Goal: Task Accomplishment & Management: Manage account settings

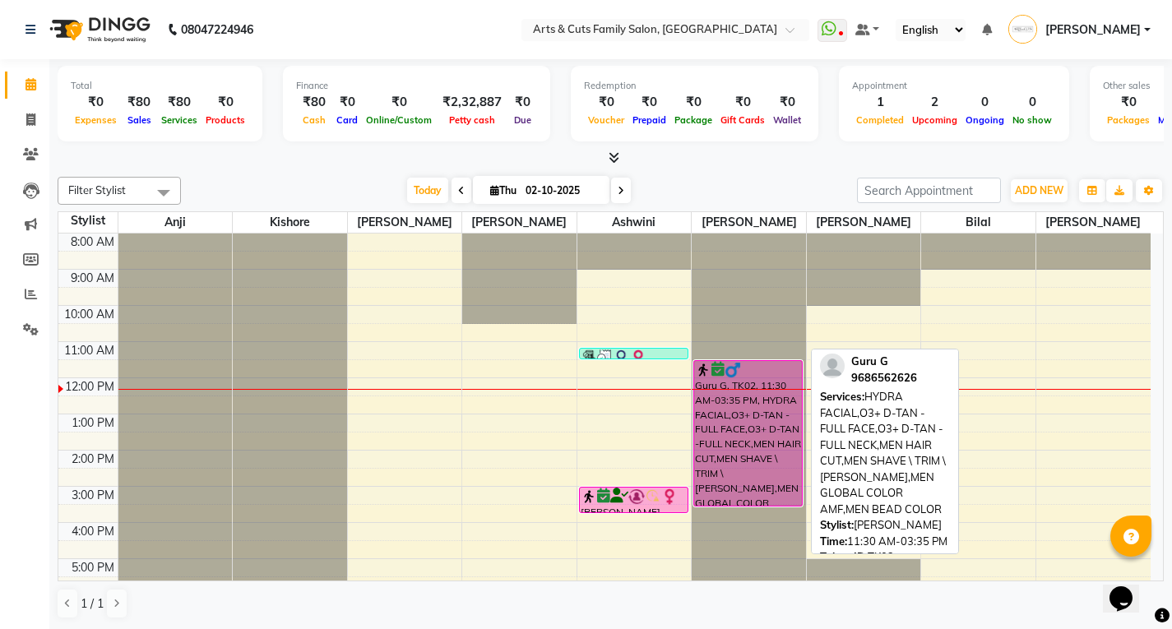
click at [750, 419] on div "Guru G, TK02, 11:30 AM-03:35 PM, HYDRA FACIAL,O3+ D-TAN - FULL FACE,O3+ D-TAN -…" at bounding box center [748, 433] width 108 height 145
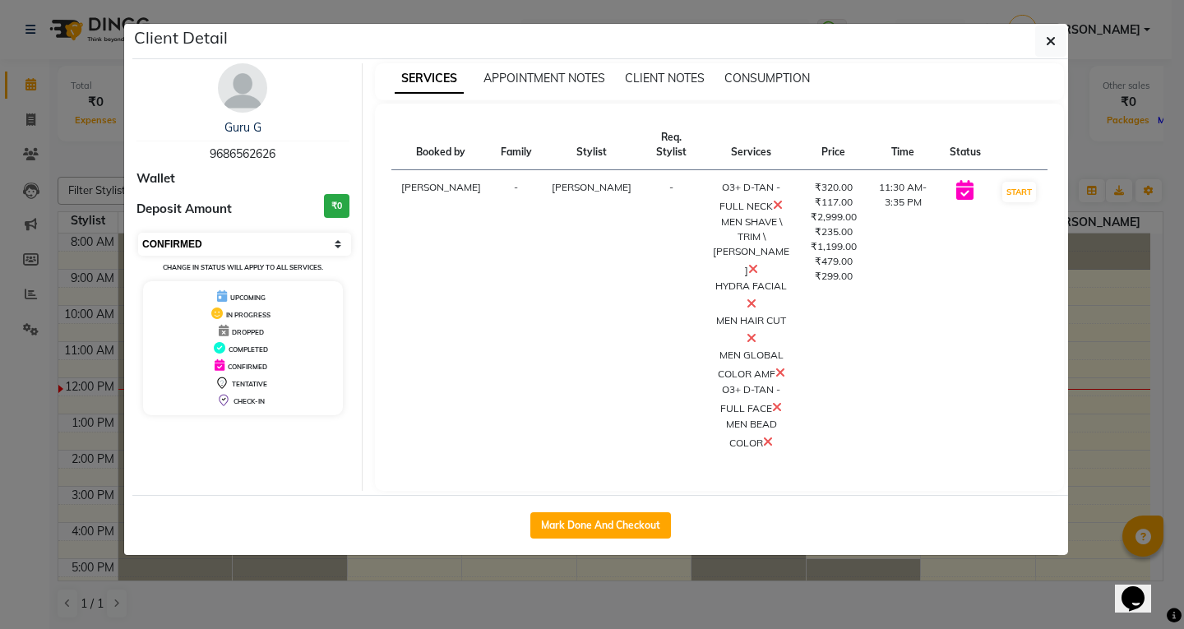
click at [180, 236] on select "Select IN SERVICE CONFIRMED TENTATIVE CHECK IN MARK DONE DROPPED UPCOMING" at bounding box center [244, 244] width 213 height 23
select select "2"
click at [138, 233] on select "Select IN SERVICE CONFIRMED TENTATIVE CHECK IN MARK DONE DROPPED UPCOMING" at bounding box center [244, 244] width 213 height 23
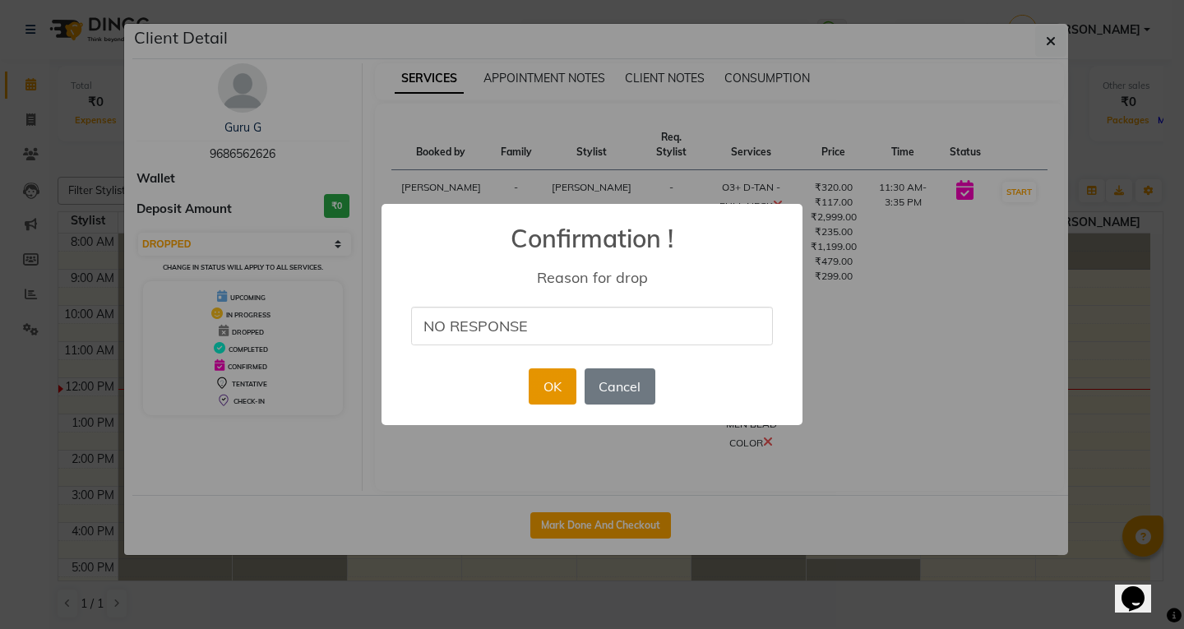
type input "NO RESPONSE"
click at [556, 387] on button "OK" at bounding box center [552, 386] width 47 height 36
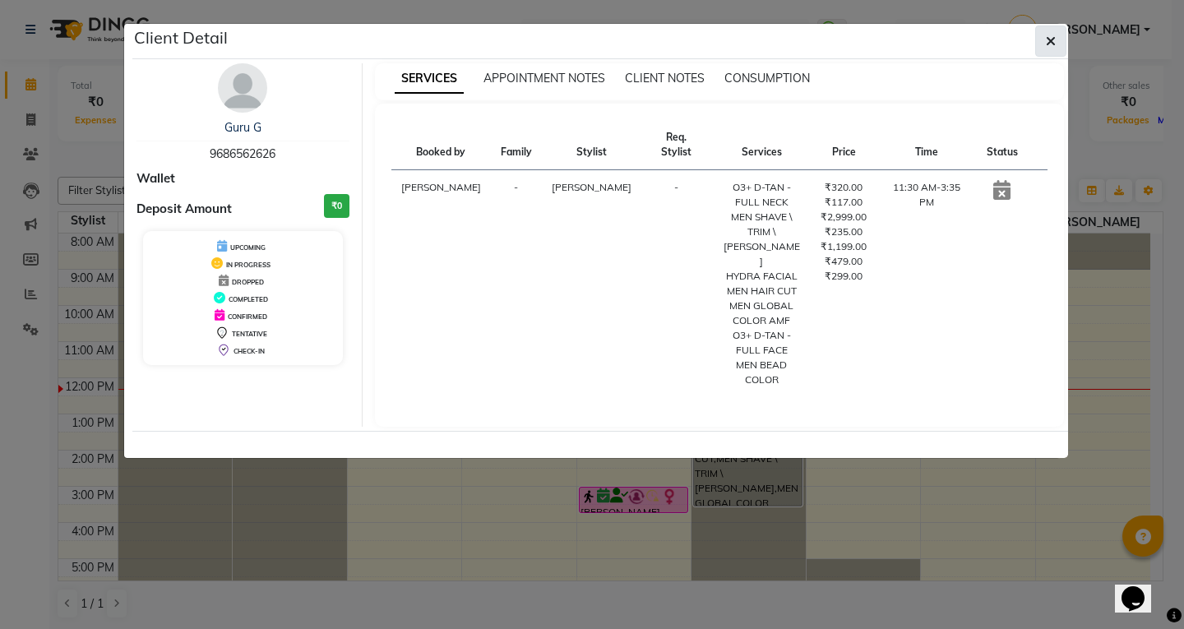
click at [1054, 41] on icon "button" at bounding box center [1051, 41] width 10 height 13
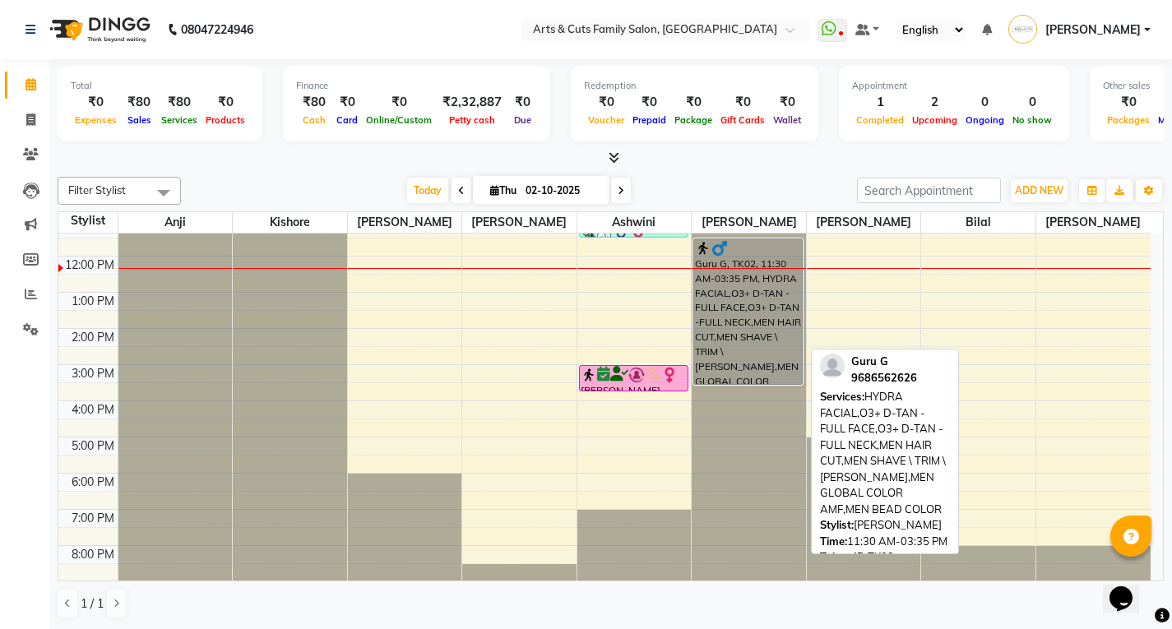
scroll to position [123, 0]
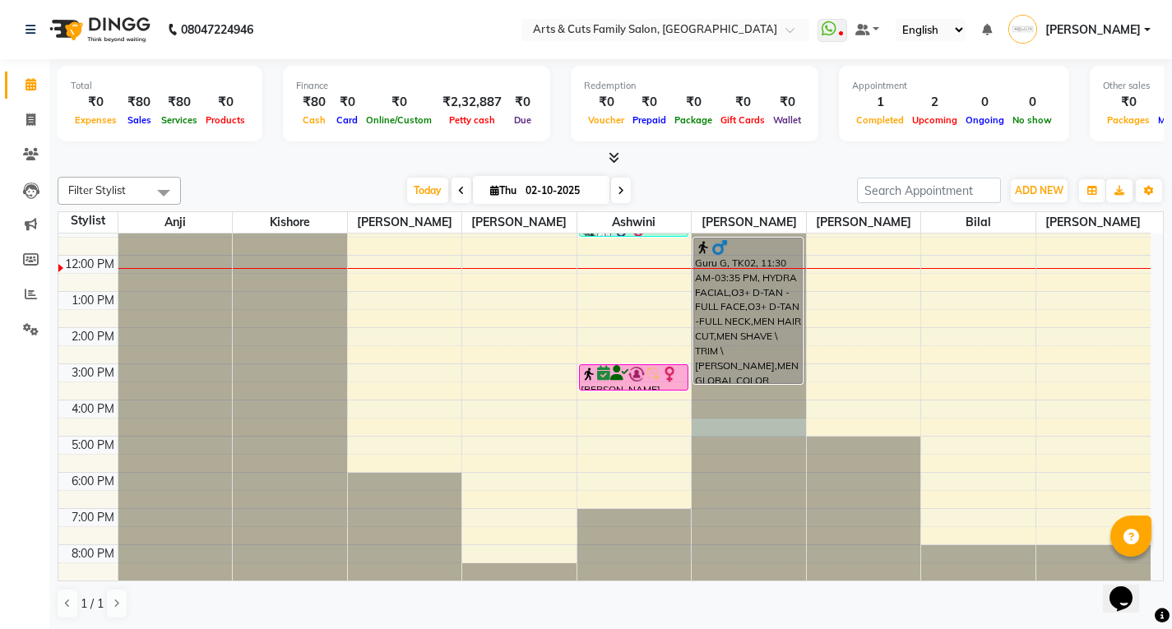
click at [774, 111] on div at bounding box center [749, 111] width 114 height 0
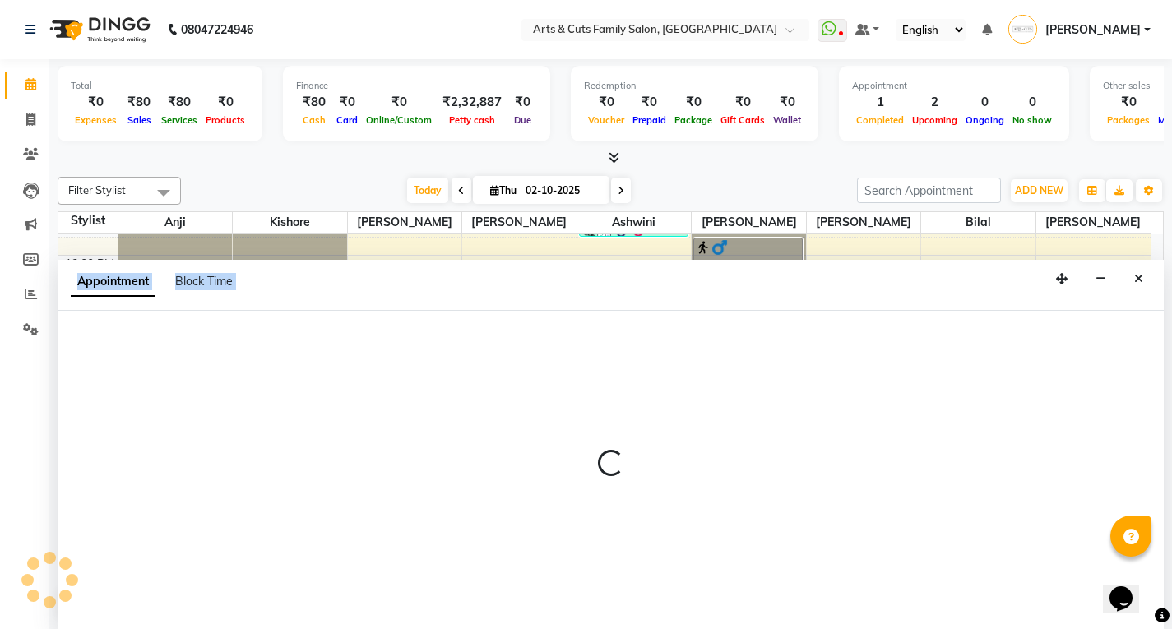
scroll to position [1, 0]
click at [774, 419] on div at bounding box center [611, 469] width 1106 height 319
select select "66025"
select select "990"
select select "tentative"
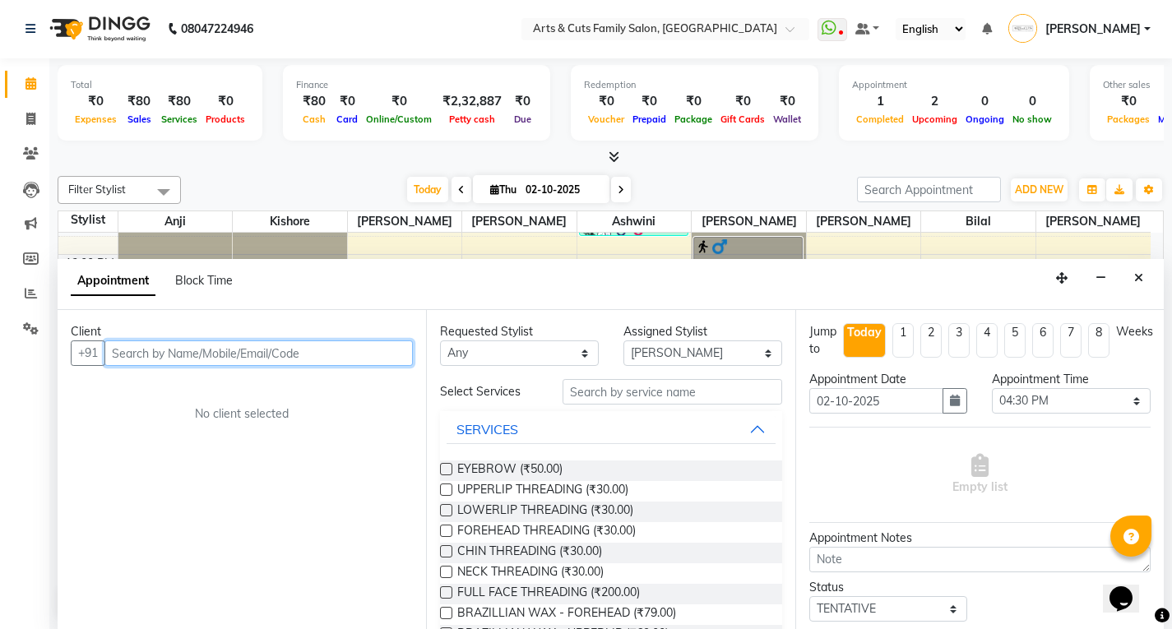
click at [158, 351] on input "text" at bounding box center [258, 353] width 308 height 25
click at [157, 352] on input "text" at bounding box center [258, 353] width 308 height 25
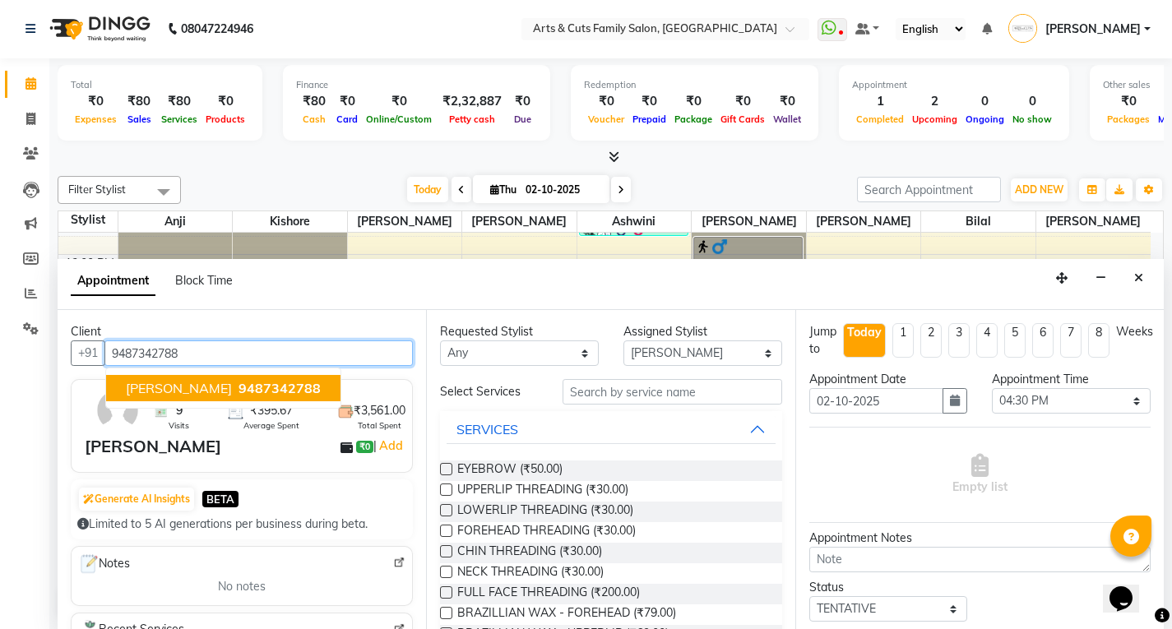
click at [166, 390] on span "[PERSON_NAME]" at bounding box center [179, 388] width 106 height 16
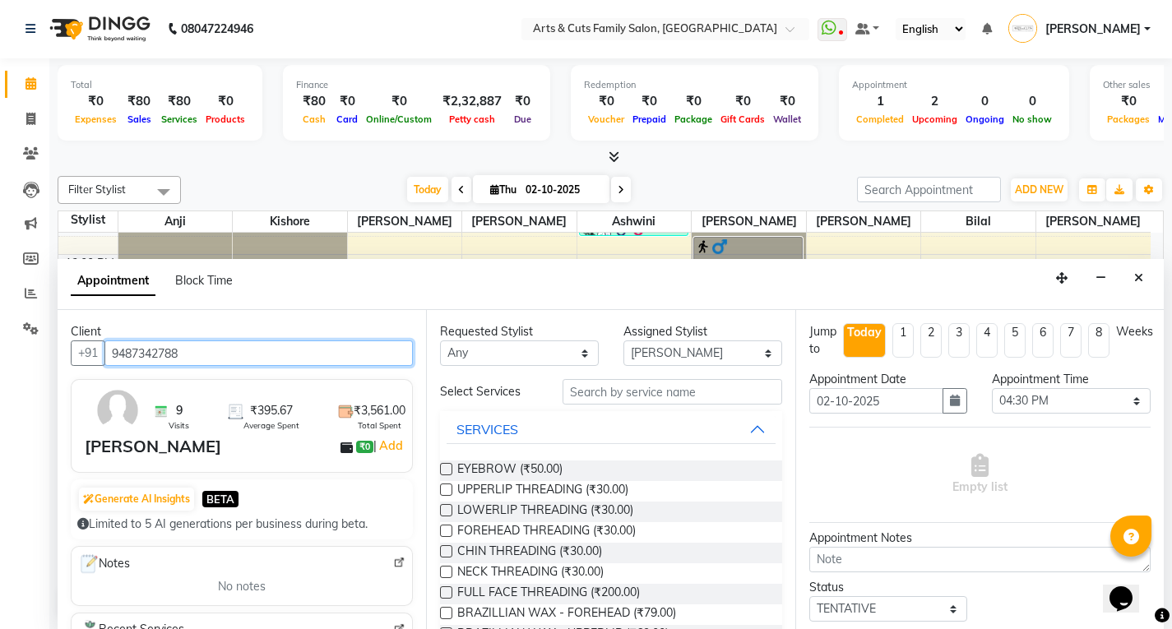
type input "9487342788"
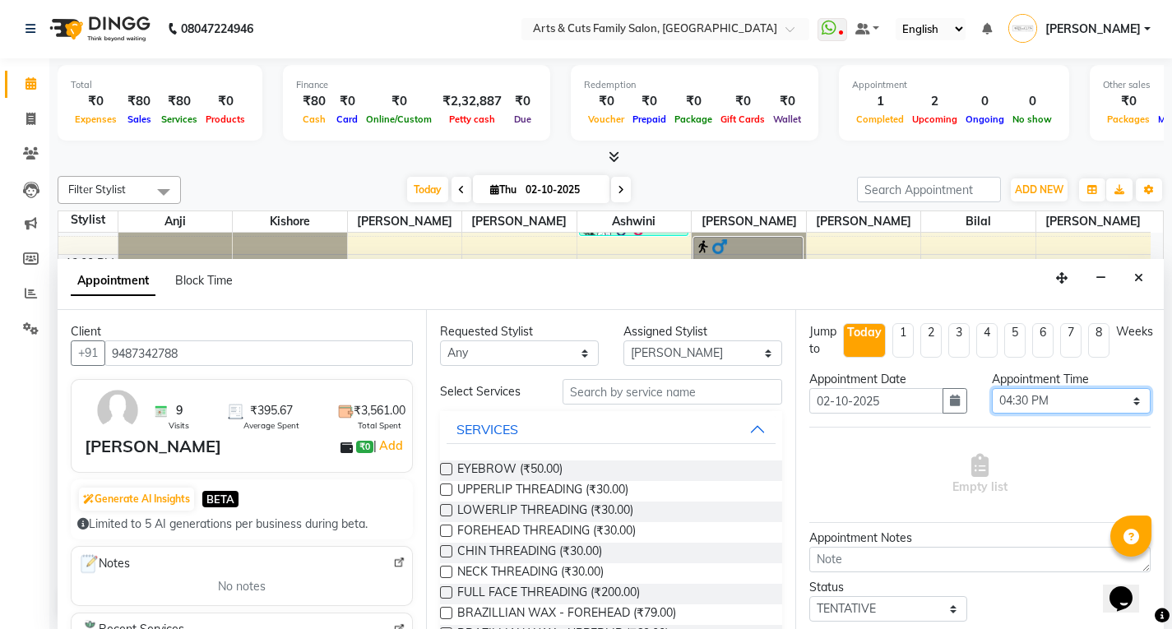
click at [1014, 405] on select "Select 09:00 AM 09:15 AM 09:30 AM 09:45 AM 10:00 AM 10:15 AM 10:30 AM 10:45 AM …" at bounding box center [1071, 400] width 159 height 25
select select "750"
click at [992, 388] on select "Select 09:00 AM 09:15 AM 09:30 AM 09:45 AM 10:00 AM 10:15 AM 10:30 AM 10:45 AM …" at bounding box center [1071, 400] width 159 height 25
click at [528, 362] on select "Any [PERSON_NAME] Ashwini [PERSON_NAME] Kishore [PERSON_NAME] [PERSON_NAME]" at bounding box center [519, 353] width 159 height 25
select select "66025"
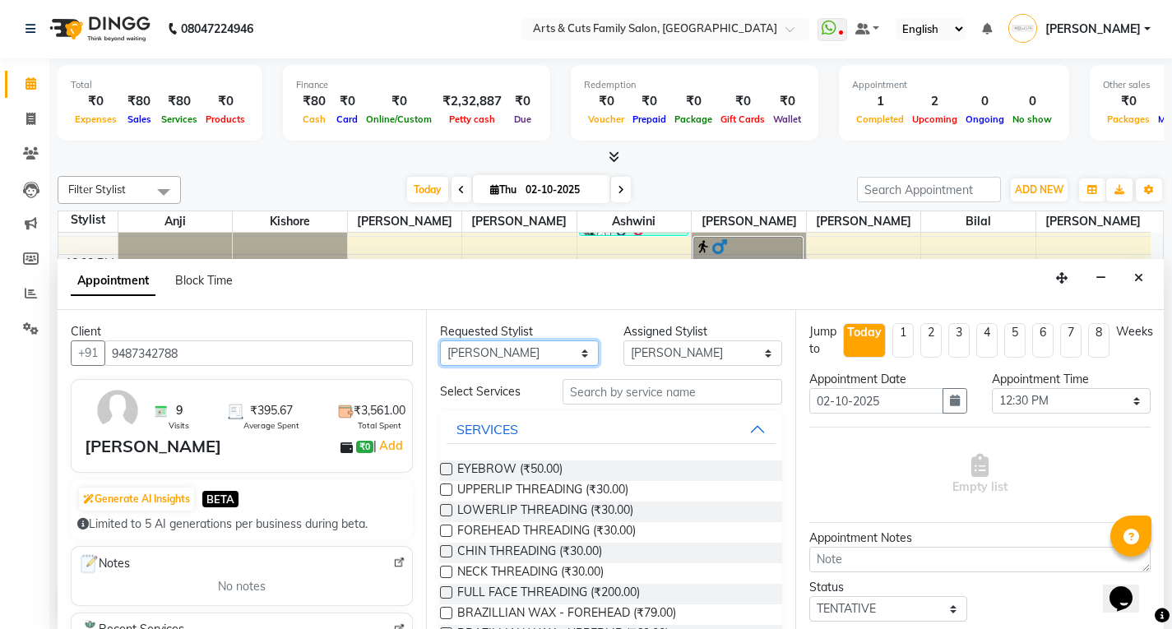
click at [440, 341] on select "Any [PERSON_NAME] Ashwini [PERSON_NAME] Kishore [PERSON_NAME] [PERSON_NAME]" at bounding box center [519, 353] width 159 height 25
click at [597, 392] on input "text" at bounding box center [673, 391] width 220 height 25
type input "E"
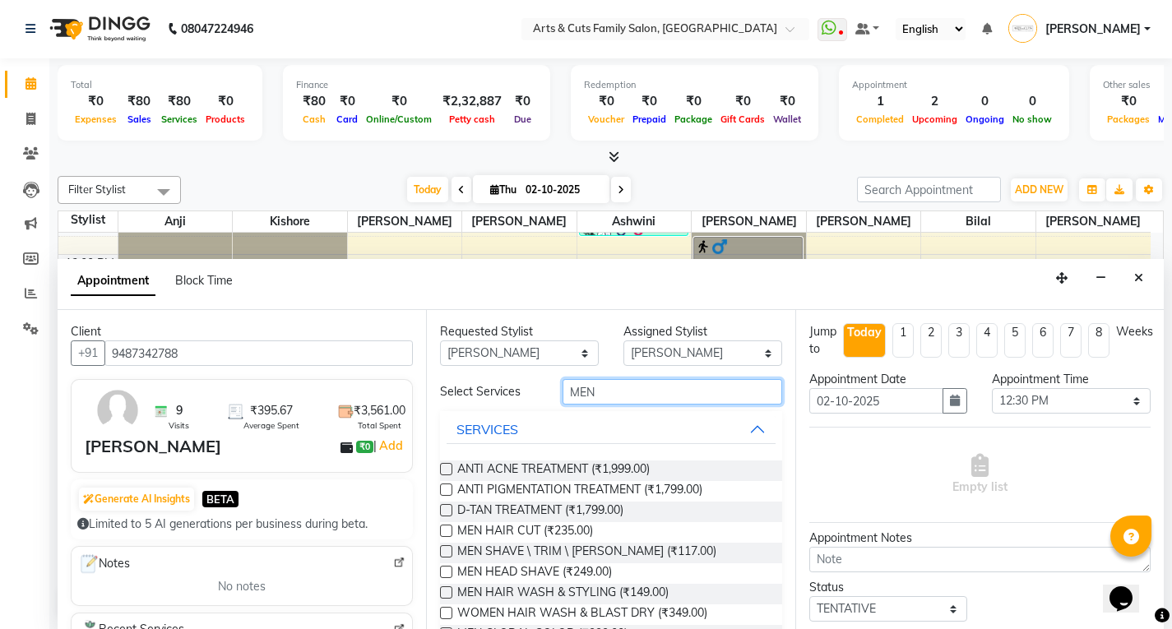
type input "MEN"
click at [444, 534] on label at bounding box center [446, 531] width 12 height 12
click at [444, 534] on input "checkbox" at bounding box center [445, 532] width 11 height 11
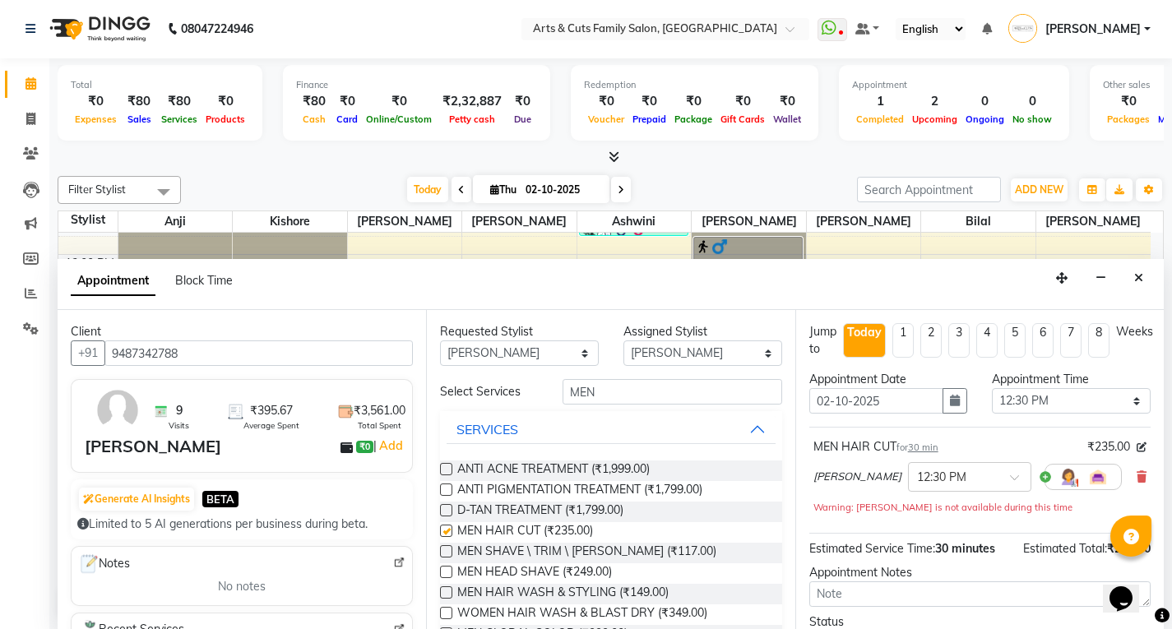
checkbox input "false"
click at [445, 553] on label at bounding box center [446, 551] width 12 height 12
click at [445, 553] on input "checkbox" at bounding box center [445, 553] width 11 height 11
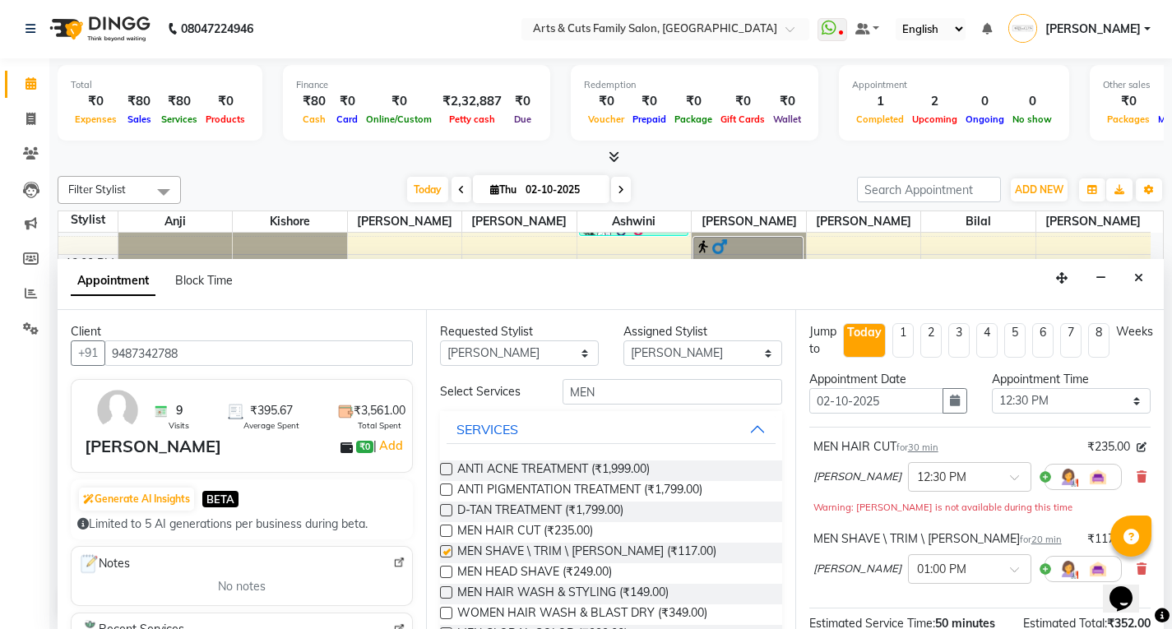
scroll to position [206, 0]
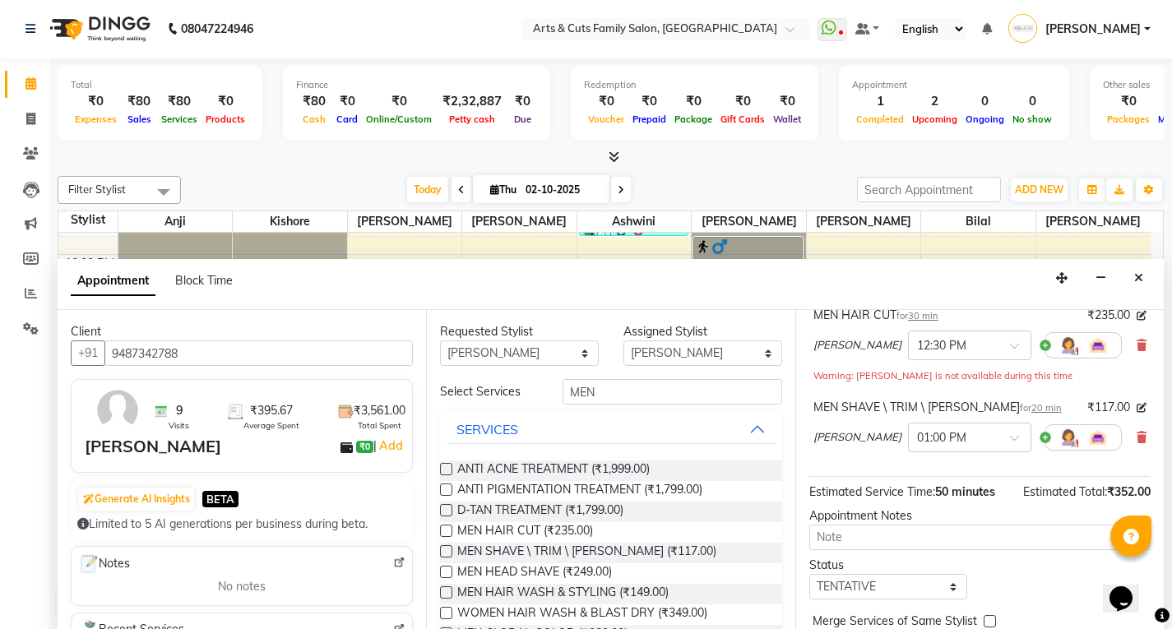
checkbox input "false"
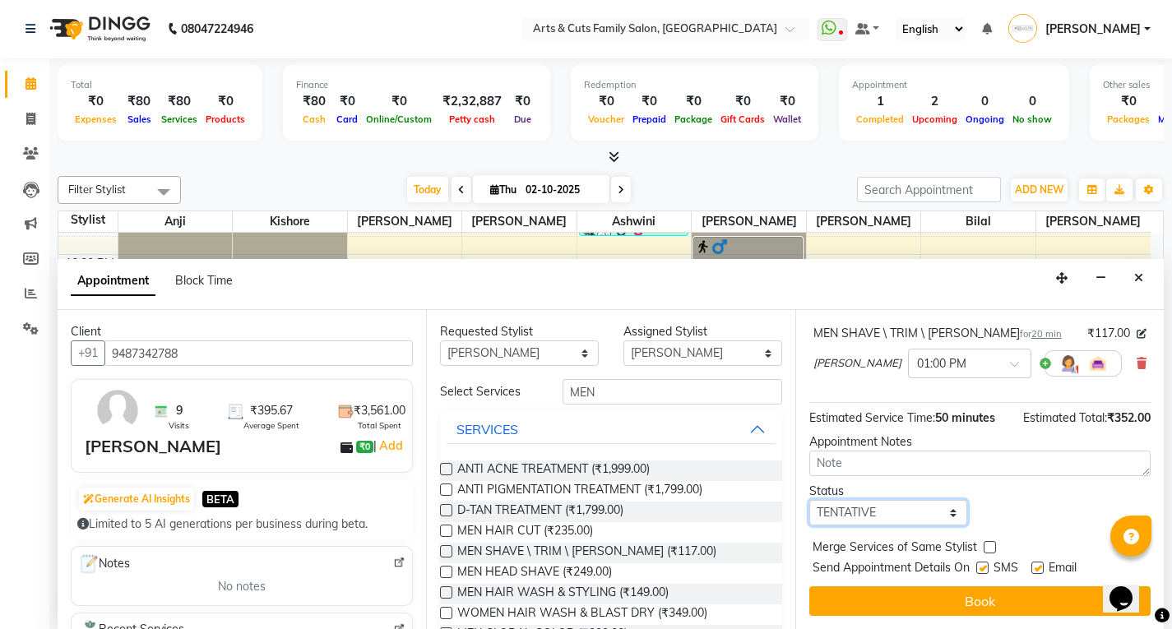
click at [841, 511] on select "Select TENTATIVE CONFIRM CHECK-IN UPCOMING" at bounding box center [888, 512] width 159 height 25
select select "confirm booking"
click at [809, 500] on select "Select TENTATIVE CONFIRM CHECK-IN UPCOMING" at bounding box center [888, 512] width 159 height 25
click at [988, 545] on label at bounding box center [990, 547] width 12 height 12
click at [988, 545] on input "checkbox" at bounding box center [989, 549] width 11 height 11
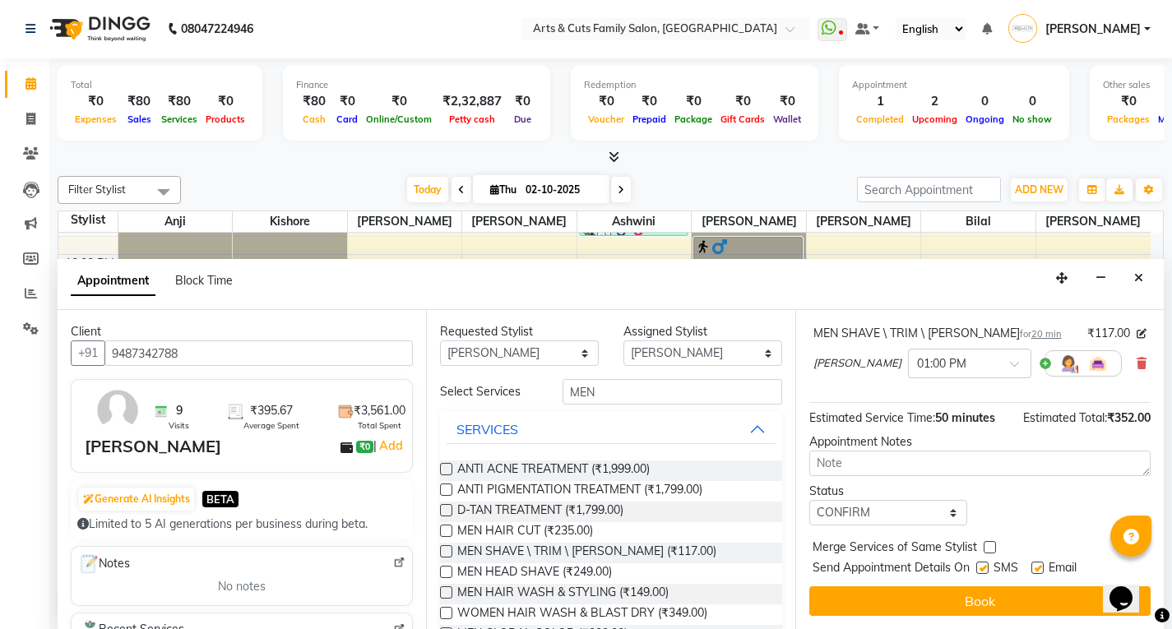
checkbox input "true"
click at [1032, 570] on label at bounding box center [1037, 568] width 12 height 12
click at [1032, 570] on input "checkbox" at bounding box center [1036, 569] width 11 height 11
checkbox input "false"
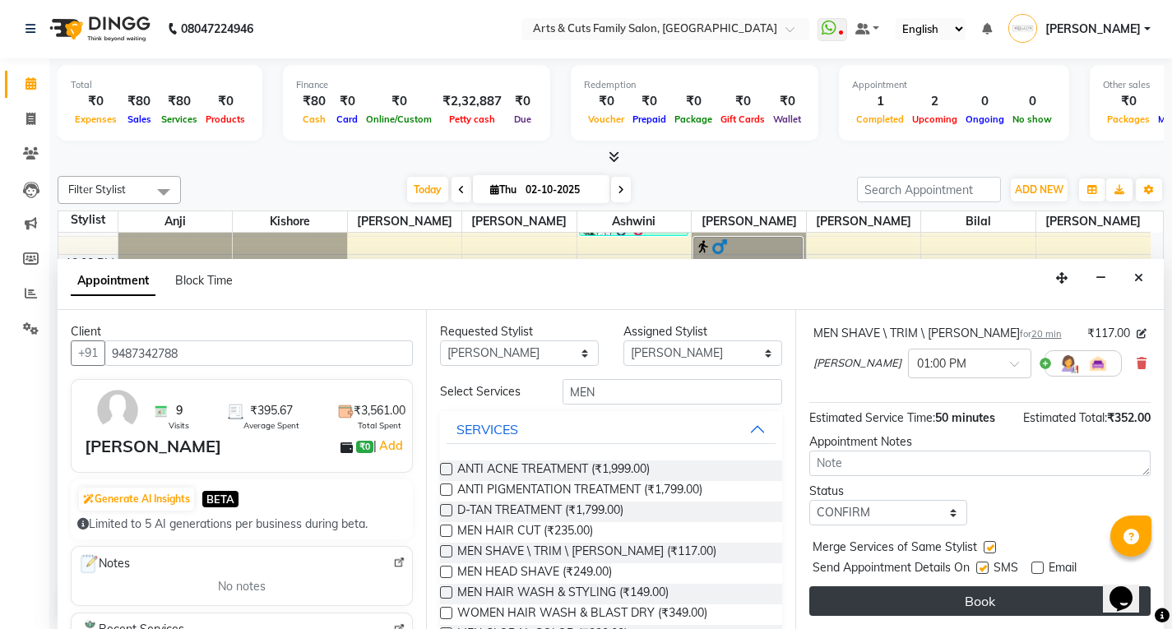
click at [966, 598] on button "Book" at bounding box center [979, 601] width 341 height 30
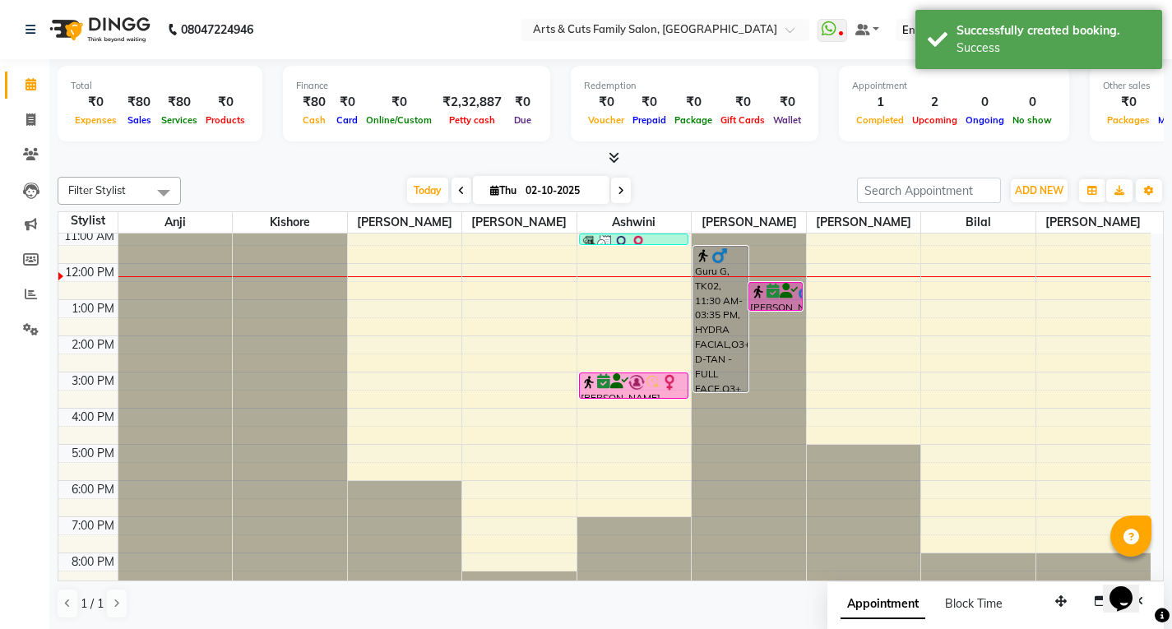
scroll to position [123, 0]
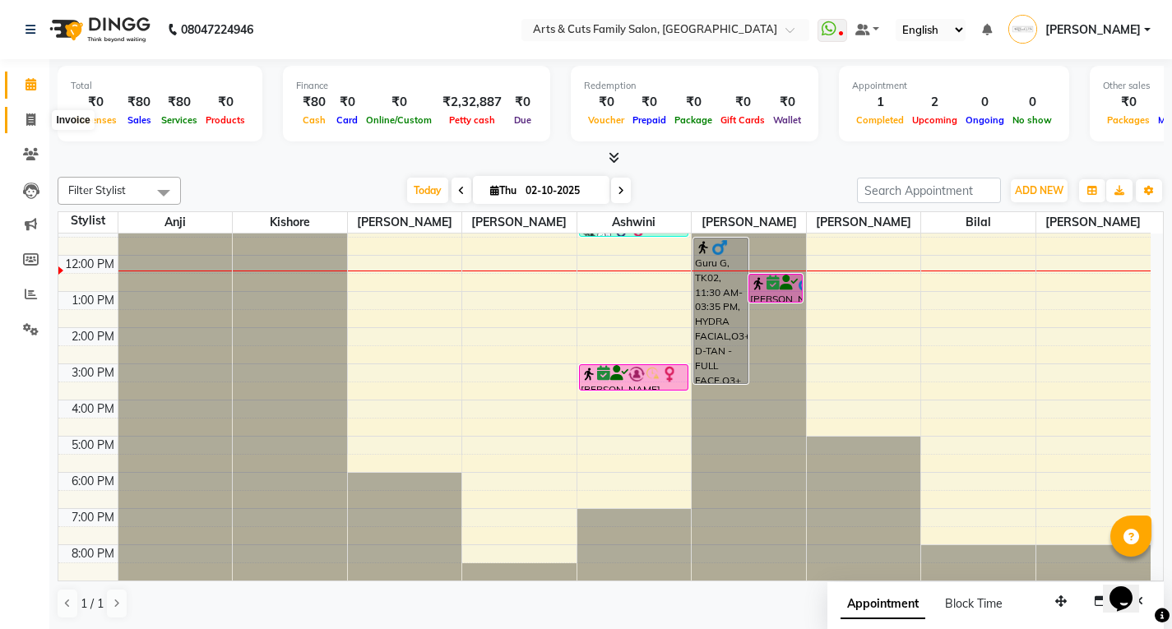
click at [32, 116] on icon at bounding box center [30, 120] width 9 height 12
select select "service"
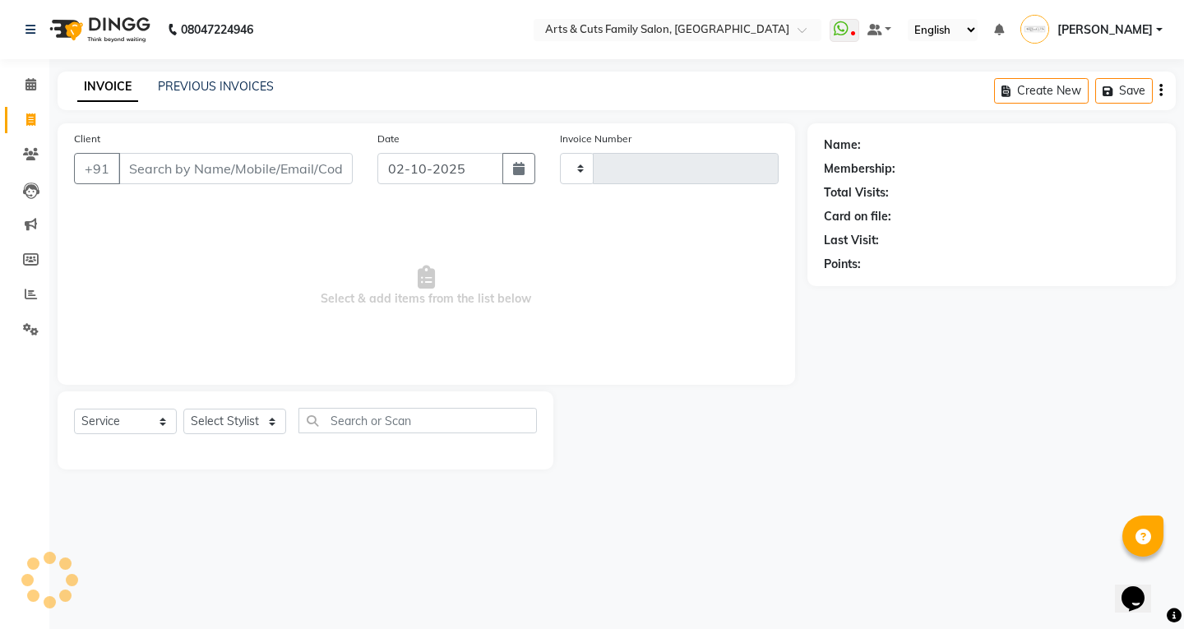
type input "3817"
select select "7513"
click at [149, 177] on input "Client" at bounding box center [235, 168] width 234 height 31
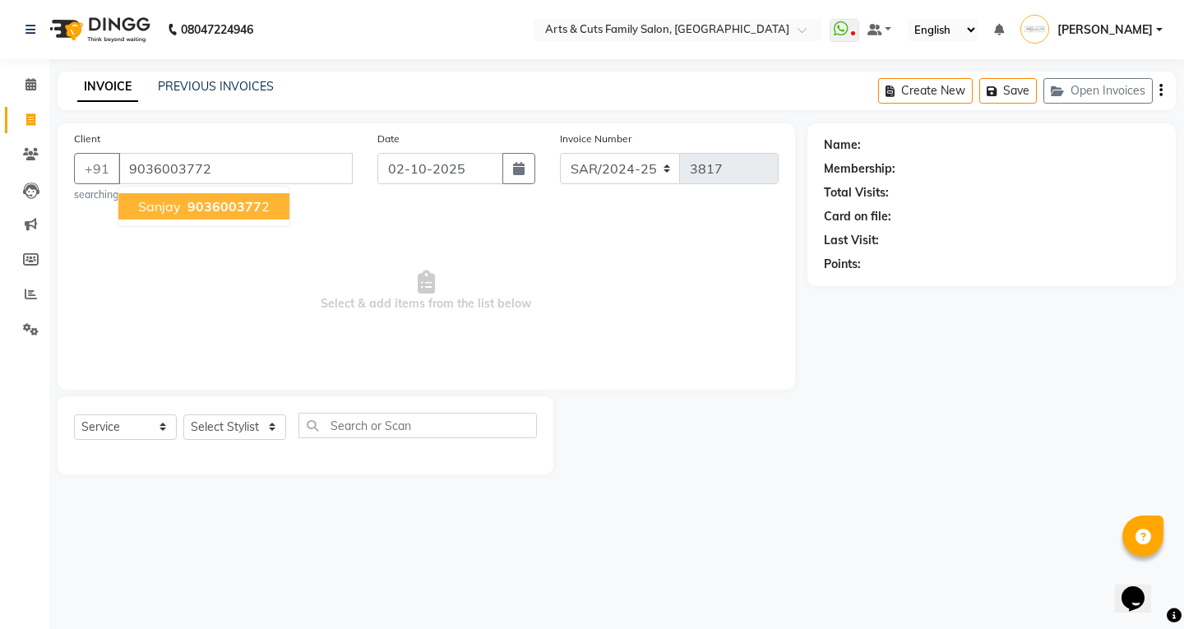
type input "9036003772"
click at [185, 212] on ngb-highlight "903600377 2" at bounding box center [227, 206] width 86 height 16
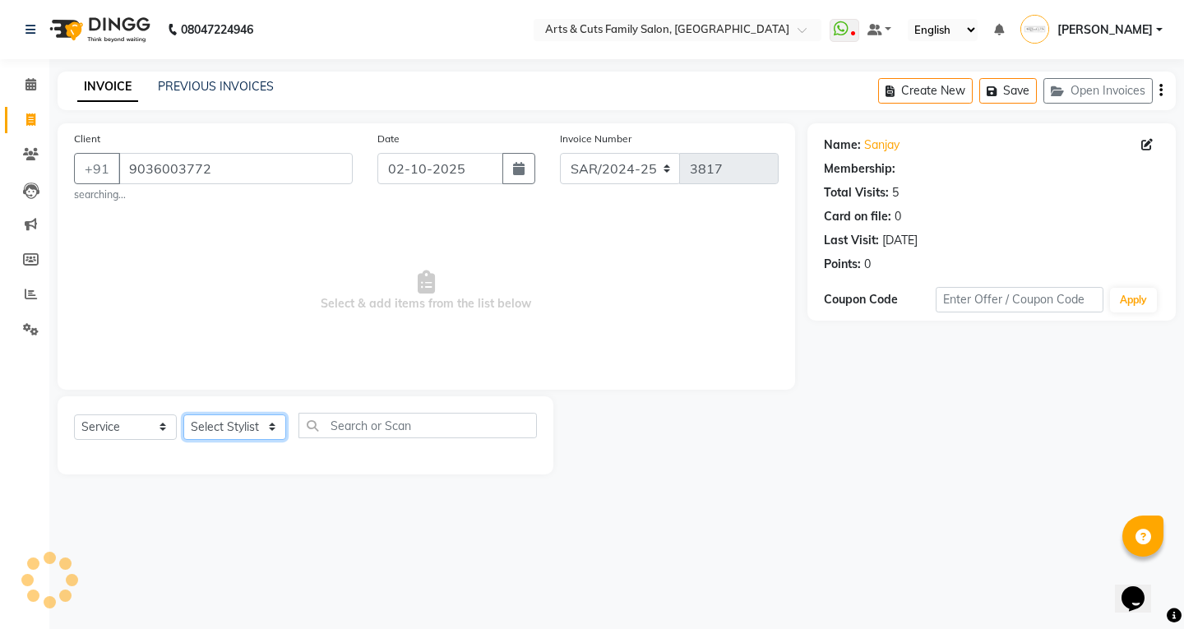
click at [224, 424] on select "Select Stylist [PERSON_NAME] Anji Ashwini [PERSON_NAME] Kishore [PERSON_NAME] […" at bounding box center [234, 427] width 103 height 25
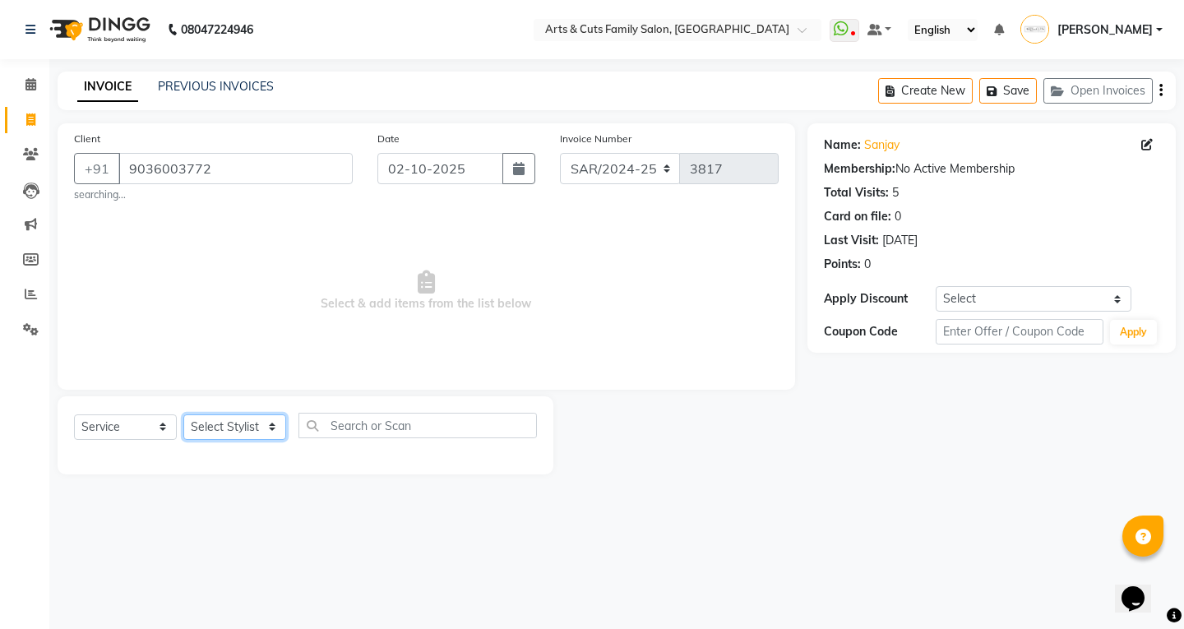
click at [213, 433] on select "Select Stylist [PERSON_NAME] Anji Ashwini [PERSON_NAME] Kishore [PERSON_NAME] […" at bounding box center [234, 427] width 103 height 25
click at [183, 415] on select "Select Stylist [PERSON_NAME] Anji Ashwini [PERSON_NAME] Kishore [PERSON_NAME] […" at bounding box center [234, 427] width 103 height 25
click at [219, 420] on select "Select Stylist [PERSON_NAME] Anji Ashwini [PERSON_NAME] Kishore [PERSON_NAME] […" at bounding box center [234, 427] width 103 height 25
select select "66025"
click at [183, 415] on select "Select Stylist [PERSON_NAME] Anji Ashwini [PERSON_NAME] Kishore [PERSON_NAME] […" at bounding box center [234, 427] width 103 height 25
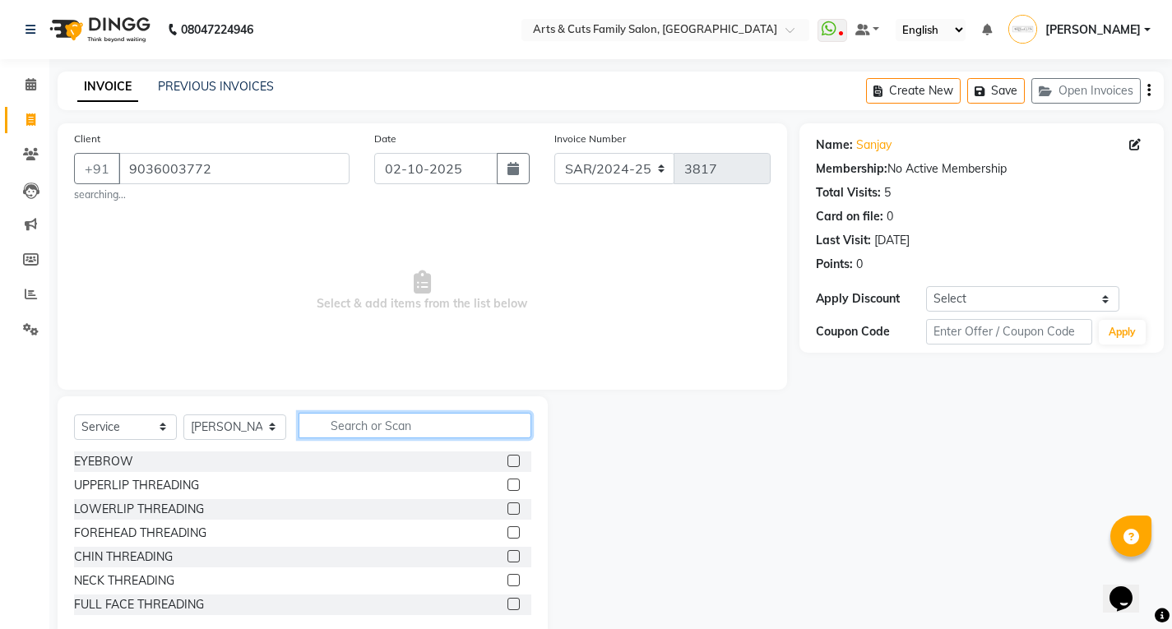
click at [345, 431] on input "text" at bounding box center [415, 425] width 233 height 25
type input "men"
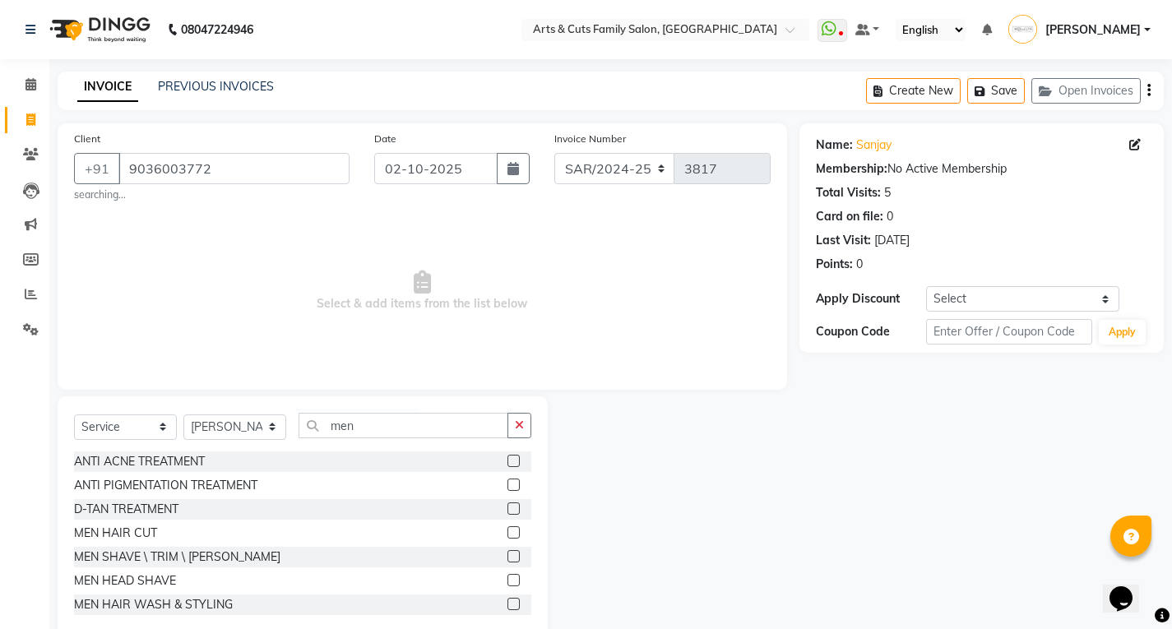
click at [508, 556] on label at bounding box center [514, 556] width 12 height 12
click at [508, 556] on input "checkbox" at bounding box center [513, 557] width 11 height 11
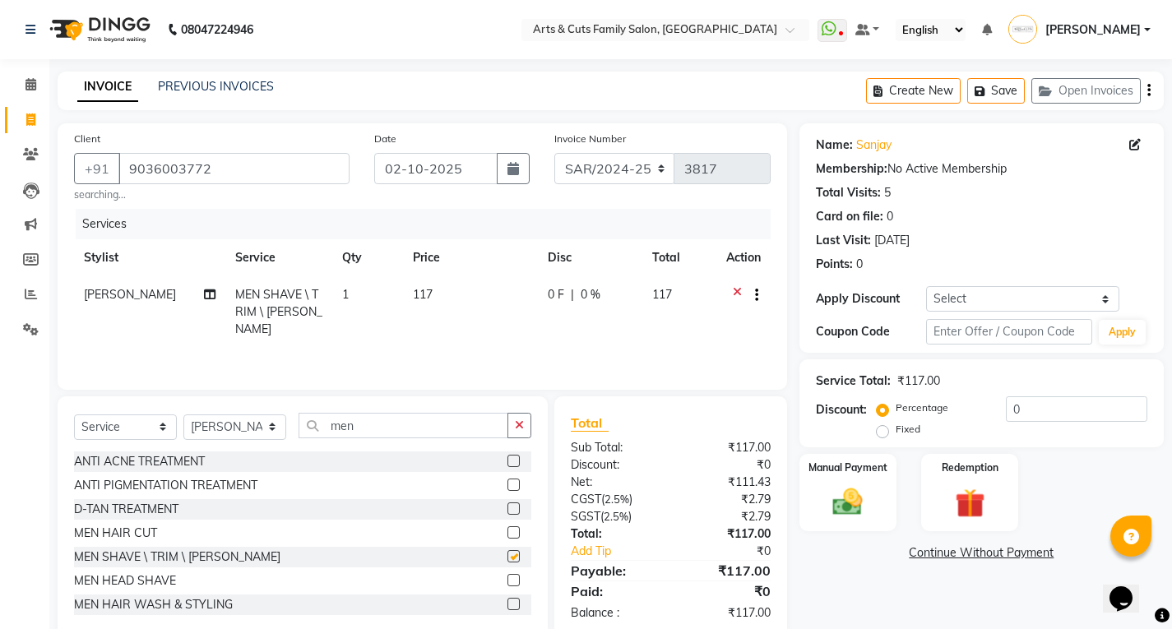
checkbox input "false"
click at [849, 506] on img at bounding box center [848, 501] width 50 height 35
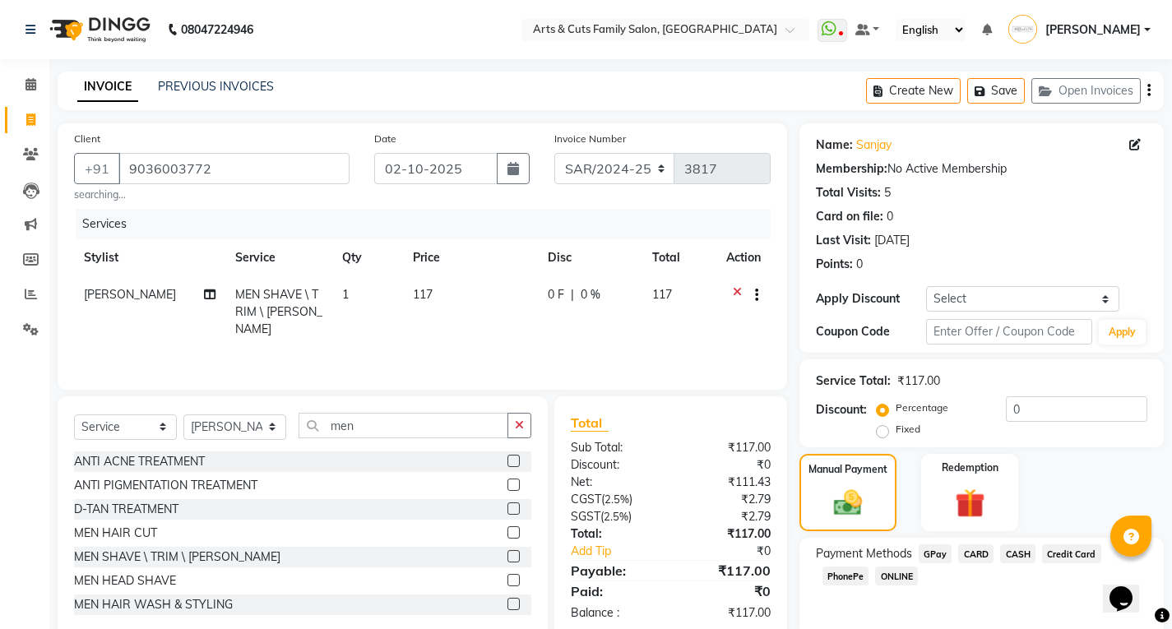
click at [735, 294] on icon at bounding box center [737, 296] width 9 height 21
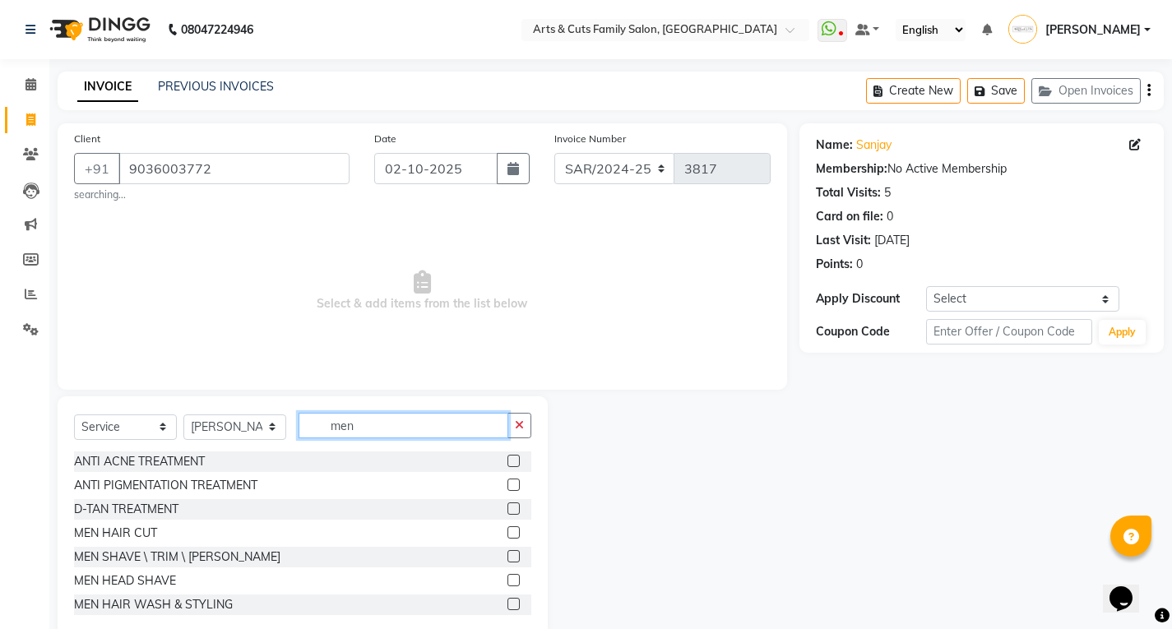
click at [371, 419] on input "men" at bounding box center [404, 425] width 210 height 25
type input "men"
click at [508, 534] on label at bounding box center [514, 532] width 12 height 12
click at [508, 534] on input "checkbox" at bounding box center [513, 533] width 11 height 11
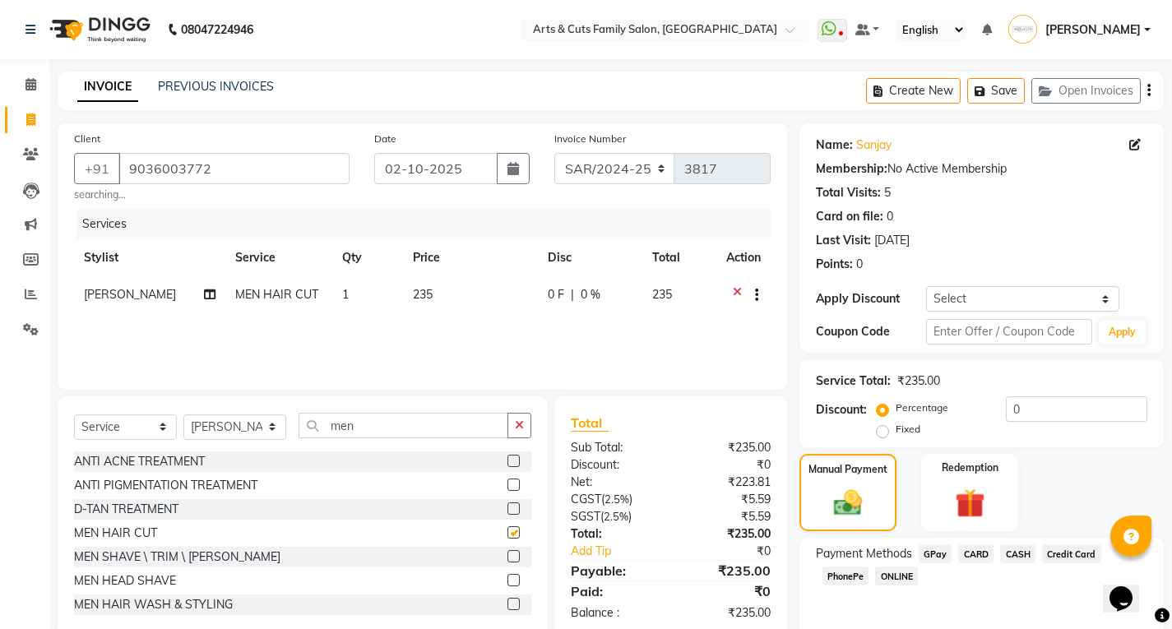
checkbox input "false"
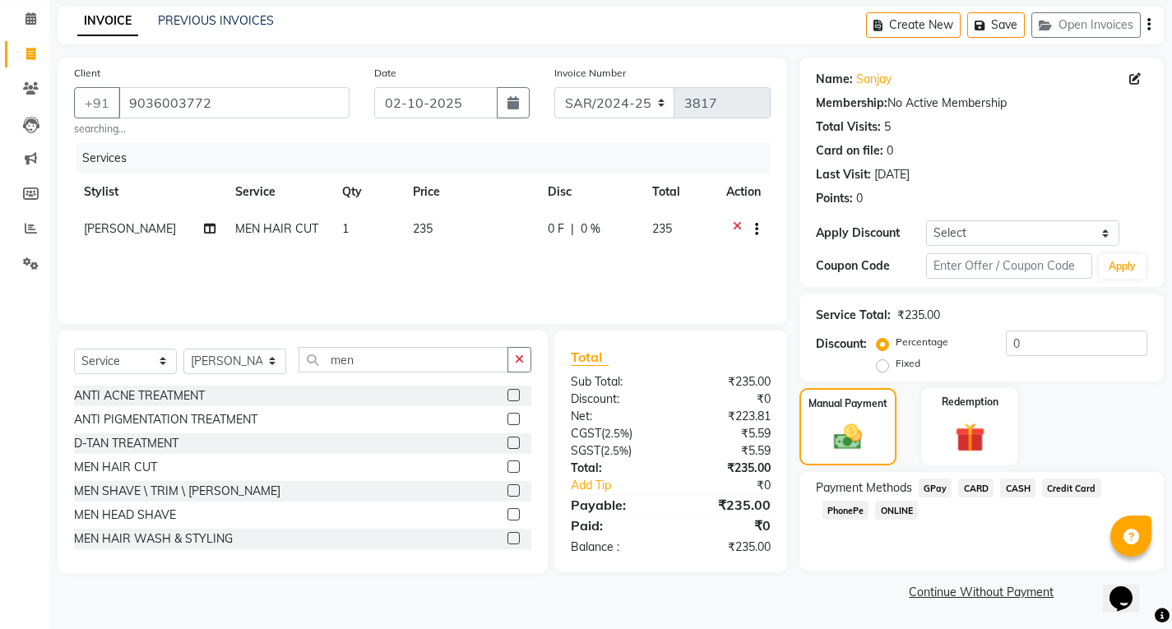
click at [898, 514] on span "ONLINE" at bounding box center [896, 510] width 43 height 19
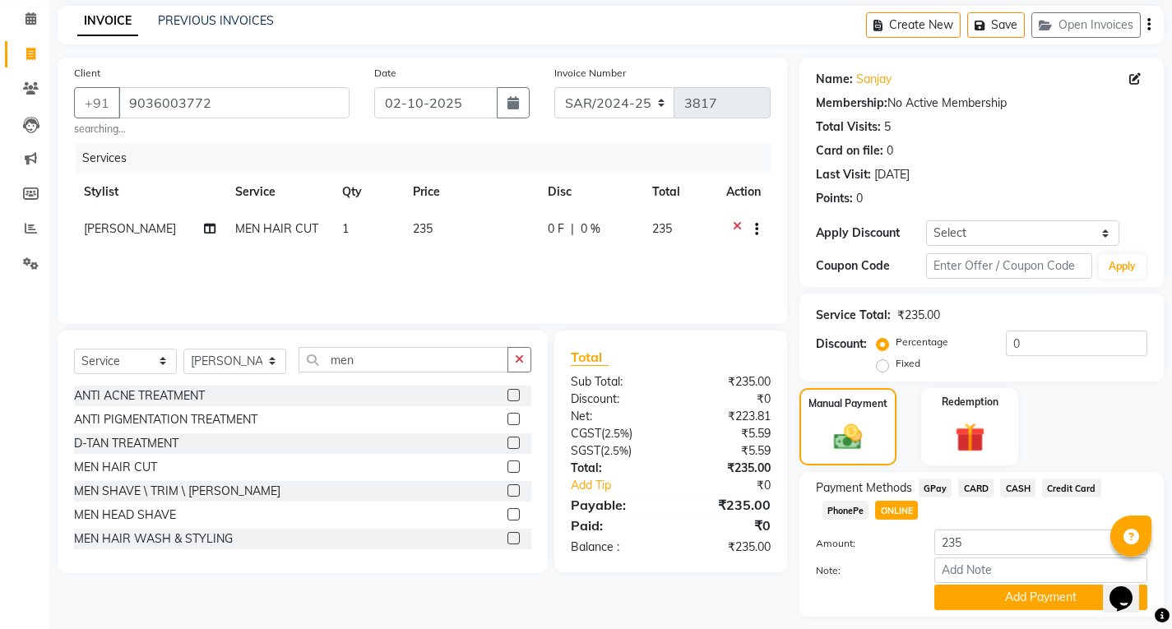
scroll to position [112, 0]
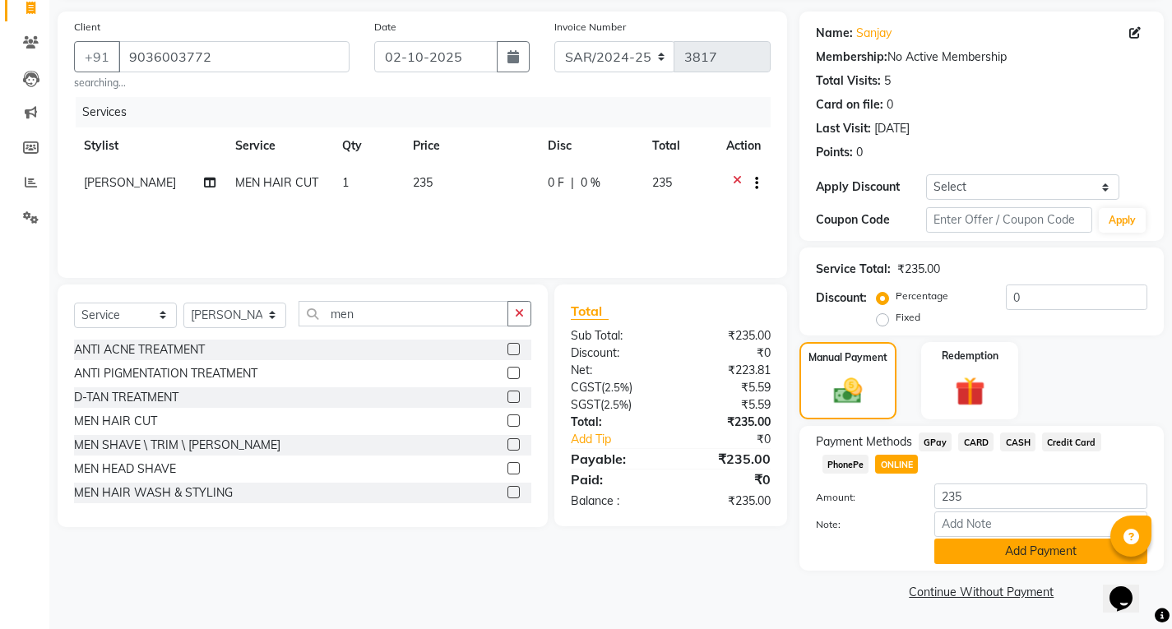
click at [953, 551] on button "Add Payment" at bounding box center [1040, 551] width 213 height 25
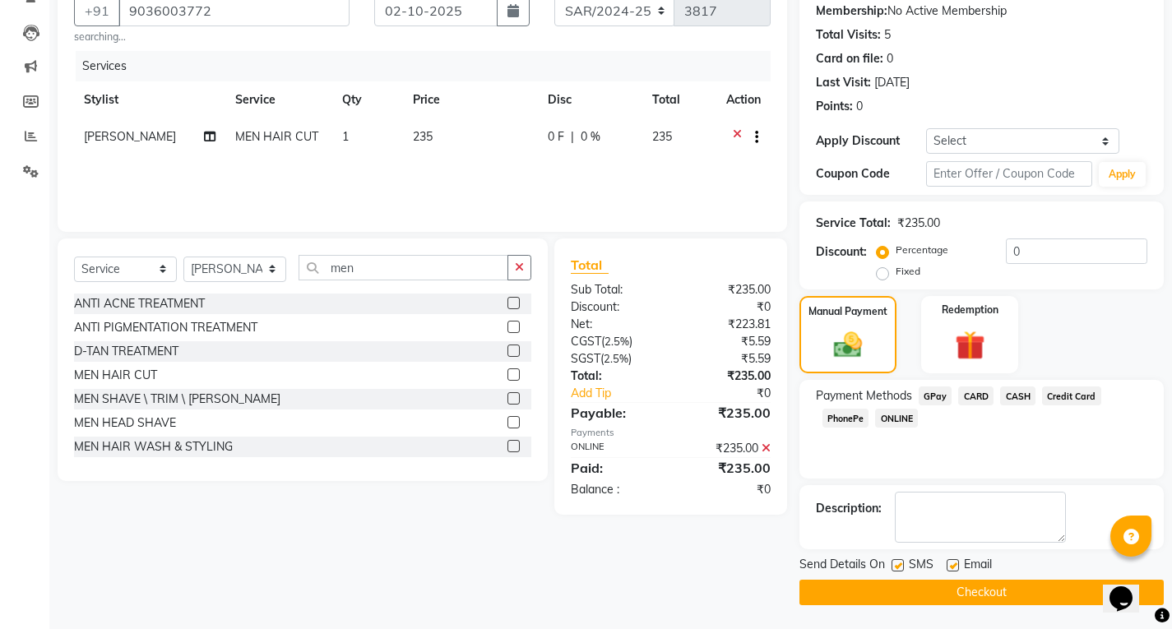
scroll to position [159, 0]
click at [915, 598] on button "Checkout" at bounding box center [982, 591] width 364 height 25
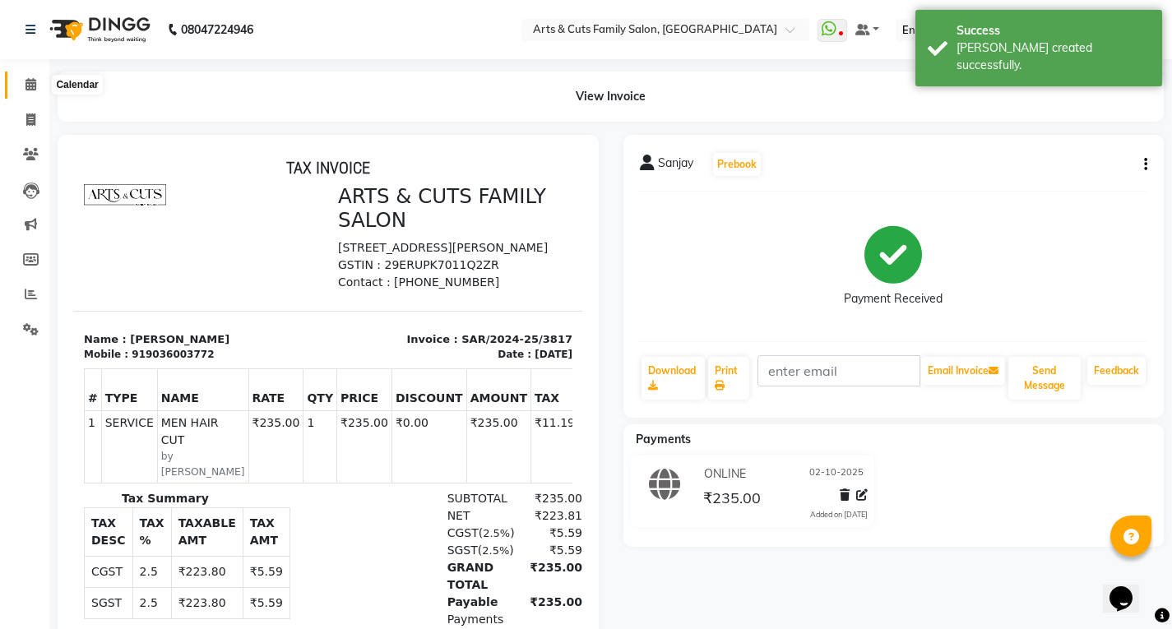
click at [26, 90] on icon at bounding box center [30, 84] width 11 height 12
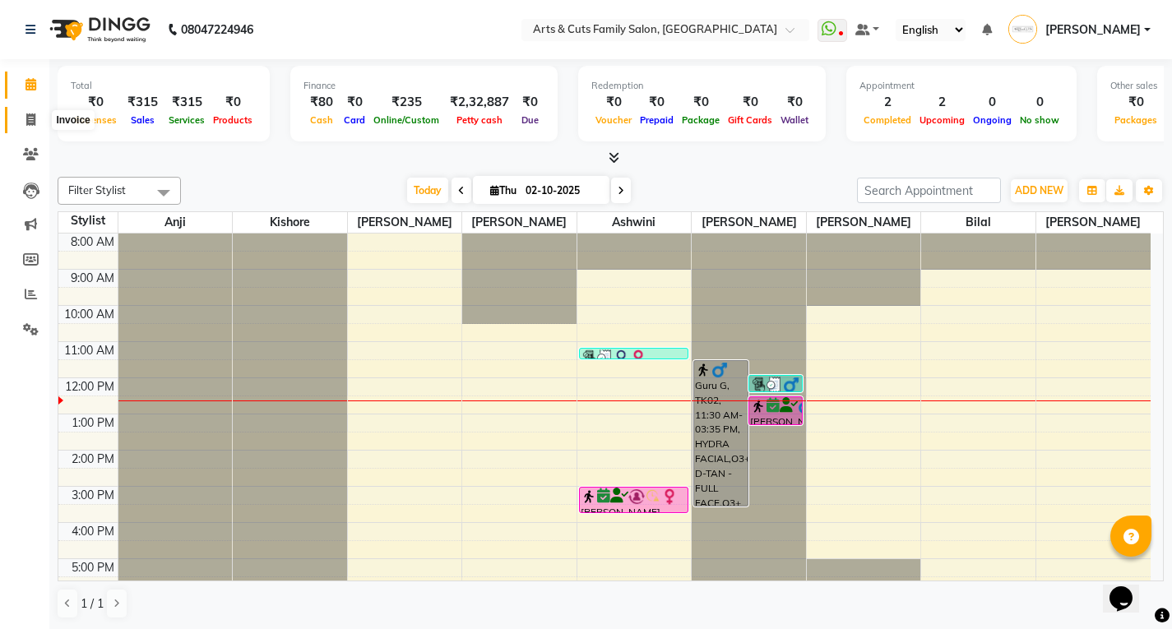
click at [30, 123] on icon at bounding box center [30, 120] width 9 height 12
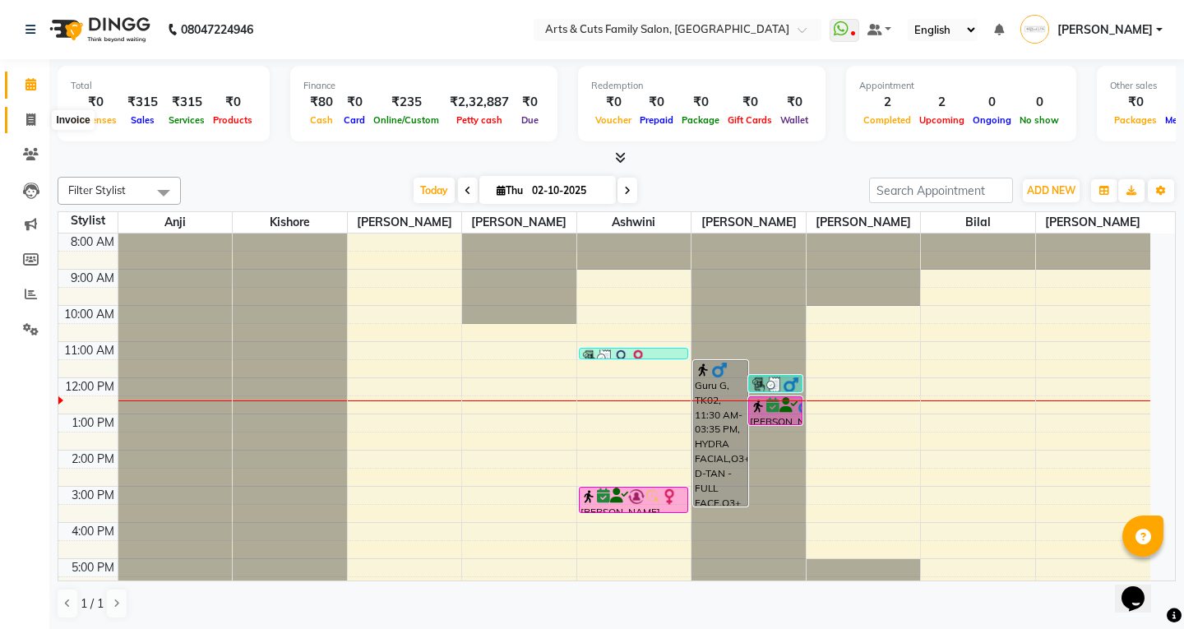
select select "service"
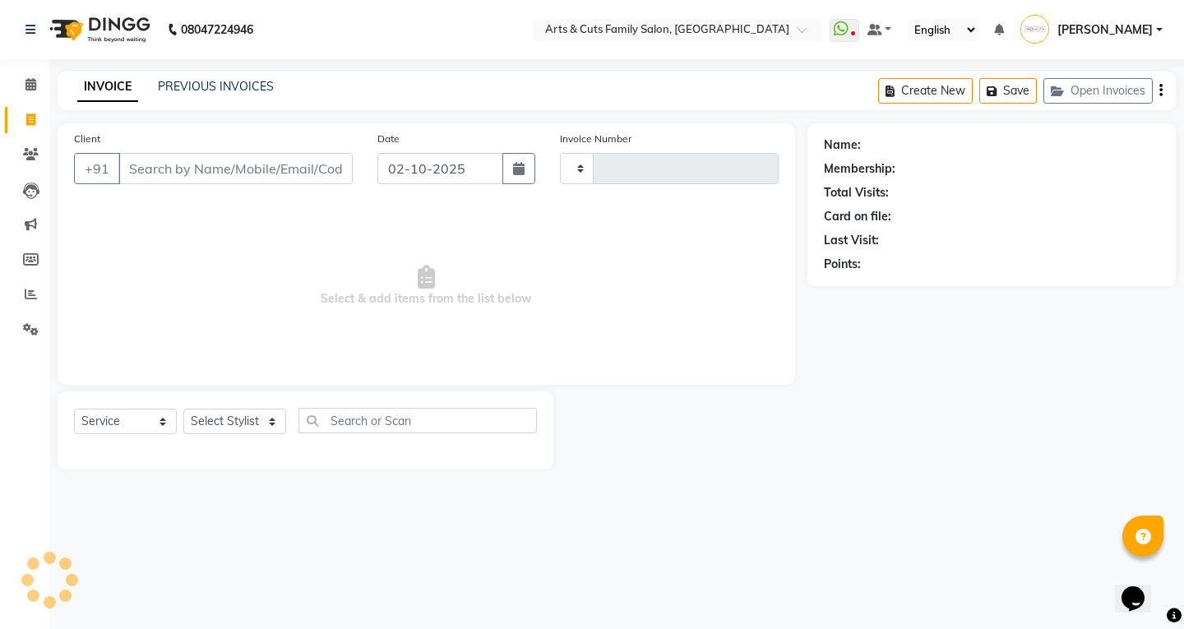
type input "3818"
select select "7513"
click at [145, 161] on input "Client" at bounding box center [235, 168] width 234 height 31
click at [24, 86] on span at bounding box center [30, 85] width 29 height 19
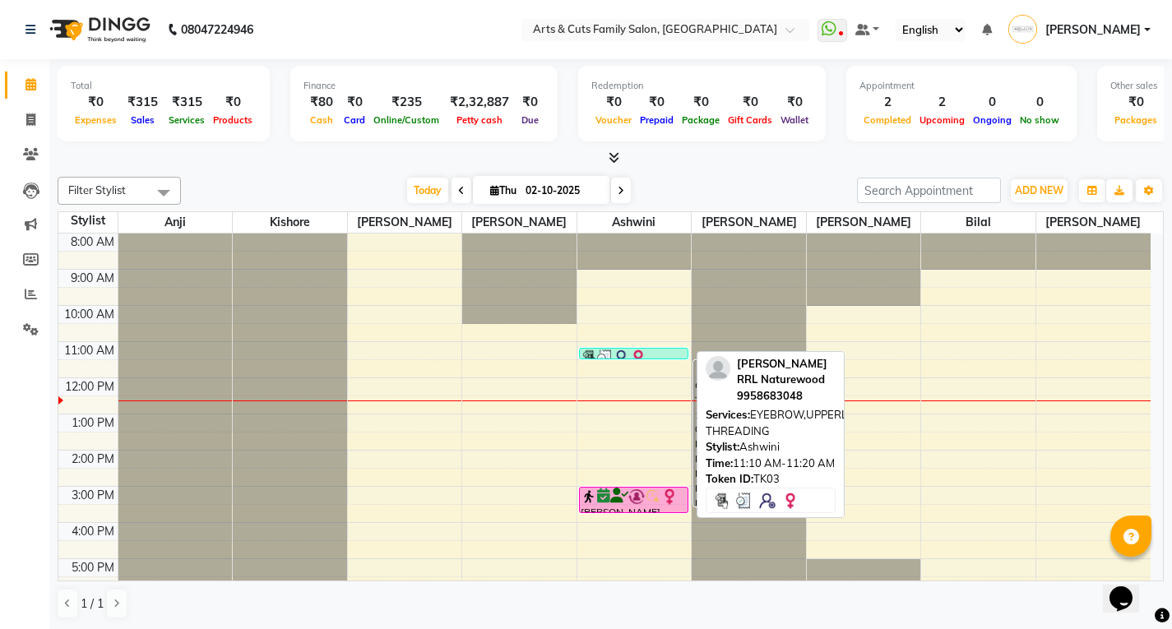
click at [634, 357] on img at bounding box center [638, 358] width 16 height 16
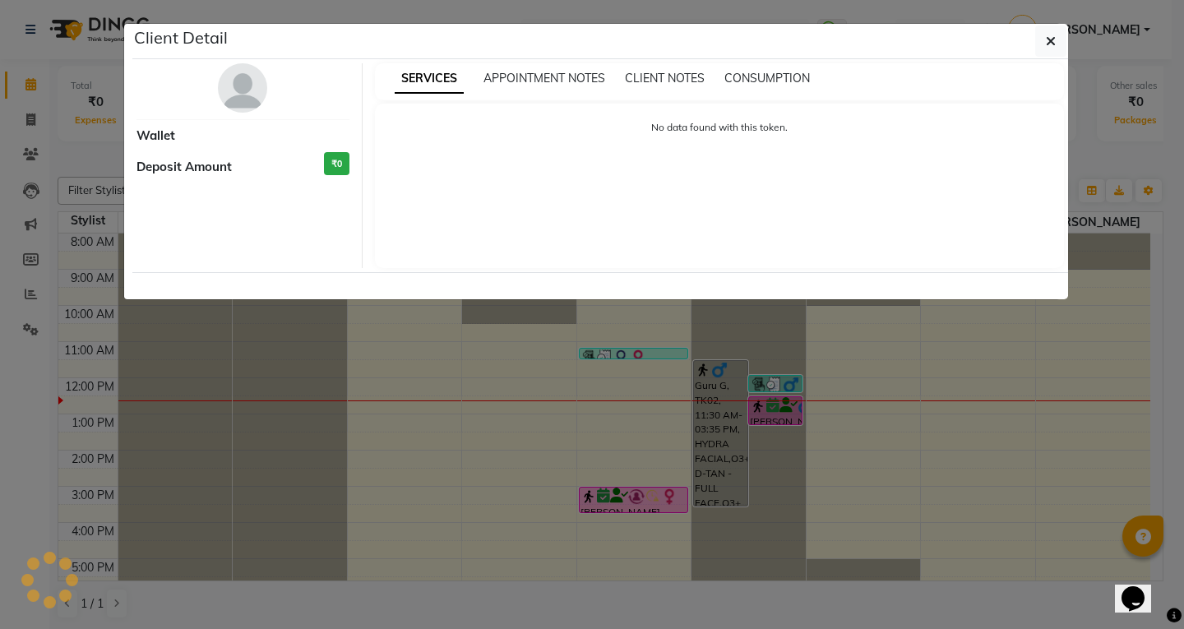
select select "3"
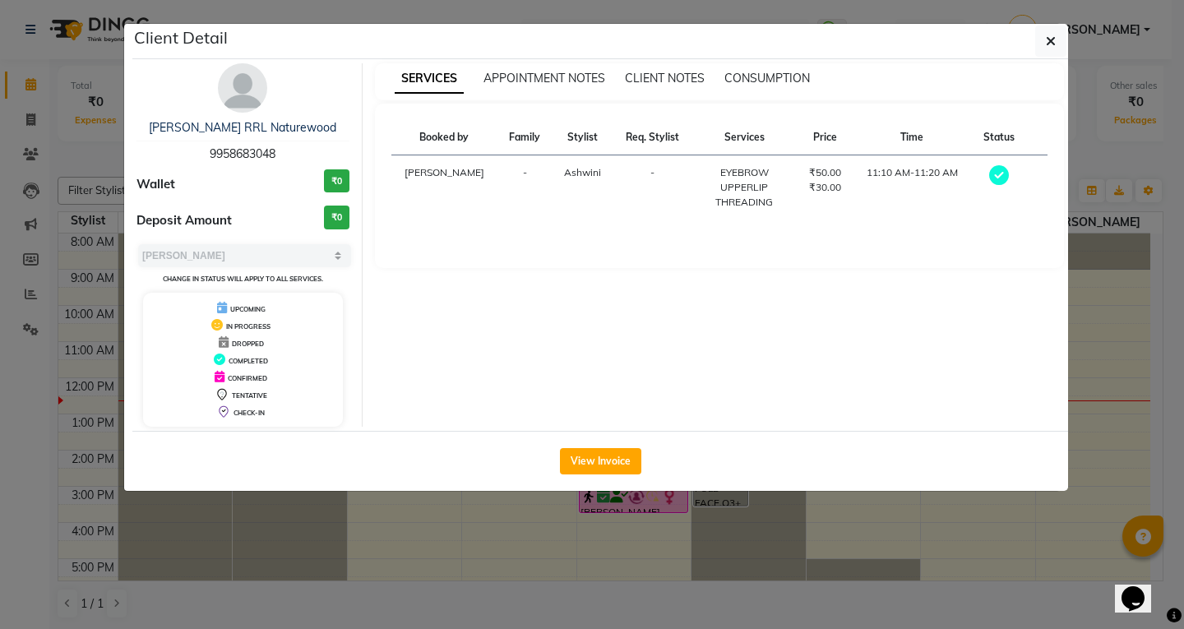
click at [244, 153] on span "9958683048" at bounding box center [243, 153] width 66 height 15
copy span "9958683048"
click at [257, 146] on span "9958683048" at bounding box center [243, 153] width 66 height 15
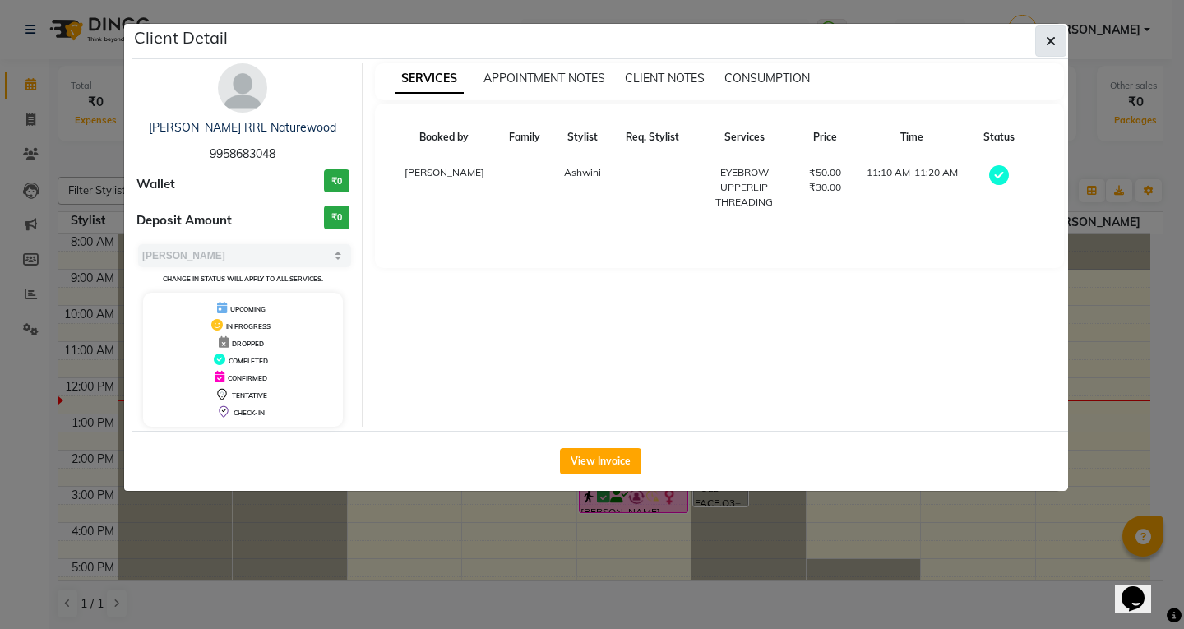
click at [1046, 41] on icon "button" at bounding box center [1051, 41] width 10 height 13
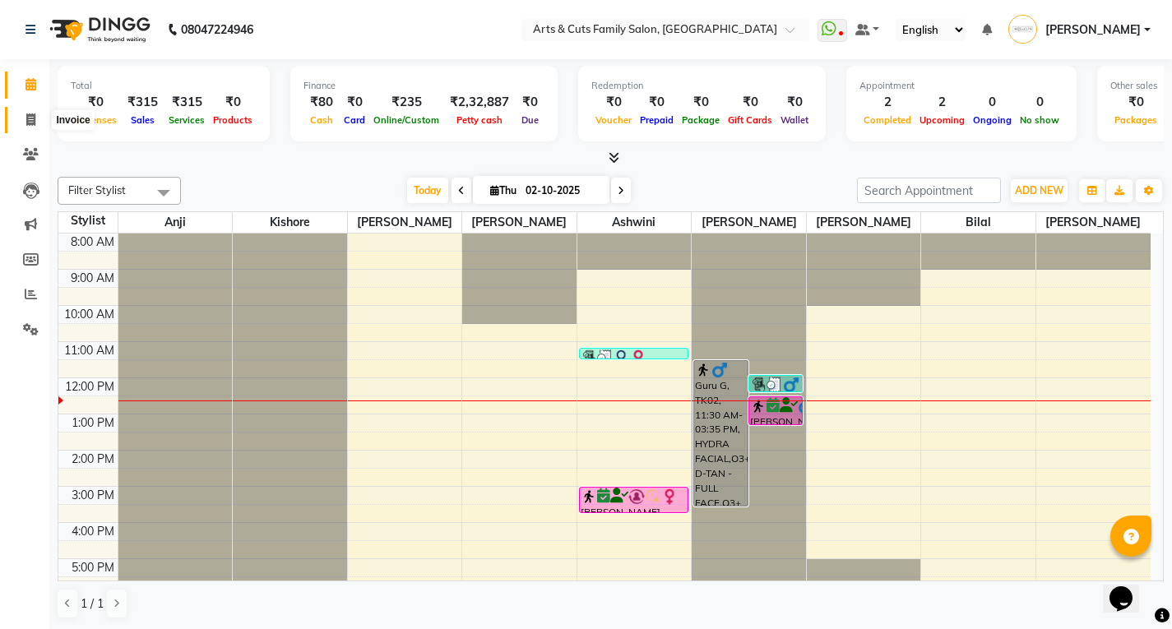
click at [34, 120] on icon at bounding box center [30, 120] width 9 height 12
select select "service"
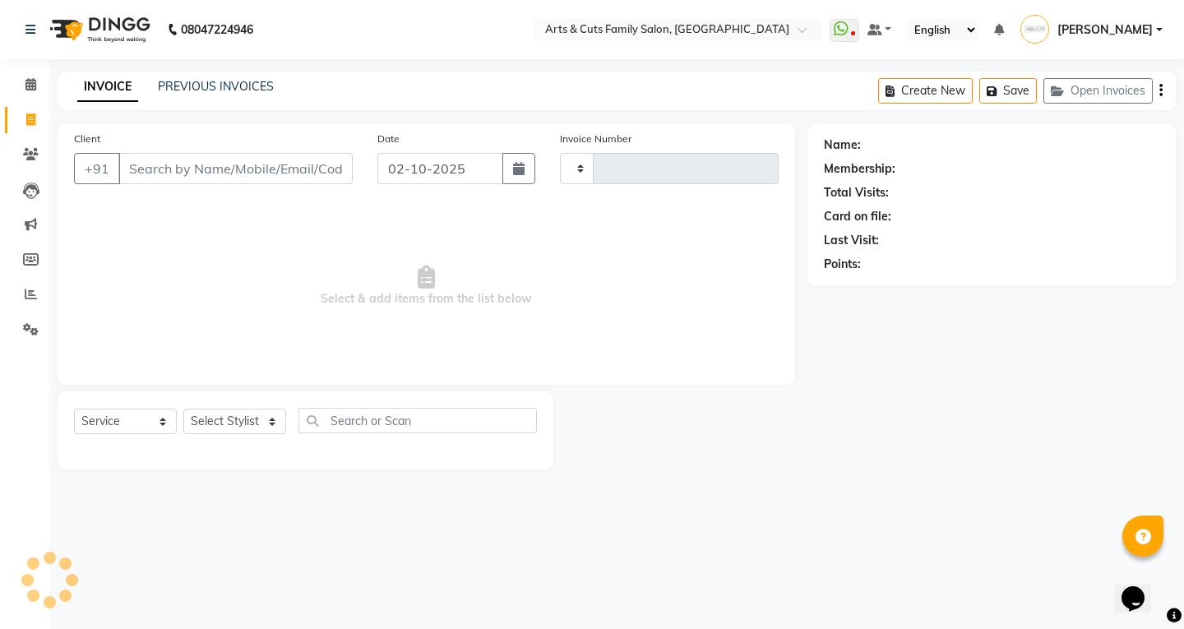
type input "3818"
select select "7513"
type input "9958683048"
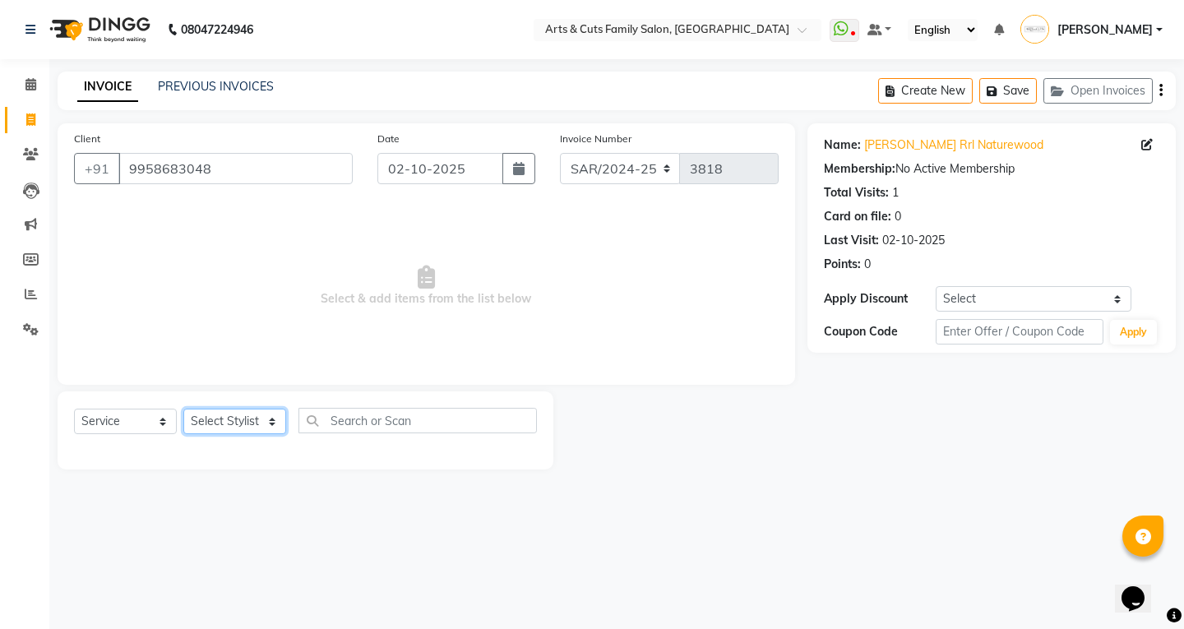
click at [211, 430] on select "Select Stylist [PERSON_NAME] Anji Ashwini [PERSON_NAME] Kishore [PERSON_NAME] […" at bounding box center [234, 421] width 103 height 25
select select "84494"
click at [183, 409] on select "Select Stylist [PERSON_NAME] Anji Ashwini [PERSON_NAME] Kishore [PERSON_NAME] […" at bounding box center [234, 421] width 103 height 25
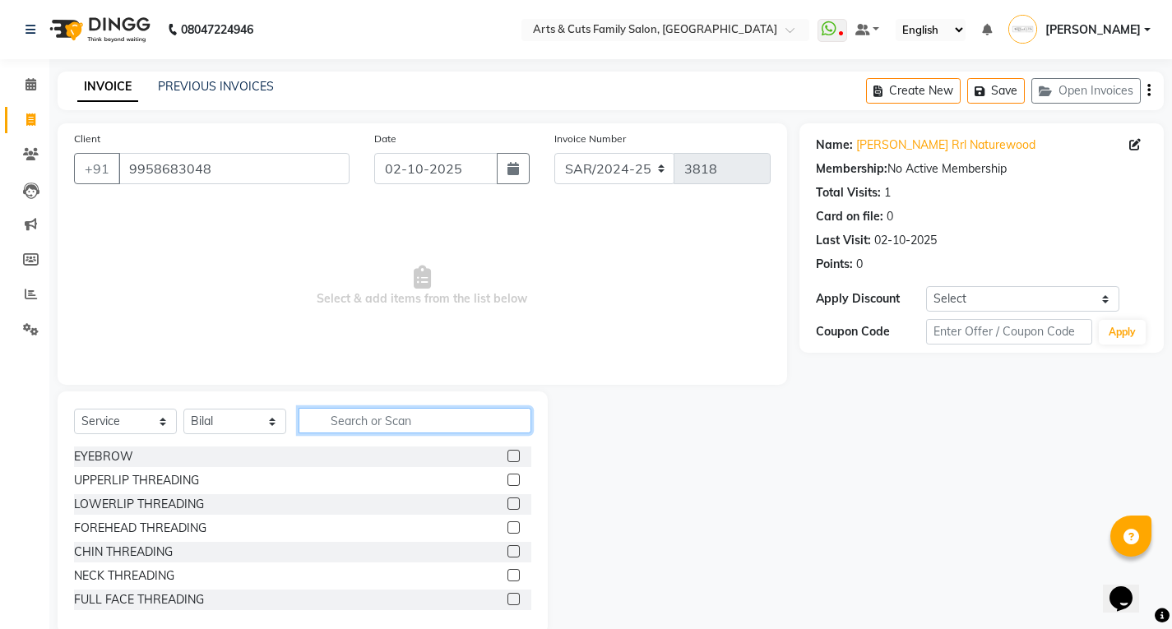
click at [378, 422] on input "text" at bounding box center [415, 420] width 233 height 25
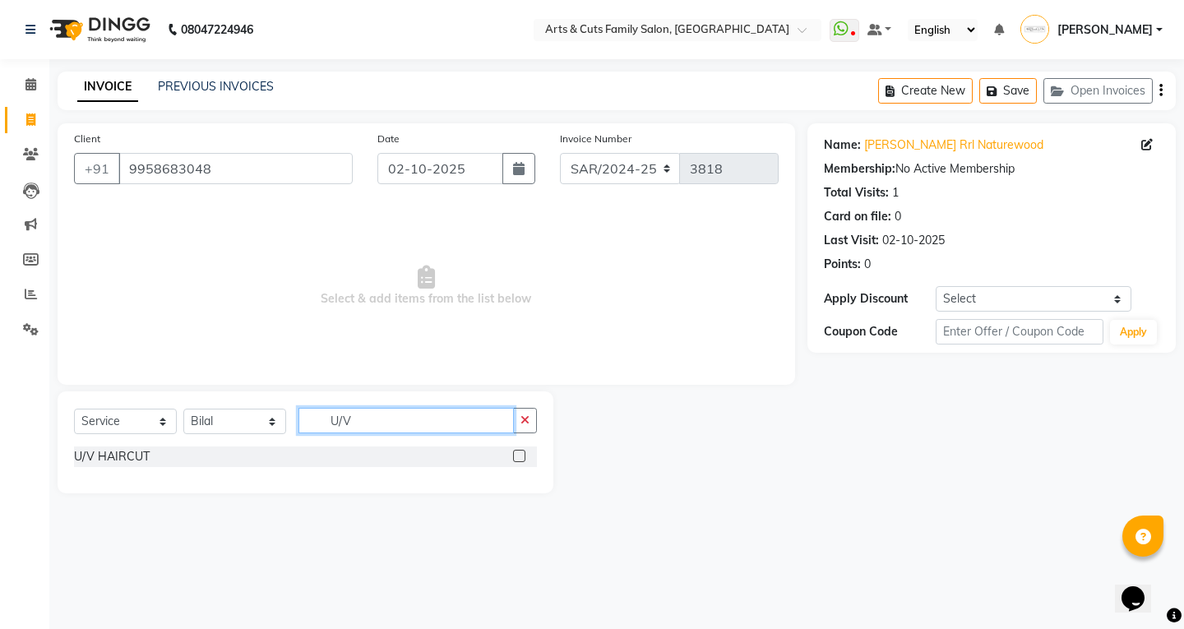
type input "U/V"
click at [517, 456] on label at bounding box center [519, 456] width 12 height 12
click at [517, 456] on input "checkbox" at bounding box center [518, 457] width 11 height 11
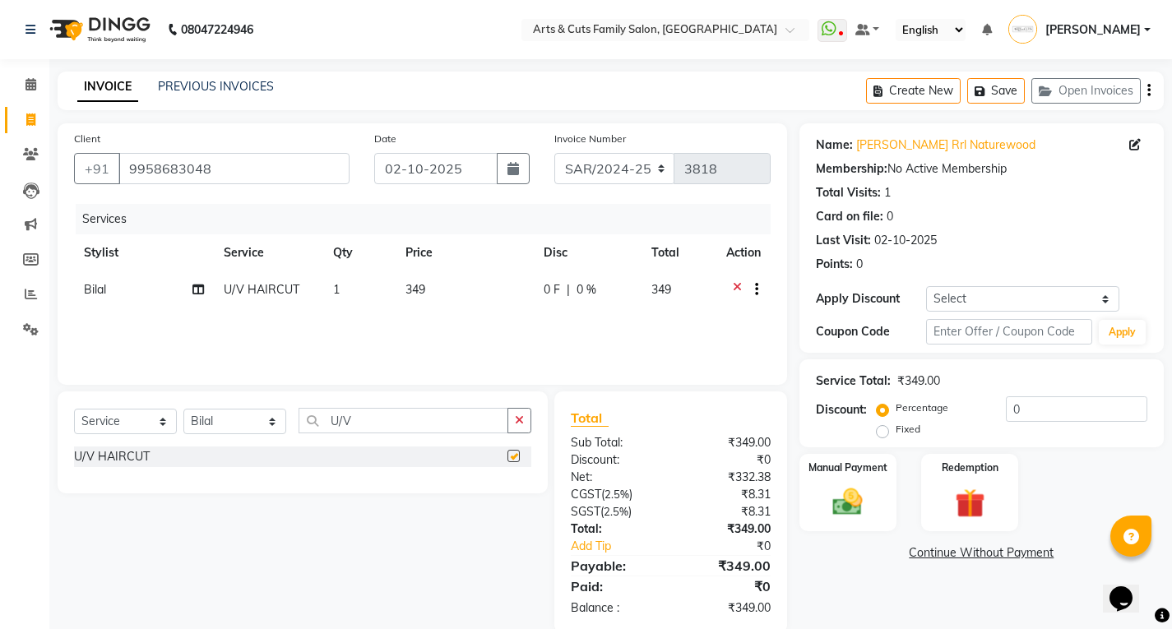
checkbox input "false"
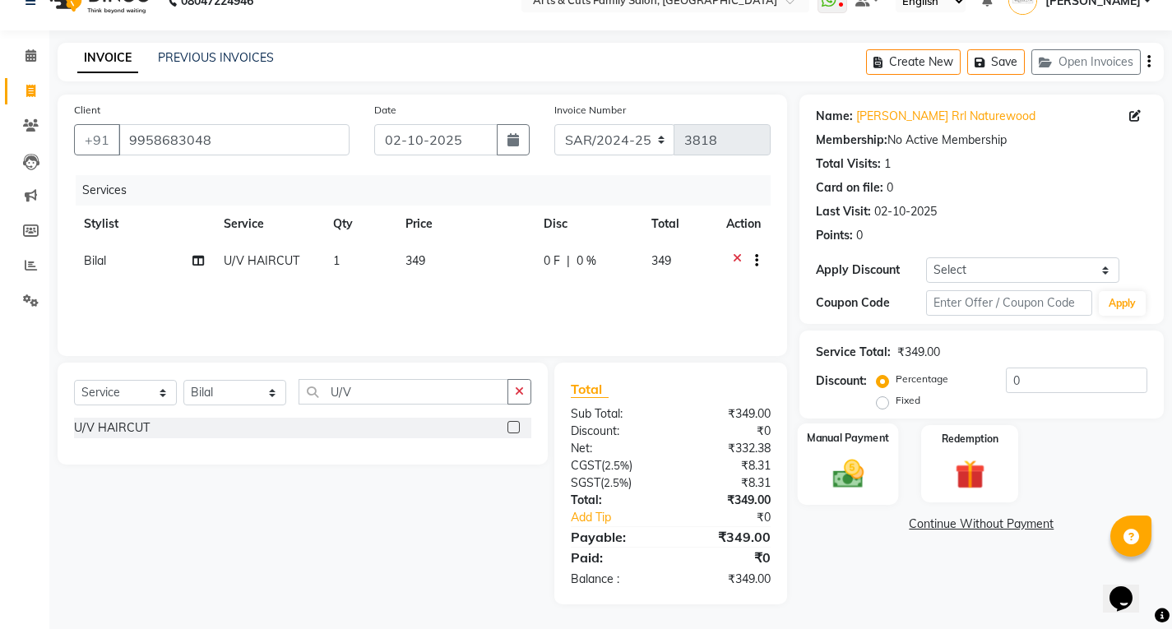
click at [834, 476] on img at bounding box center [848, 473] width 50 height 35
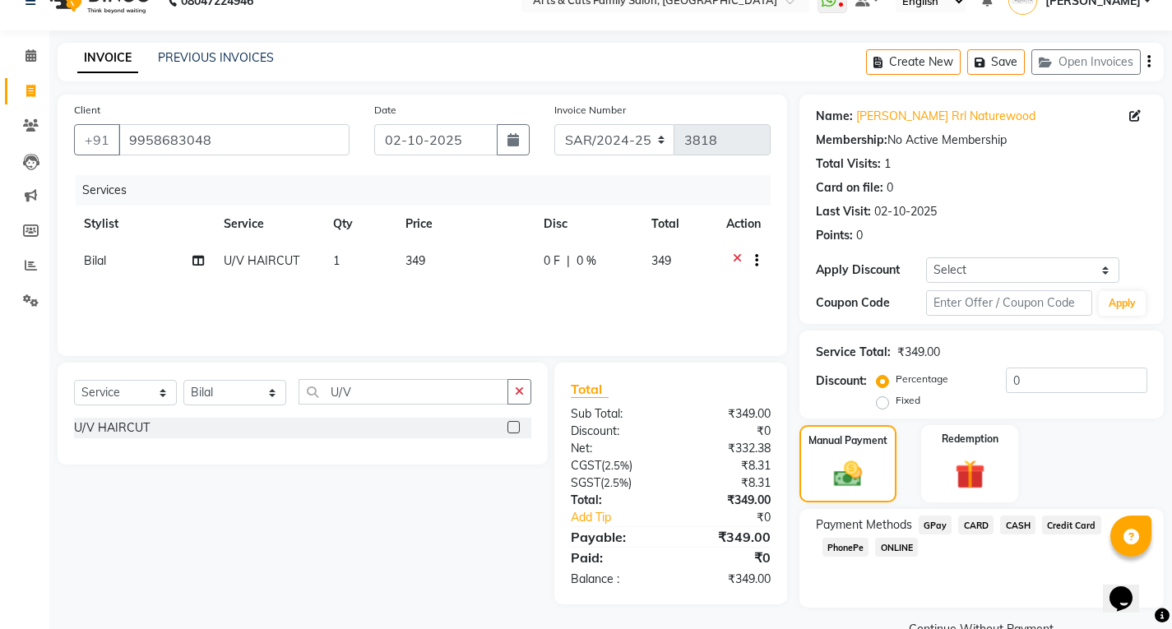
scroll to position [66, 0]
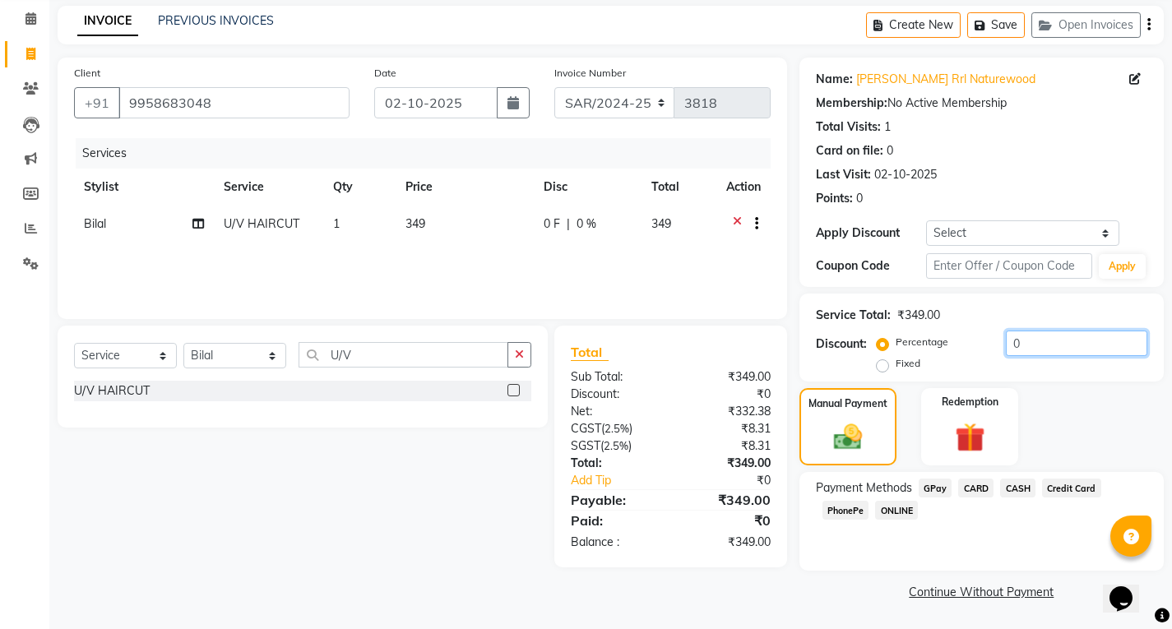
click at [1034, 346] on input "0" at bounding box center [1076, 343] width 141 height 25
type input "5"
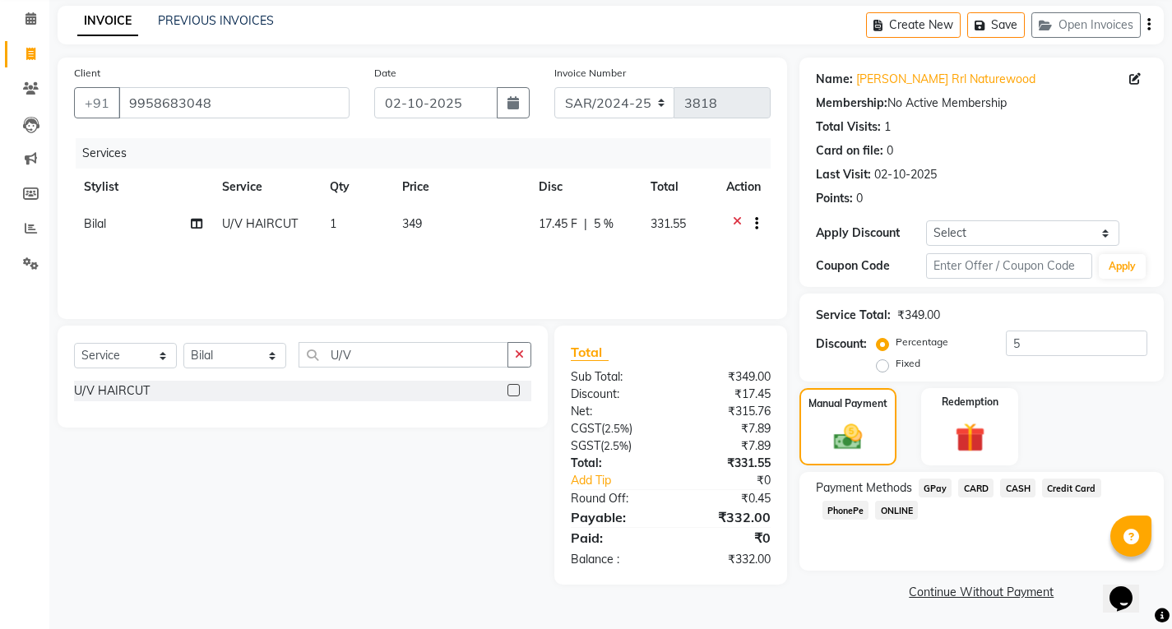
click at [896, 512] on span "ONLINE" at bounding box center [896, 510] width 43 height 19
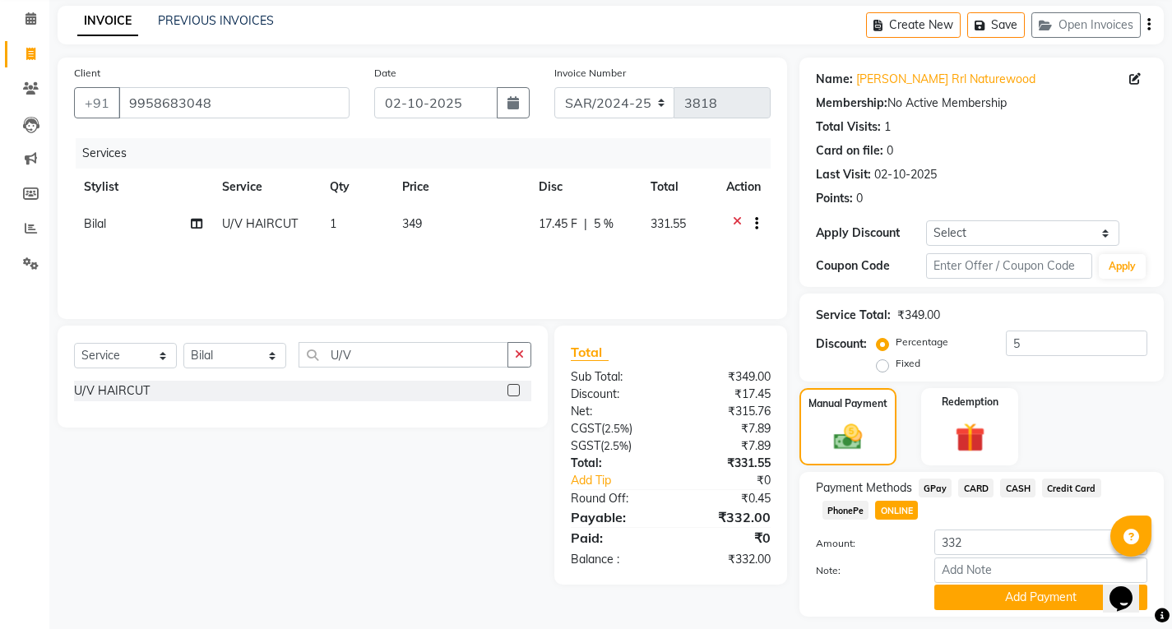
scroll to position [112, 0]
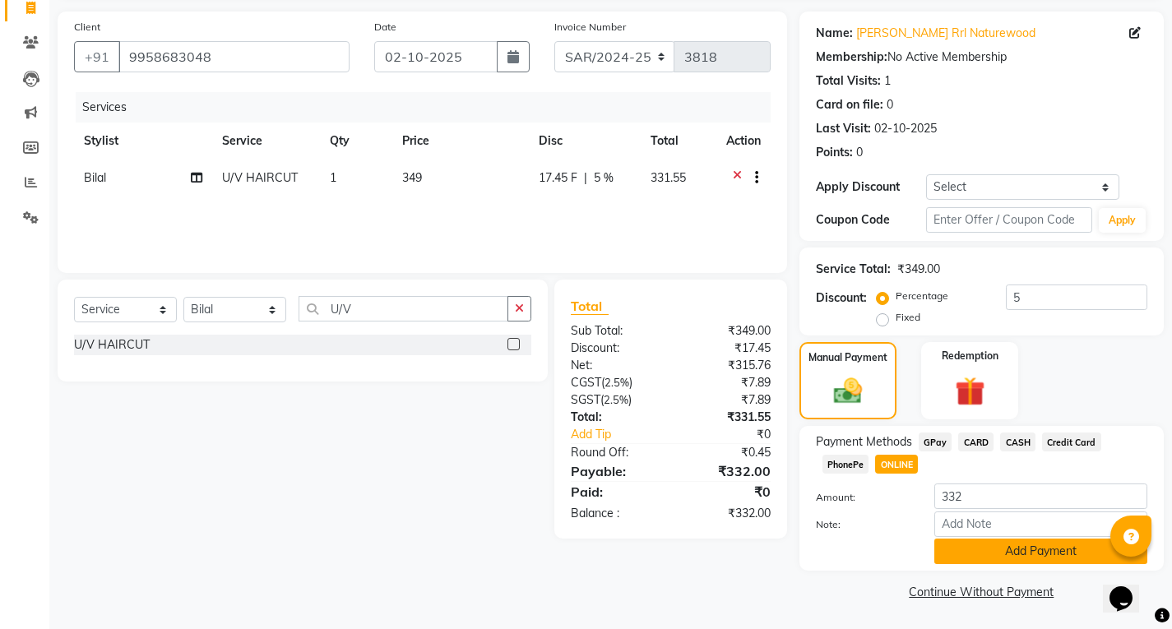
click at [980, 549] on button "Add Payment" at bounding box center [1040, 551] width 213 height 25
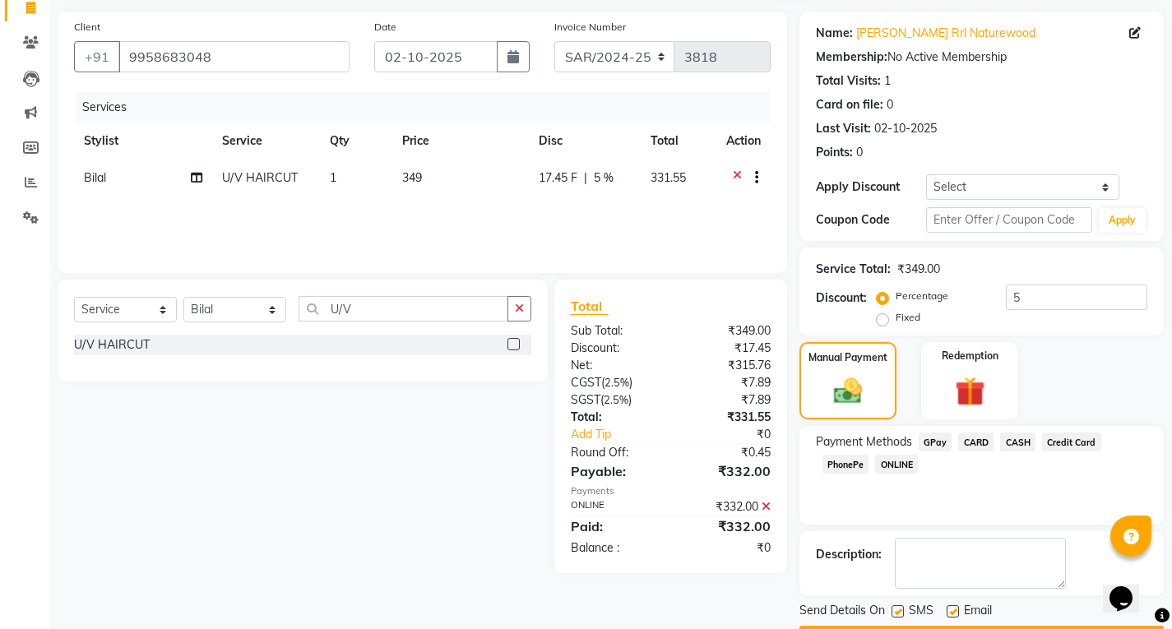
scroll to position [159, 0]
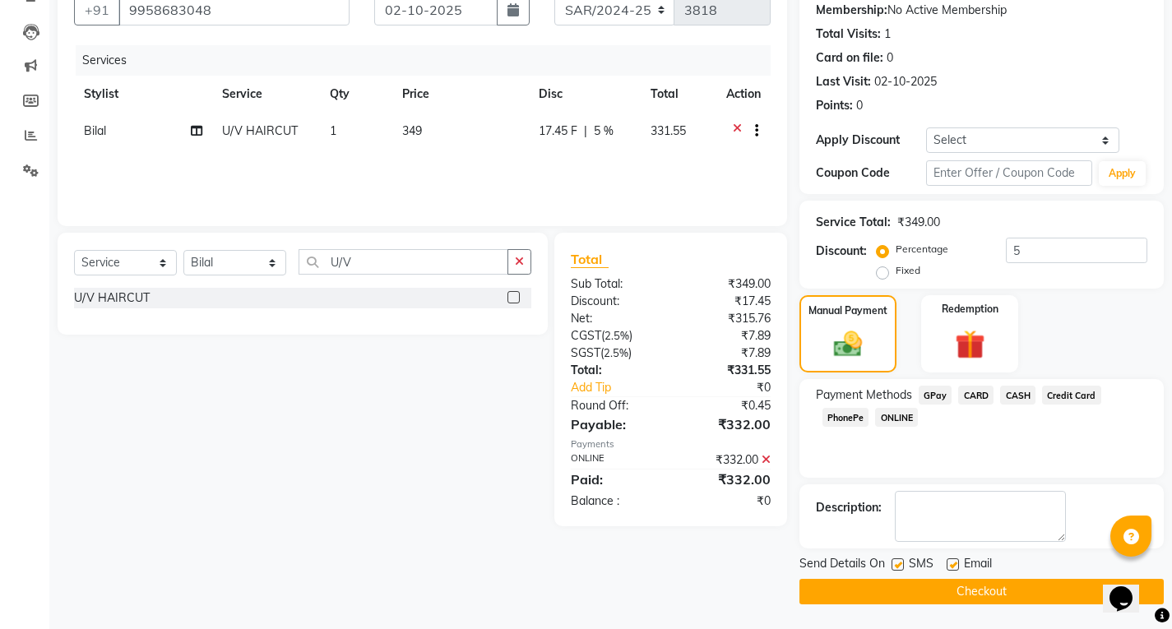
click at [960, 569] on div "Email" at bounding box center [976, 565] width 58 height 21
drag, startPoint x: 948, startPoint y: 568, endPoint x: 1067, endPoint y: 461, distance: 160.1
click at [951, 568] on label at bounding box center [953, 565] width 12 height 12
click at [951, 568] on input "checkbox" at bounding box center [952, 565] width 11 height 11
checkbox input "false"
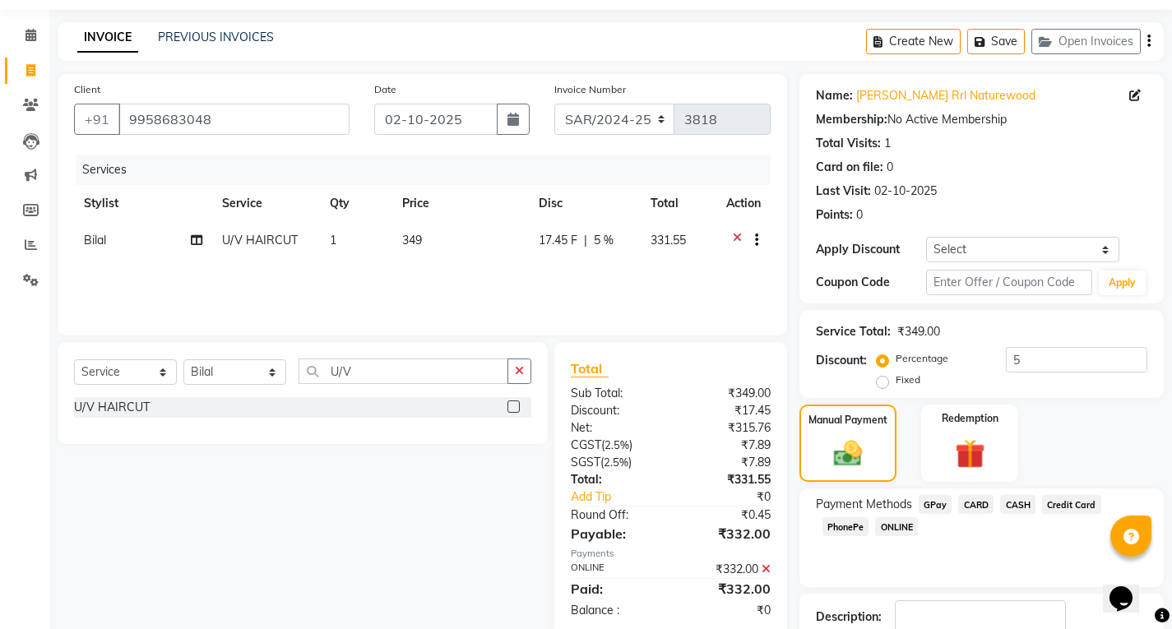
scroll to position [0, 0]
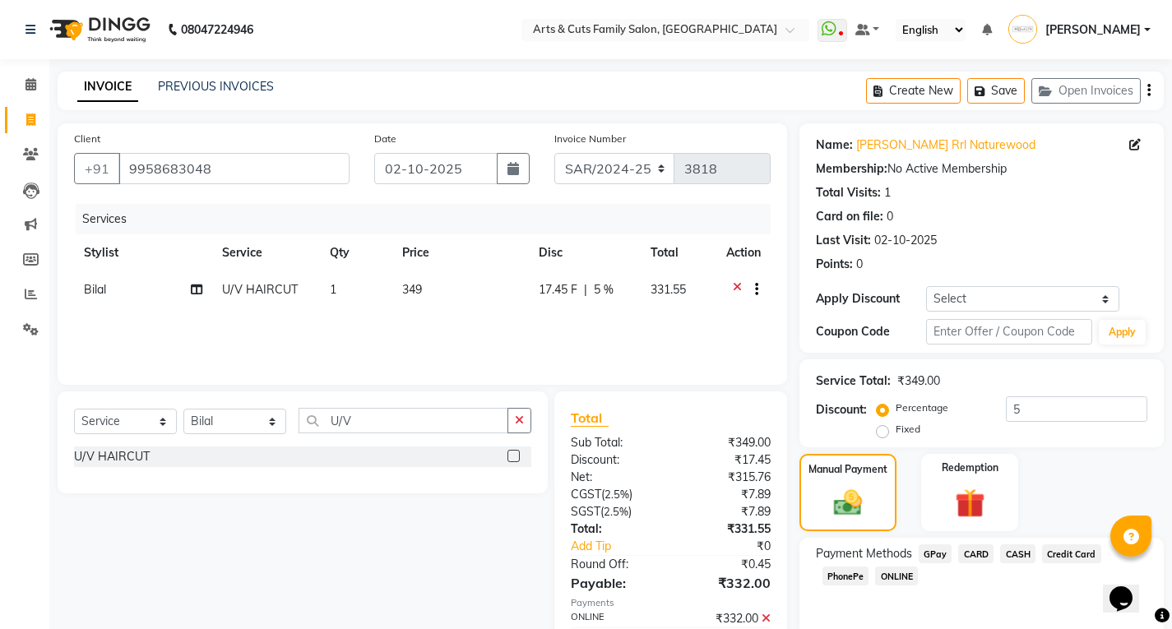
click at [898, 579] on span "ONLINE" at bounding box center [896, 576] width 43 height 19
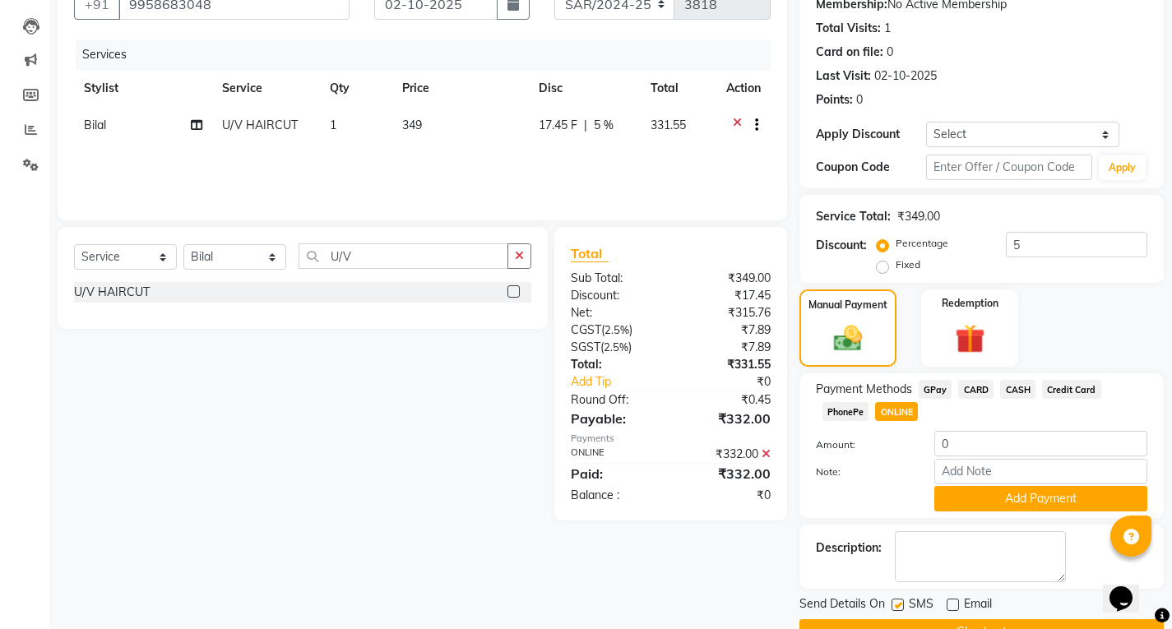
scroll to position [205, 0]
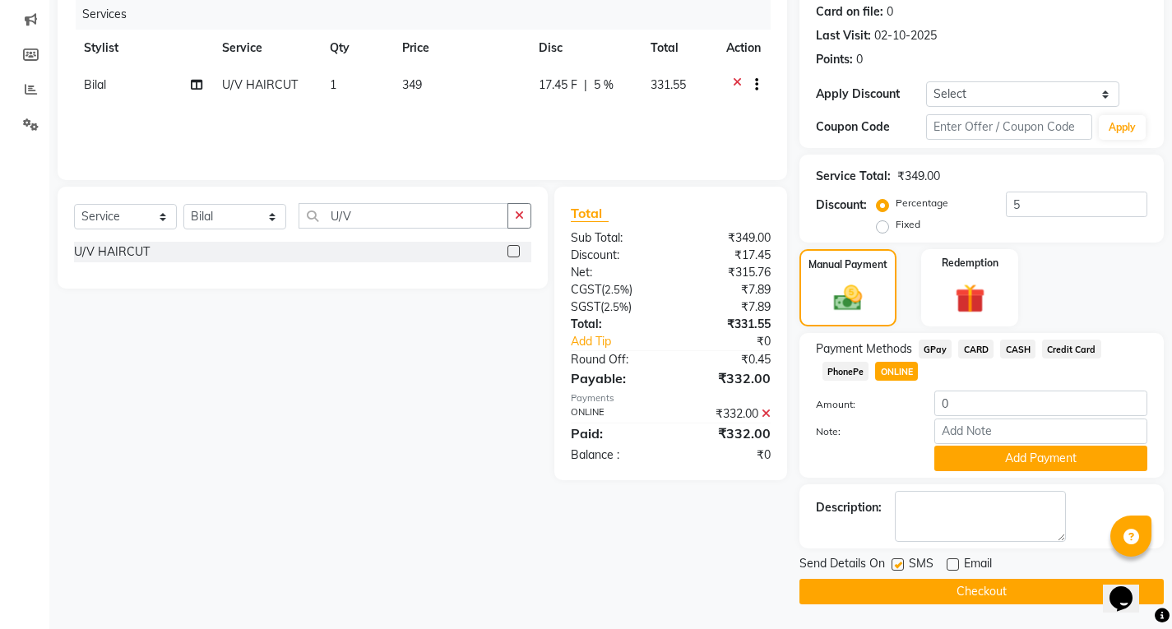
click at [891, 583] on button "Checkout" at bounding box center [982, 591] width 364 height 25
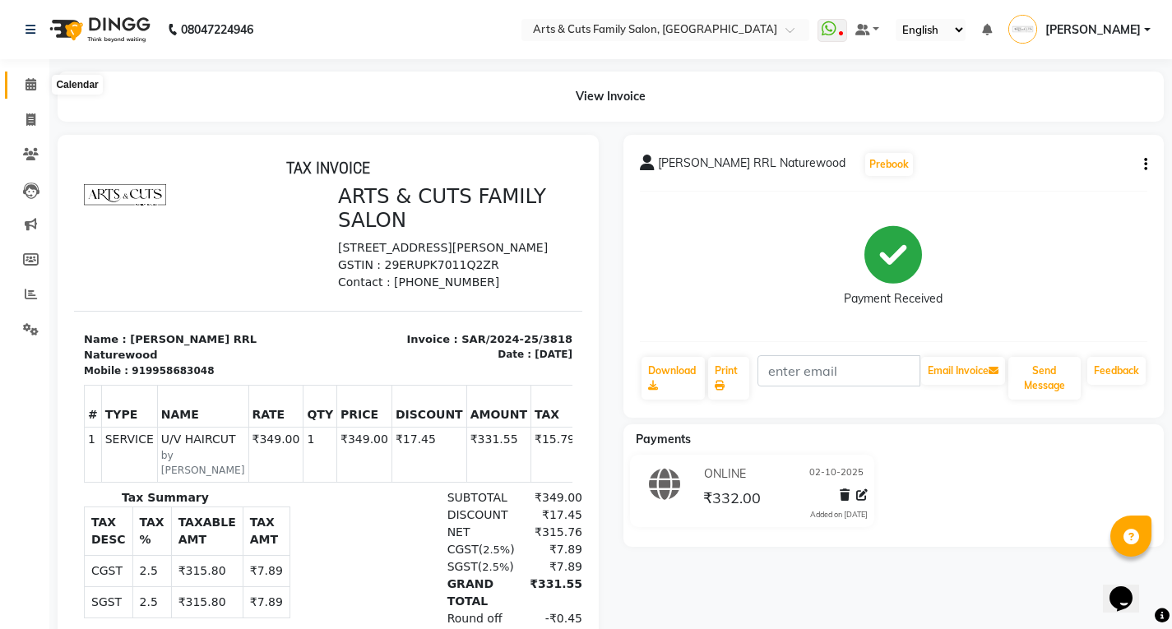
click at [34, 86] on icon at bounding box center [30, 84] width 11 height 12
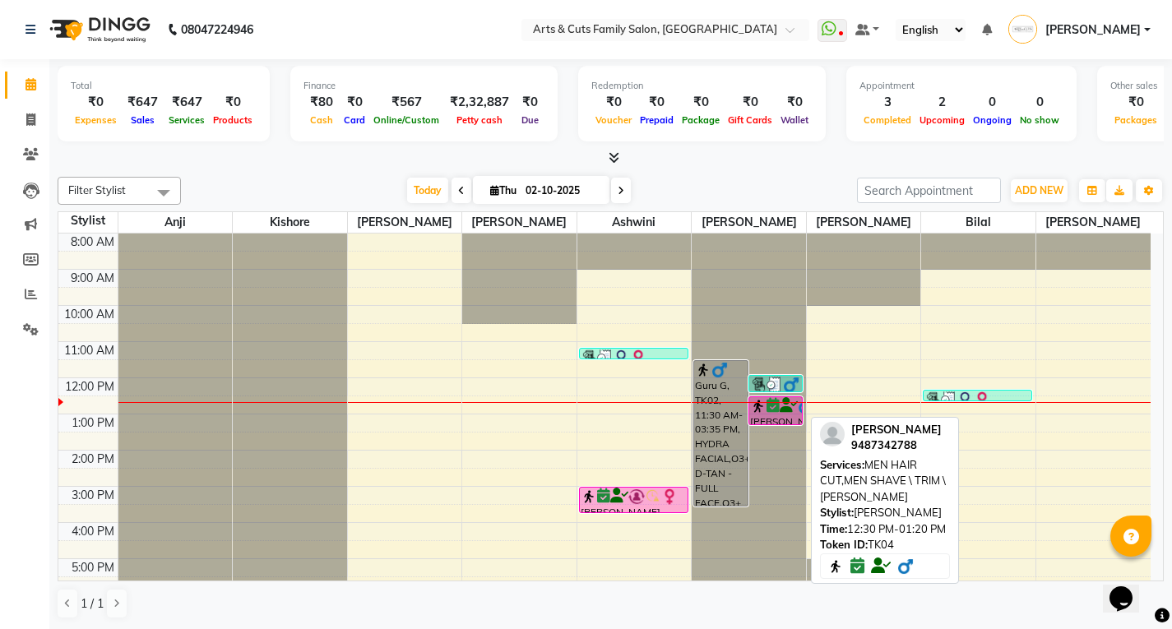
click at [772, 406] on icon at bounding box center [773, 406] width 13 height 1
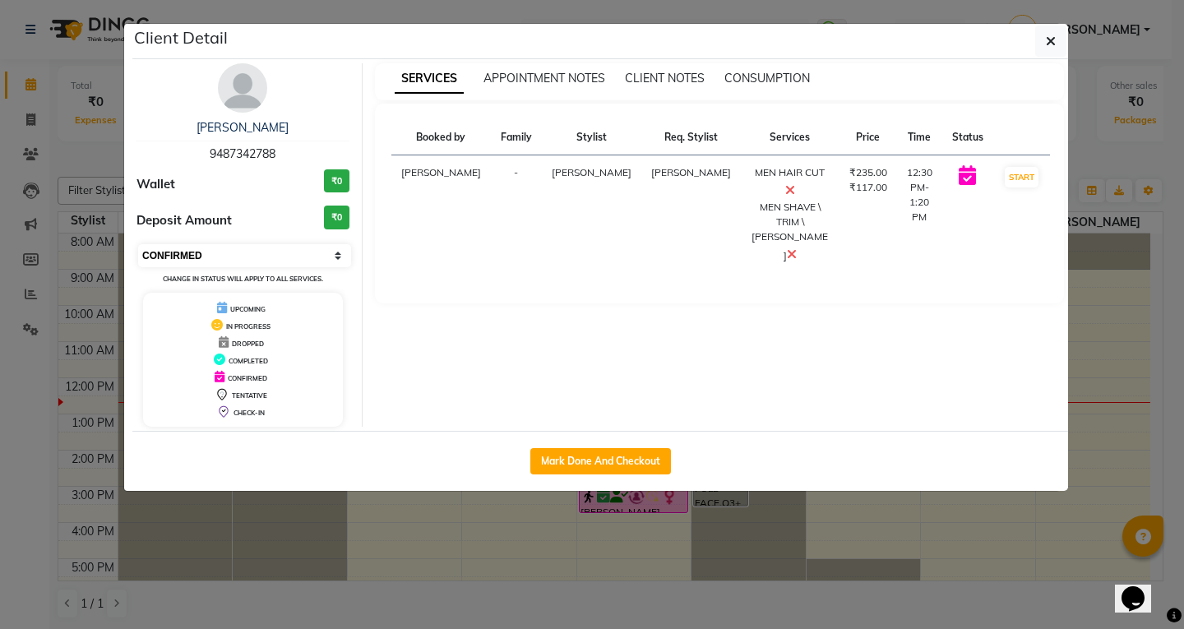
click at [182, 255] on select "Select IN SERVICE CONFIRMED TENTATIVE CHECK IN MARK DONE DROPPED UPCOMING" at bounding box center [244, 255] width 213 height 23
select select "1"
click at [138, 244] on select "Select IN SERVICE CONFIRMED TENTATIVE CHECK IN MARK DONE DROPPED UPCOMING" at bounding box center [244, 255] width 213 height 23
click at [1096, 372] on ngb-modal-window "Client Detail [PERSON_NAME] 9487342788 Wallet ₹0 Deposit Amount ₹0 Select IN SE…" at bounding box center [592, 314] width 1184 height 629
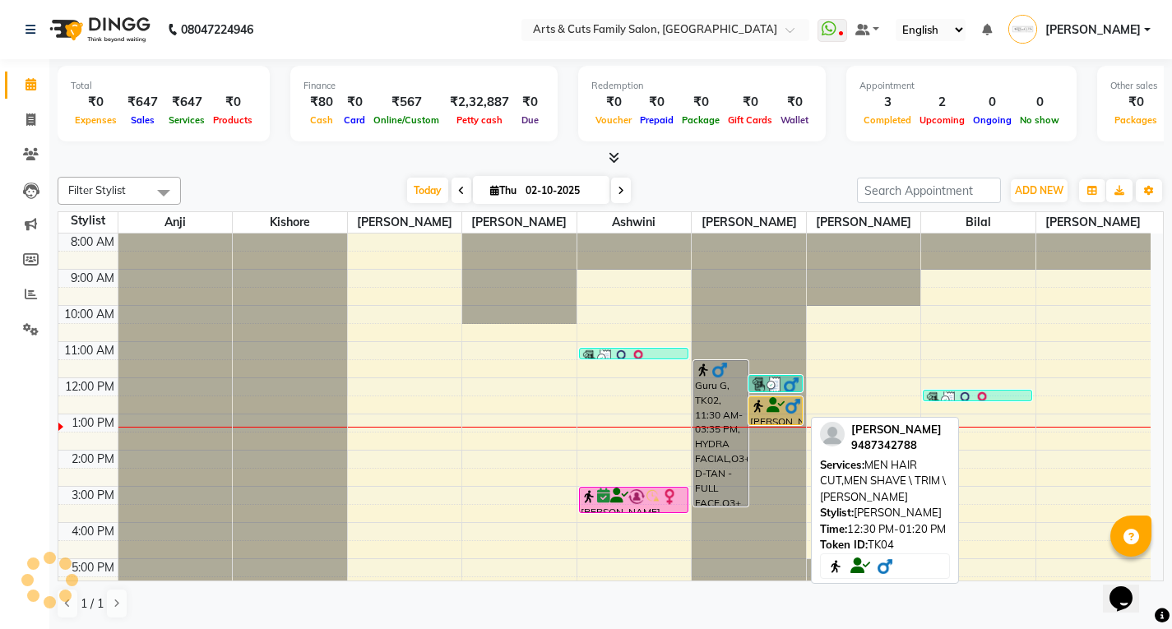
click at [776, 406] on icon at bounding box center [776, 406] width 18 height 1
select select "1"
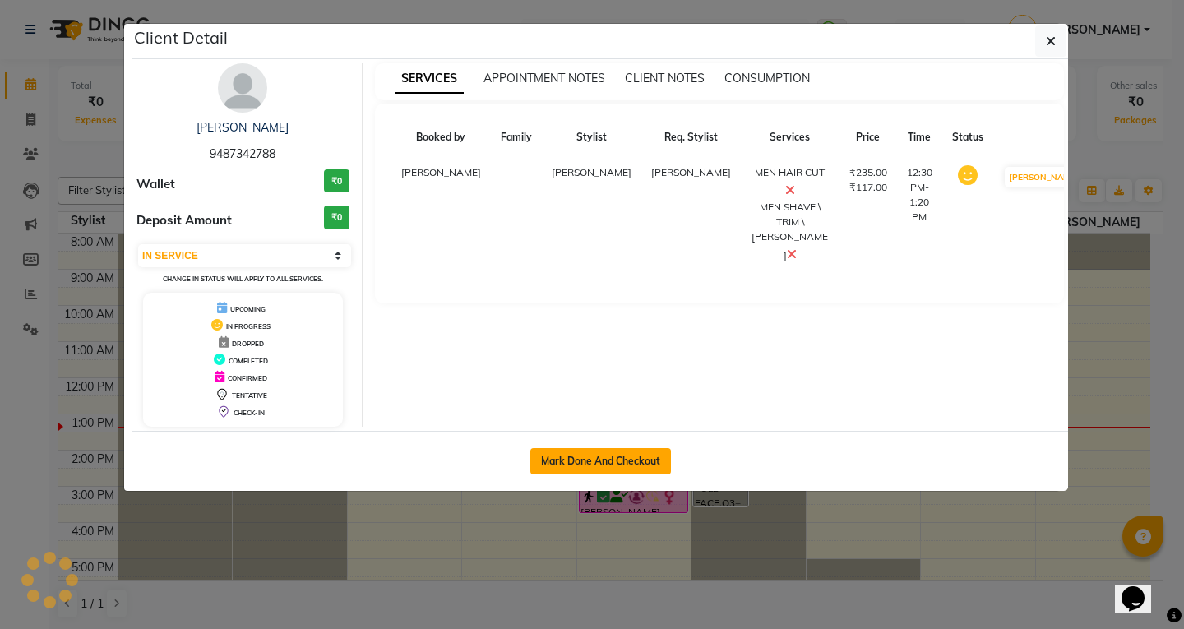
click at [572, 455] on button "Mark Done And Checkout" at bounding box center [601, 461] width 141 height 26
select select "service"
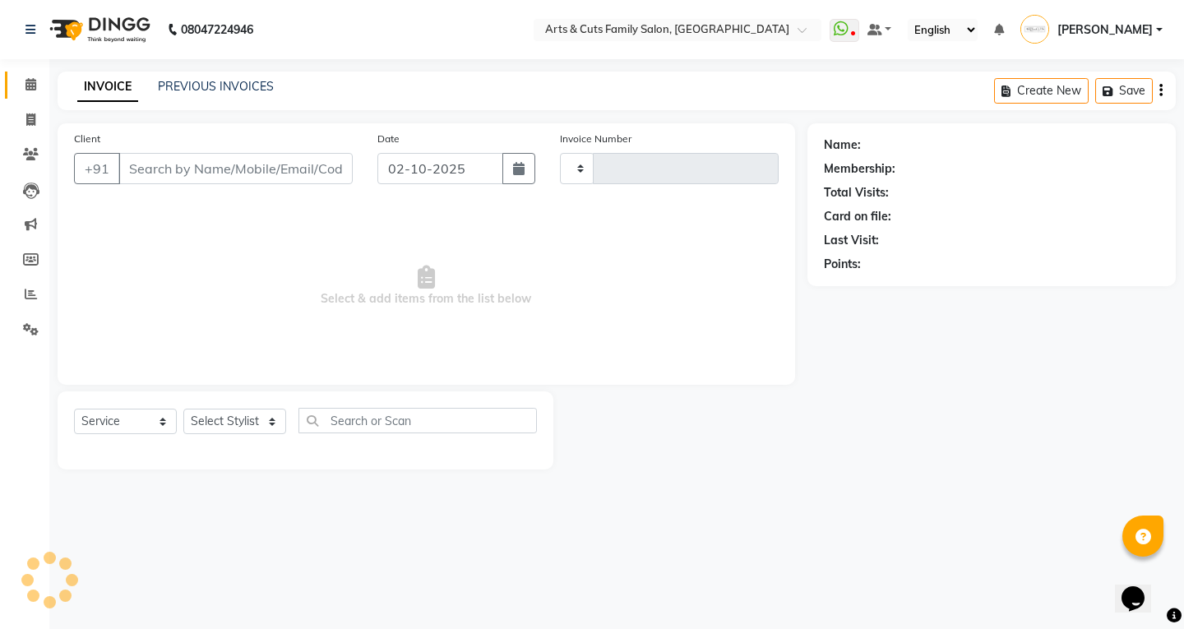
type input "3819"
select select "7513"
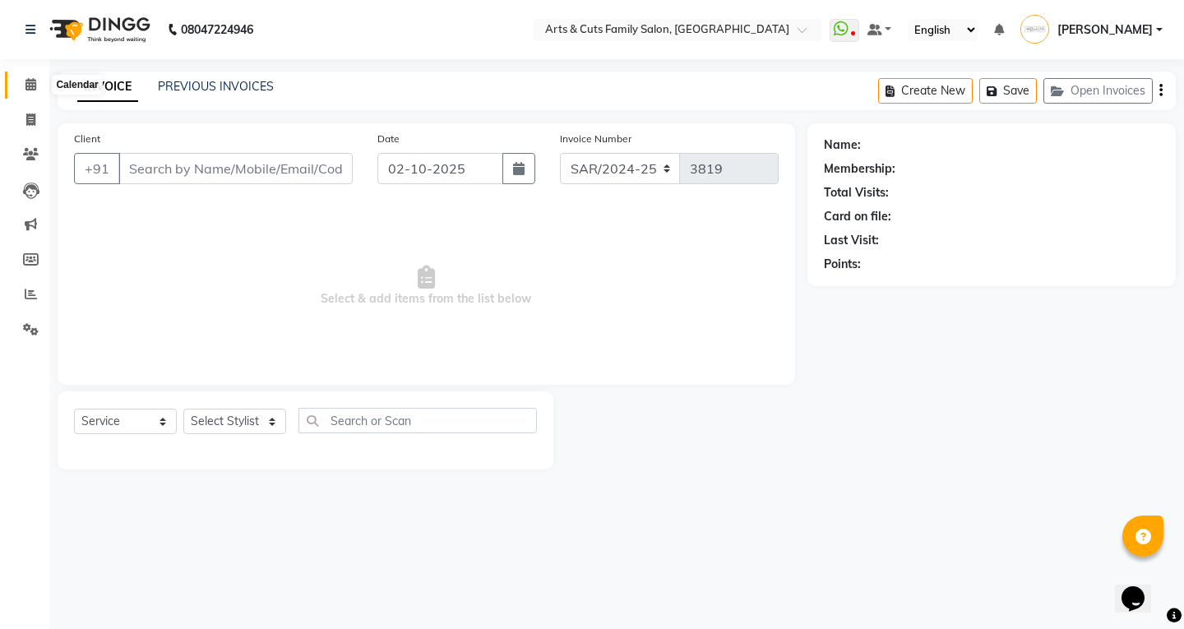
click at [33, 86] on icon at bounding box center [30, 84] width 11 height 12
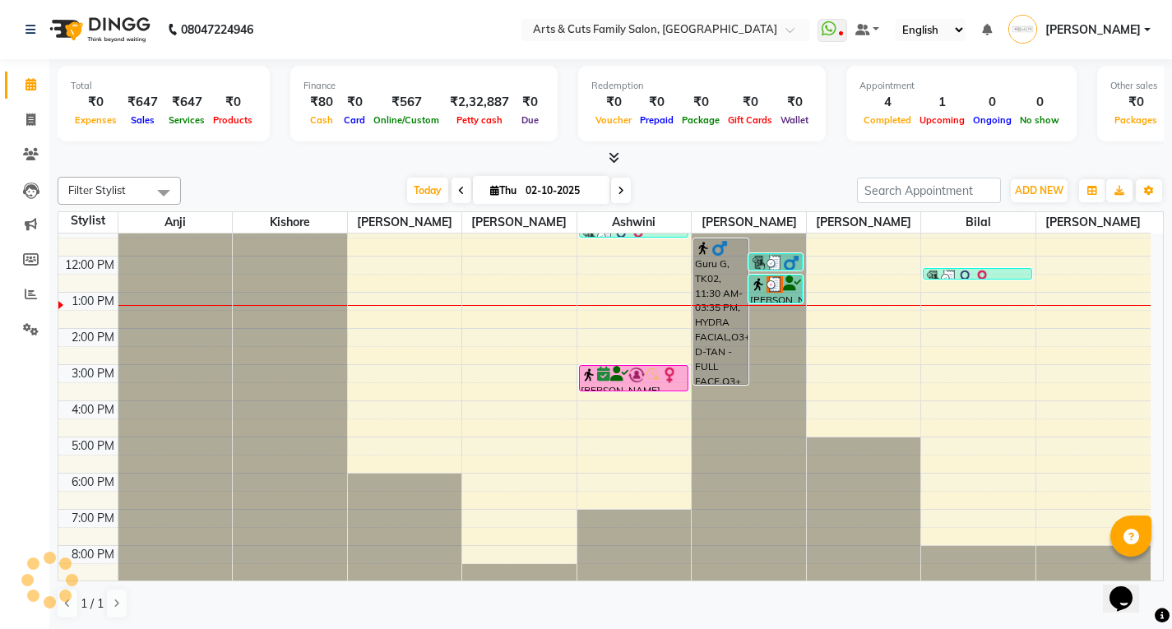
scroll to position [123, 0]
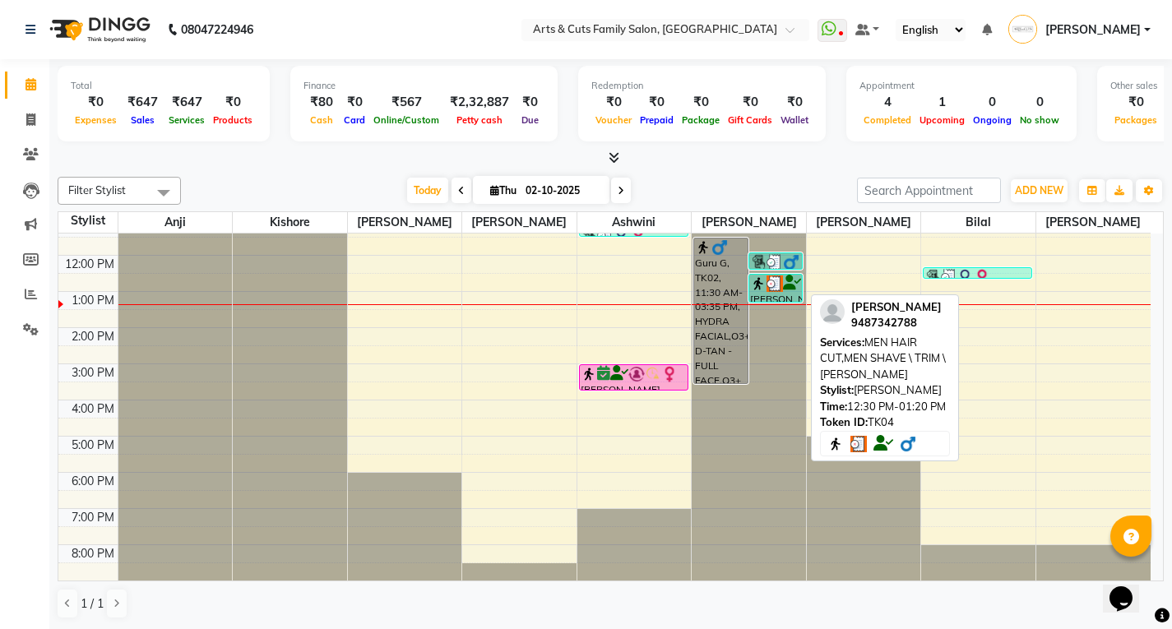
click at [764, 291] on div "[PERSON_NAME], TK04, 12:30 PM-01:20 PM, MEN HAIR CUT,MEN SHAVE \ TRIM \ [PERSON…" at bounding box center [775, 288] width 53 height 27
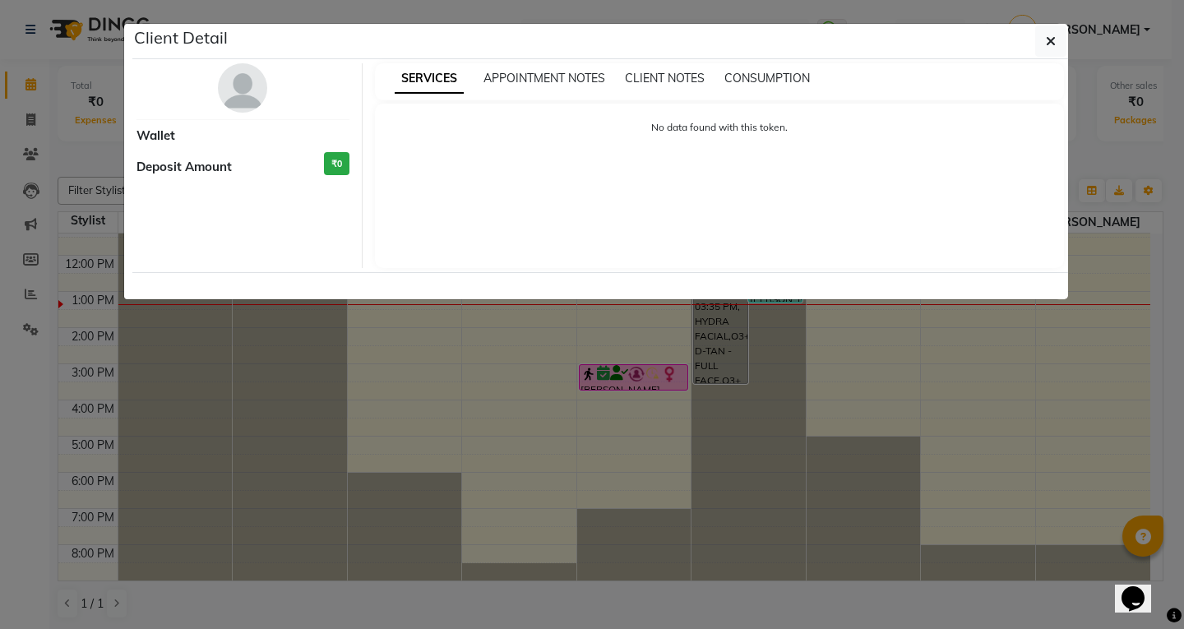
select select "3"
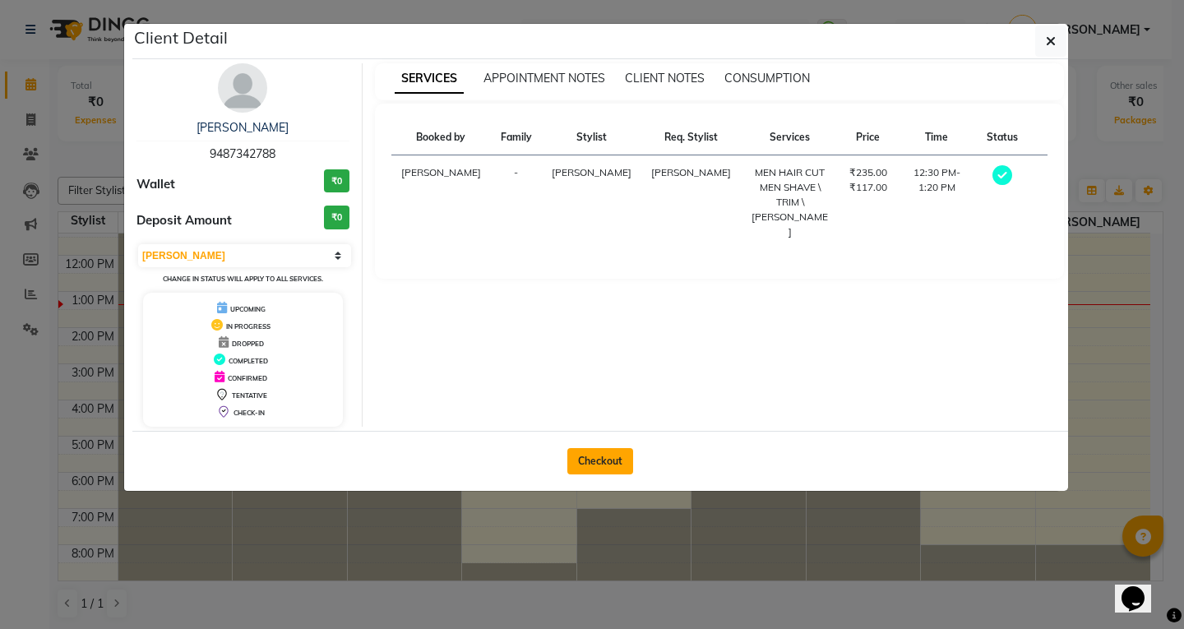
click at [615, 463] on button "Checkout" at bounding box center [601, 461] width 66 height 26
select select "service"
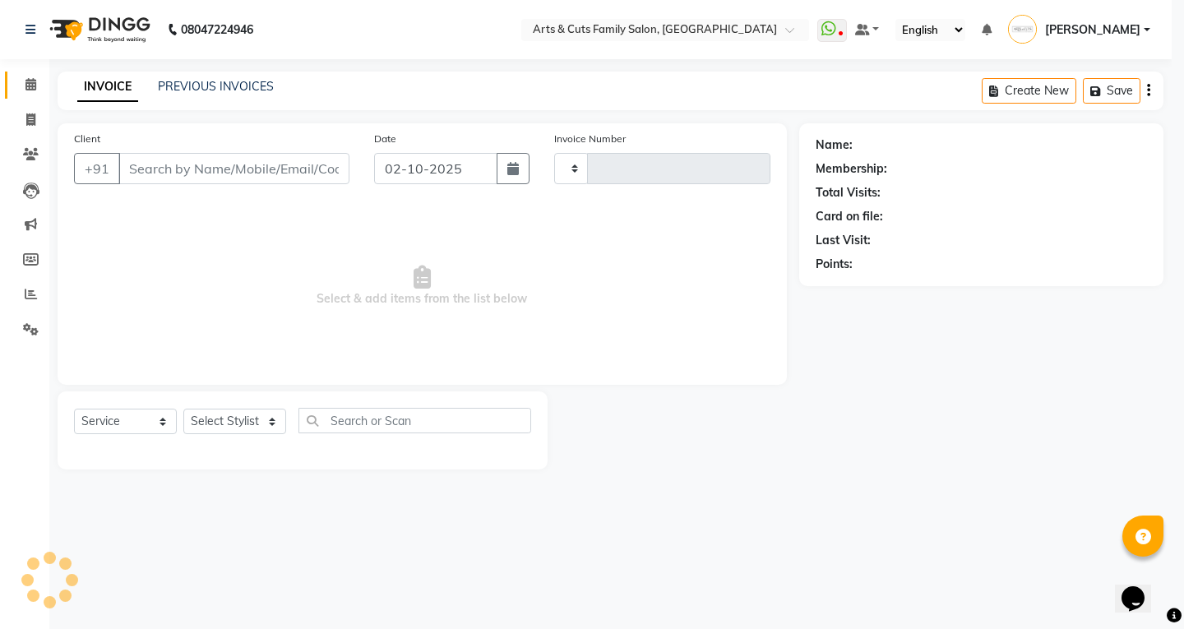
type input "3819"
select select "7513"
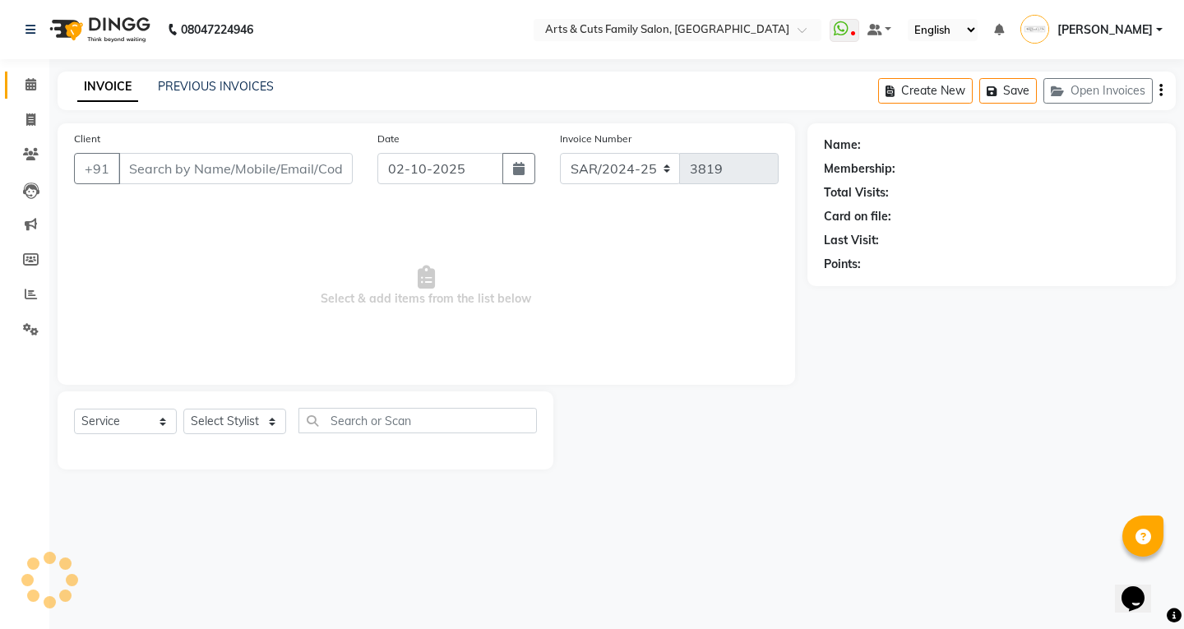
type input "9487342788"
select select "66025"
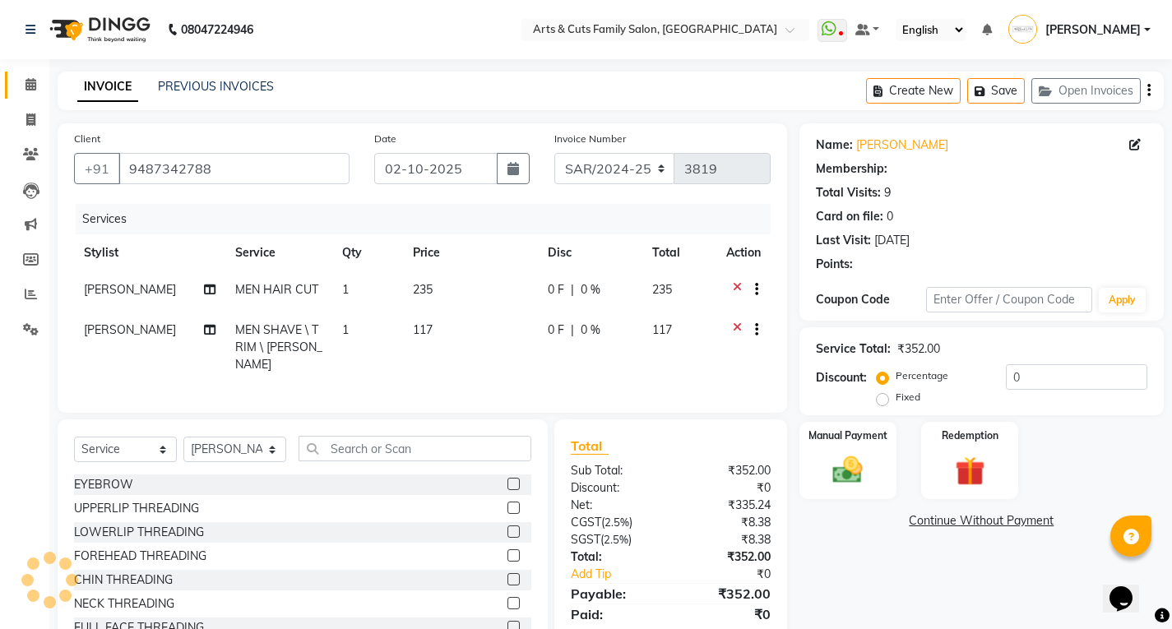
select select "1: Object"
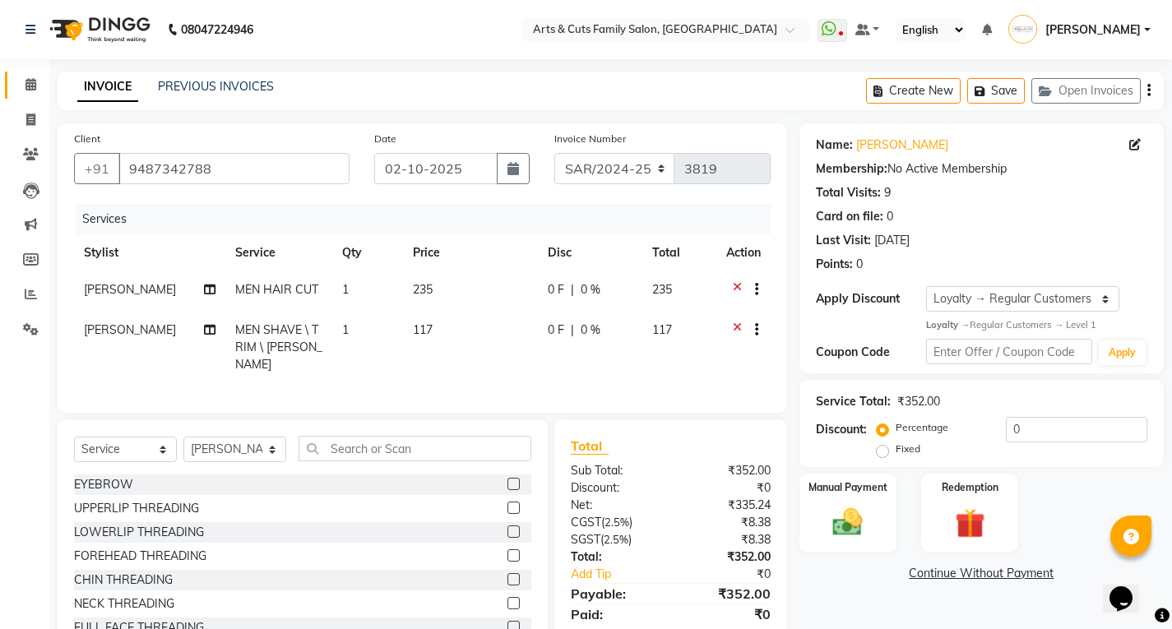
scroll to position [53, 0]
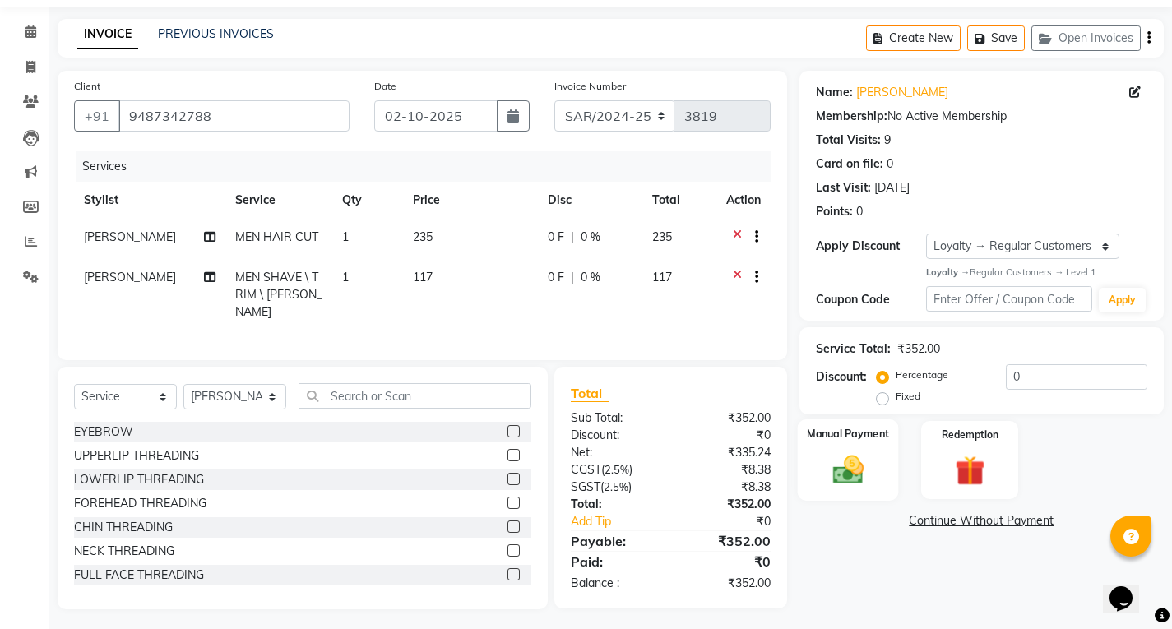
click at [866, 452] on img at bounding box center [848, 469] width 50 height 35
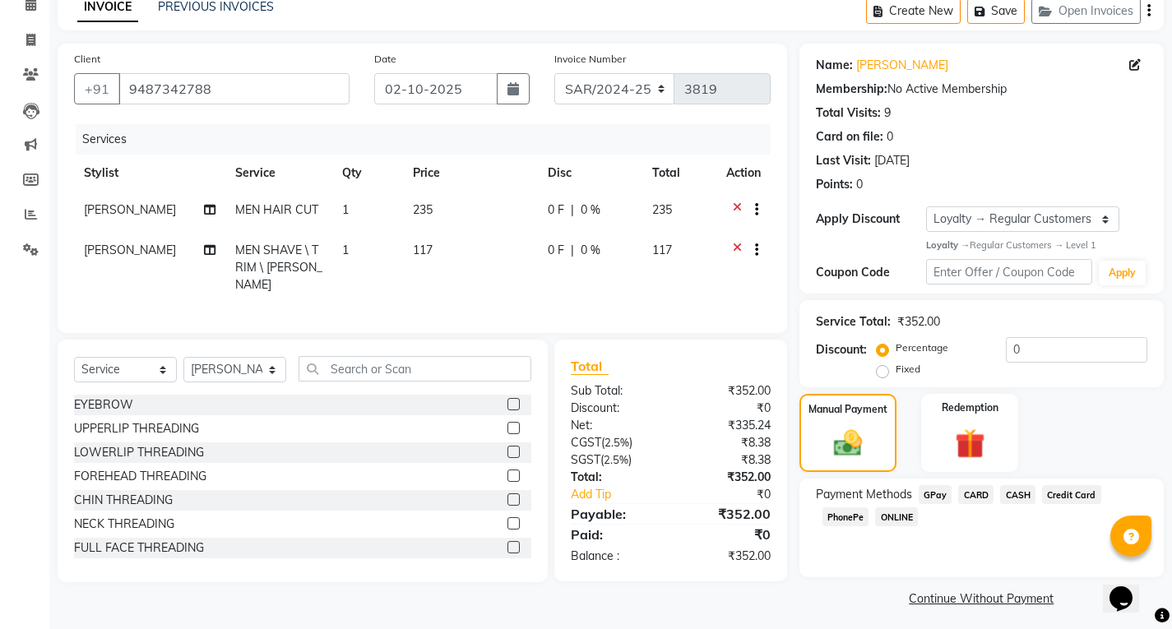
scroll to position [86, 0]
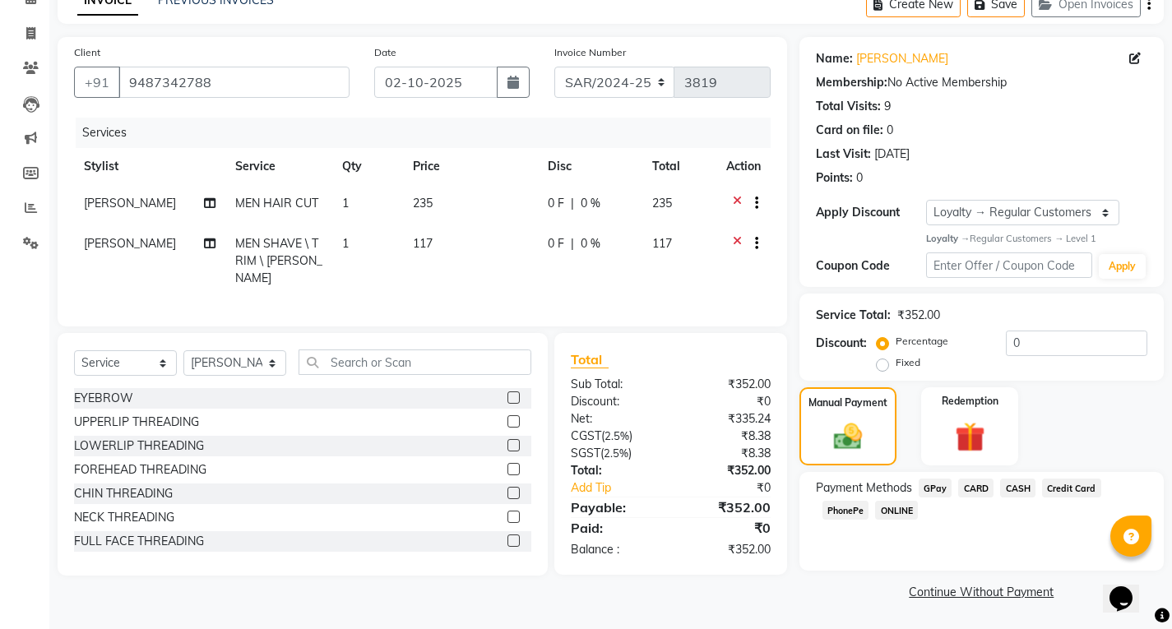
click at [902, 511] on span "ONLINE" at bounding box center [896, 510] width 43 height 19
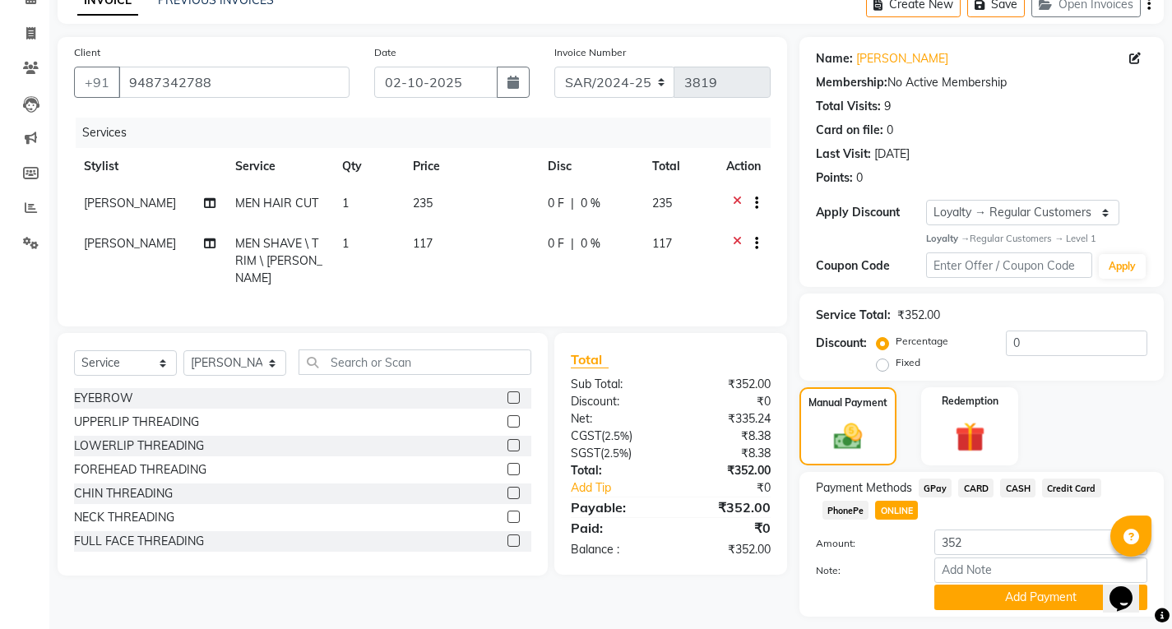
scroll to position [132, 0]
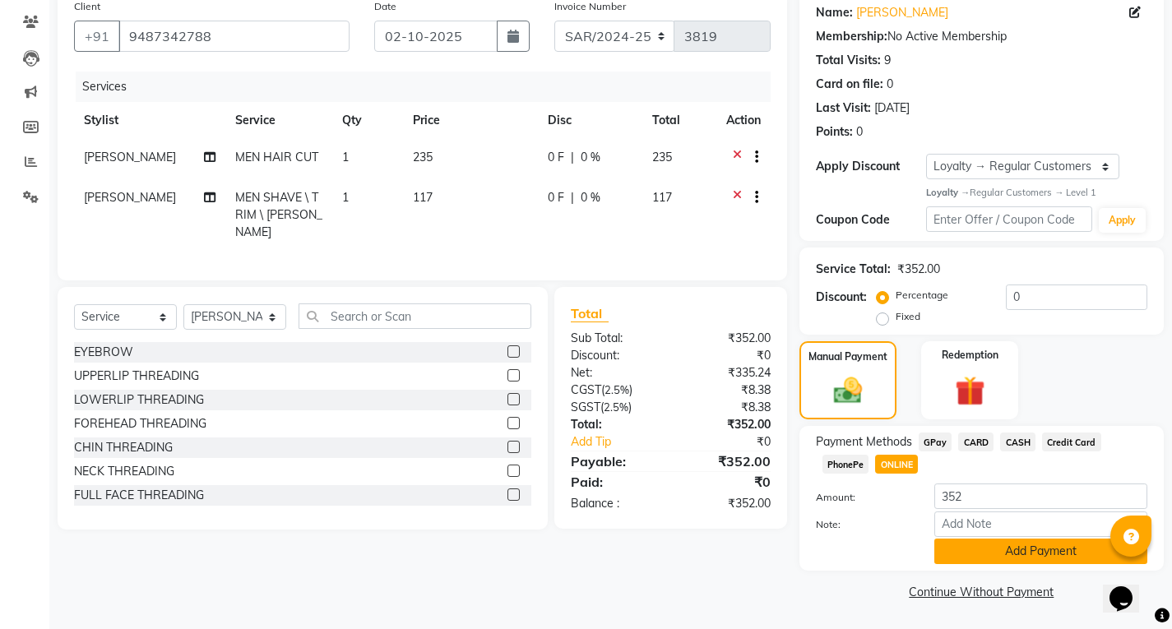
click at [977, 548] on button "Add Payment" at bounding box center [1040, 551] width 213 height 25
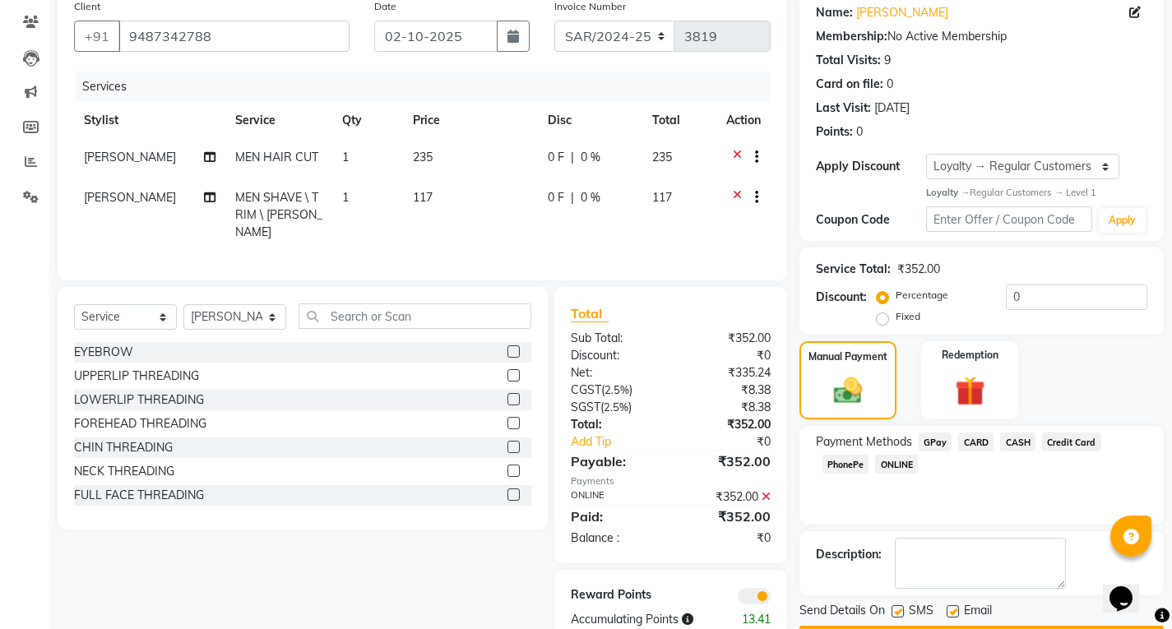
scroll to position [179, 0]
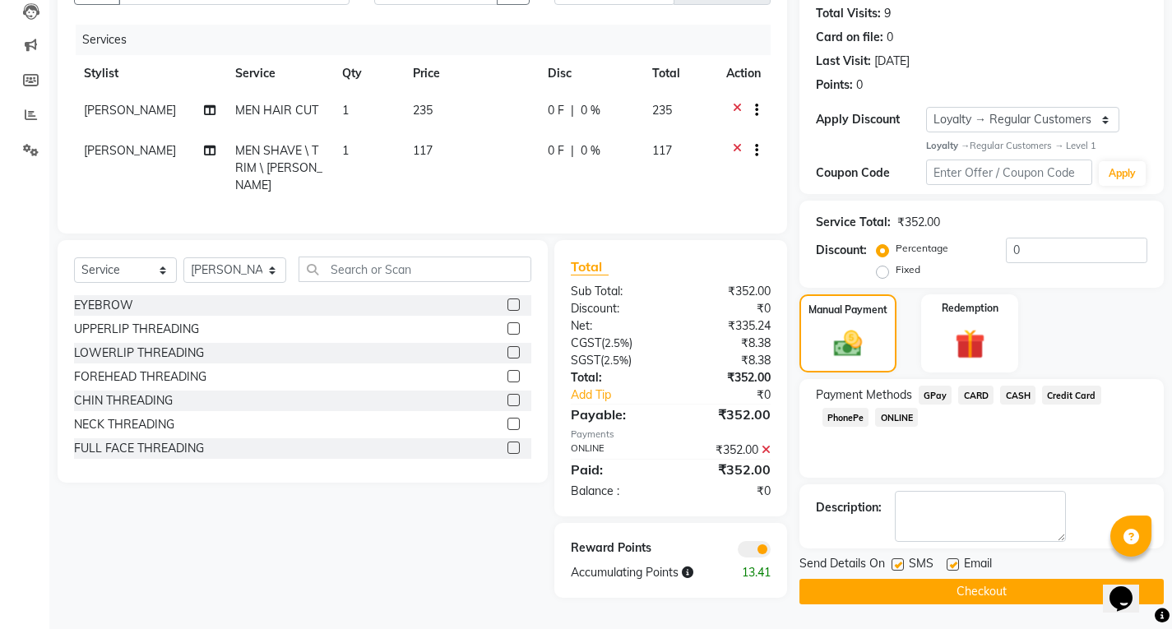
click at [912, 589] on button "Checkout" at bounding box center [982, 591] width 364 height 25
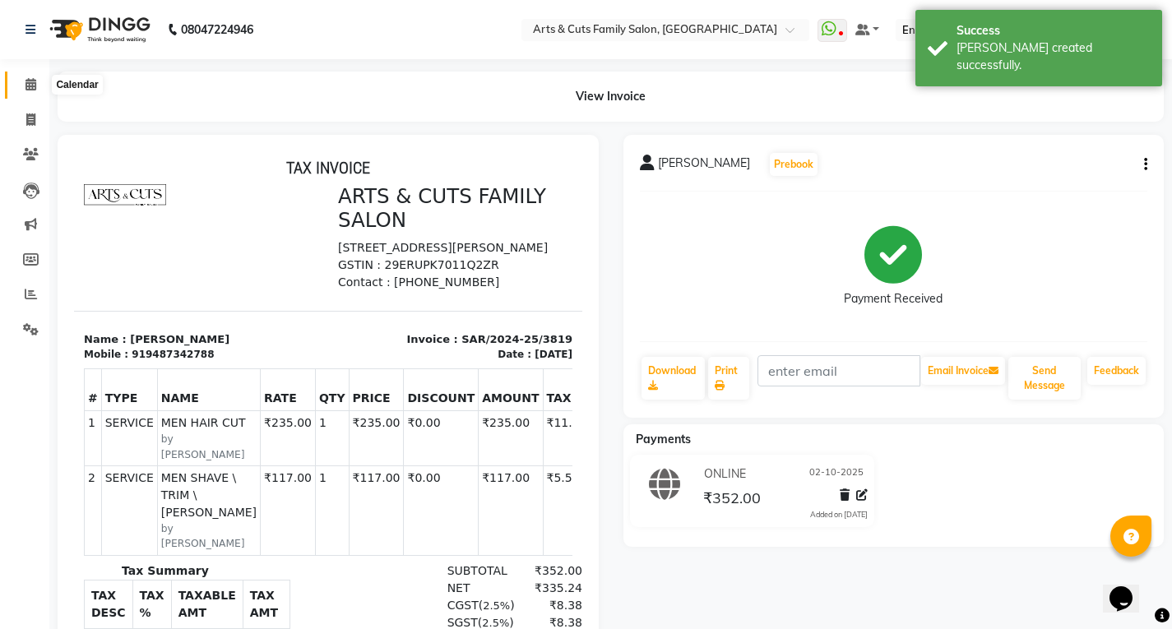
click at [37, 85] on span at bounding box center [30, 85] width 29 height 19
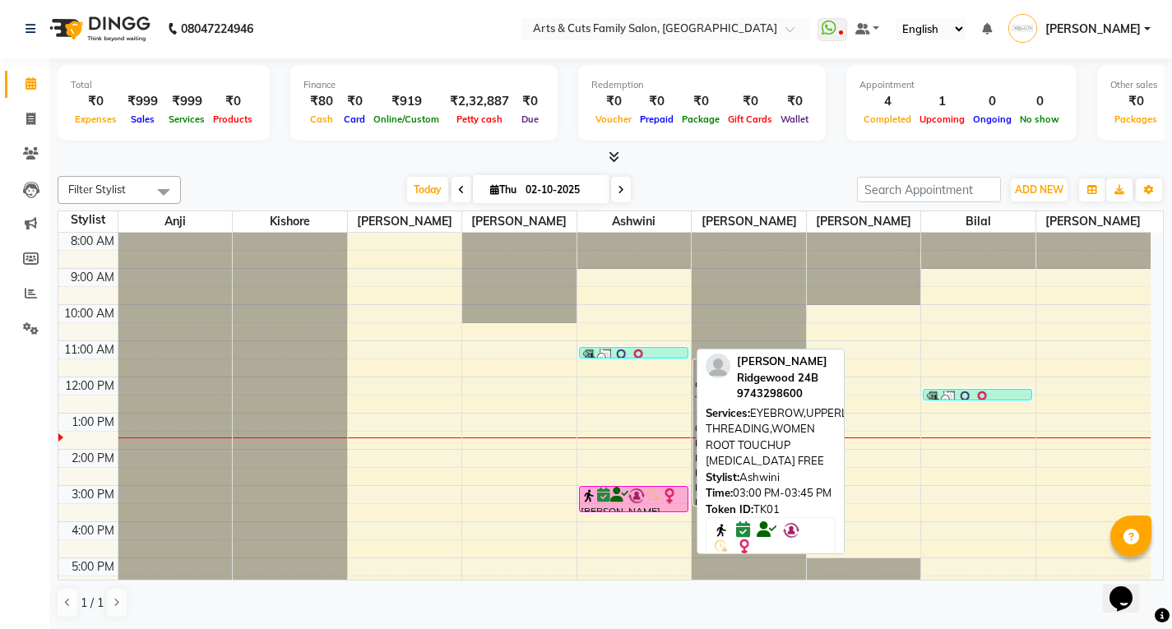
click at [624, 496] on icon at bounding box center [619, 495] width 18 height 1
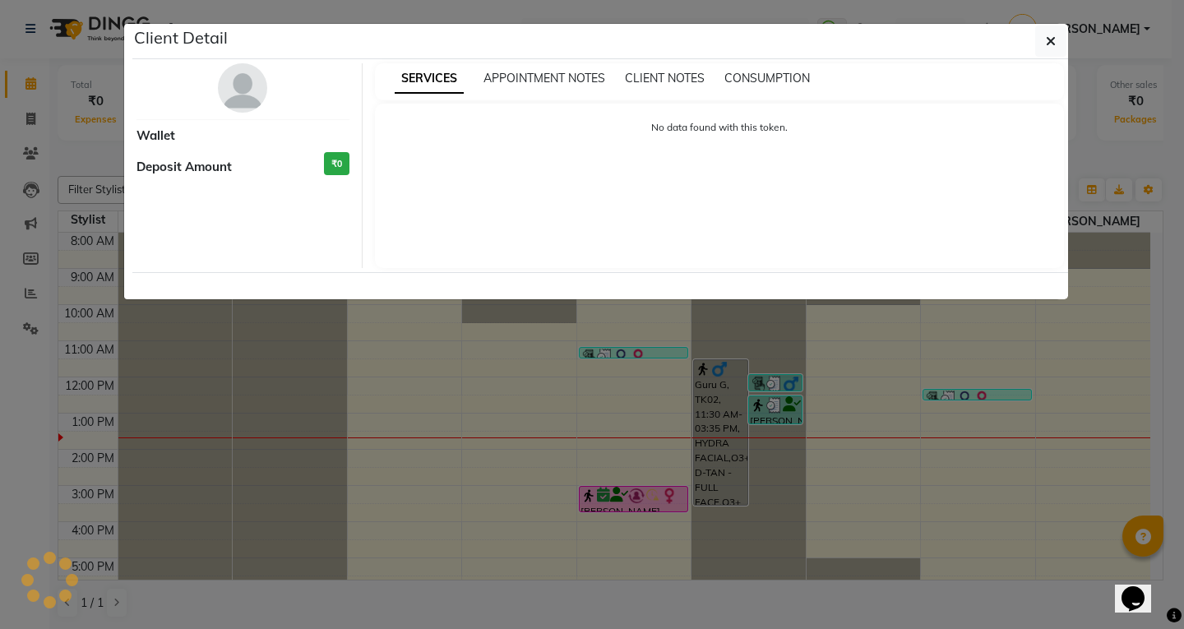
select select "6"
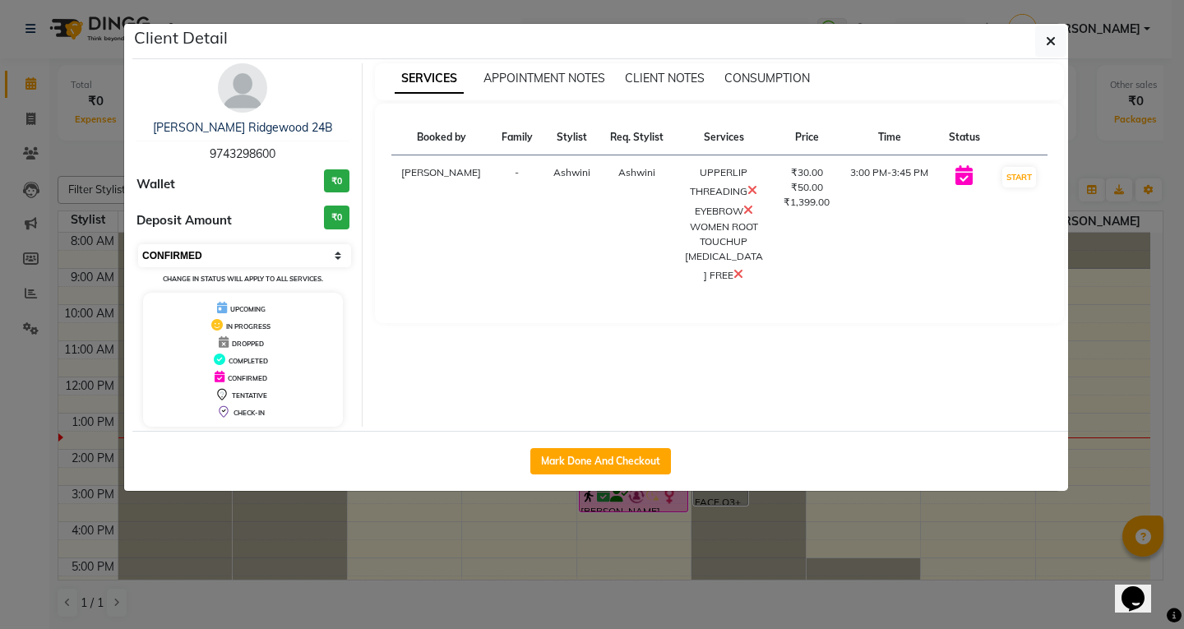
click at [191, 260] on select "Select IN SERVICE CONFIRMED TENTATIVE CHECK IN MARK DONE DROPPED UPCOMING" at bounding box center [244, 255] width 213 height 23
click at [138, 244] on select "Select IN SERVICE CONFIRMED TENTATIVE CHECK IN MARK DONE DROPPED UPCOMING" at bounding box center [244, 255] width 213 height 23
click at [1045, 39] on button "button" at bounding box center [1051, 40] width 31 height 31
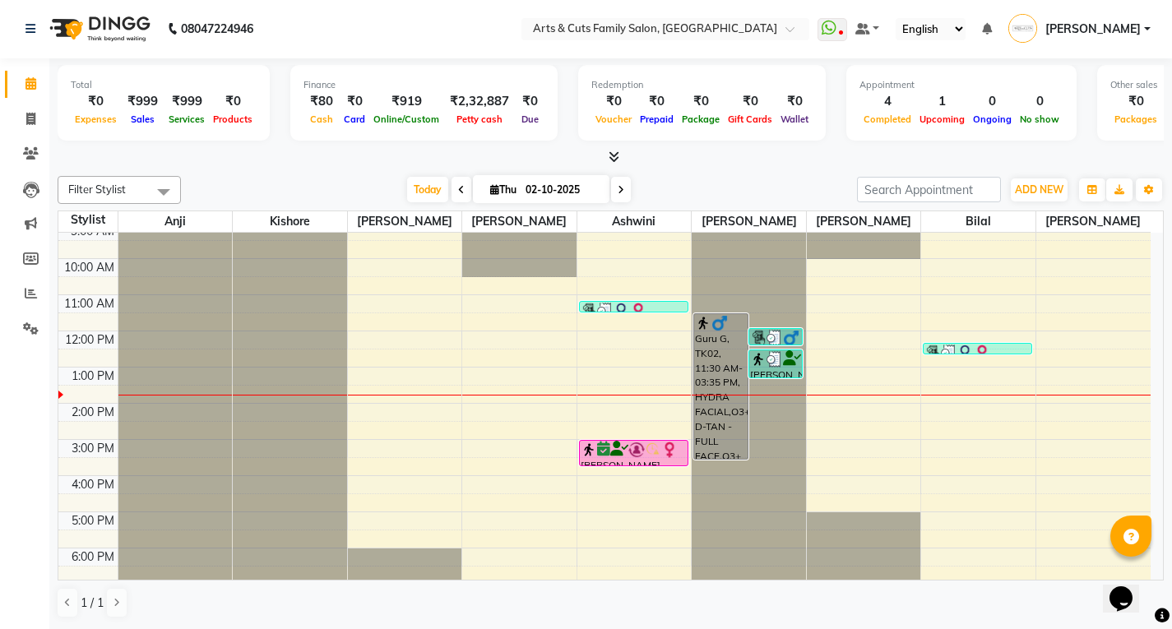
scroll to position [123, 0]
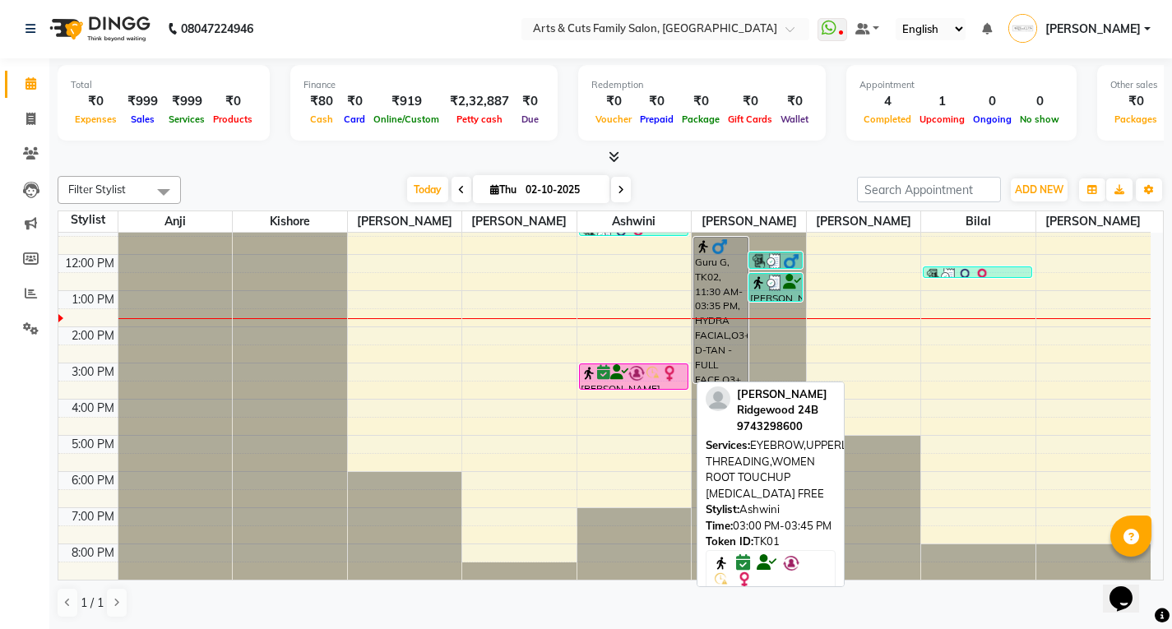
click at [625, 373] on icon at bounding box center [619, 373] width 18 height 1
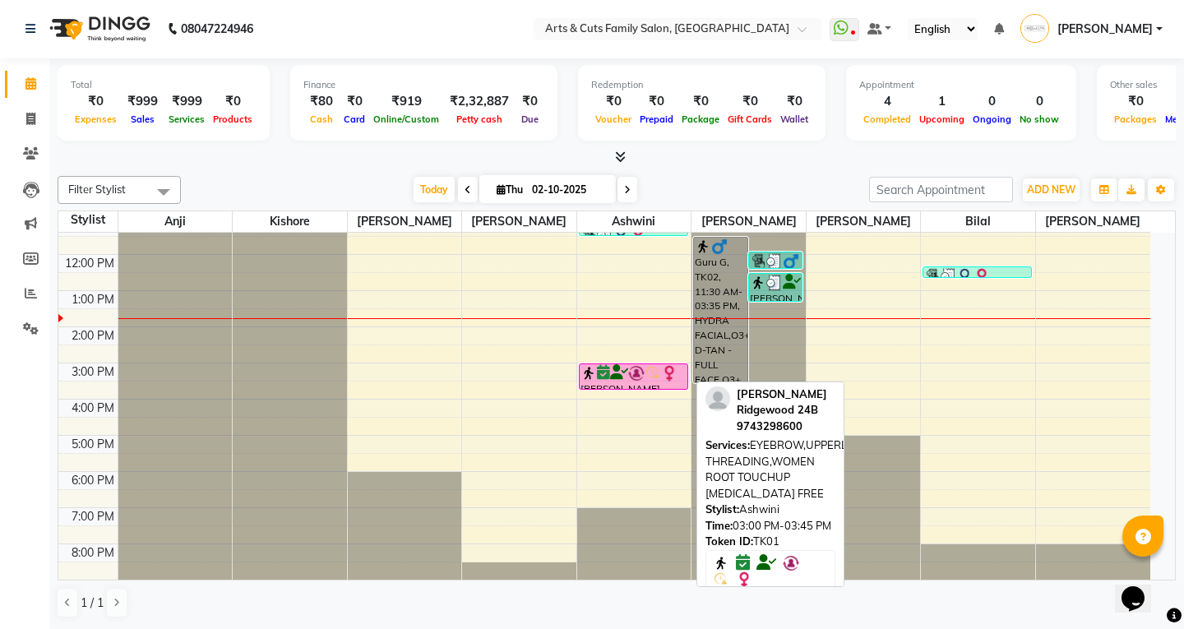
select select "6"
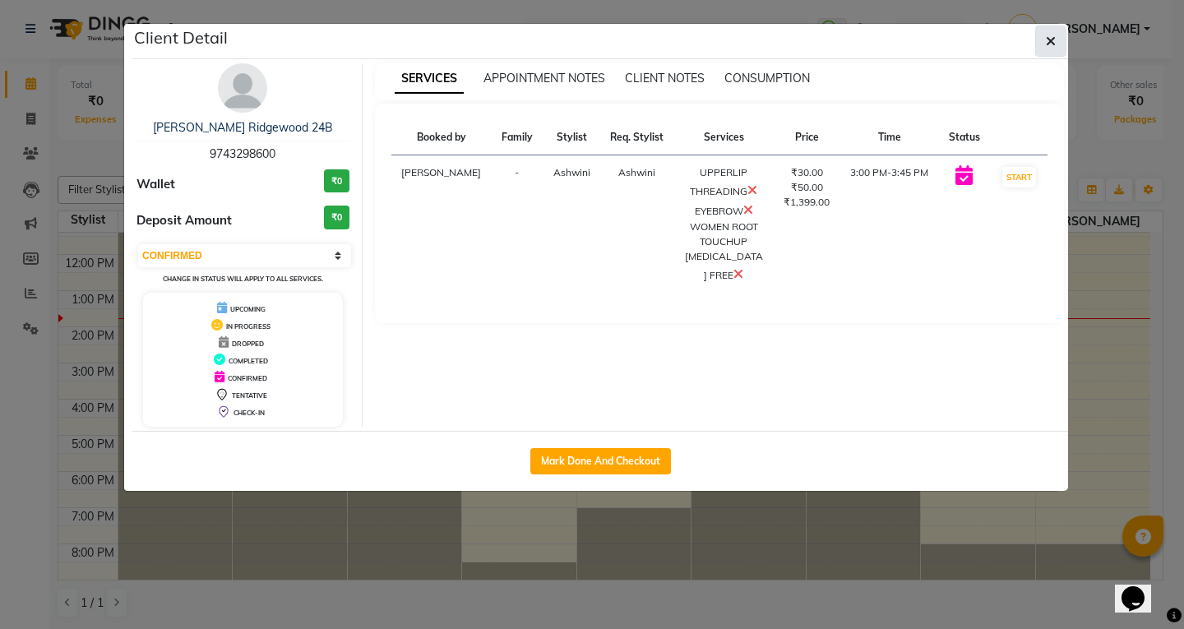
click at [1041, 39] on button "button" at bounding box center [1051, 40] width 31 height 31
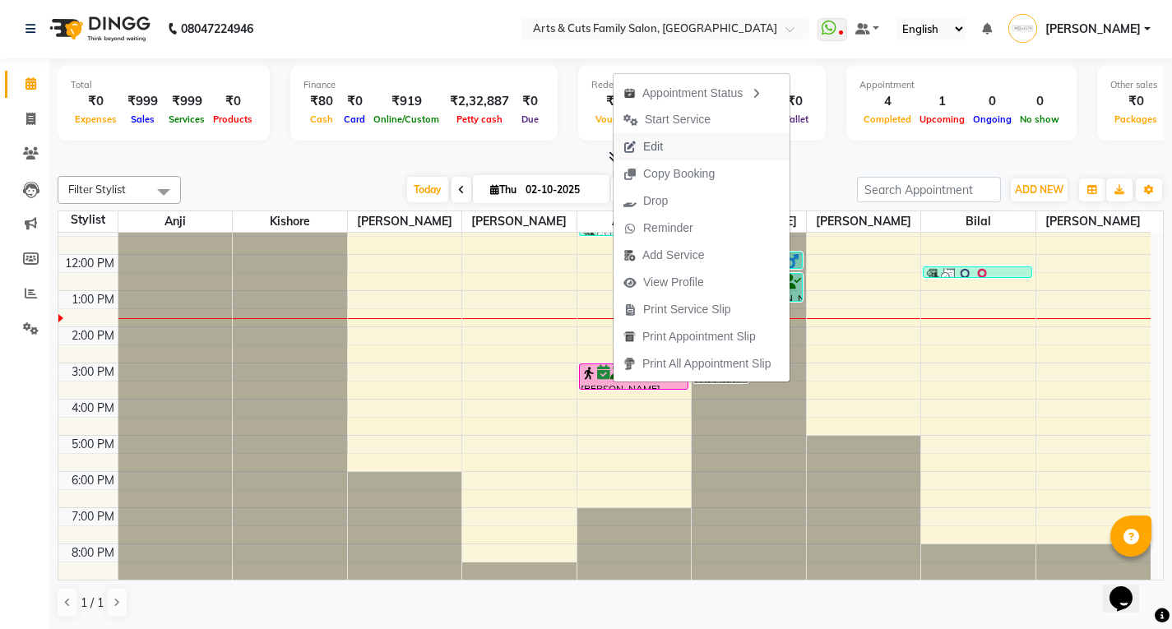
click at [677, 146] on button "Edit" at bounding box center [702, 146] width 176 height 27
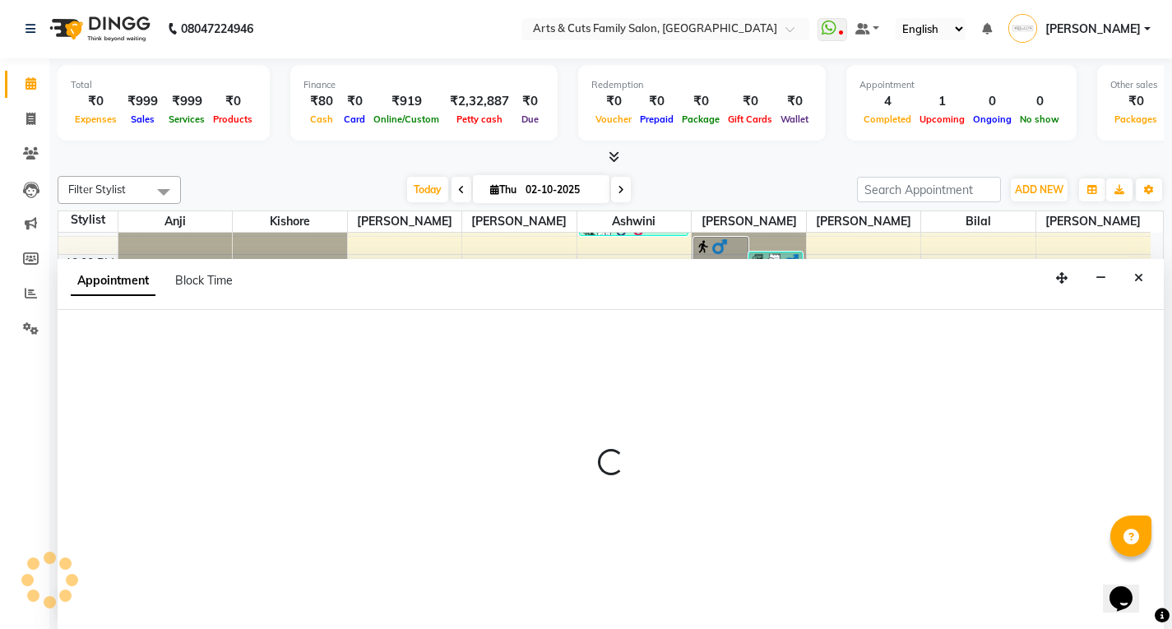
select select "tentative"
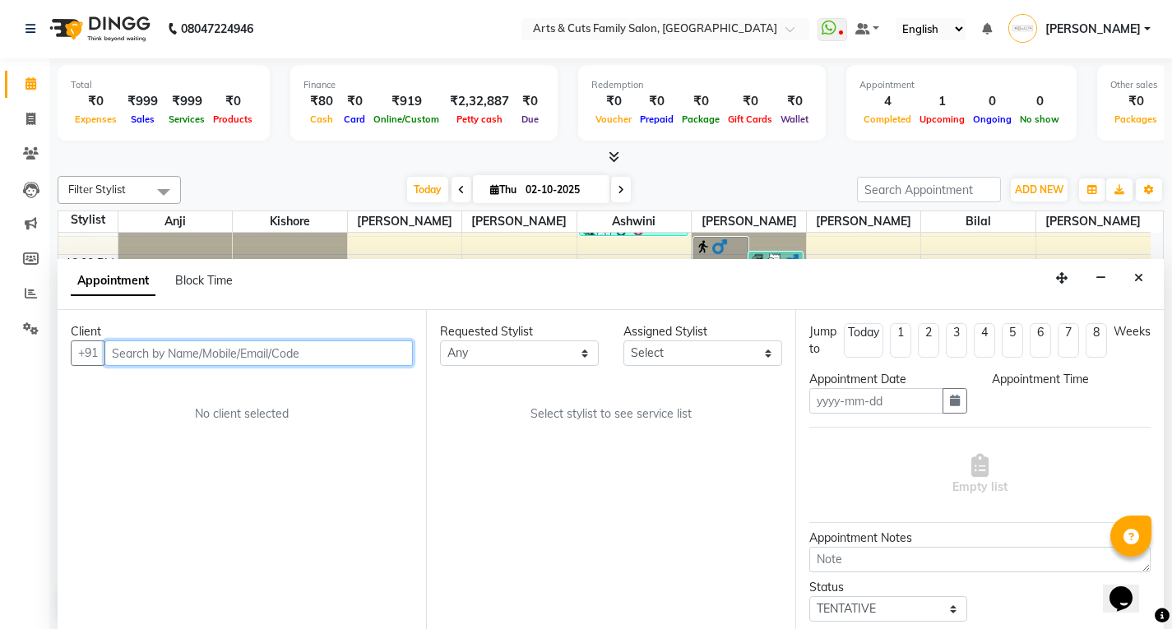
type input "02-10-2025"
type textarea "HOME SERVICE/[GEOGRAPHIC_DATA] 24B"
select select "confirm booking"
select select "900"
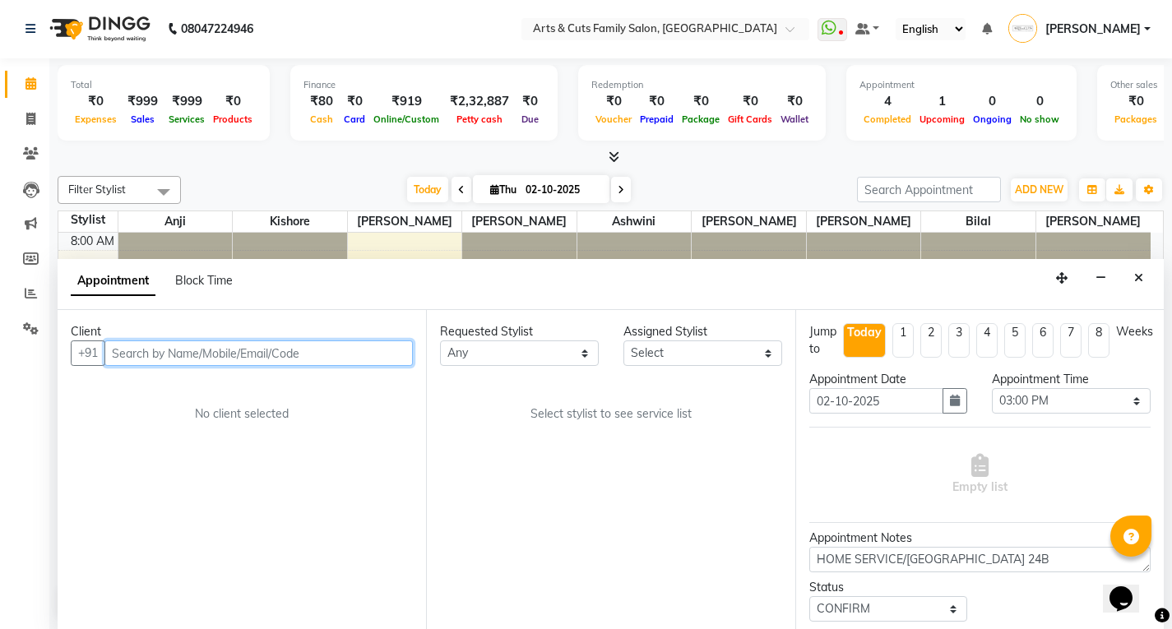
select select "64389"
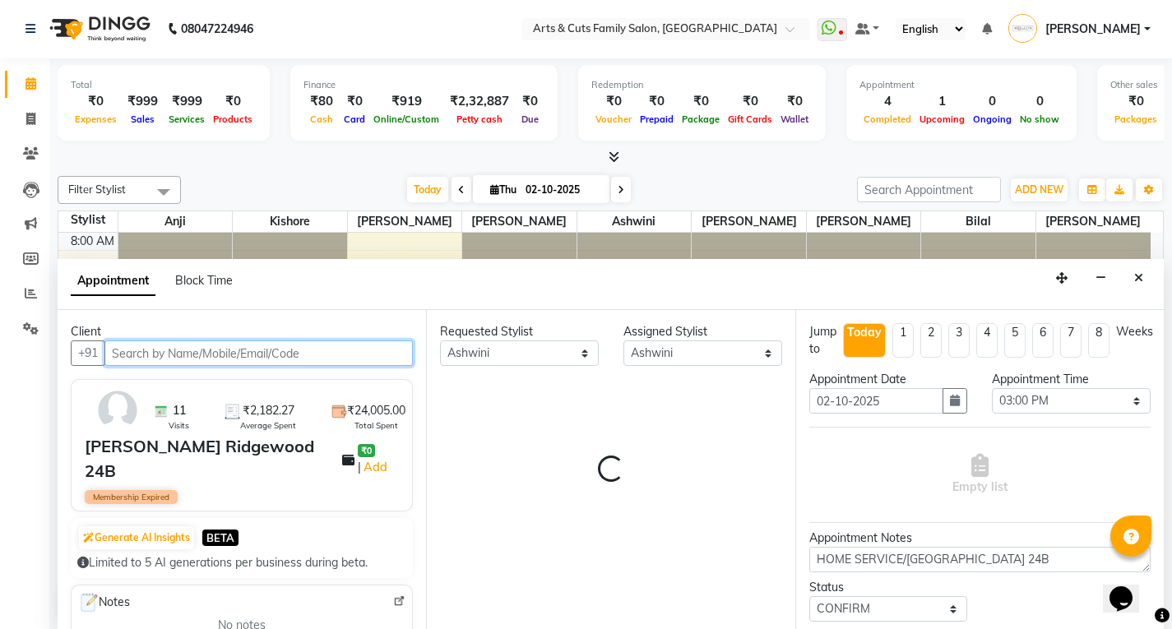
select select "2982"
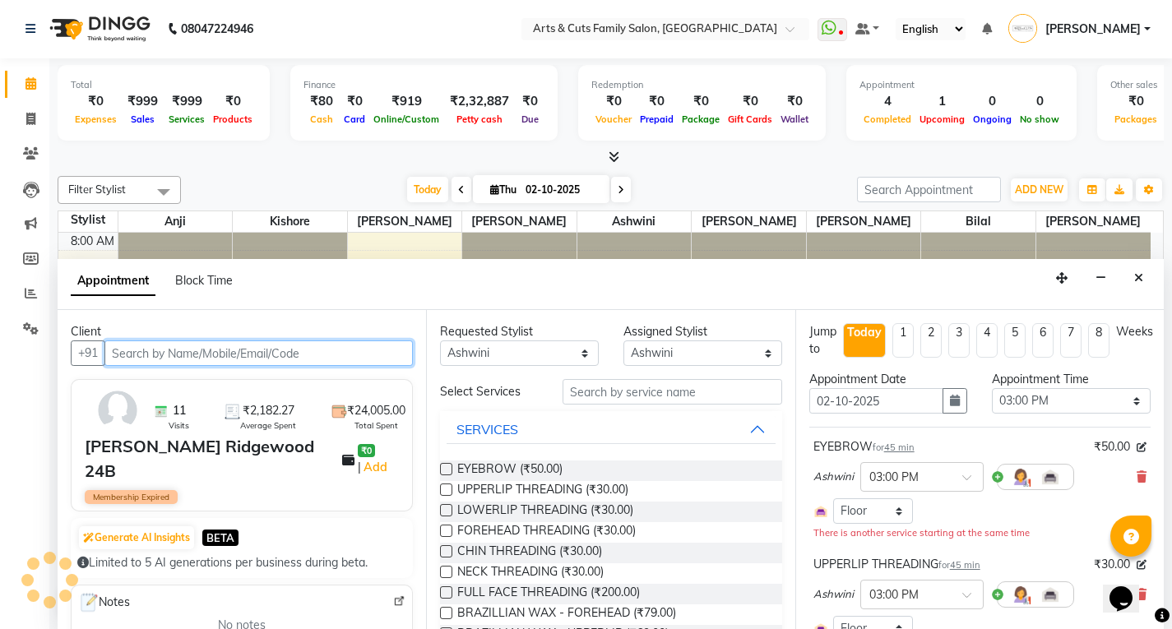
scroll to position [123, 0]
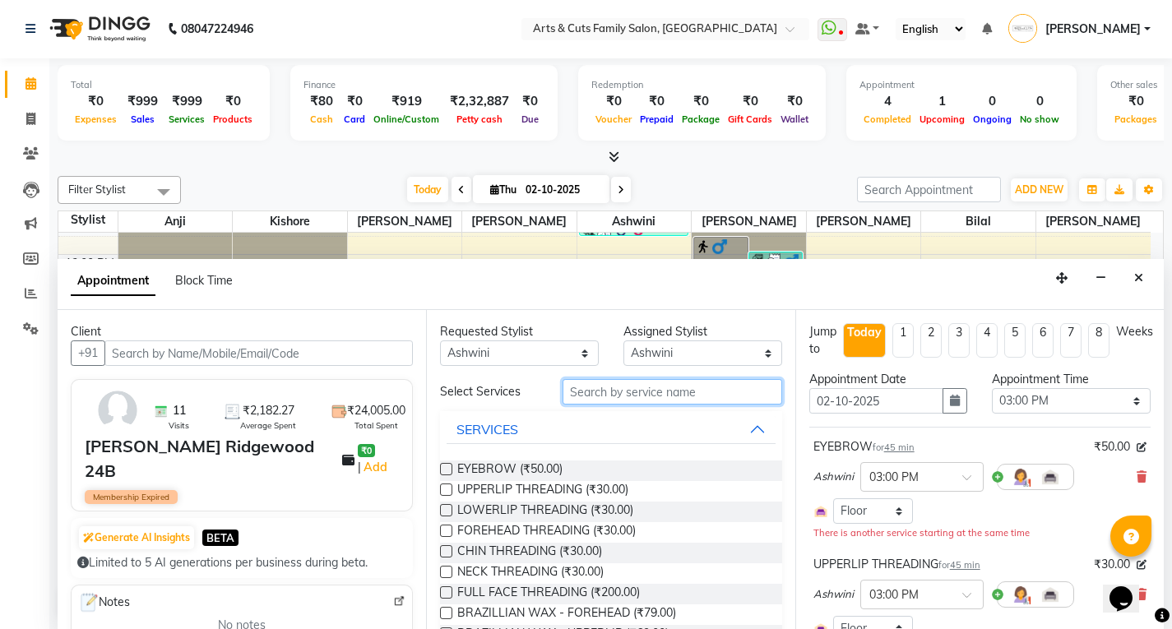
click at [612, 387] on input "text" at bounding box center [673, 391] width 220 height 25
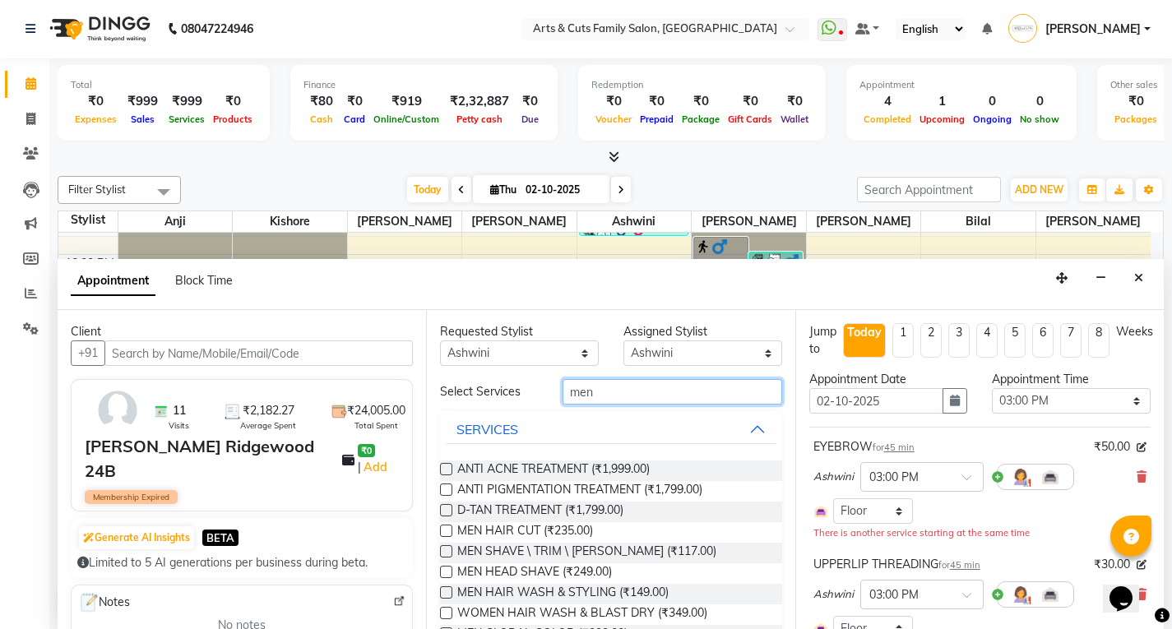
type input "men"
click at [655, 336] on div "Assigned Stylist" at bounding box center [702, 331] width 159 height 17
click at [653, 350] on select "Select [PERSON_NAME] Ashwini [PERSON_NAME] Kishore [PERSON_NAME] [PERSON_NAME]" at bounding box center [702, 353] width 159 height 25
select select "66025"
click at [623, 341] on select "Select [PERSON_NAME] Ashwini [PERSON_NAME] Kishore [PERSON_NAME] [PERSON_NAME]" at bounding box center [702, 353] width 159 height 25
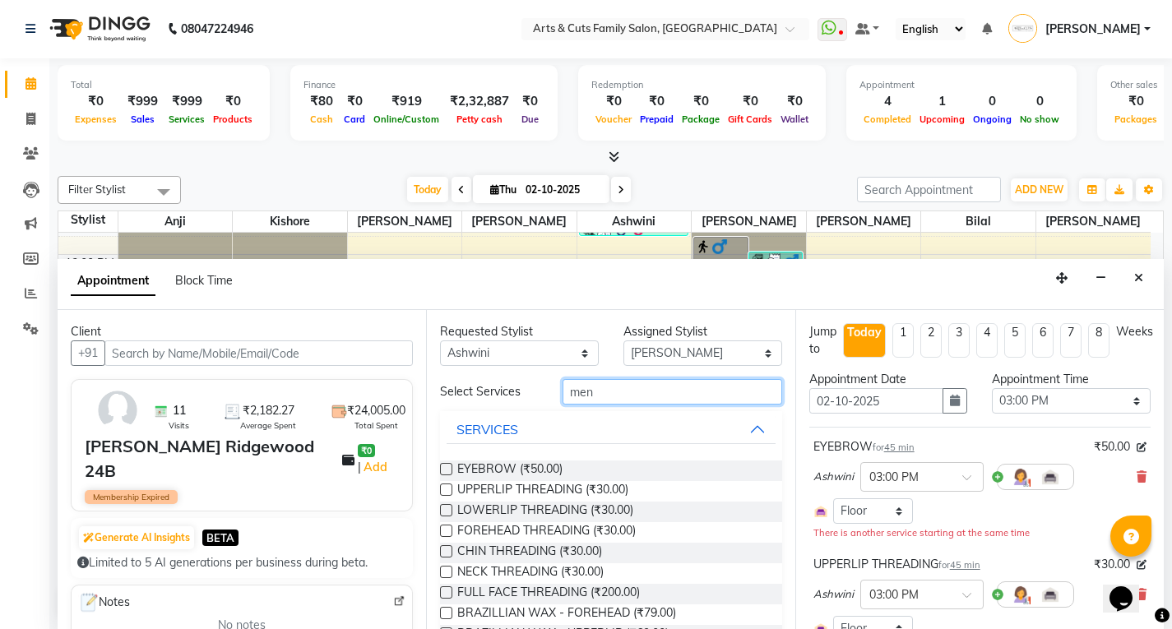
click at [610, 396] on input "men" at bounding box center [673, 391] width 220 height 25
type input "men"
click at [581, 398] on input "men" at bounding box center [673, 391] width 220 height 25
type input "colo"
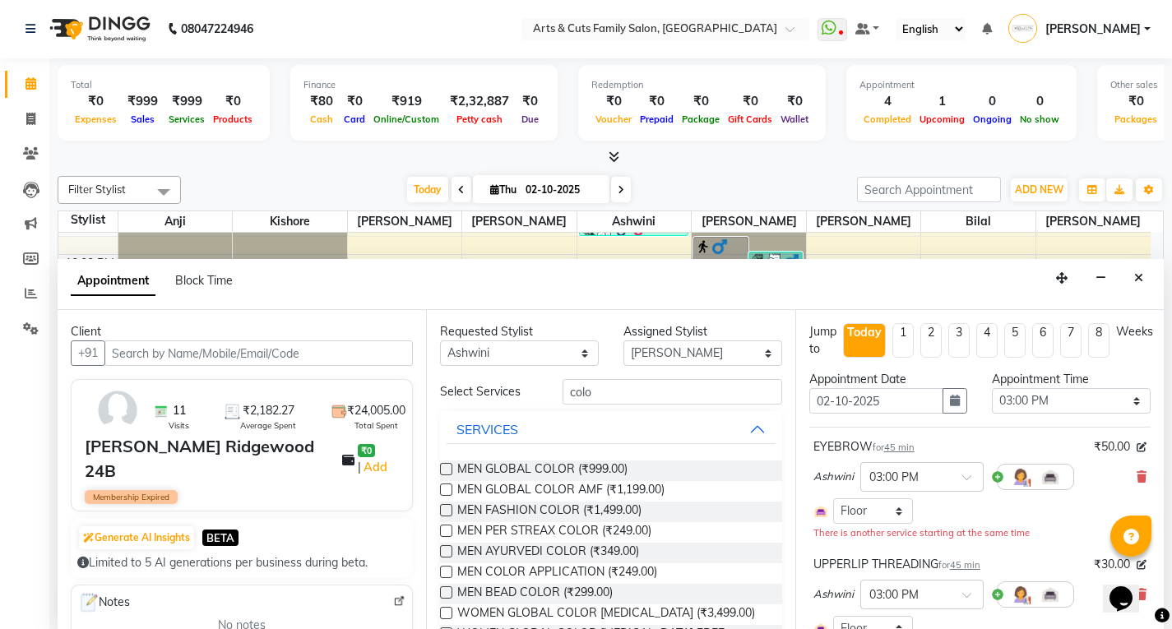
click at [446, 489] on label at bounding box center [446, 490] width 12 height 12
click at [446, 489] on input "checkbox" at bounding box center [445, 491] width 11 height 11
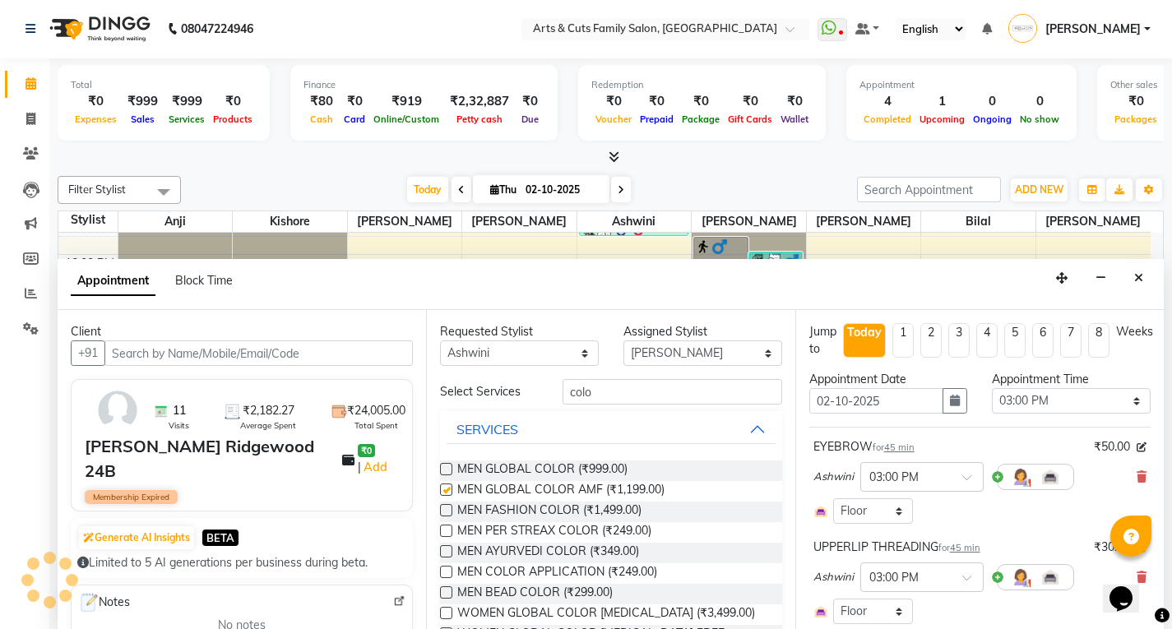
checkbox input "false"
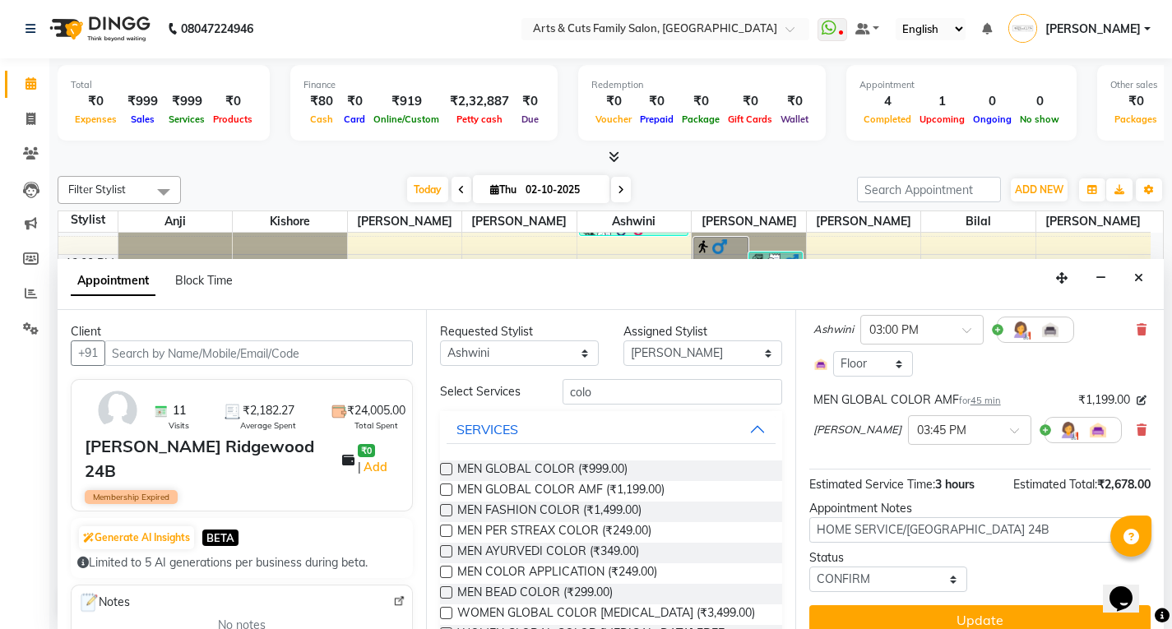
scroll to position [384, 0]
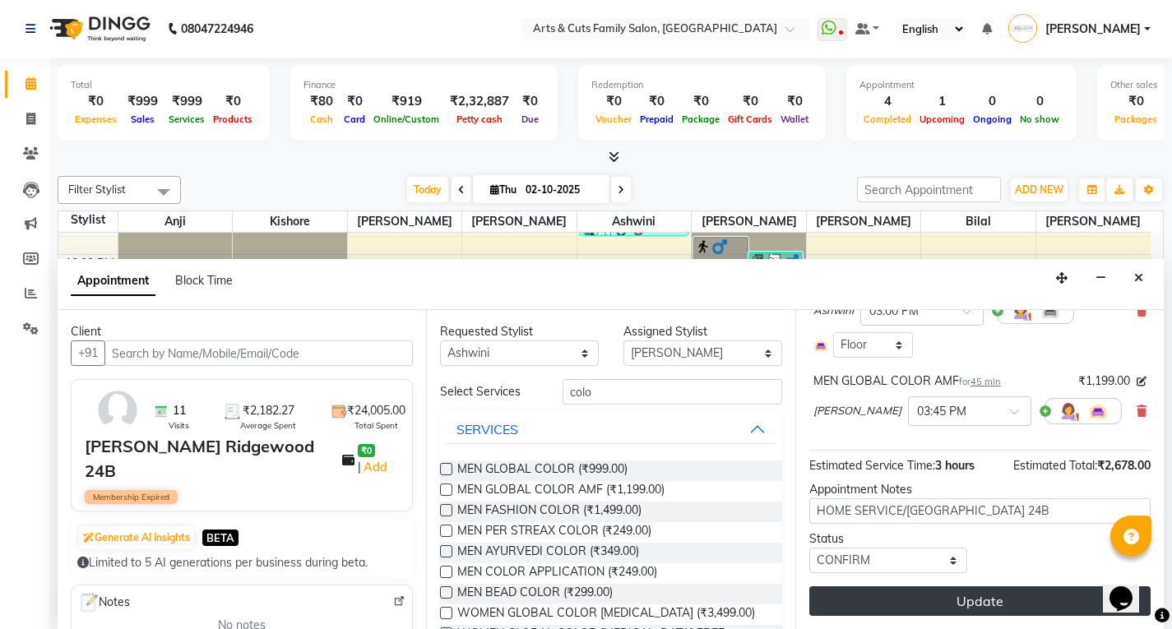
click at [898, 601] on button "Update" at bounding box center [979, 601] width 341 height 30
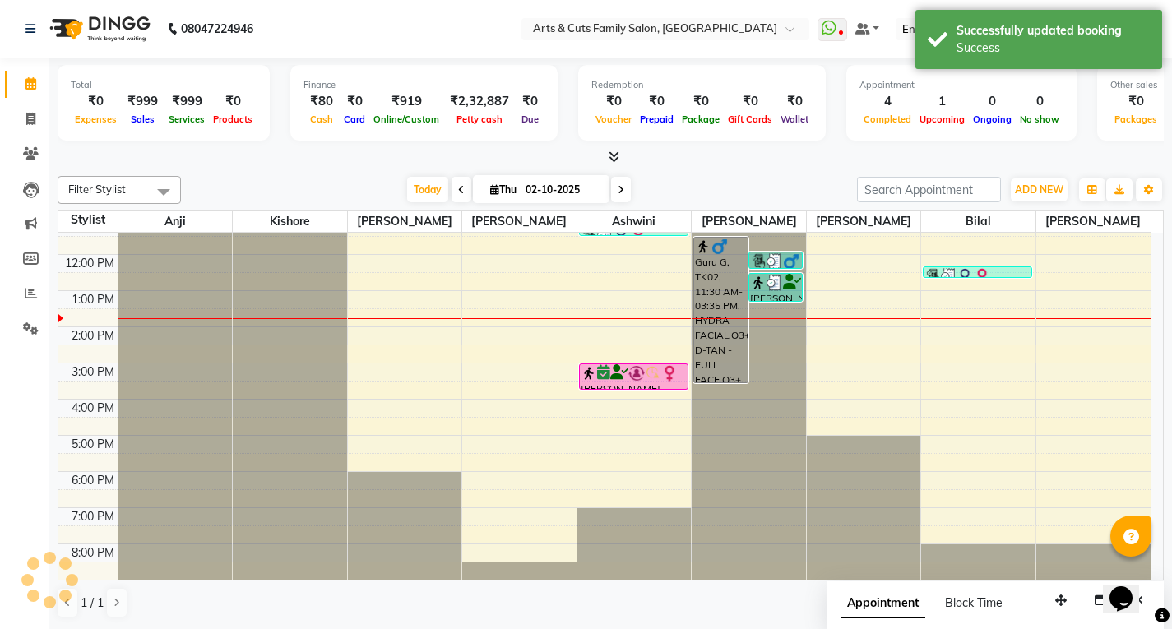
scroll to position [0, 0]
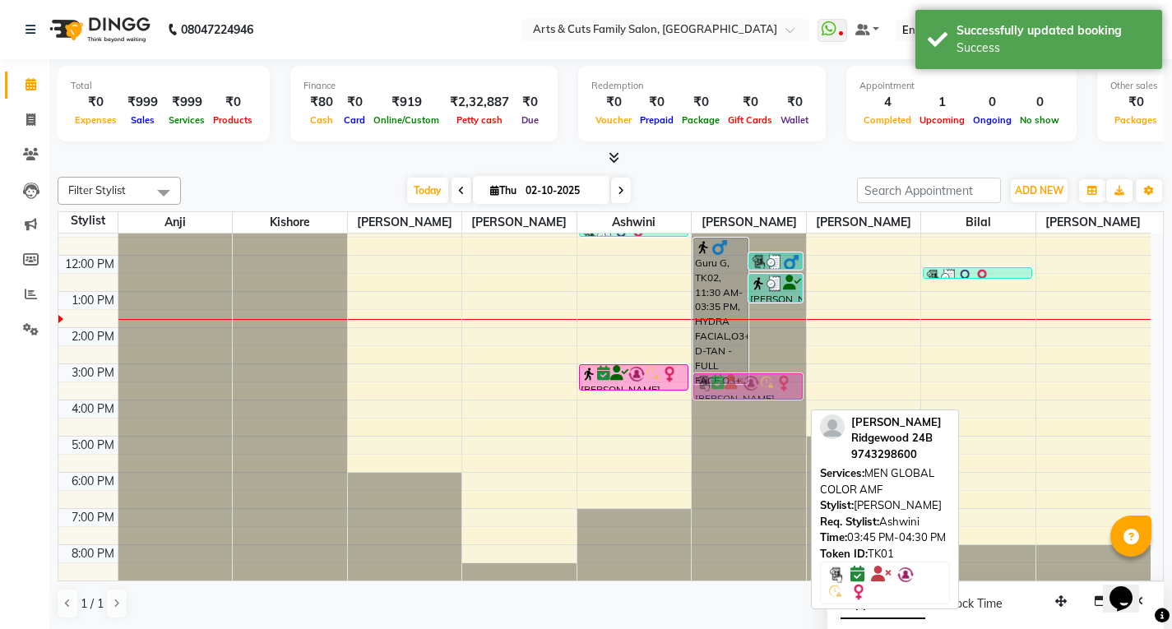
drag, startPoint x: 712, startPoint y: 406, endPoint x: 707, endPoint y: 380, distance: 26.9
click at [707, 380] on div "Guru G, TK02, 11:30 AM-03:35 PM, HYDRA FACIAL,O3+ D-TAN - FULL FACE,O3+ D-TAN -…" at bounding box center [749, 346] width 114 height 470
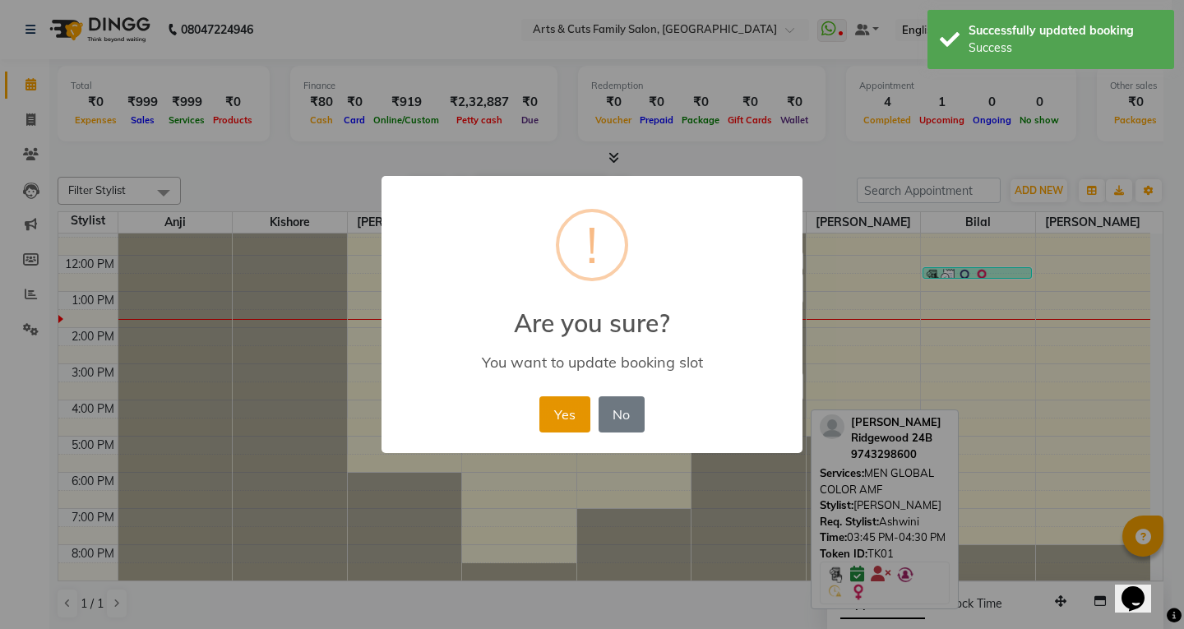
click at [566, 402] on button "Yes" at bounding box center [565, 414] width 50 height 36
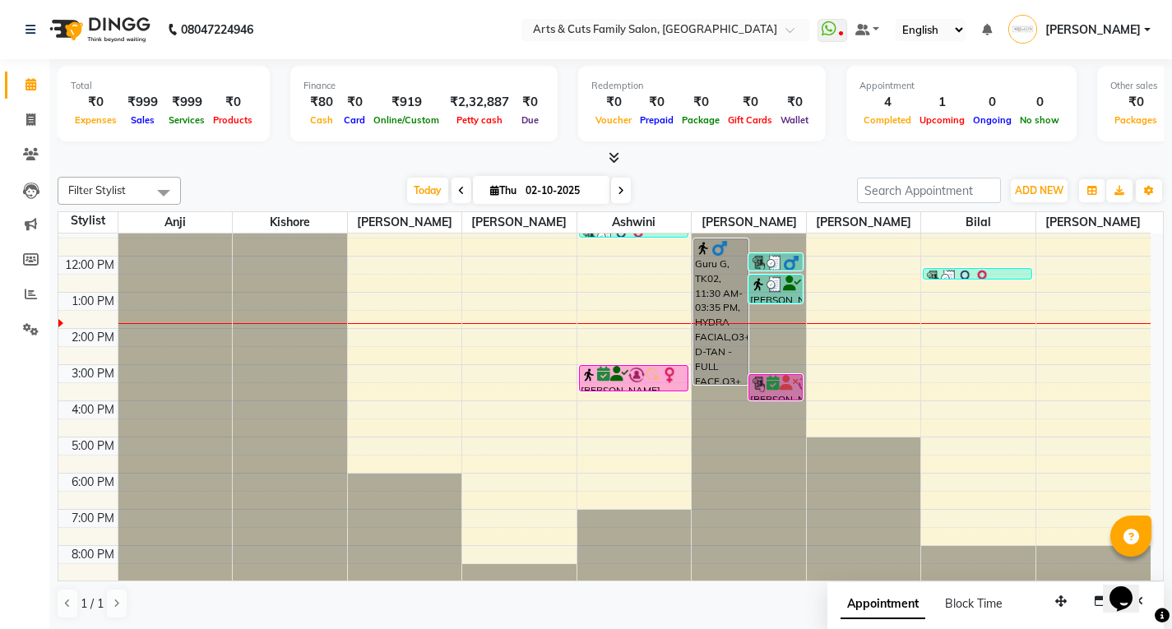
scroll to position [123, 0]
click at [614, 195] on span at bounding box center [621, 190] width 20 height 25
type input "03-10-2025"
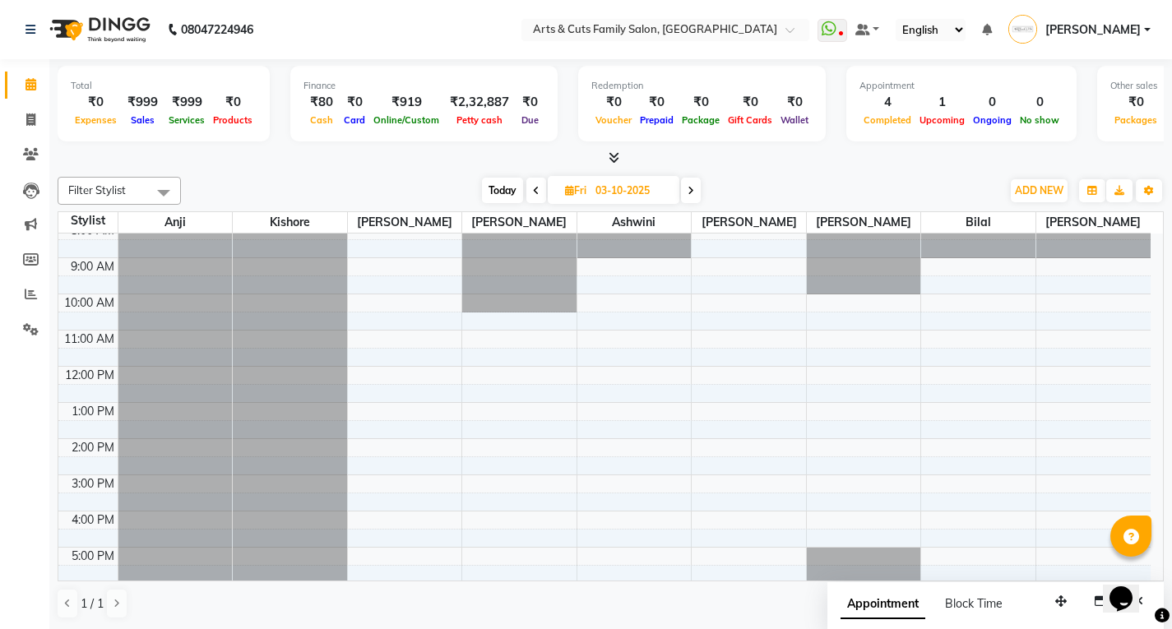
scroll to position [0, 0]
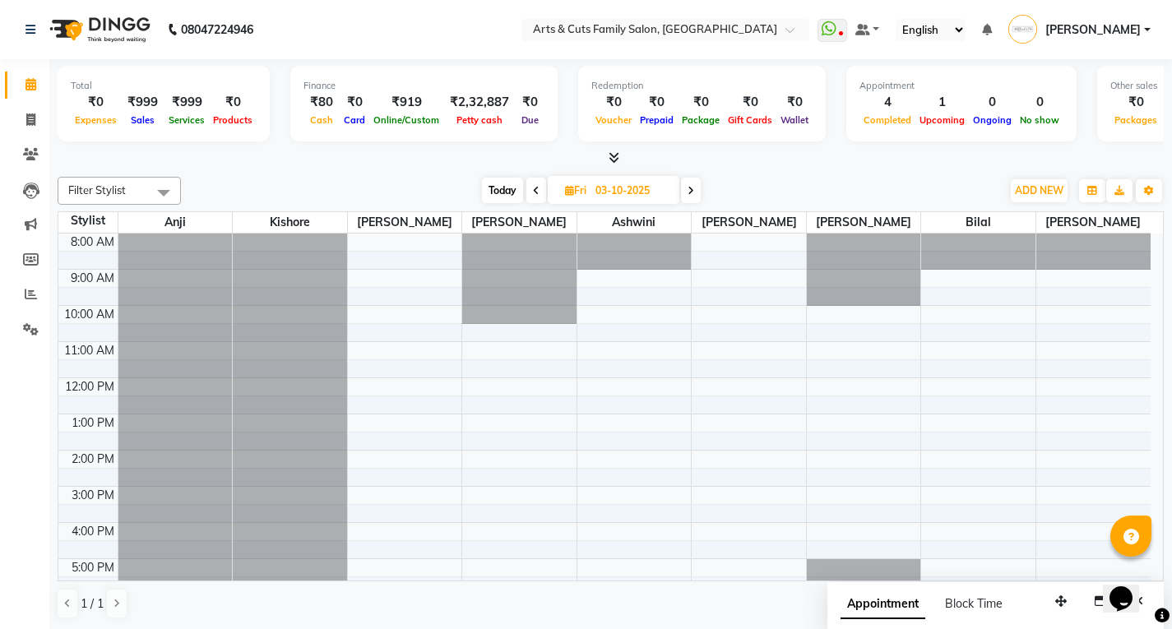
click at [586, 324] on div "8:00 AM 9:00 AM 10:00 AM 11:00 AM 12:00 PM 1:00 PM 2:00 PM 3:00 PM 4:00 PM 5:00…" at bounding box center [604, 469] width 1092 height 470
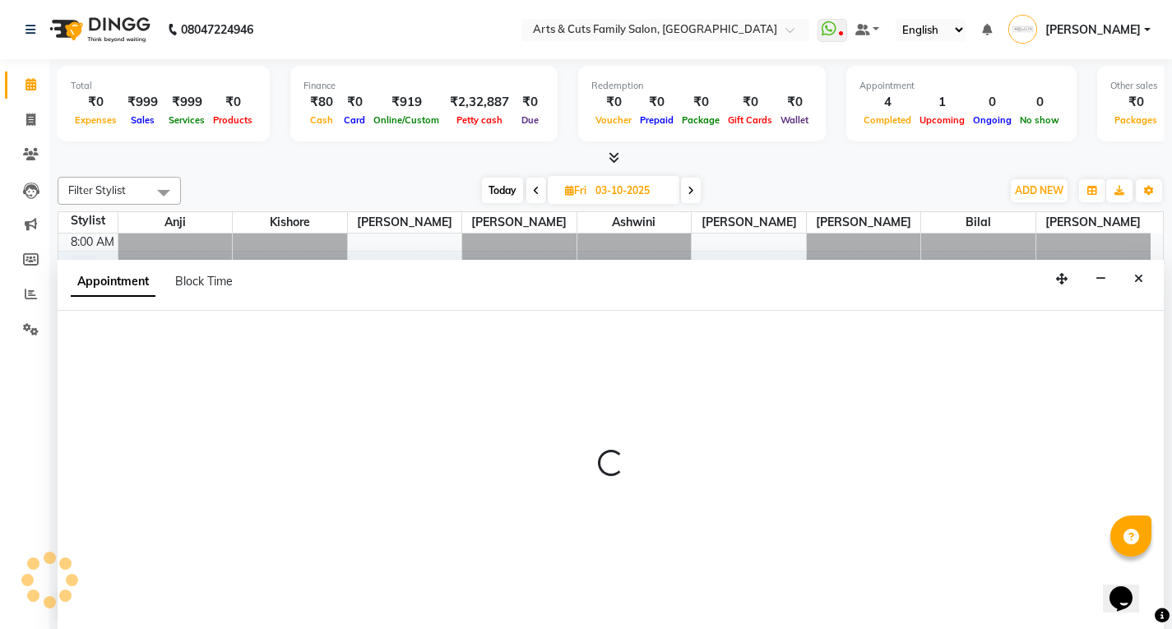
scroll to position [1, 0]
select select "64389"
select select "630"
select select "tentative"
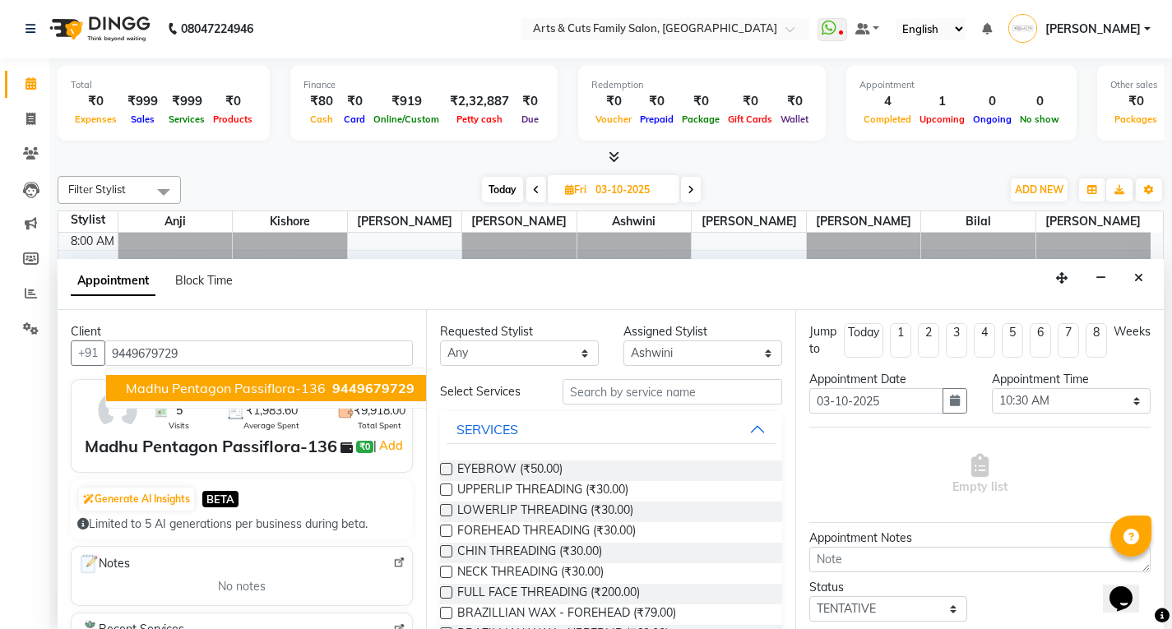
click at [177, 384] on span "Madhu Pentagon Passiflora-136" at bounding box center [226, 388] width 200 height 16
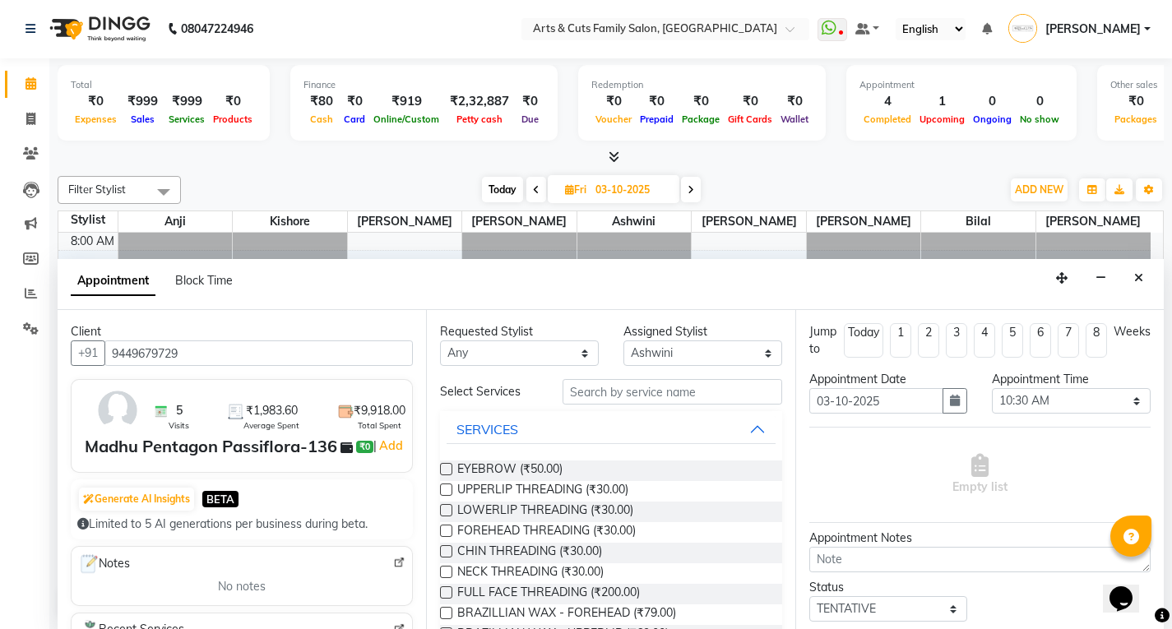
type input "9449679729"
click at [666, 345] on select "Select [PERSON_NAME] Ashwini [PERSON_NAME] Kishore [PERSON_NAME] [PERSON_NAME]" at bounding box center [702, 353] width 159 height 25
click at [671, 352] on select "Select [PERSON_NAME] Ashwini [PERSON_NAME] Kishore [PERSON_NAME] [PERSON_NAME]" at bounding box center [702, 353] width 159 height 25
click at [1027, 406] on select "Select 09:00 AM 09:15 AM 09:30 AM 09:45 AM 10:00 AM 10:15 AM 10:30 AM 10:45 AM …" at bounding box center [1071, 400] width 159 height 25
click at [992, 388] on select "Select 09:00 AM 09:15 AM 09:30 AM 09:45 AM 10:00 AM 10:15 AM 10:30 AM 10:45 AM …" at bounding box center [1071, 400] width 159 height 25
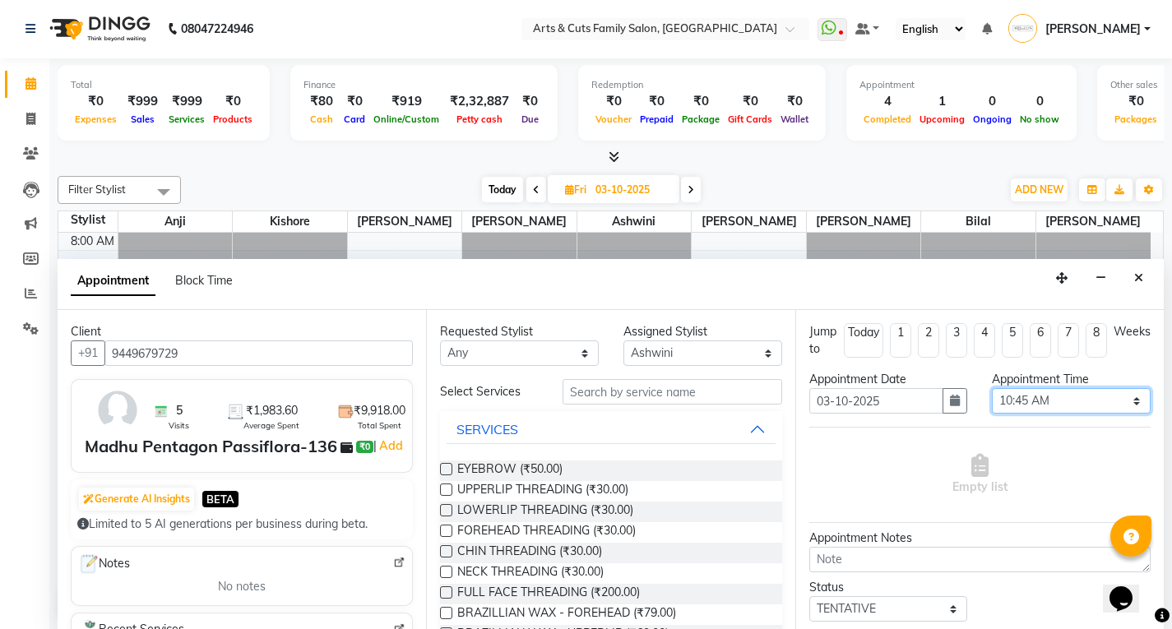
click at [1013, 403] on select "Select 09:00 AM 09:15 AM 09:30 AM 09:45 AM 10:00 AM 10:15 AM 10:30 AM 10:45 AM …" at bounding box center [1071, 400] width 159 height 25
select select "660"
click at [992, 388] on select "Select 09:00 AM 09:15 AM 09:30 AM 09:45 AM 10:00 AM 10:15 AM 10:30 AM 10:45 AM …" at bounding box center [1071, 400] width 159 height 25
click at [618, 392] on input "text" at bounding box center [673, 391] width 220 height 25
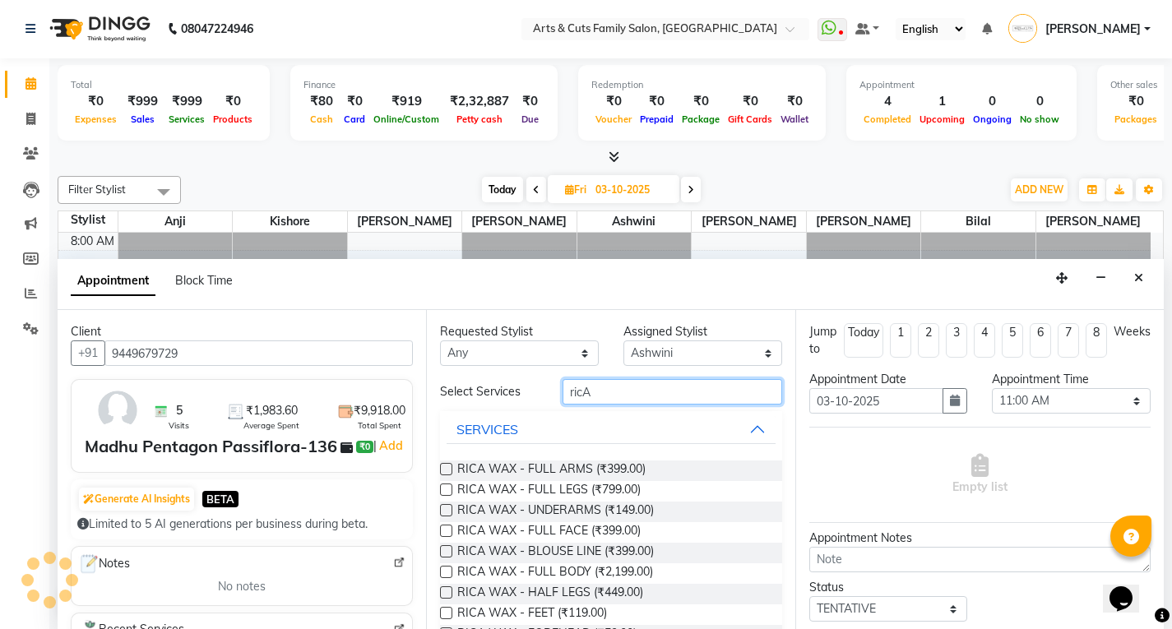
type input "ricA"
click at [449, 468] on label at bounding box center [446, 469] width 12 height 12
click at [449, 468] on input "checkbox" at bounding box center [445, 471] width 11 height 11
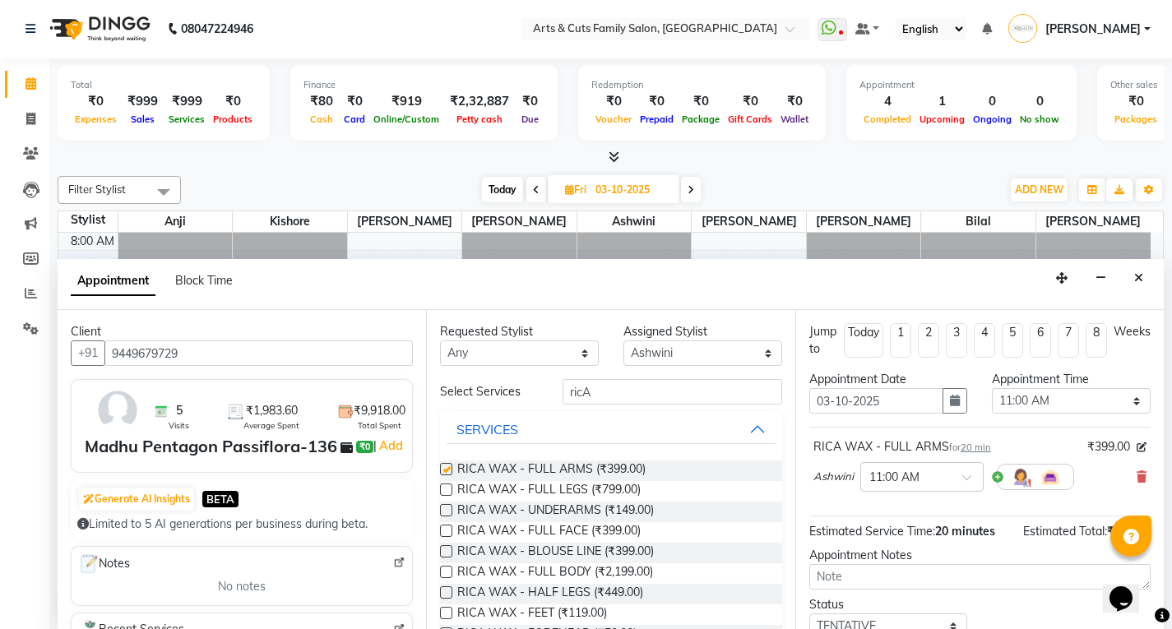
checkbox input "false"
click at [447, 486] on label at bounding box center [446, 490] width 12 height 12
click at [447, 486] on input "checkbox" at bounding box center [445, 491] width 11 height 11
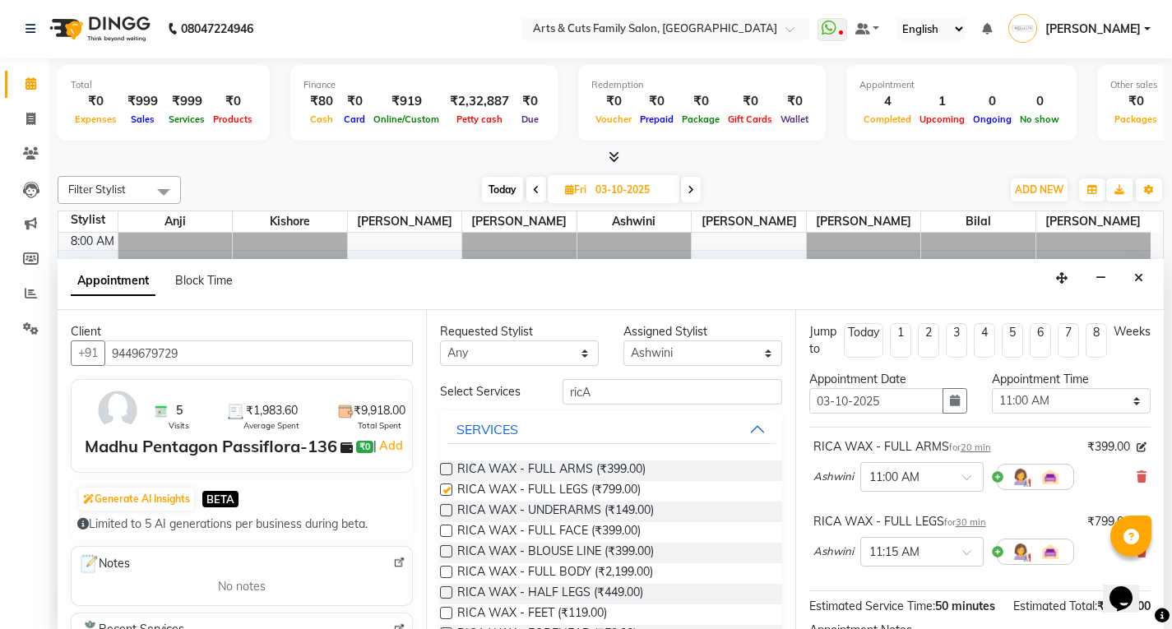
checkbox input "false"
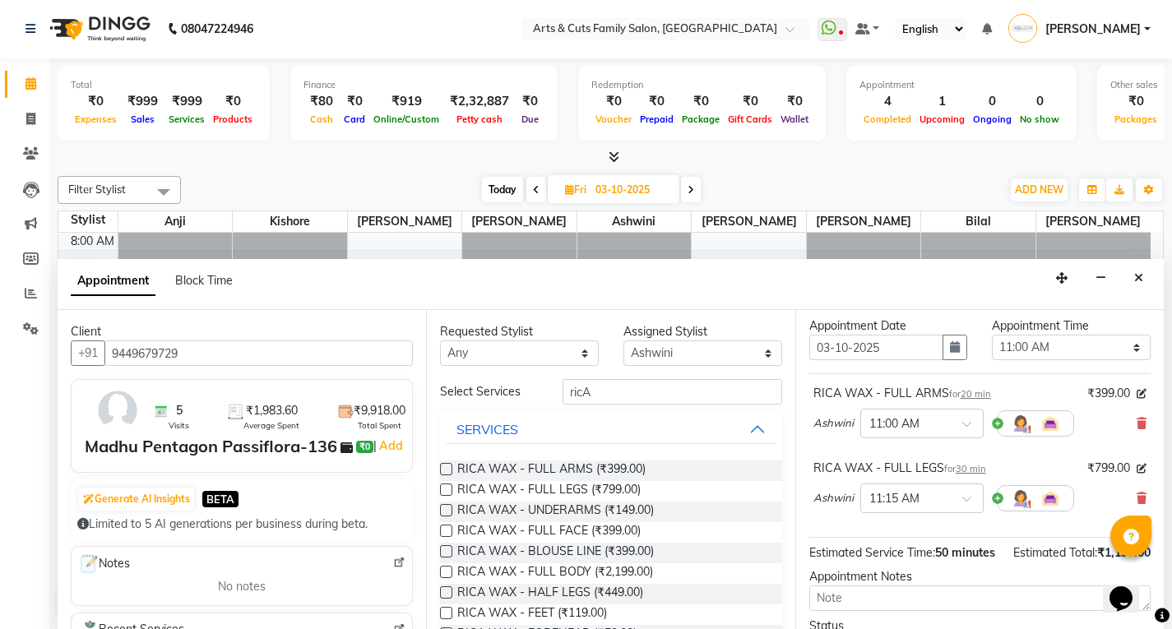
scroll to position [82, 0]
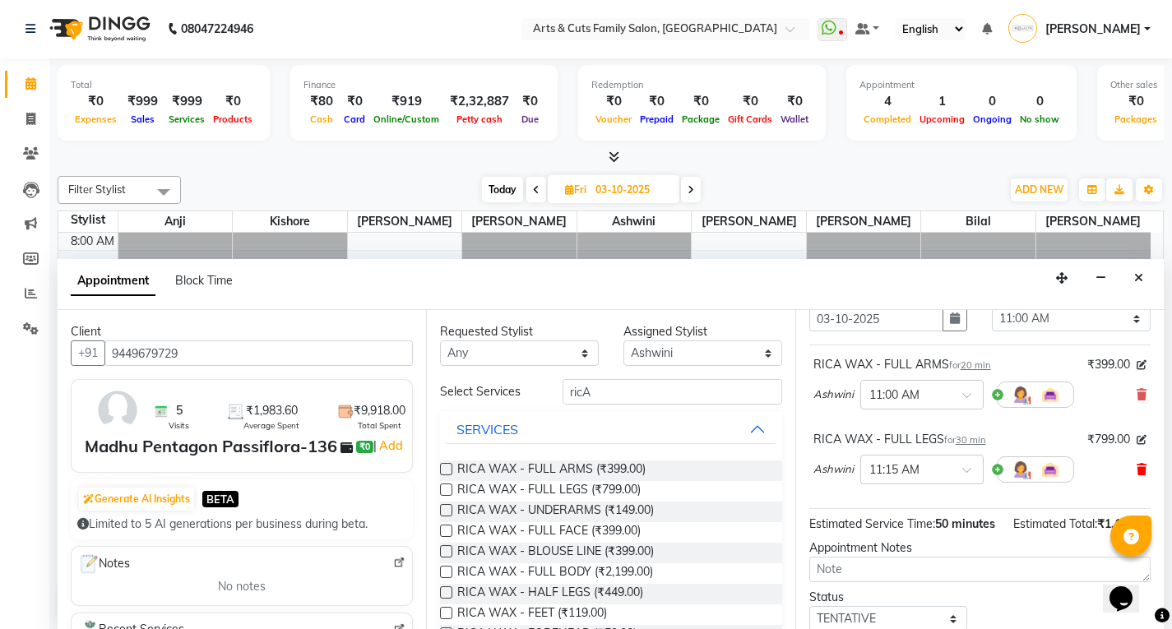
click at [1137, 468] on icon at bounding box center [1142, 470] width 10 height 12
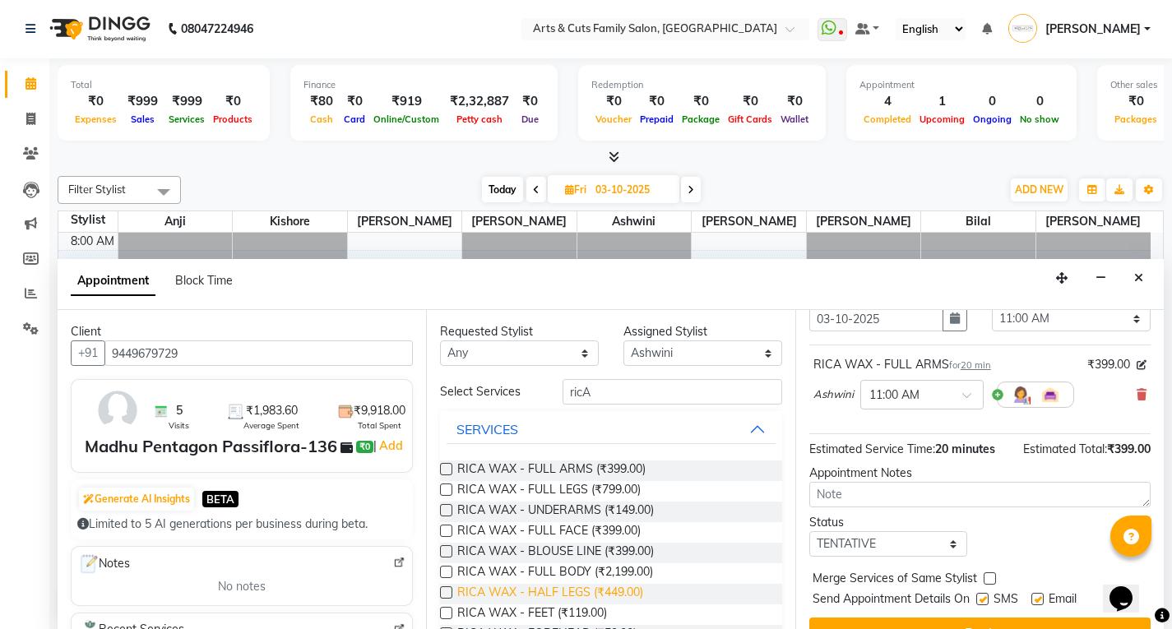
drag, startPoint x: 448, startPoint y: 592, endPoint x: 462, endPoint y: 588, distance: 14.6
click at [448, 593] on label at bounding box center [446, 592] width 12 height 12
click at [448, 593] on input "checkbox" at bounding box center [445, 594] width 11 height 11
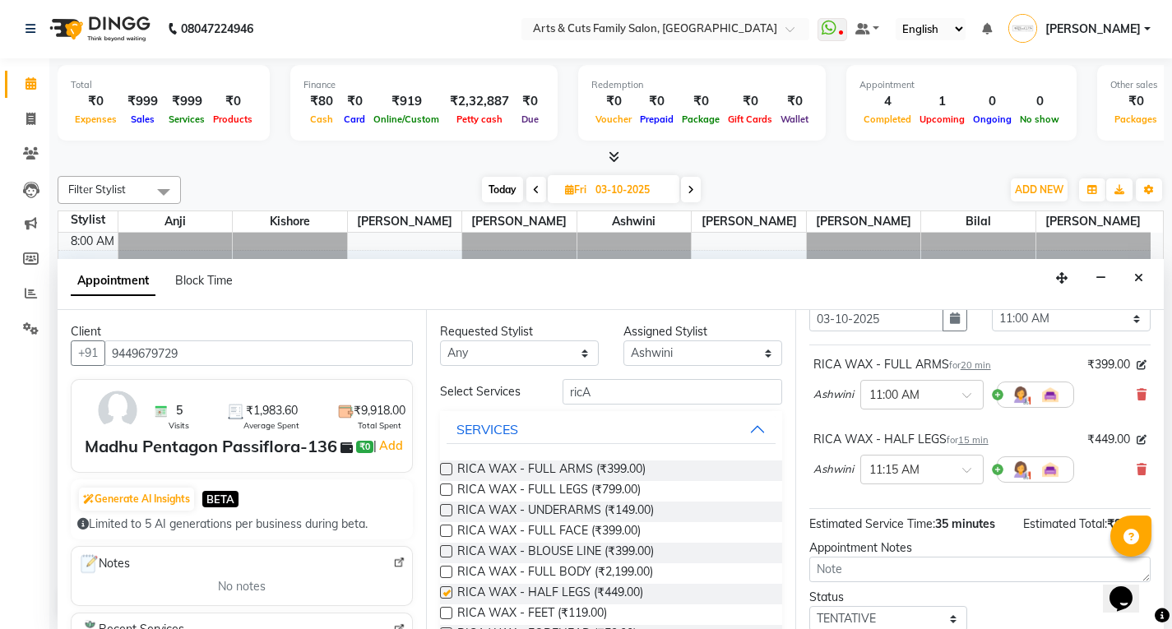
checkbox input "false"
click at [565, 390] on input "ricA" at bounding box center [673, 391] width 220 height 25
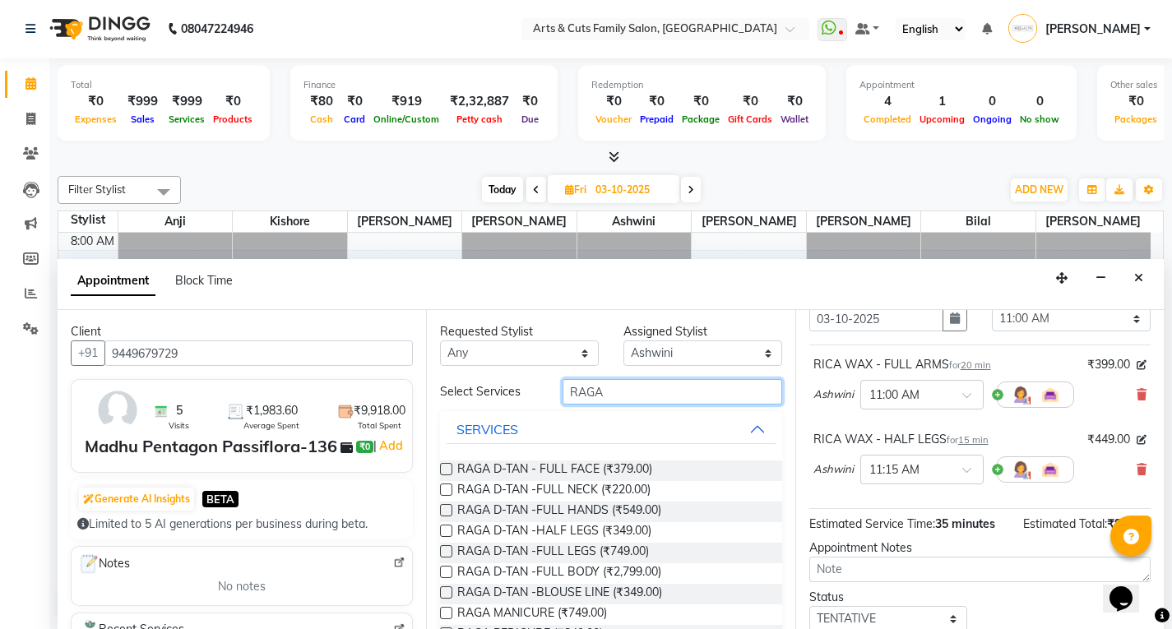
type input "RAGA"
click at [445, 468] on label at bounding box center [446, 469] width 12 height 12
click at [445, 468] on input "checkbox" at bounding box center [445, 471] width 11 height 11
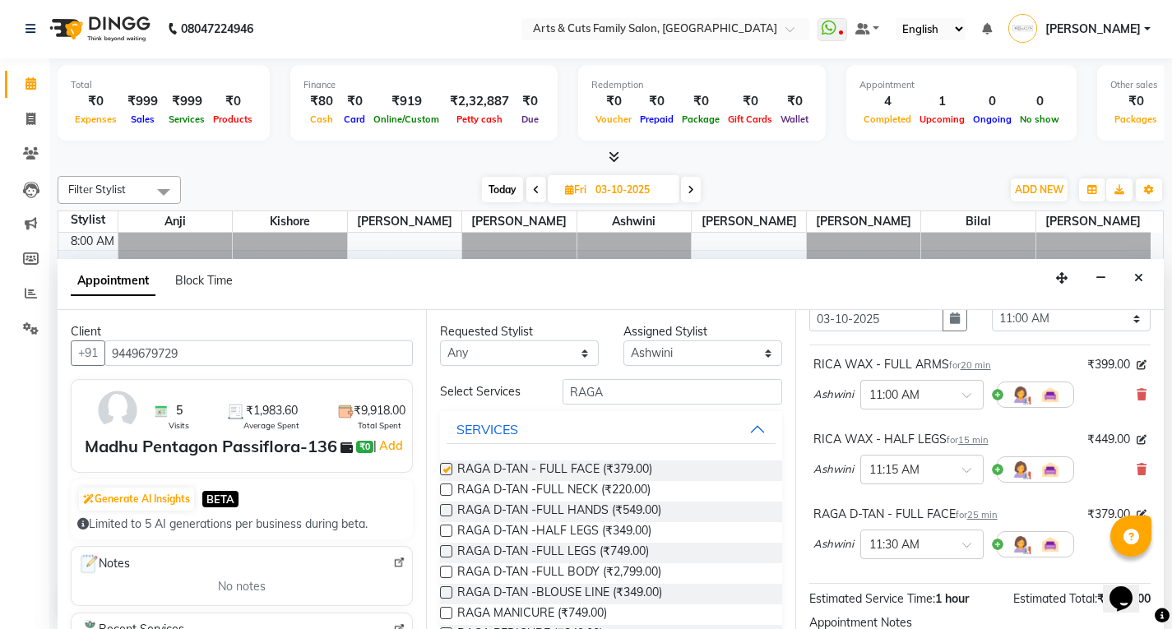
checkbox input "false"
click at [447, 486] on label at bounding box center [446, 490] width 12 height 12
click at [447, 486] on input "checkbox" at bounding box center [445, 491] width 11 height 11
checkbox input "false"
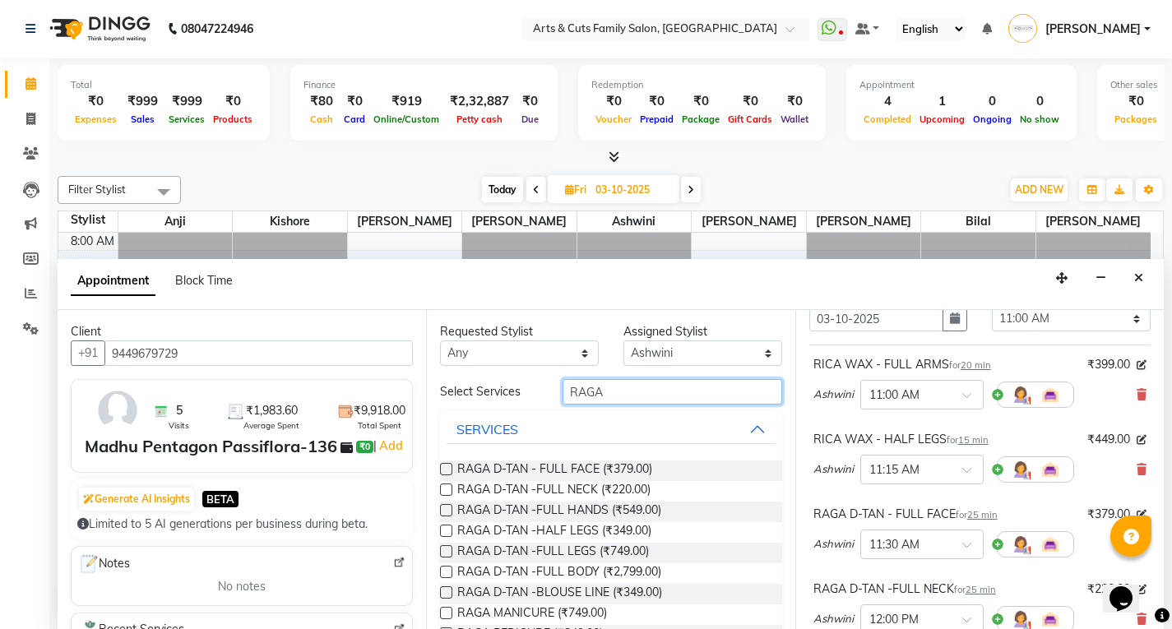
click at [573, 394] on input "RAGA" at bounding box center [673, 391] width 220 height 25
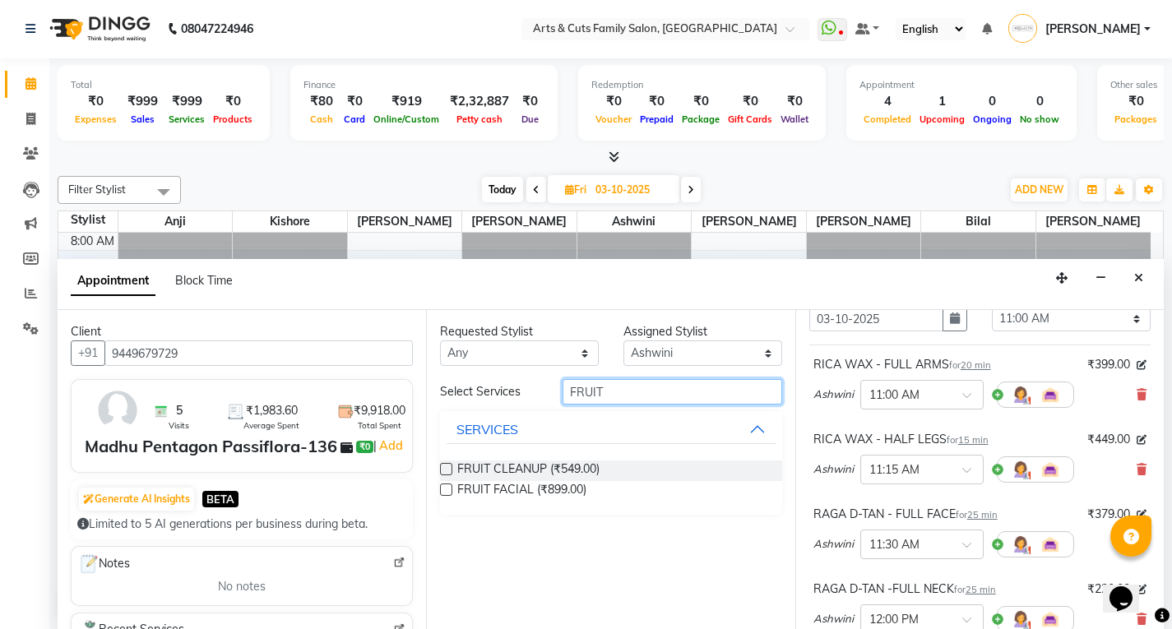
type input "FRUIT"
click at [441, 469] on label at bounding box center [446, 469] width 12 height 12
click at [441, 469] on input "checkbox" at bounding box center [445, 471] width 11 height 11
checkbox input "false"
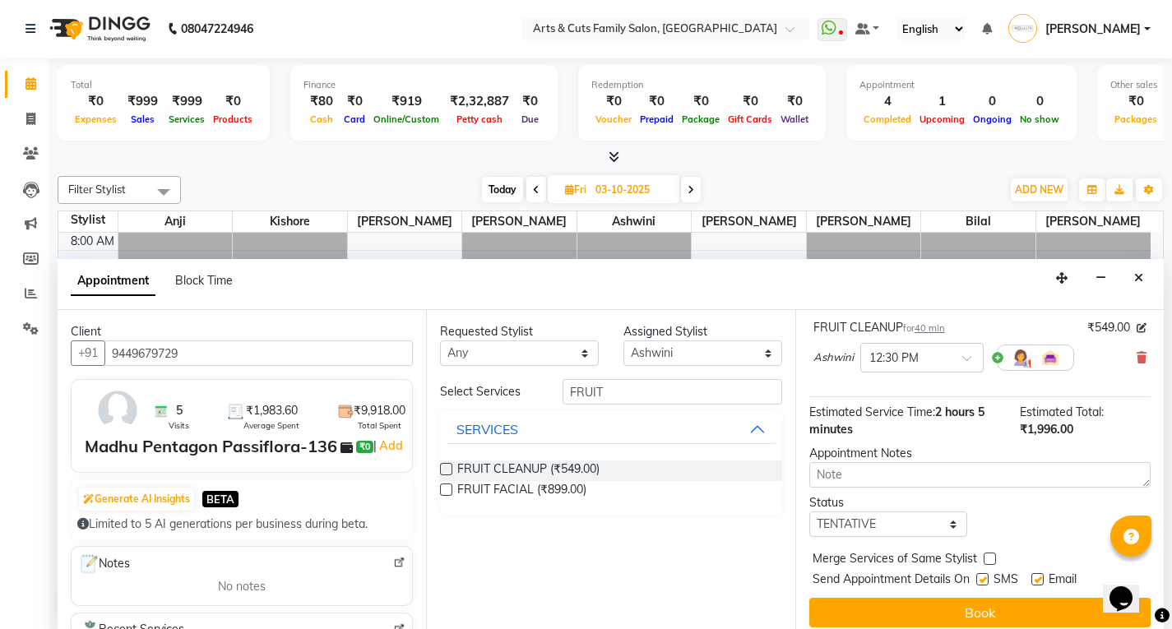
scroll to position [430, 0]
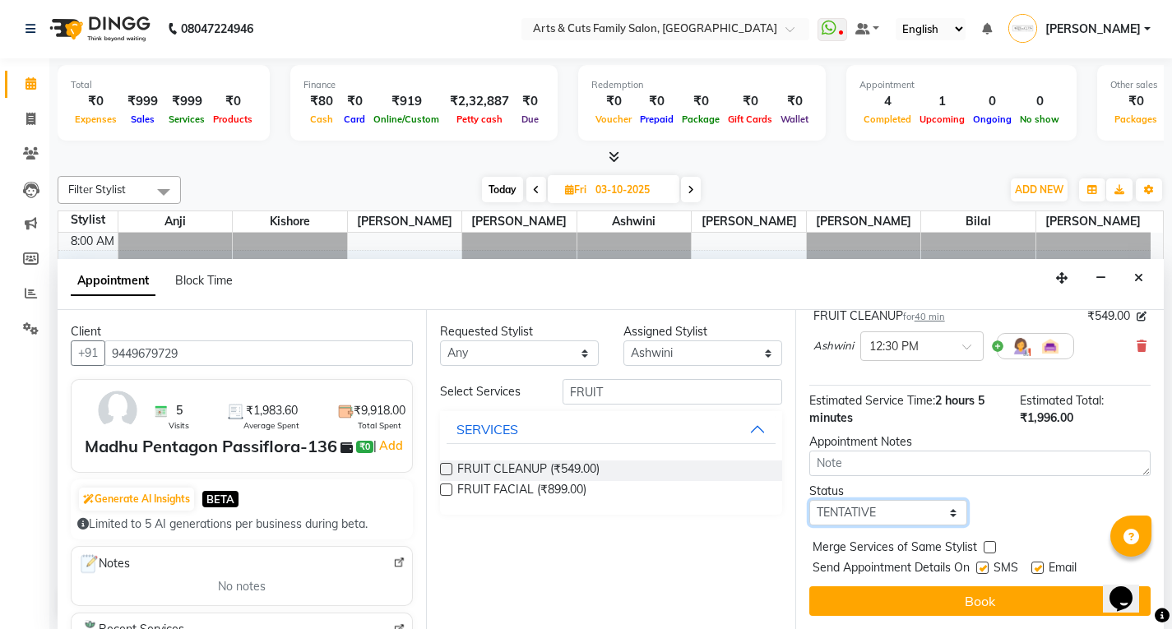
click at [834, 519] on select "Select TENTATIVE CONFIRM UPCOMING" at bounding box center [888, 512] width 159 height 25
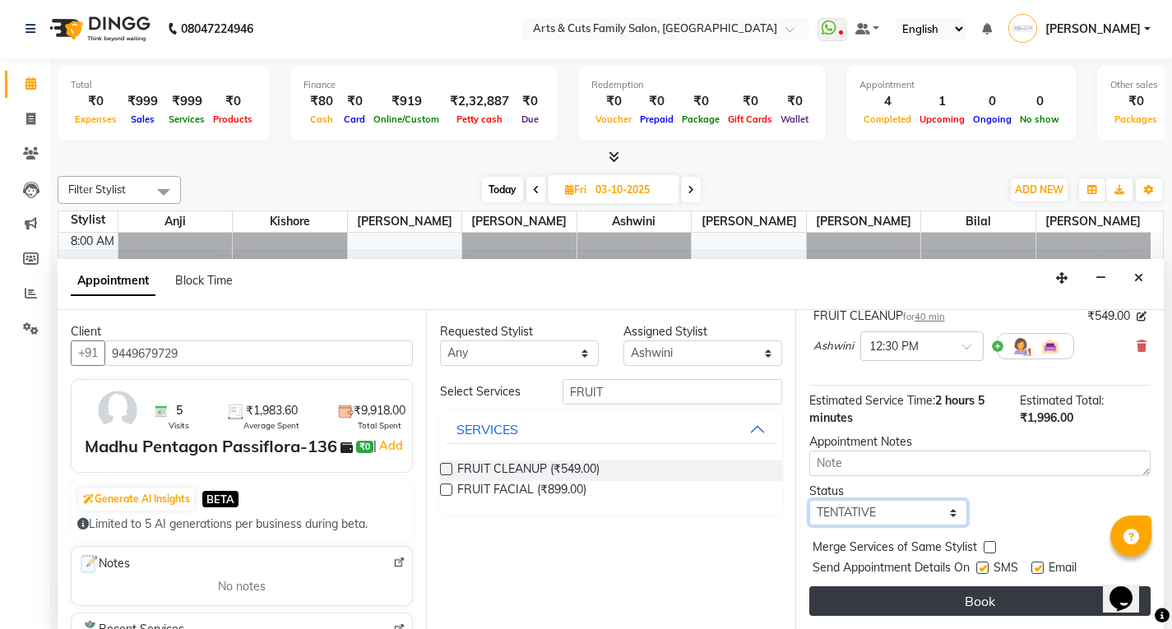
select select "confirm booking"
click at [809, 500] on select "Select TENTATIVE CONFIRM UPCOMING" at bounding box center [888, 512] width 159 height 25
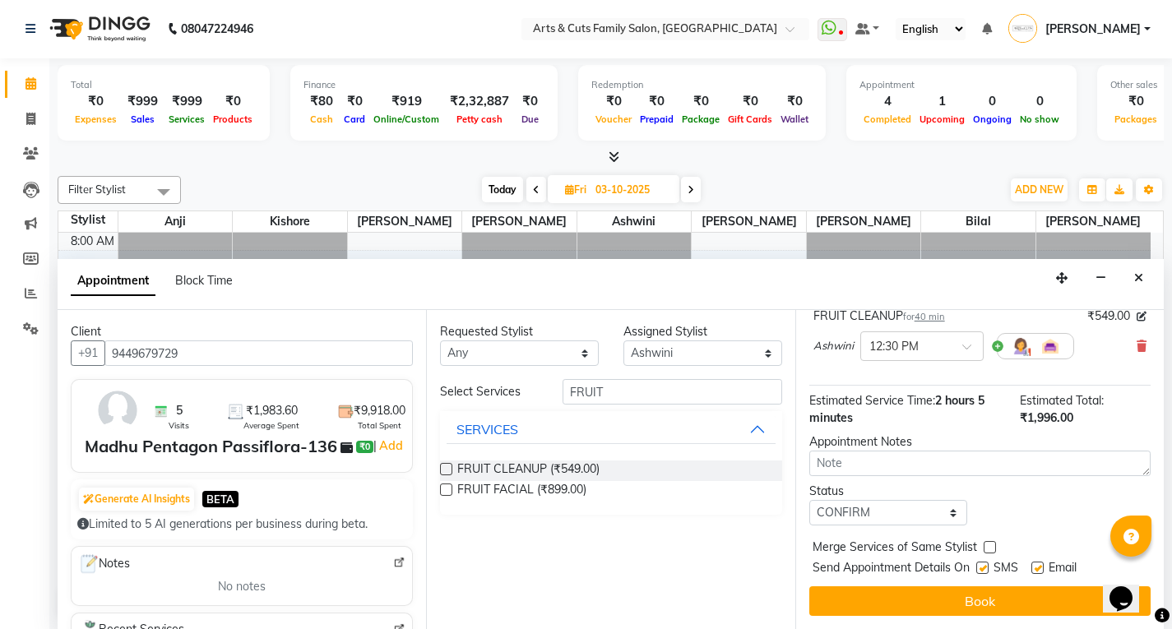
click at [985, 542] on label at bounding box center [990, 547] width 12 height 12
click at [985, 544] on input "checkbox" at bounding box center [989, 549] width 11 height 11
checkbox input "true"
click at [1037, 566] on label at bounding box center [1037, 568] width 12 height 12
click at [1037, 566] on input "checkbox" at bounding box center [1036, 569] width 11 height 11
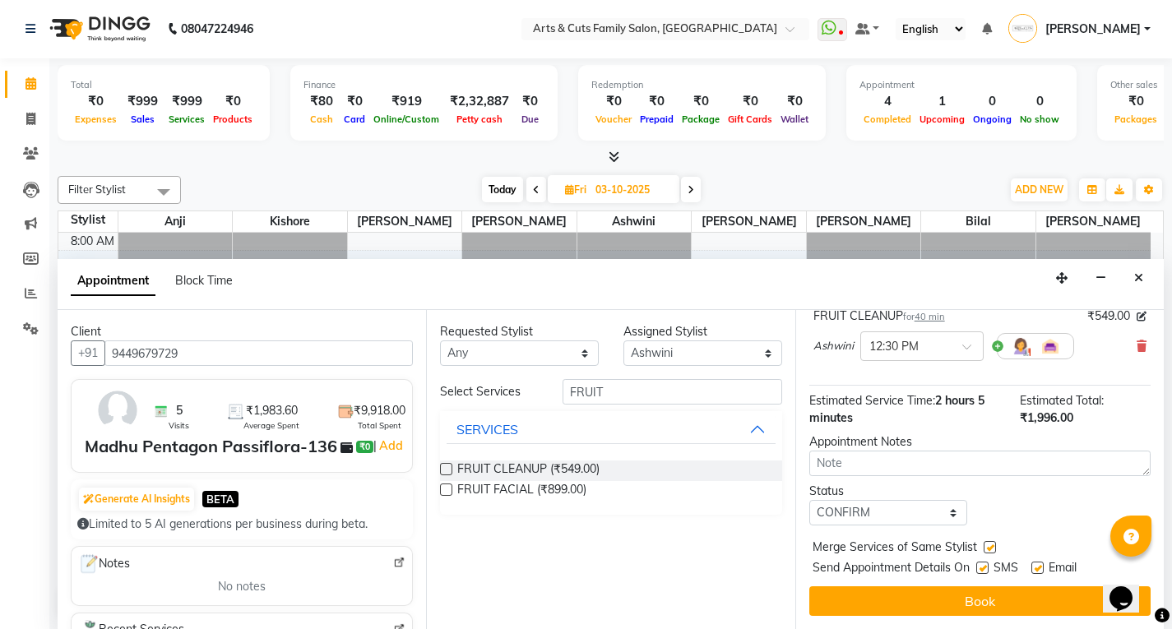
checkbox input "false"
click at [830, 466] on textarea at bounding box center [979, 463] width 341 height 25
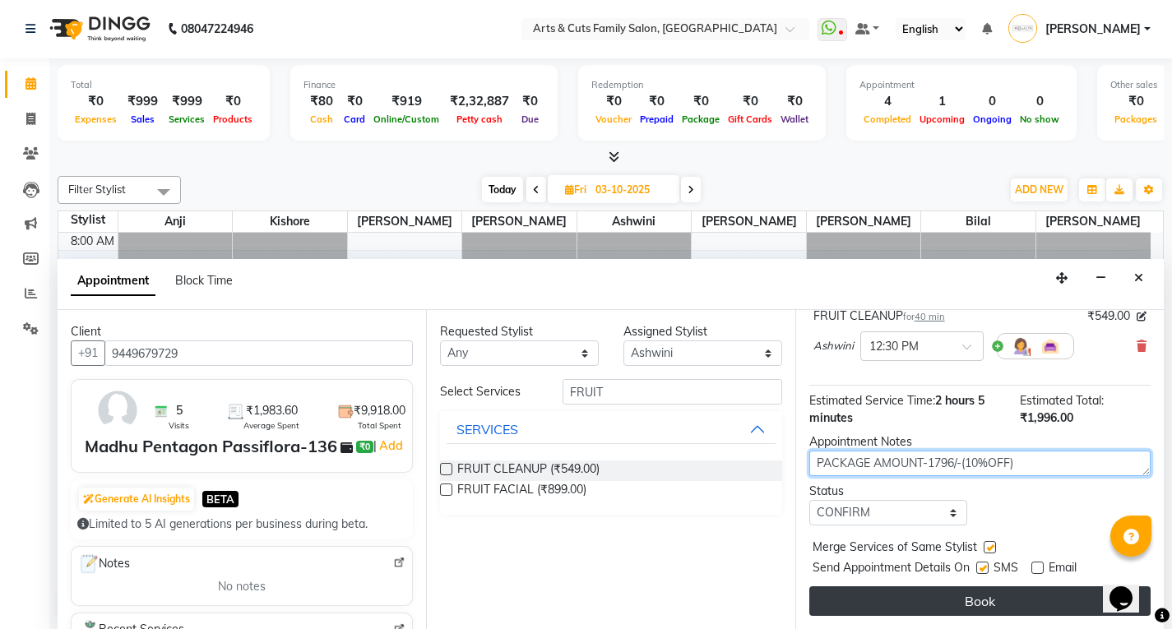
type textarea "PACKAGE AMOUNT-1796/-(10%OFF)"
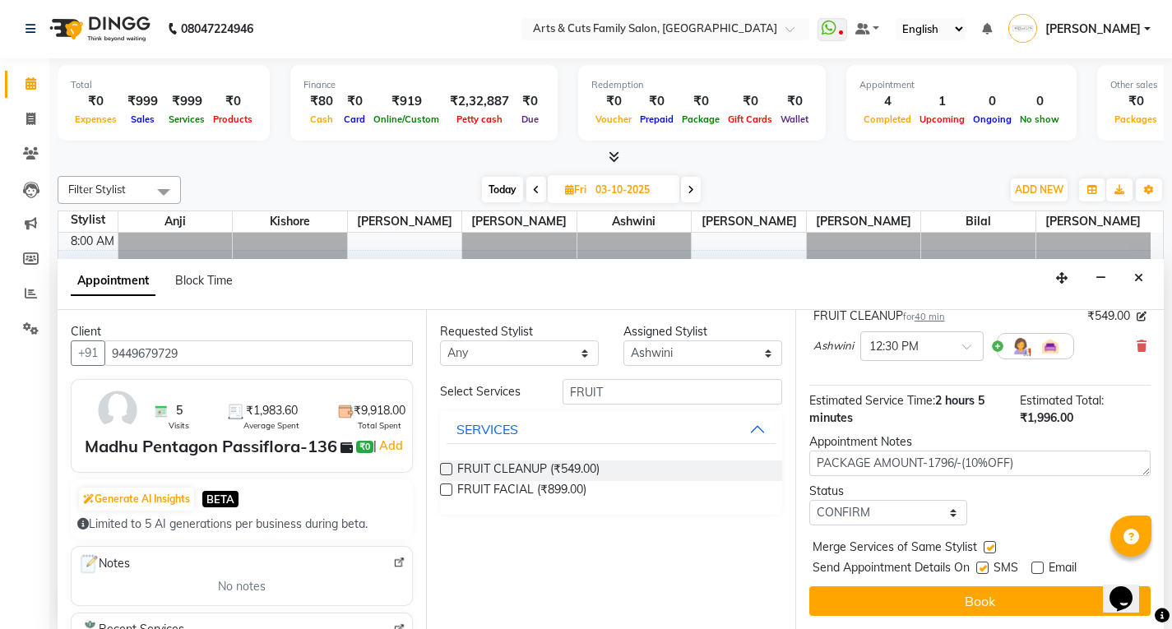
drag, startPoint x: 962, startPoint y: 601, endPoint x: 1105, endPoint y: 419, distance: 231.4
click at [961, 603] on button "Book" at bounding box center [979, 601] width 341 height 30
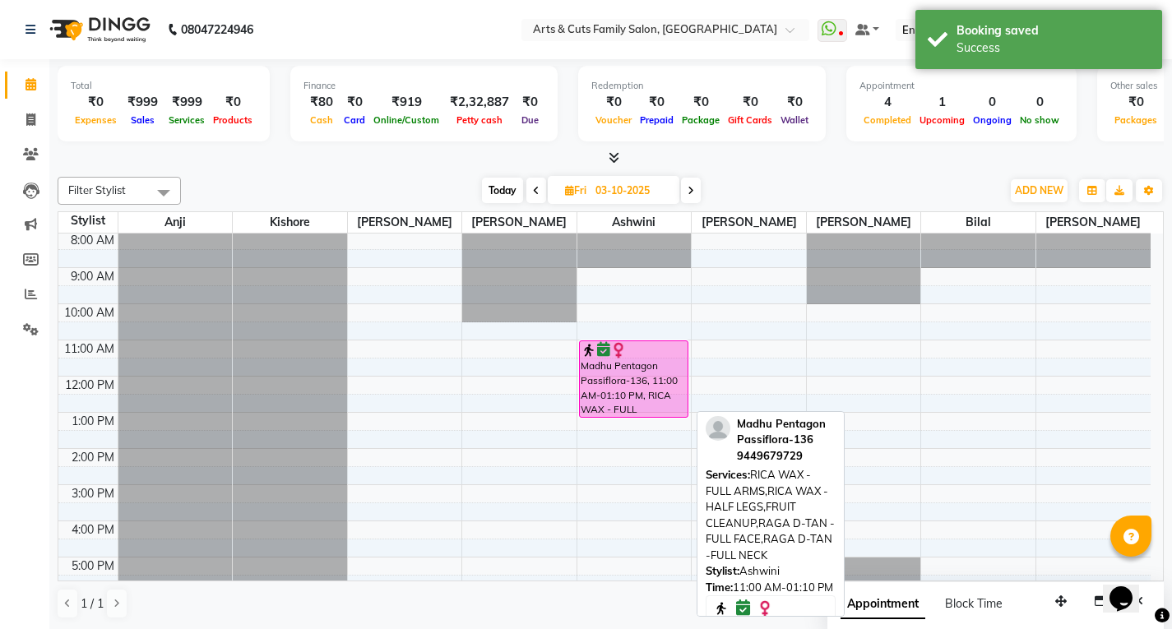
scroll to position [0, 0]
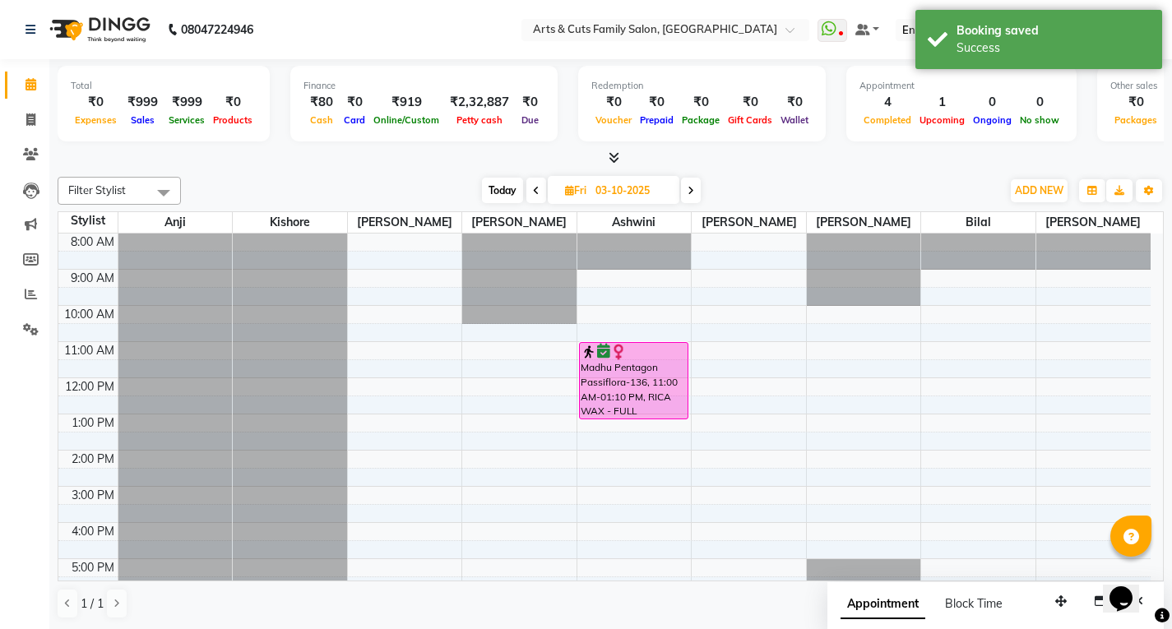
click at [533, 190] on icon at bounding box center [536, 191] width 7 height 10
type input "02-10-2025"
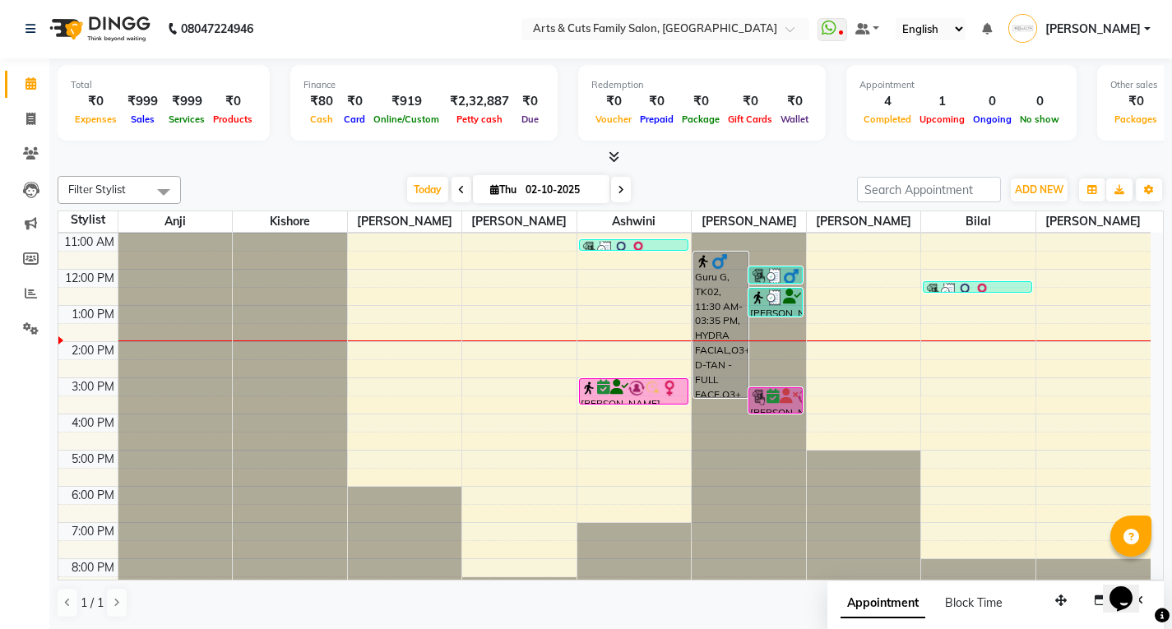
scroll to position [123, 0]
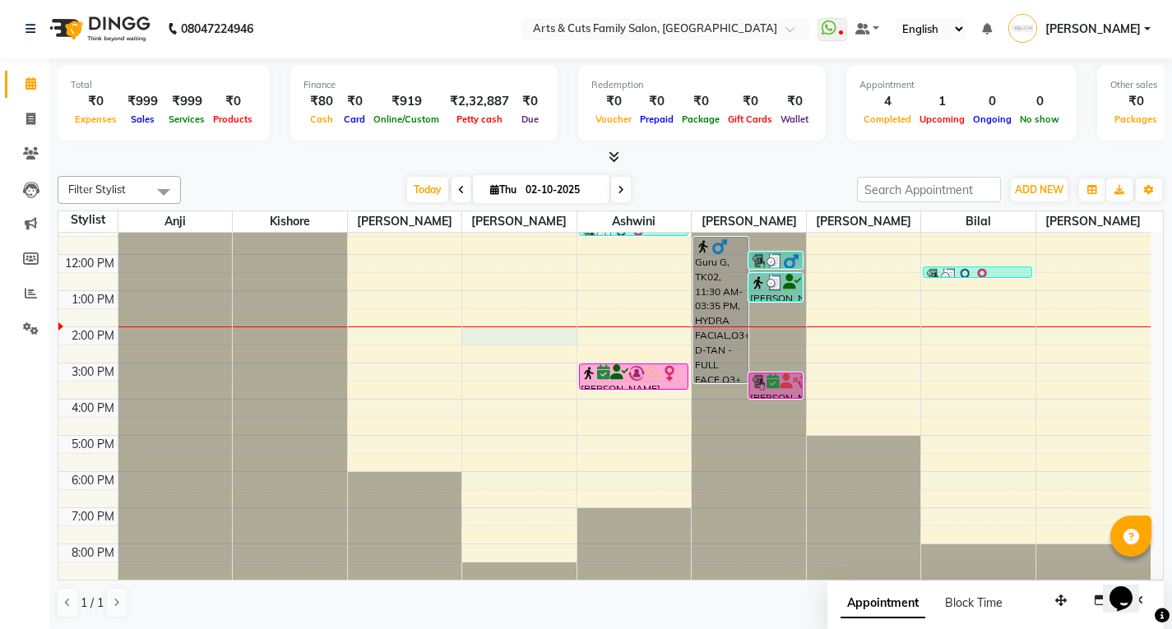
click at [572, 343] on div "8:00 AM 9:00 AM 10:00 AM 11:00 AM 12:00 PM 1:00 PM 2:00 PM 3:00 PM 4:00 PM 5:00…" at bounding box center [604, 345] width 1092 height 470
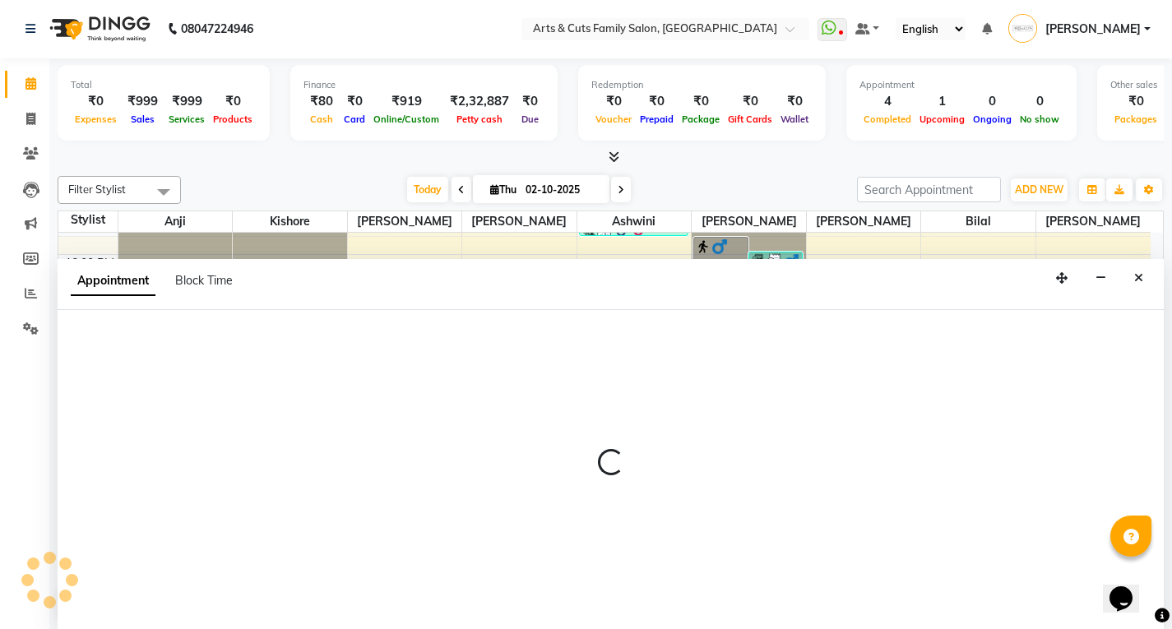
select select "63866"
select select "840"
select select "tentative"
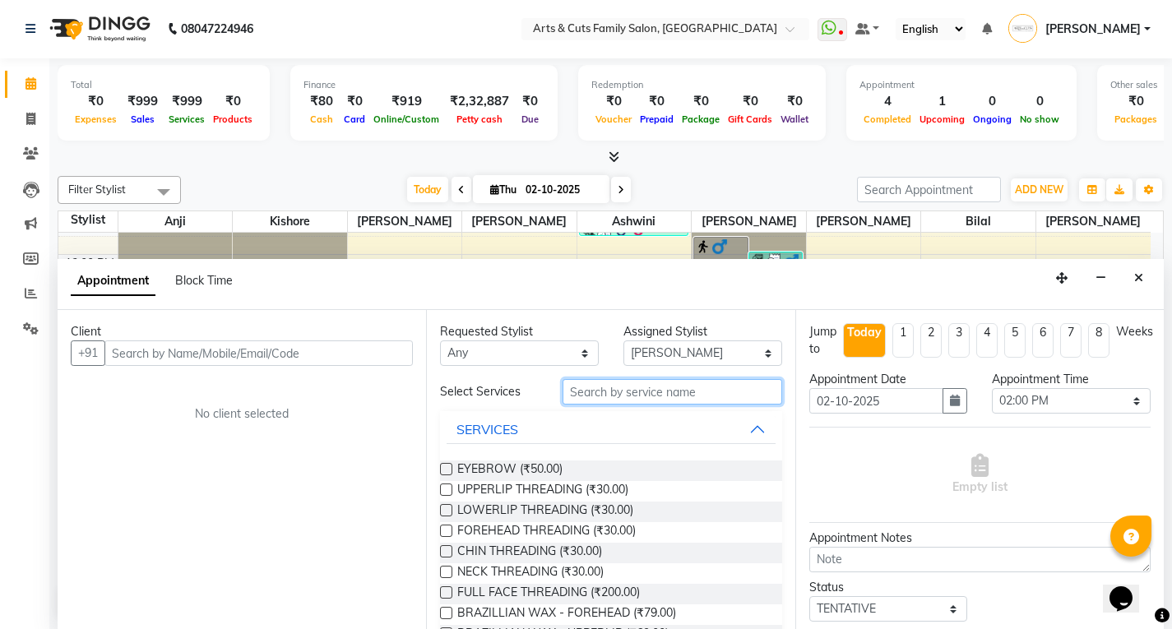
click at [594, 401] on input "text" at bounding box center [673, 391] width 220 height 25
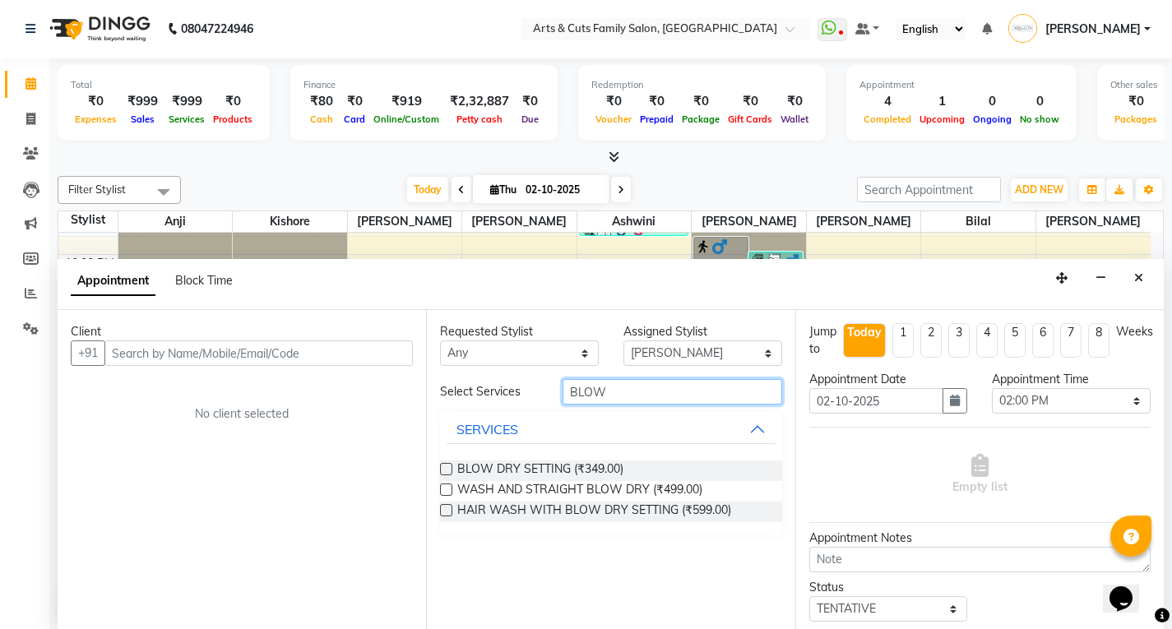
type input "BLOW"
click at [449, 469] on label at bounding box center [446, 469] width 12 height 12
click at [449, 469] on input "checkbox" at bounding box center [445, 471] width 11 height 11
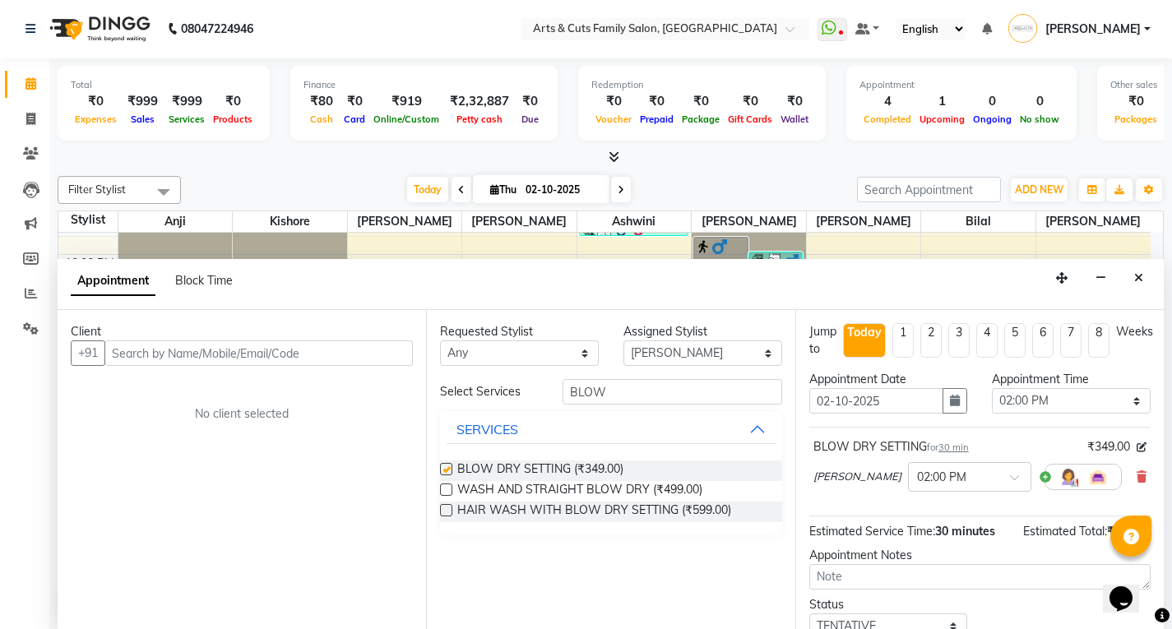
checkbox input "false"
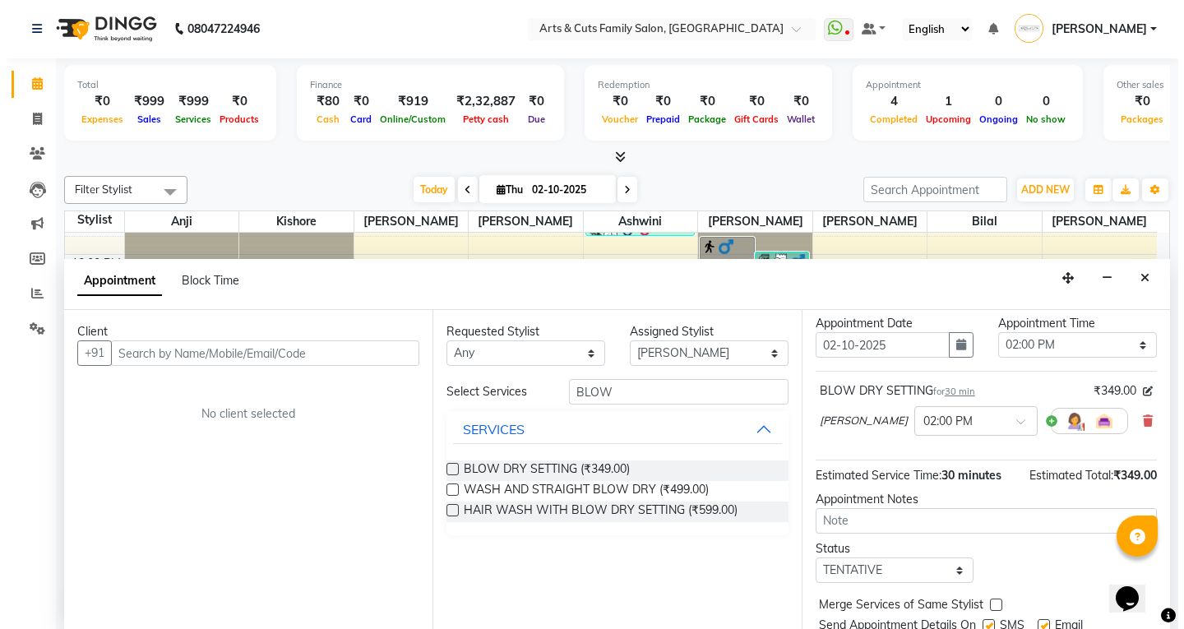
scroll to position [115, 0]
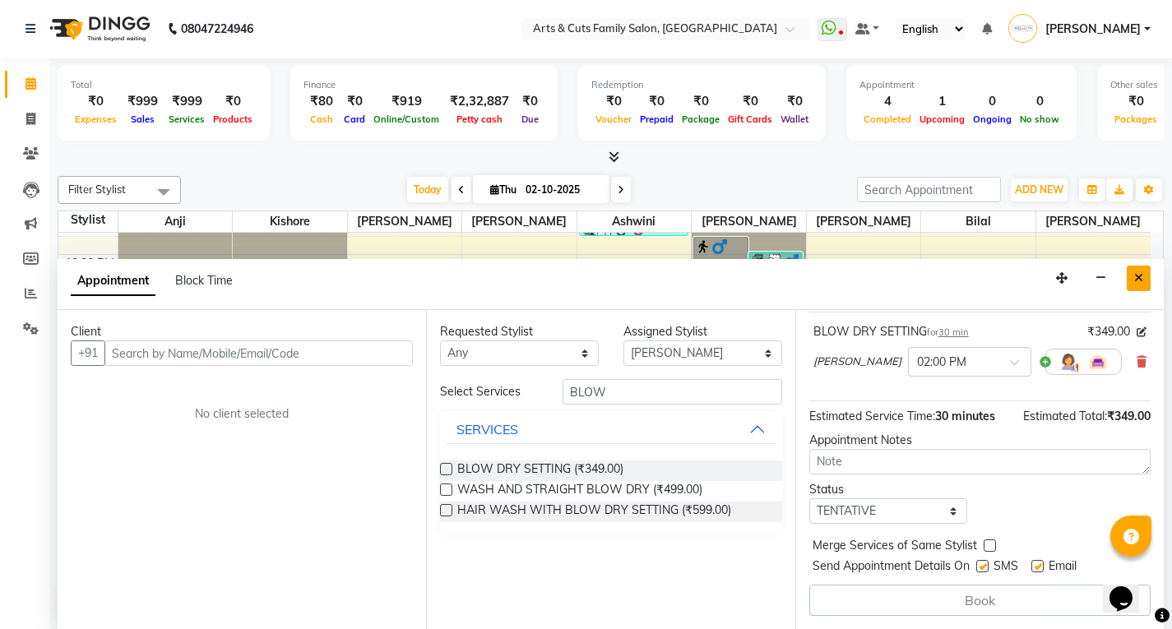
click at [1138, 280] on icon "Close" at bounding box center [1138, 278] width 9 height 12
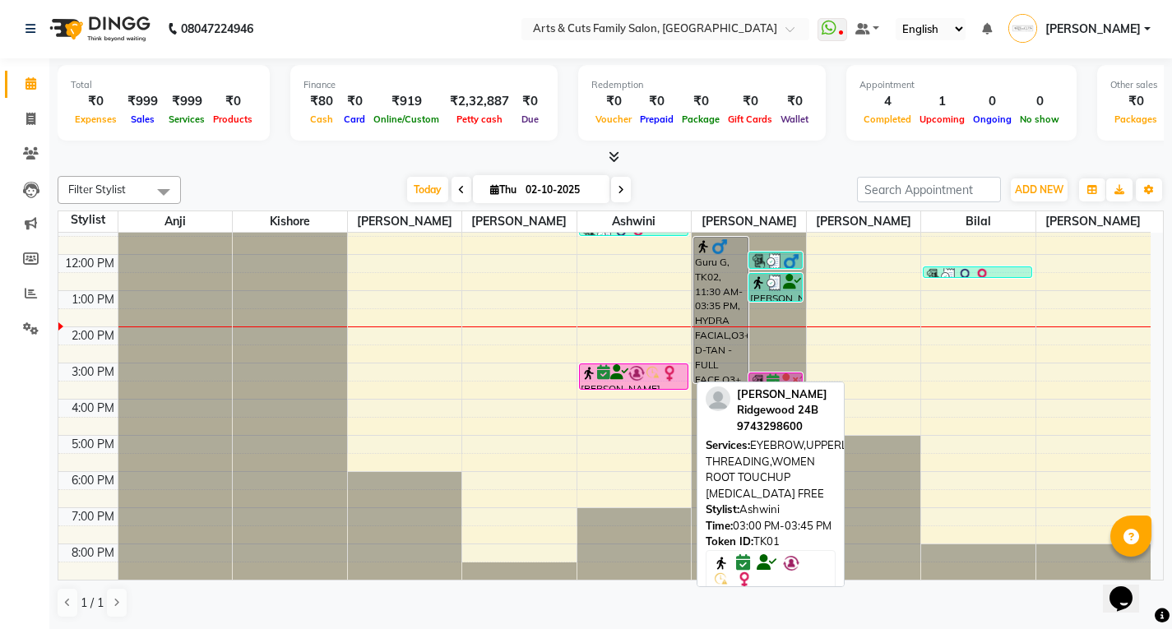
click at [623, 373] on icon at bounding box center [619, 373] width 18 height 1
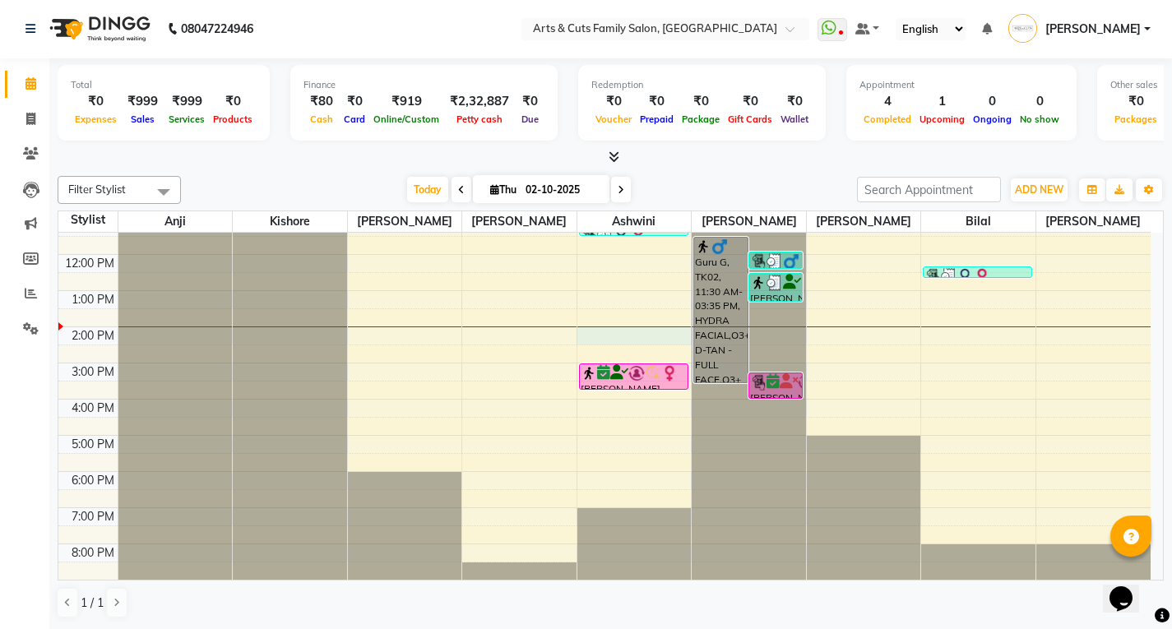
click at [606, 334] on div "8:00 AM 9:00 AM 10:00 AM 11:00 AM 12:00 PM 1:00 PM 2:00 PM 3:00 PM 4:00 PM 5:00…" at bounding box center [604, 345] width 1092 height 470
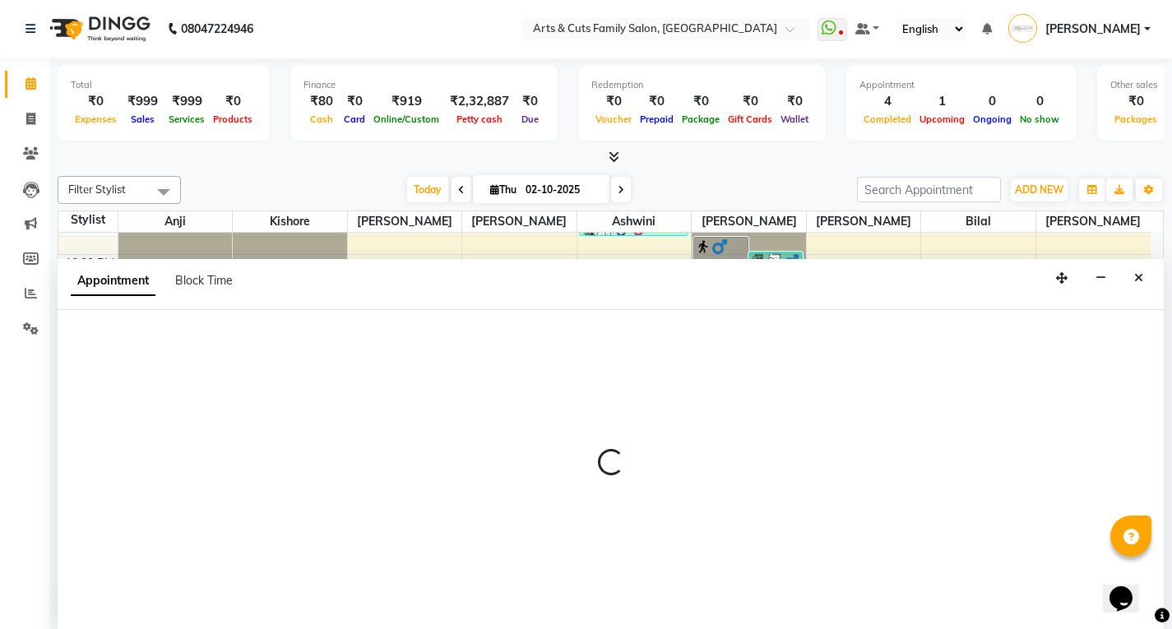
select select "64389"
select select "840"
select select "tentative"
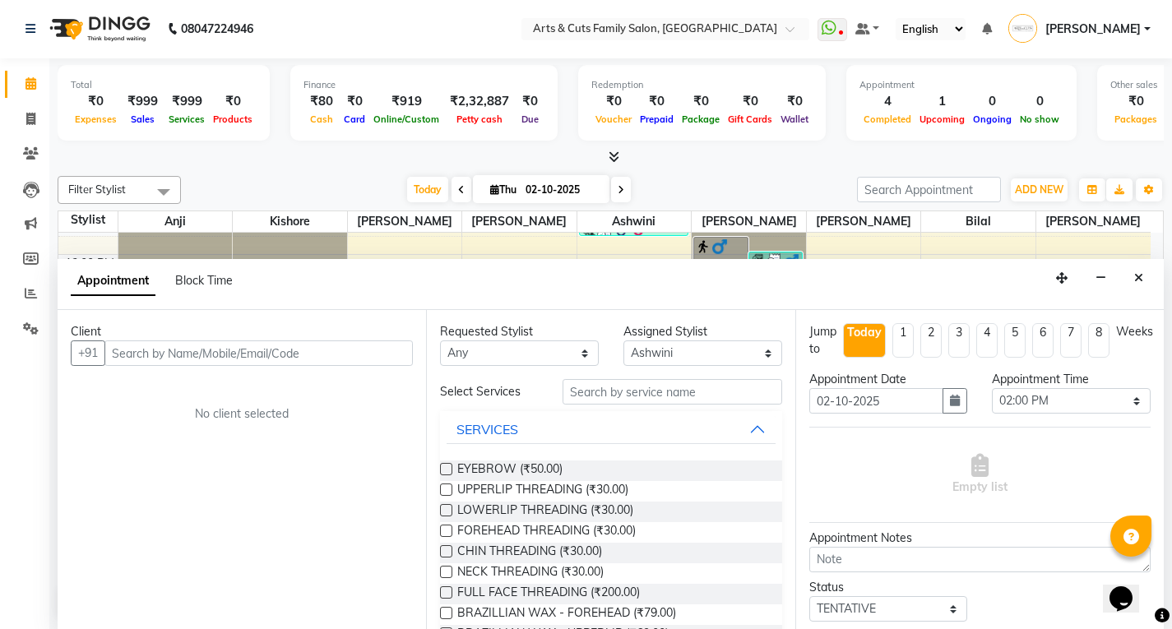
click at [127, 349] on input "text" at bounding box center [258, 353] width 308 height 25
type input "8971199816"
click at [376, 359] on span "Add Client" at bounding box center [378, 352] width 55 height 15
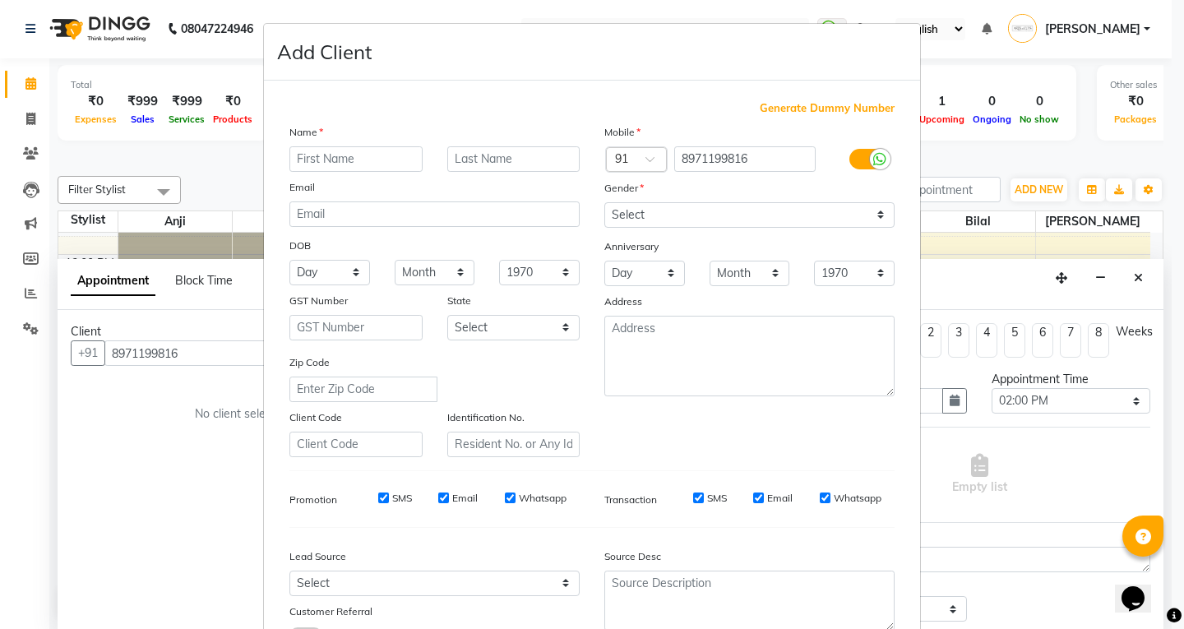
click at [352, 153] on input "text" at bounding box center [356, 158] width 133 height 25
click at [653, 206] on select "Select [DEMOGRAPHIC_DATA] [DEMOGRAPHIC_DATA] Other Prefer Not To Say" at bounding box center [750, 214] width 290 height 25
select select "[DEMOGRAPHIC_DATA]"
click at [605, 202] on select "Select [DEMOGRAPHIC_DATA] [DEMOGRAPHIC_DATA] Other Prefer Not To Say" at bounding box center [750, 214] width 290 height 25
click at [438, 499] on input "Email" at bounding box center [443, 498] width 11 height 11
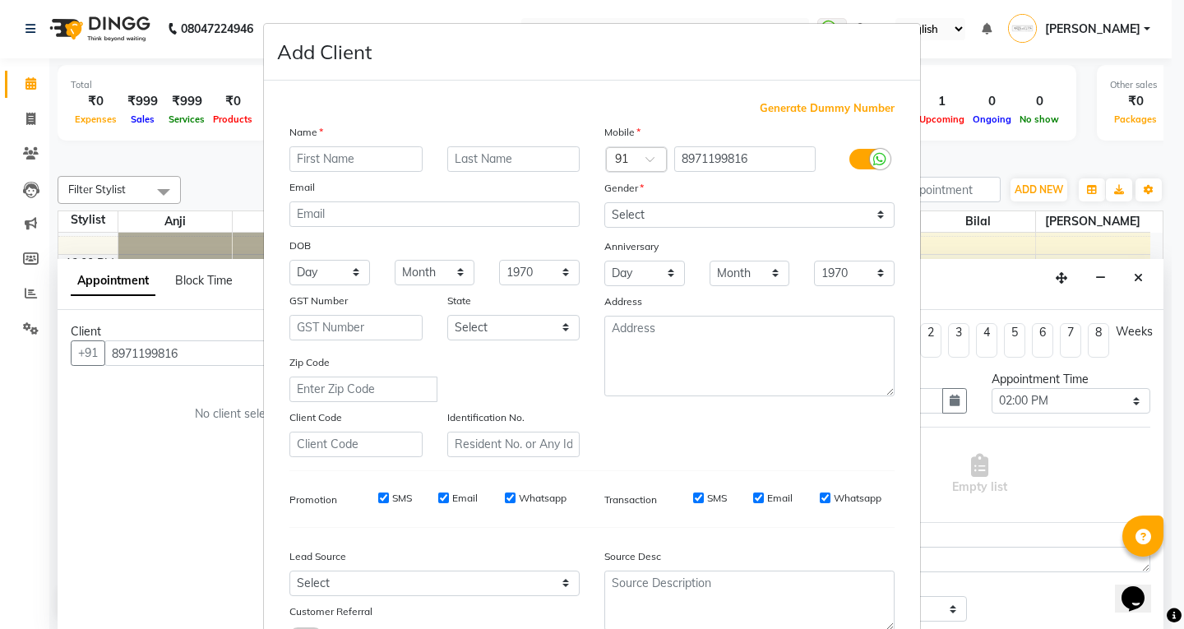
checkbox input "false"
click at [505, 498] on input "Whatsapp" at bounding box center [510, 498] width 11 height 11
checkbox input "false"
click at [753, 497] on input "Email" at bounding box center [758, 498] width 11 height 11
checkbox input "false"
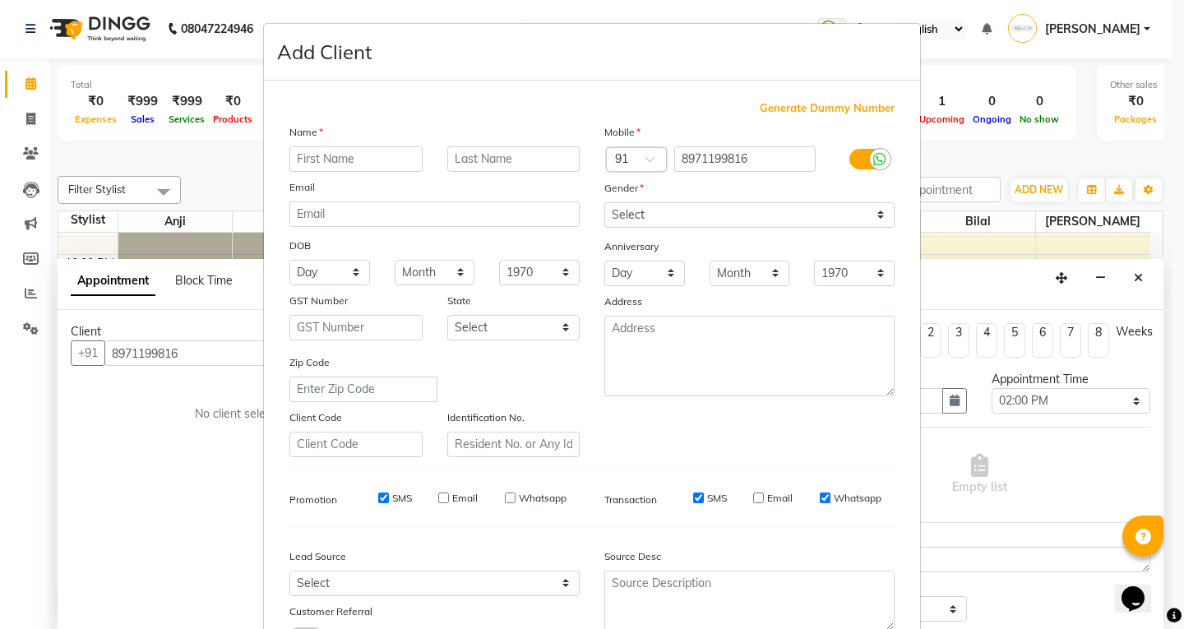
click at [820, 497] on input "Whatsapp" at bounding box center [825, 498] width 11 height 11
checkbox input "false"
click at [324, 161] on input "text" at bounding box center [356, 158] width 133 height 25
type input "p"
type input "[PERSON_NAME]"
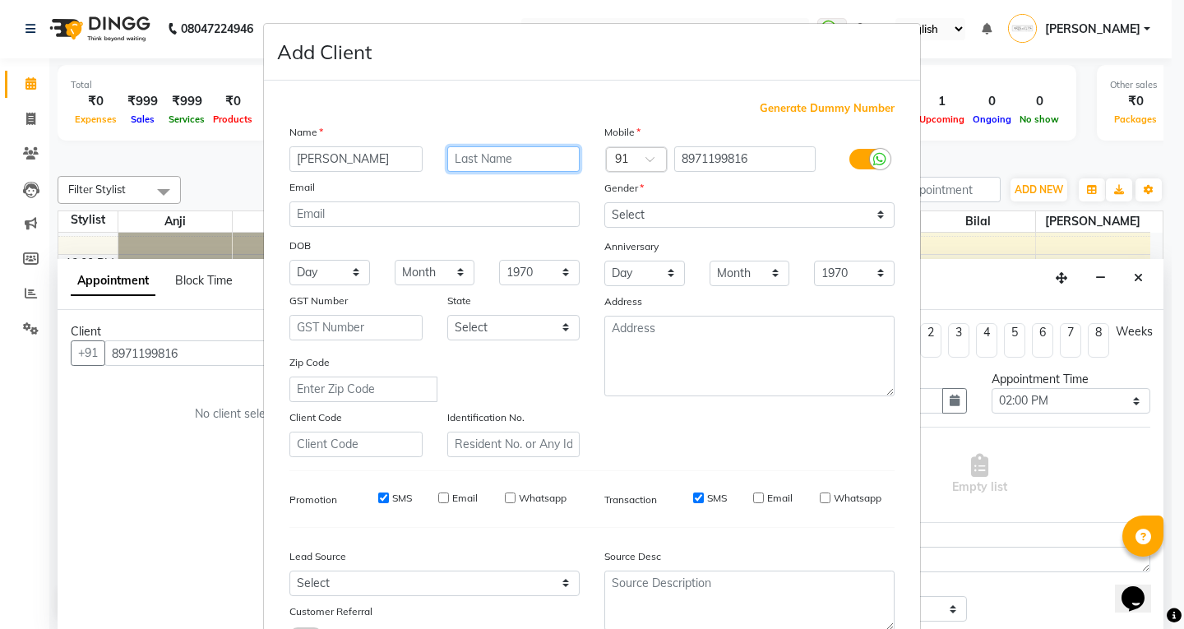
click at [493, 155] on input "text" at bounding box center [513, 158] width 133 height 25
type input "Urban"
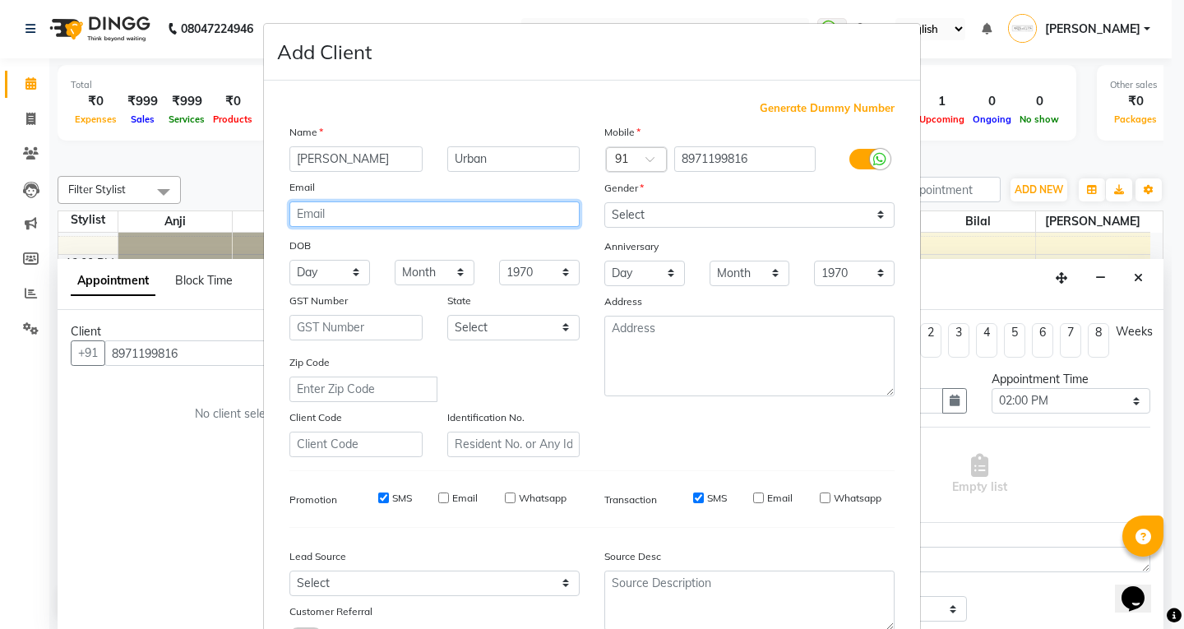
click at [331, 209] on input "email" at bounding box center [435, 214] width 290 height 25
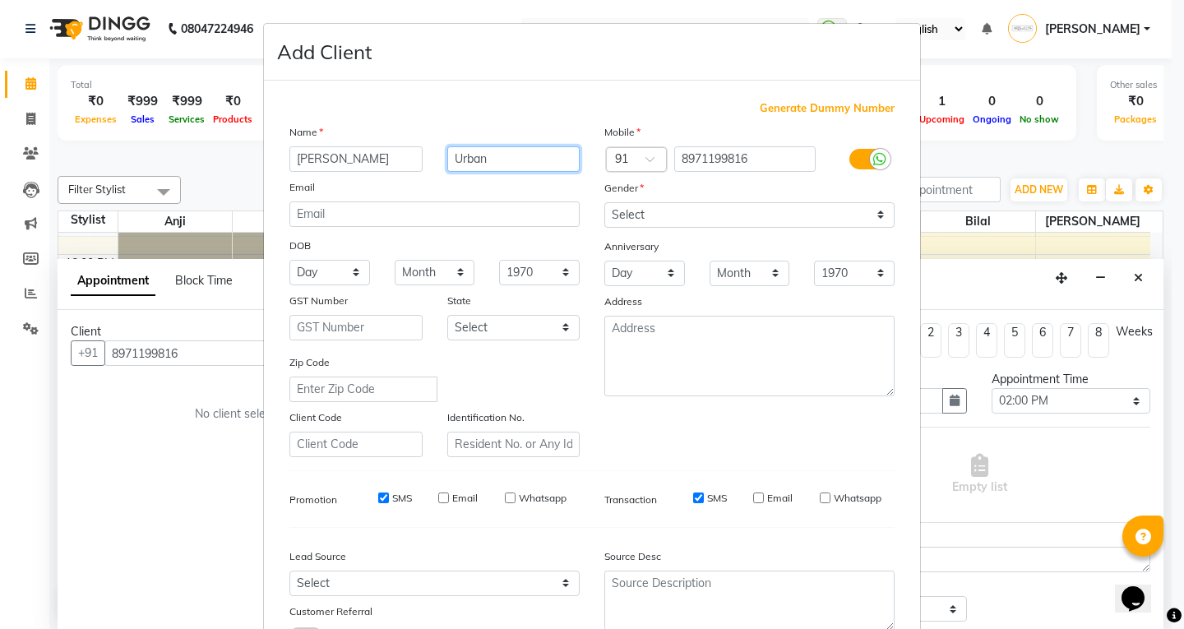
click at [518, 159] on input "Urban" at bounding box center [513, 158] width 133 height 25
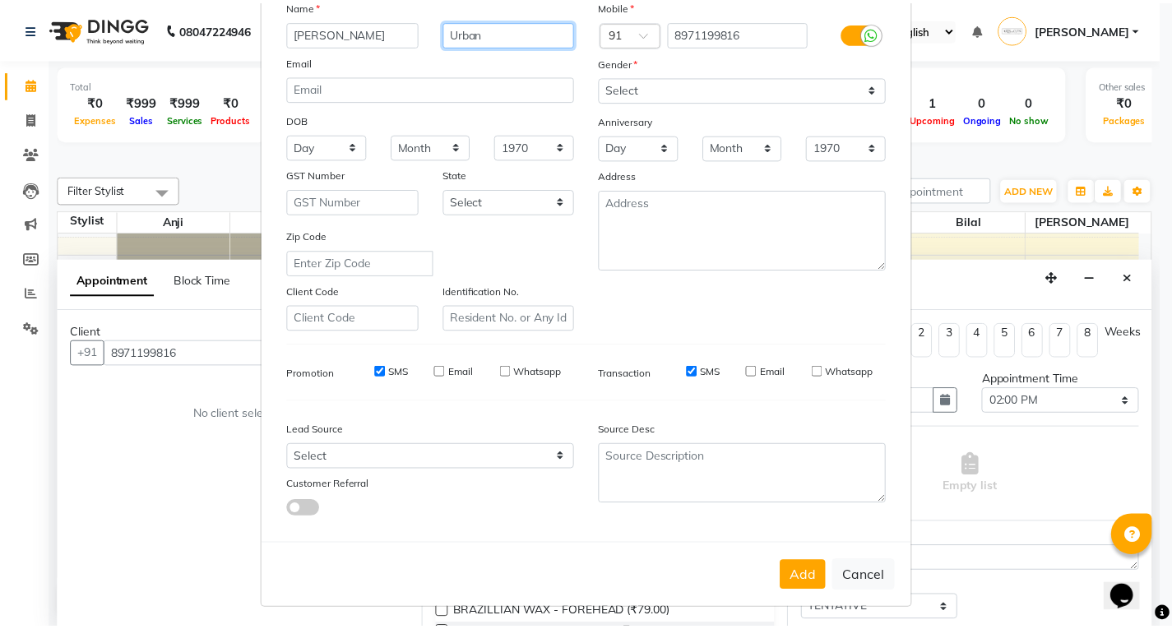
scroll to position [130, 0]
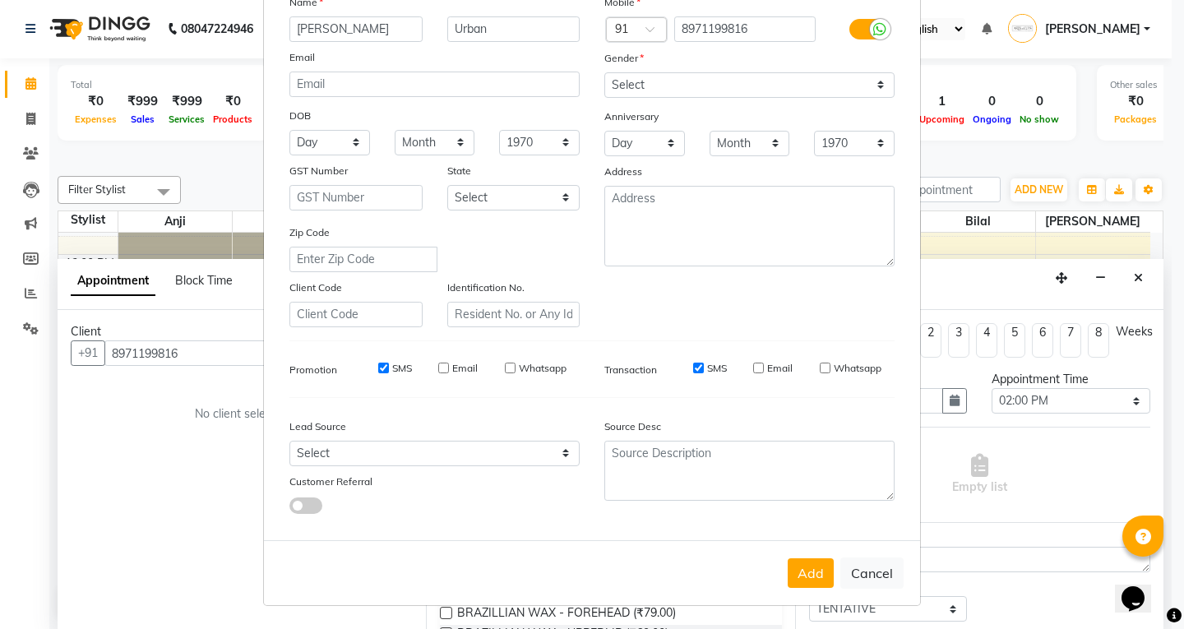
click at [800, 576] on button "Add" at bounding box center [811, 574] width 46 height 30
select select
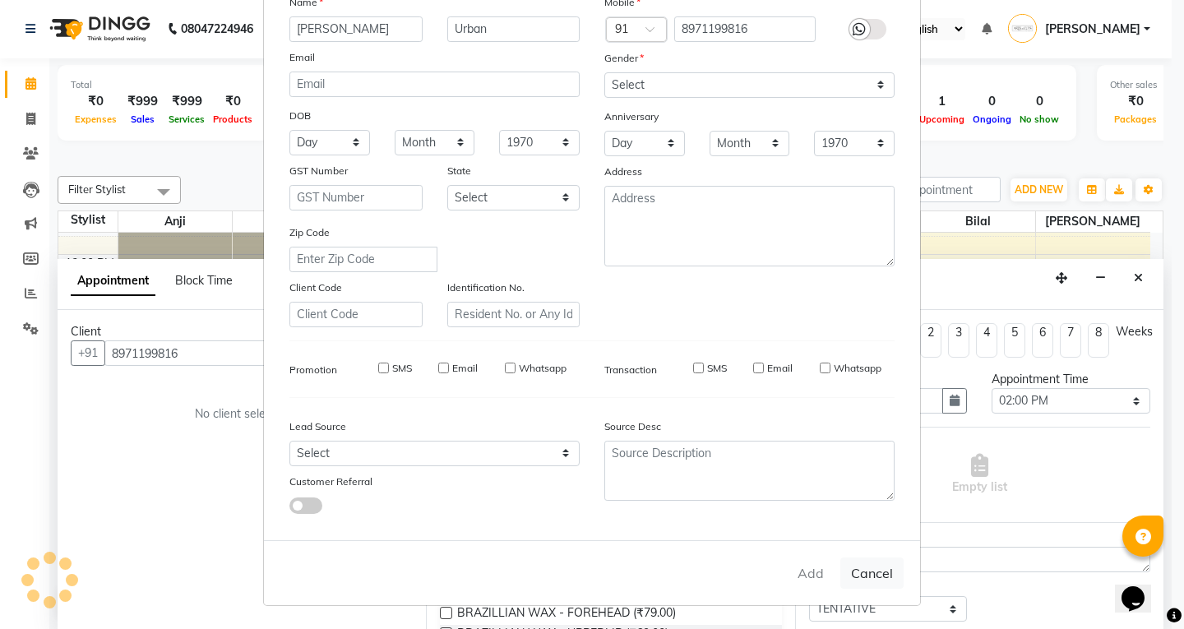
select select
checkbox input "false"
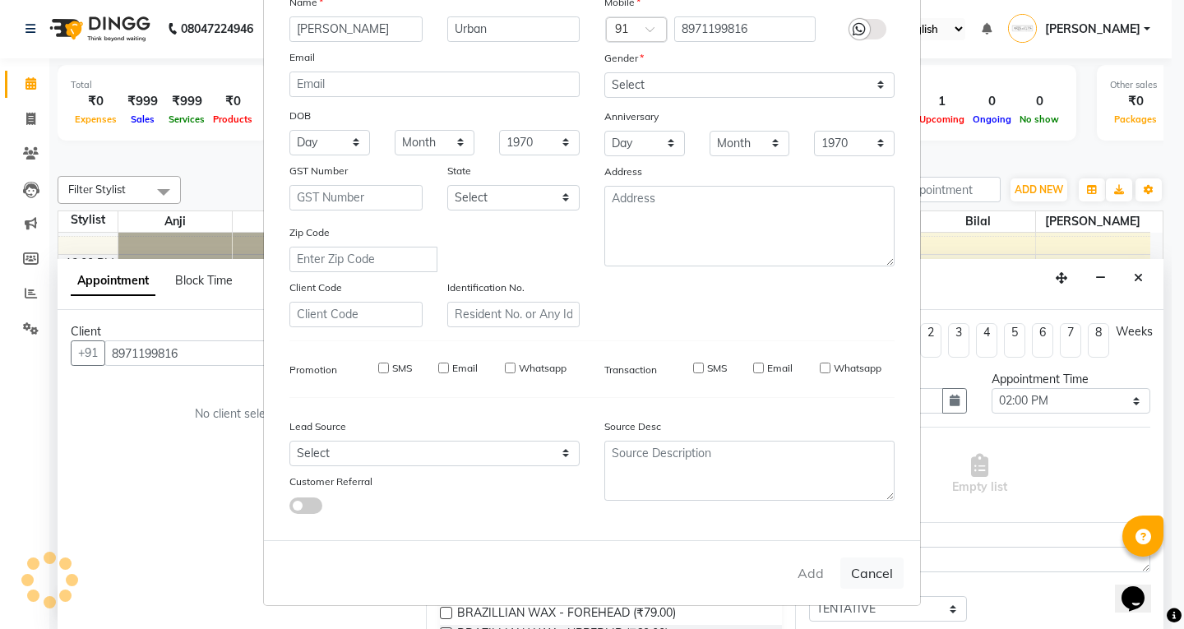
checkbox input "false"
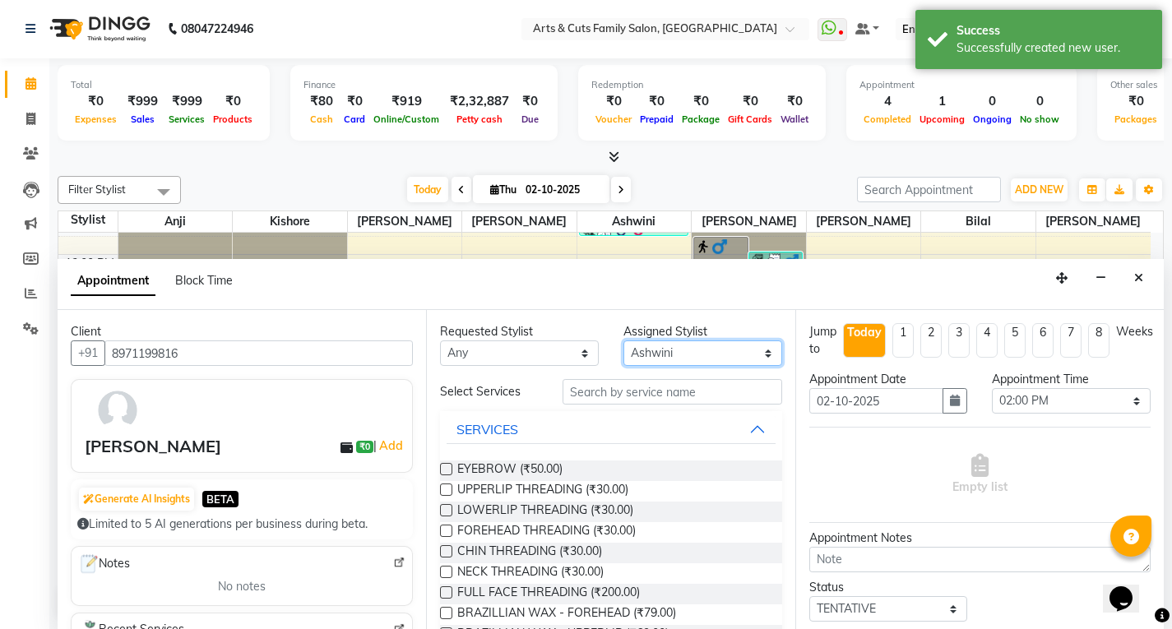
click at [664, 352] on select "Select [PERSON_NAME] Ashwini [PERSON_NAME] Kishore [PERSON_NAME] [PERSON_NAME]" at bounding box center [702, 353] width 159 height 25
select select "75665"
click at [623, 341] on select "Select [PERSON_NAME] Ashwini [PERSON_NAME] Kishore [PERSON_NAME] [PERSON_NAME]" at bounding box center [702, 353] width 159 height 25
click at [1026, 406] on select "Select 09:00 AM 09:15 AM 09:30 AM 09:45 AM 10:00 AM 10:15 AM 10:30 AM 10:45 AM …" at bounding box center [1071, 400] width 159 height 25
select select "885"
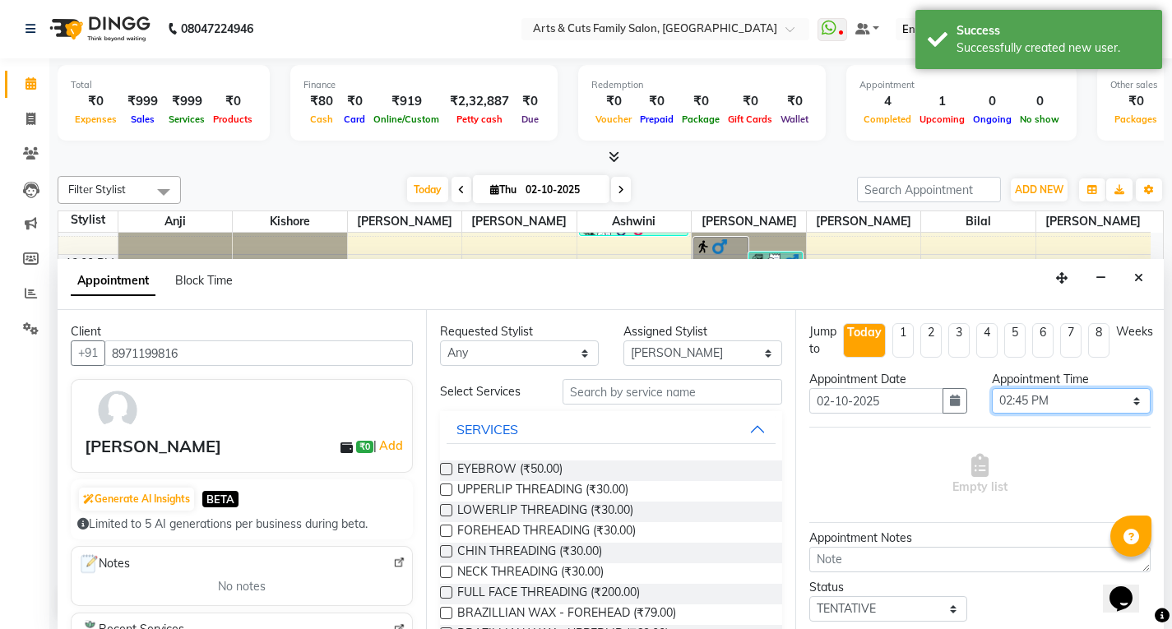
click at [992, 388] on select "Select 09:00 AM 09:15 AM 09:30 AM 09:45 AM 10:00 AM 10:15 AM 10:30 AM 10:45 AM …" at bounding box center [1071, 400] width 159 height 25
click at [619, 388] on input "text" at bounding box center [673, 391] width 220 height 25
click at [447, 469] on label at bounding box center [446, 469] width 12 height 12
click at [447, 469] on input "checkbox" at bounding box center [445, 471] width 11 height 11
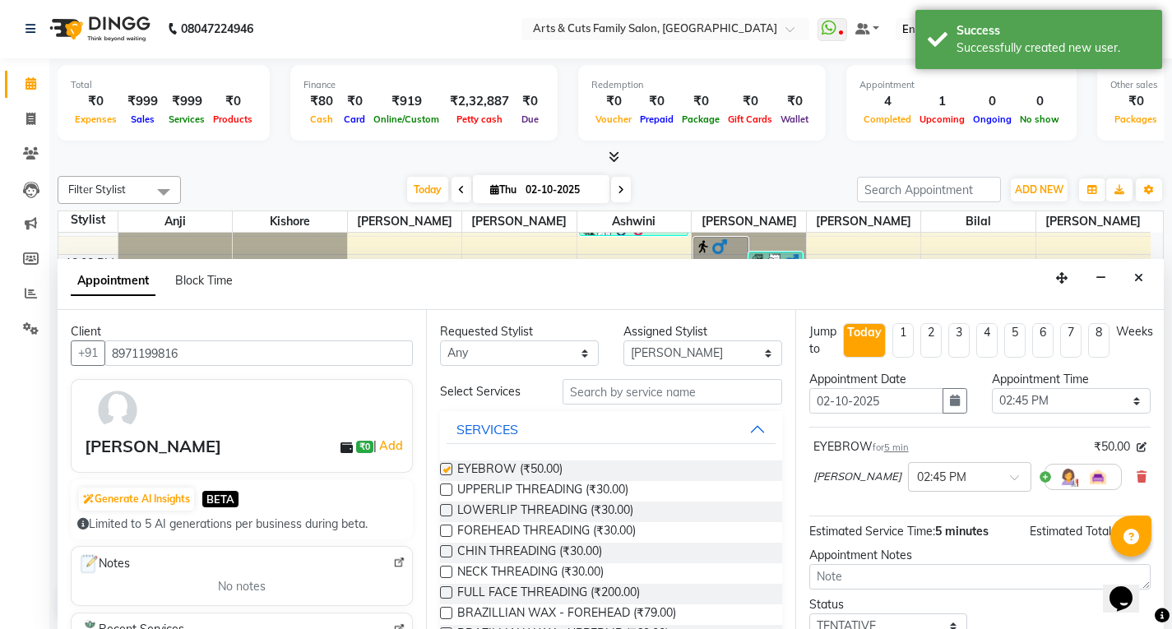
checkbox input "false"
click at [581, 395] on input "text" at bounding box center [673, 391] width 220 height 25
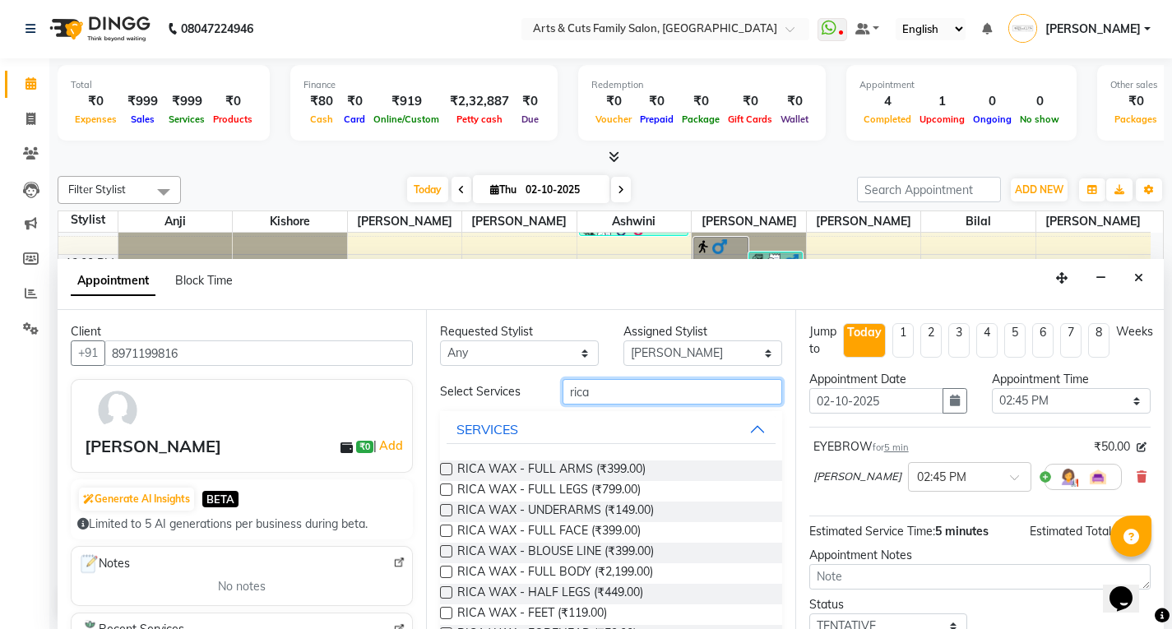
type input "rica"
click at [447, 474] on label at bounding box center [446, 469] width 12 height 12
click at [447, 474] on input "checkbox" at bounding box center [445, 471] width 11 height 11
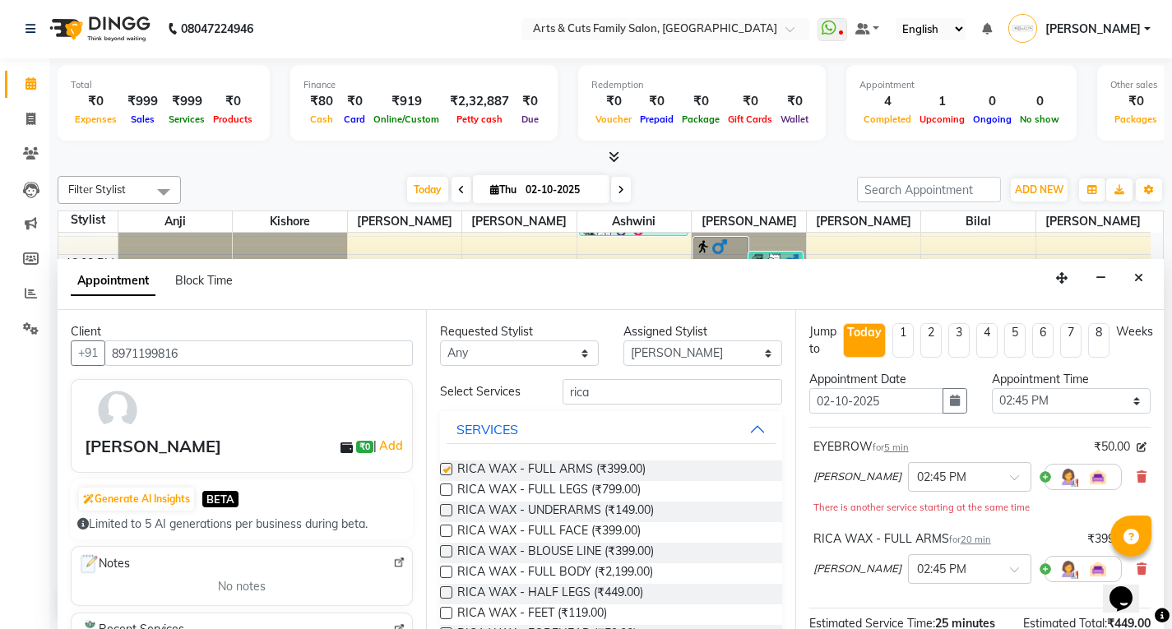
checkbox input "false"
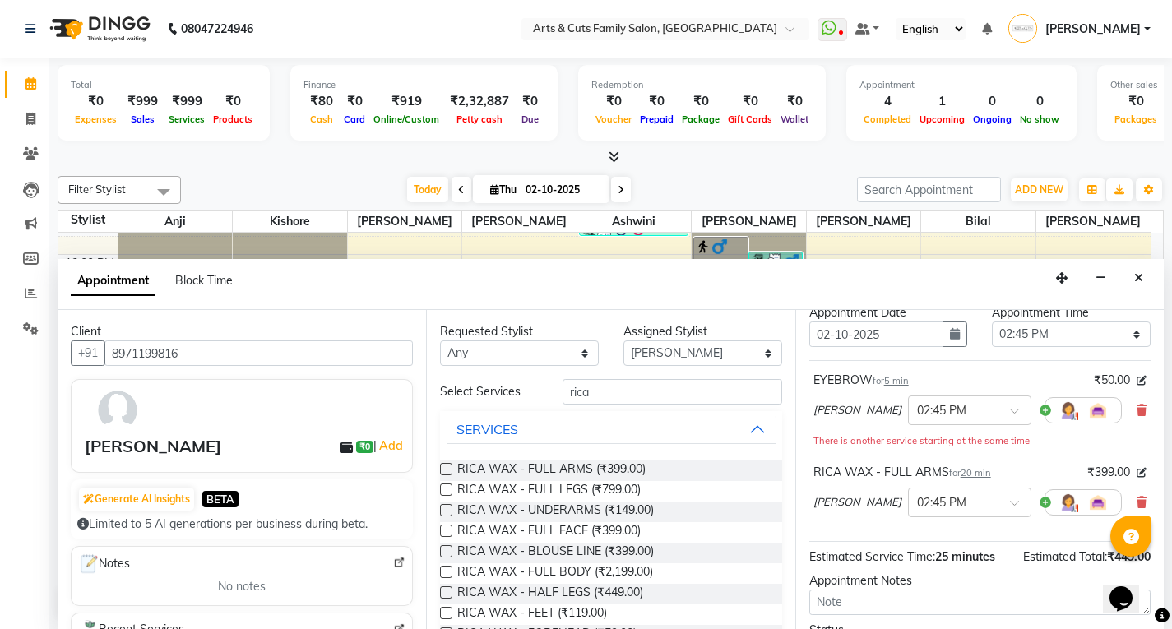
scroll to position [206, 0]
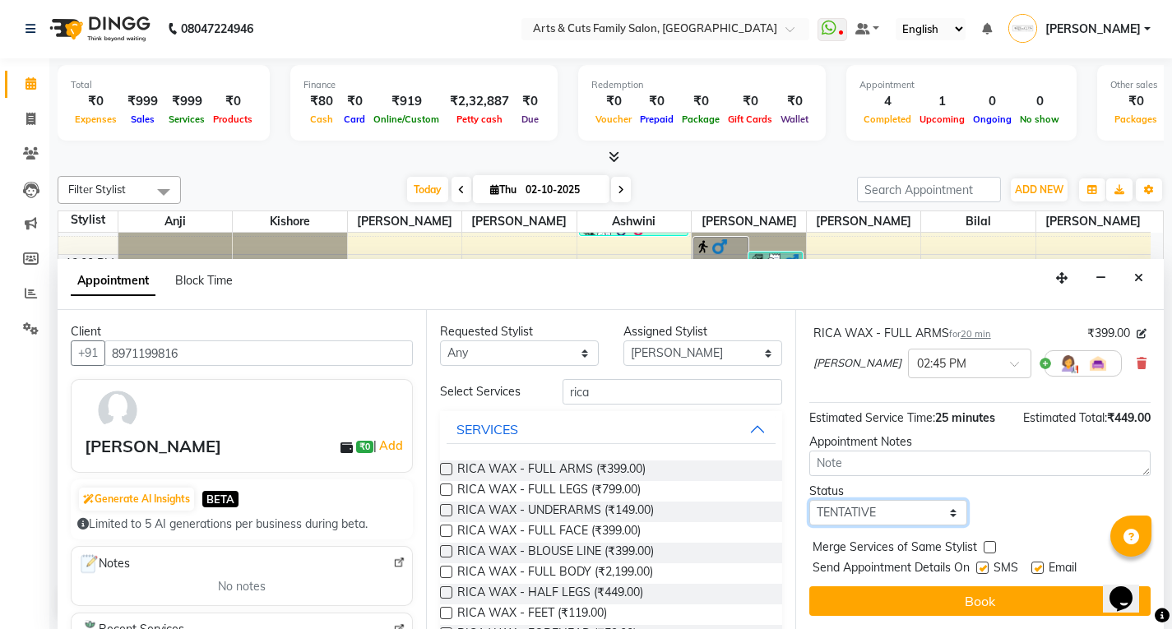
drag, startPoint x: 831, startPoint y: 521, endPoint x: 838, endPoint y: 512, distance: 11.1
click at [831, 521] on select "Select TENTATIVE CONFIRM CHECK-IN UPCOMING" at bounding box center [888, 512] width 159 height 25
select select "confirm booking"
click at [809, 500] on select "Select TENTATIVE CONFIRM CHECK-IN UPCOMING" at bounding box center [888, 512] width 159 height 25
drag, startPoint x: 985, startPoint y: 545, endPoint x: 988, endPoint y: 554, distance: 9.4
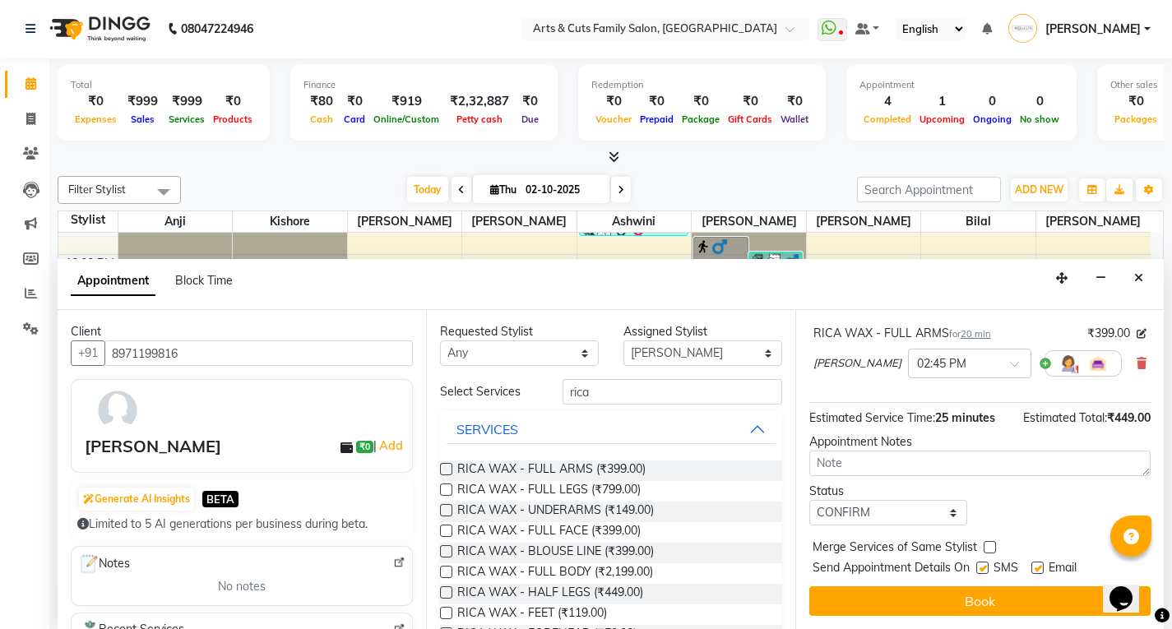
click at [985, 547] on label at bounding box center [990, 547] width 12 height 12
click at [985, 547] on input "checkbox" at bounding box center [989, 549] width 11 height 11
checkbox input "true"
click at [1038, 565] on label at bounding box center [1037, 568] width 12 height 12
click at [1038, 565] on input "checkbox" at bounding box center [1036, 569] width 11 height 11
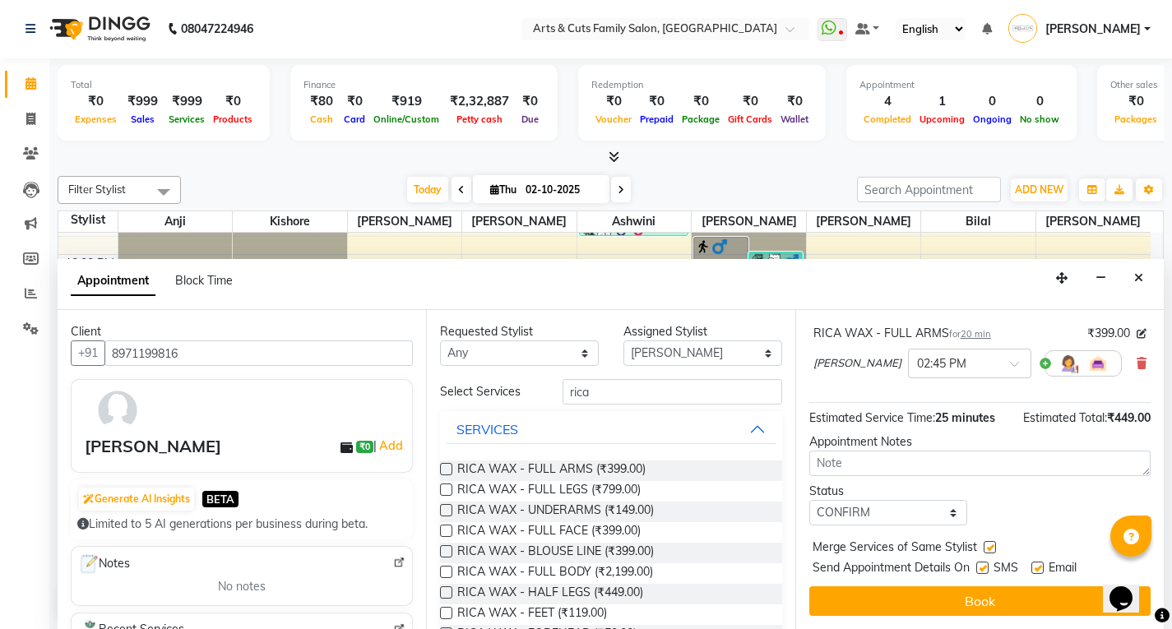
checkbox input "false"
click at [613, 384] on input "rica" at bounding box center [673, 391] width 220 height 25
click at [669, 355] on select "Select [PERSON_NAME] Ashwini [PERSON_NAME] Kishore [PERSON_NAME] [PERSON_NAME]" at bounding box center [702, 353] width 159 height 25
select select "84494"
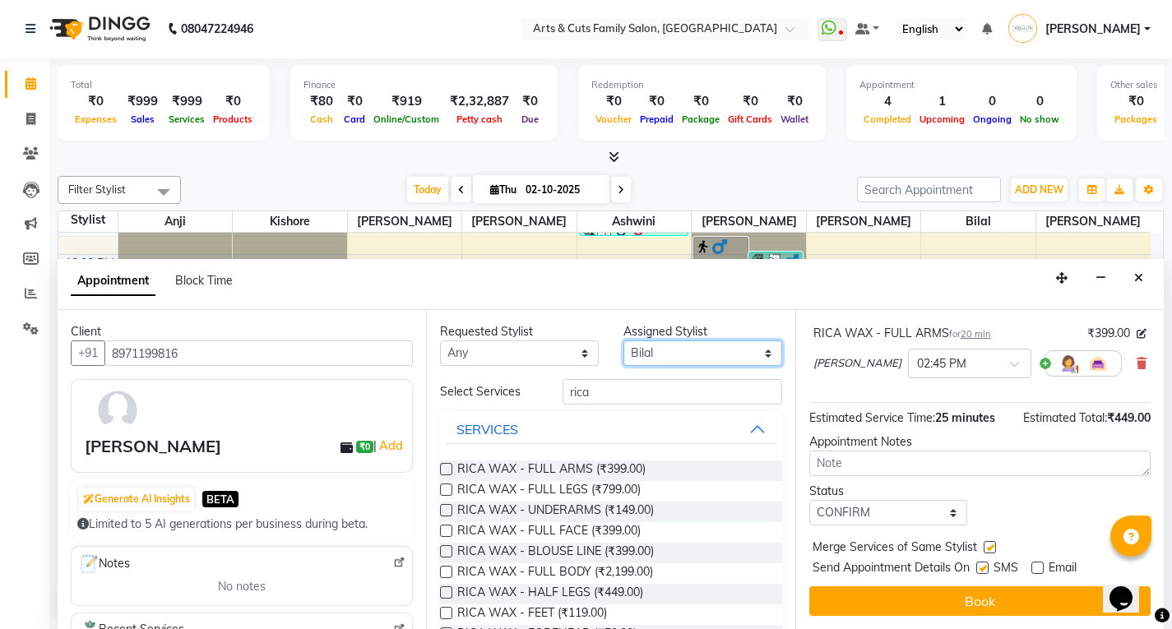
click at [623, 341] on select "Select [PERSON_NAME] Ashwini [PERSON_NAME] Kishore [PERSON_NAME] [PERSON_NAME]" at bounding box center [702, 353] width 159 height 25
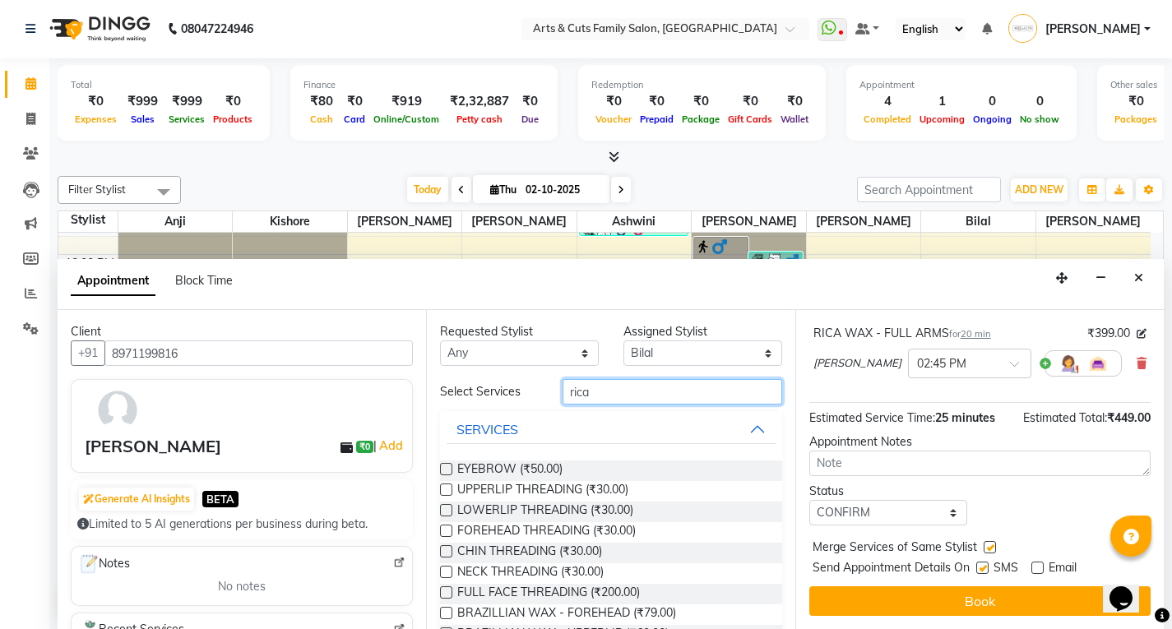
click at [607, 390] on input "rica" at bounding box center [673, 391] width 220 height 25
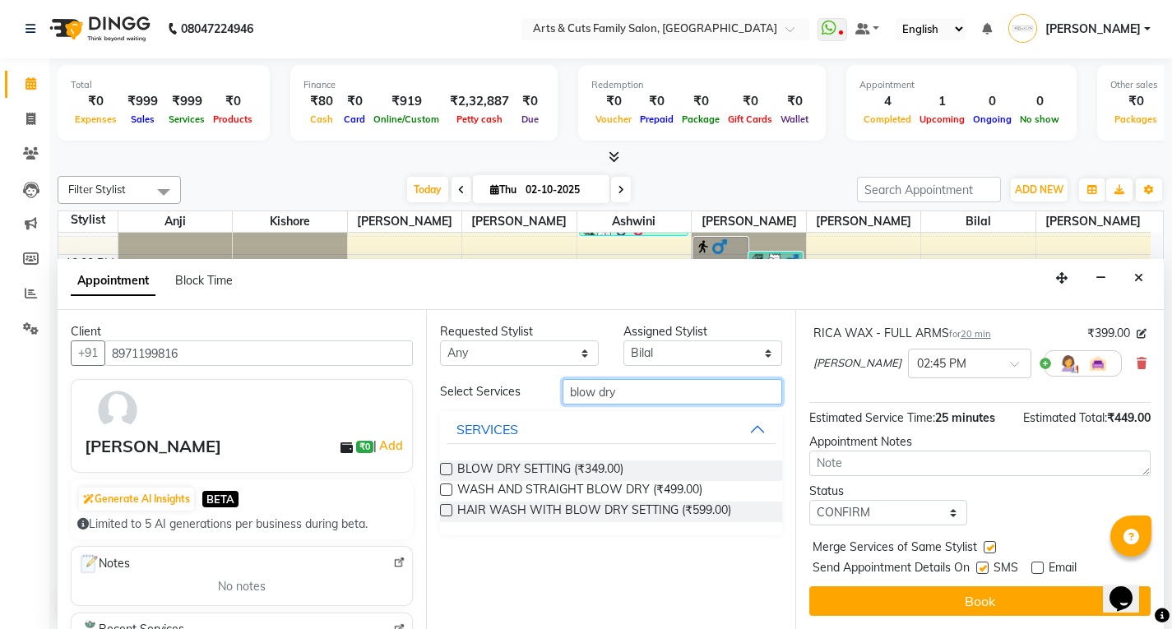
type input "blow dry"
click at [450, 465] on label at bounding box center [446, 469] width 12 height 12
click at [450, 466] on input "checkbox" at bounding box center [445, 471] width 11 height 11
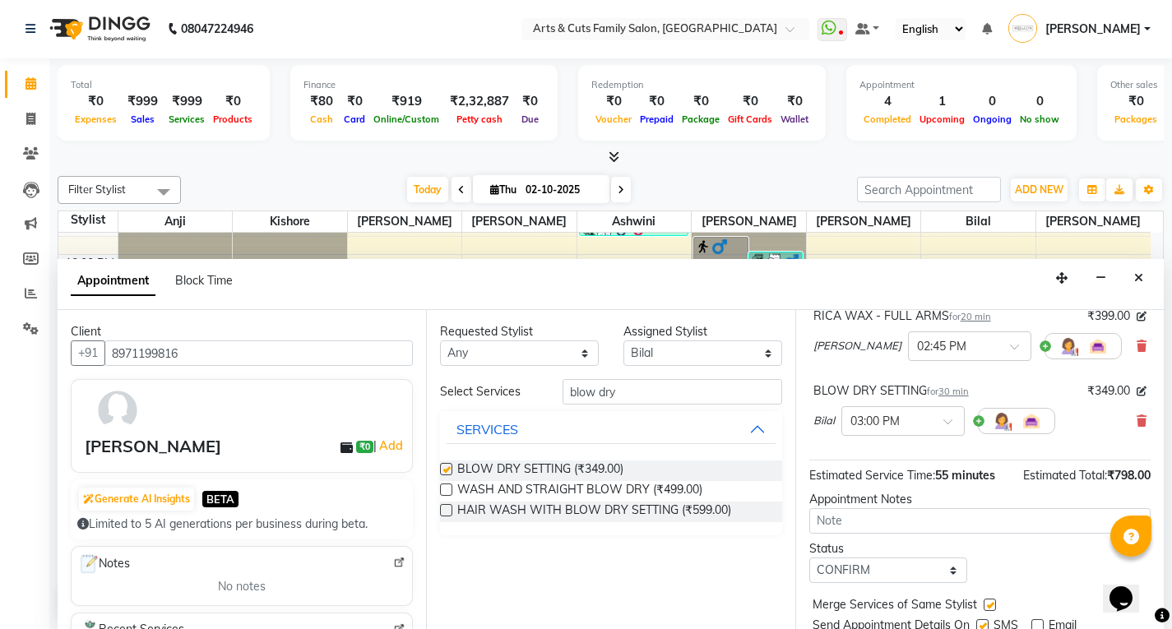
checkbox input "false"
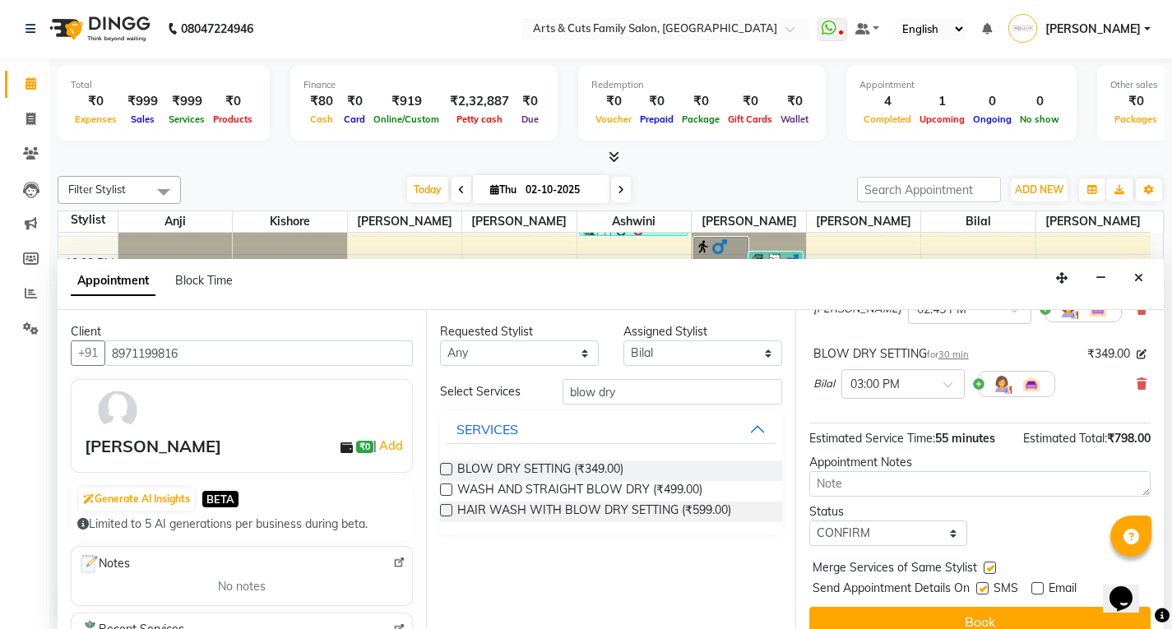
scroll to position [263, 0]
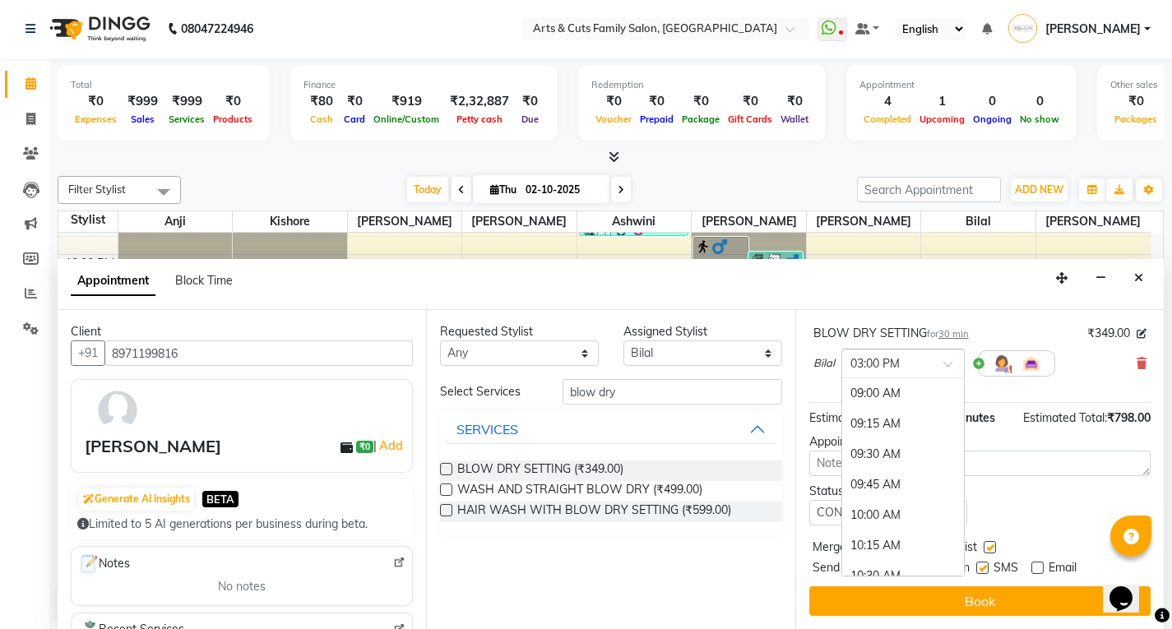
click at [948, 362] on span at bounding box center [953, 368] width 21 height 17
click at [878, 486] on div "03:45 PM" at bounding box center [903, 485] width 122 height 30
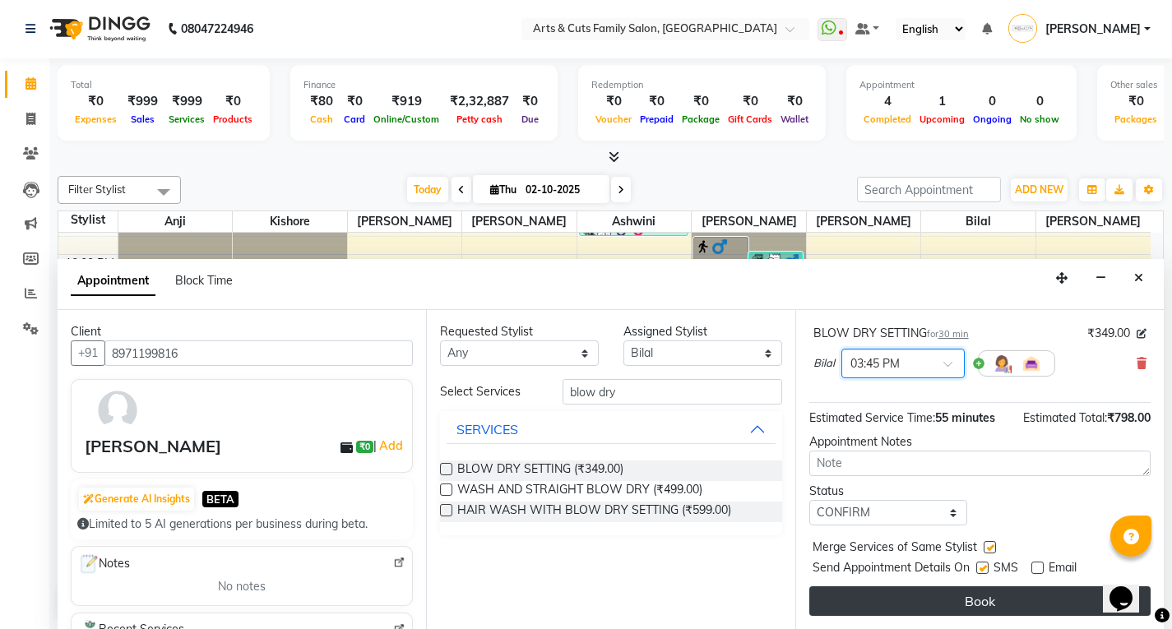
click at [935, 608] on button "Book" at bounding box center [979, 601] width 341 height 30
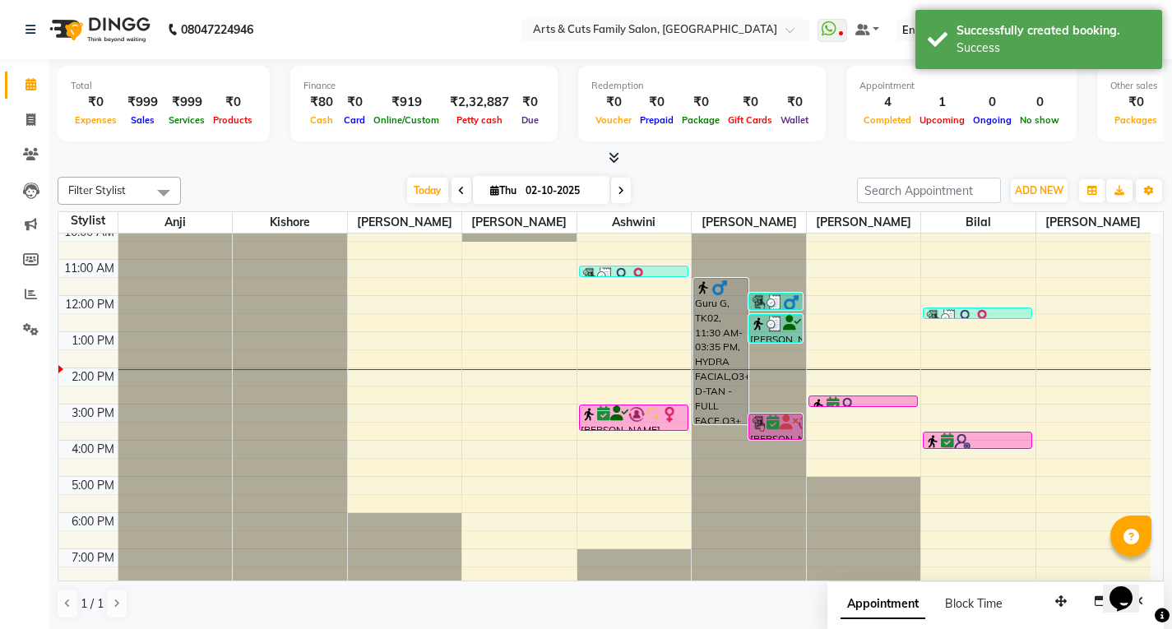
scroll to position [0, 0]
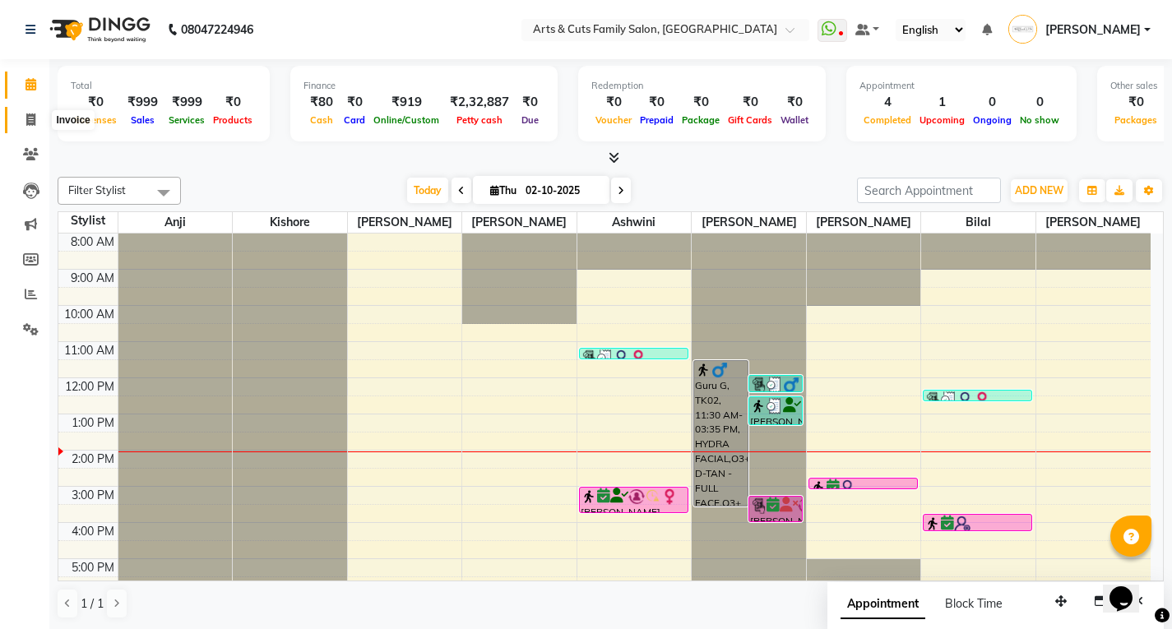
click at [30, 119] on icon at bounding box center [30, 120] width 9 height 12
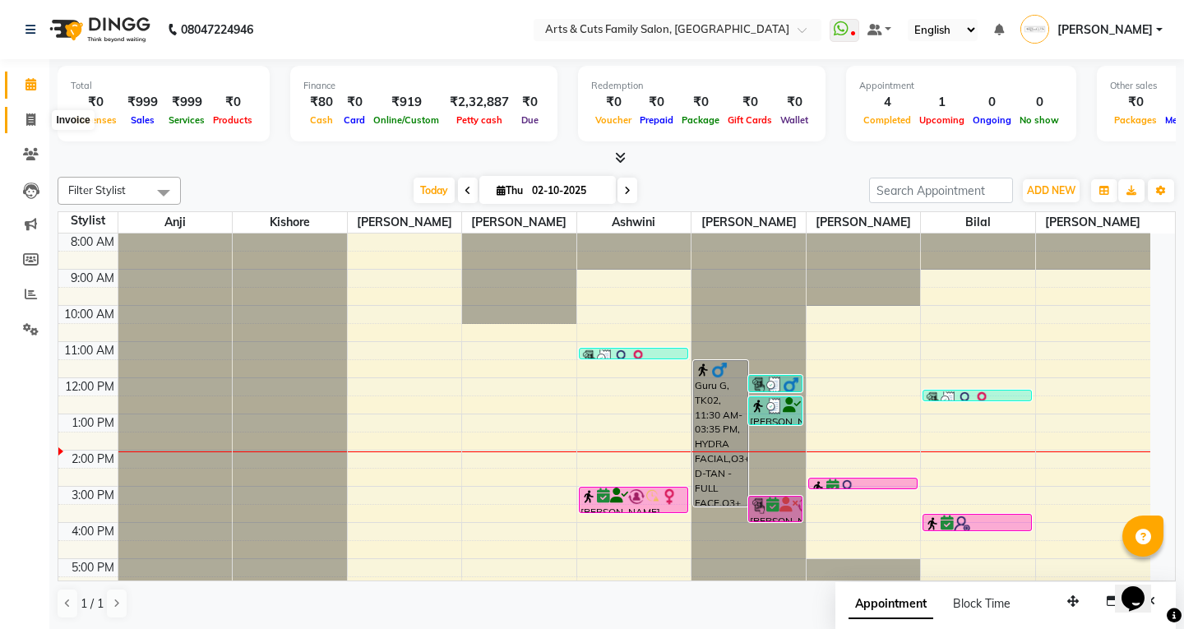
select select "service"
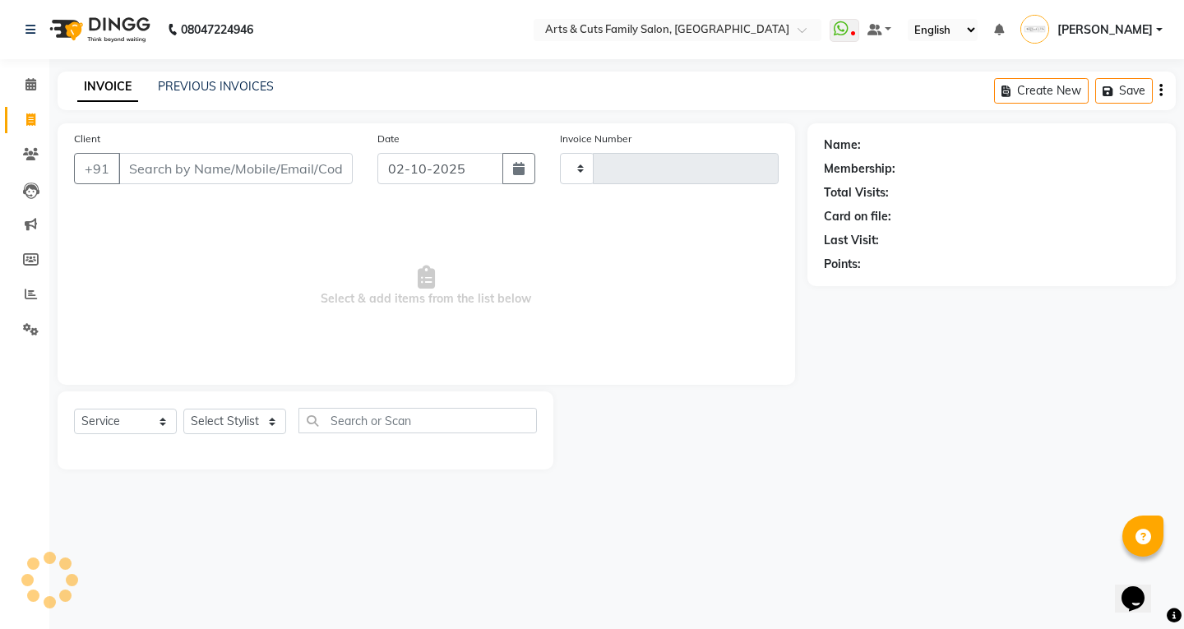
type input "3820"
select select "7513"
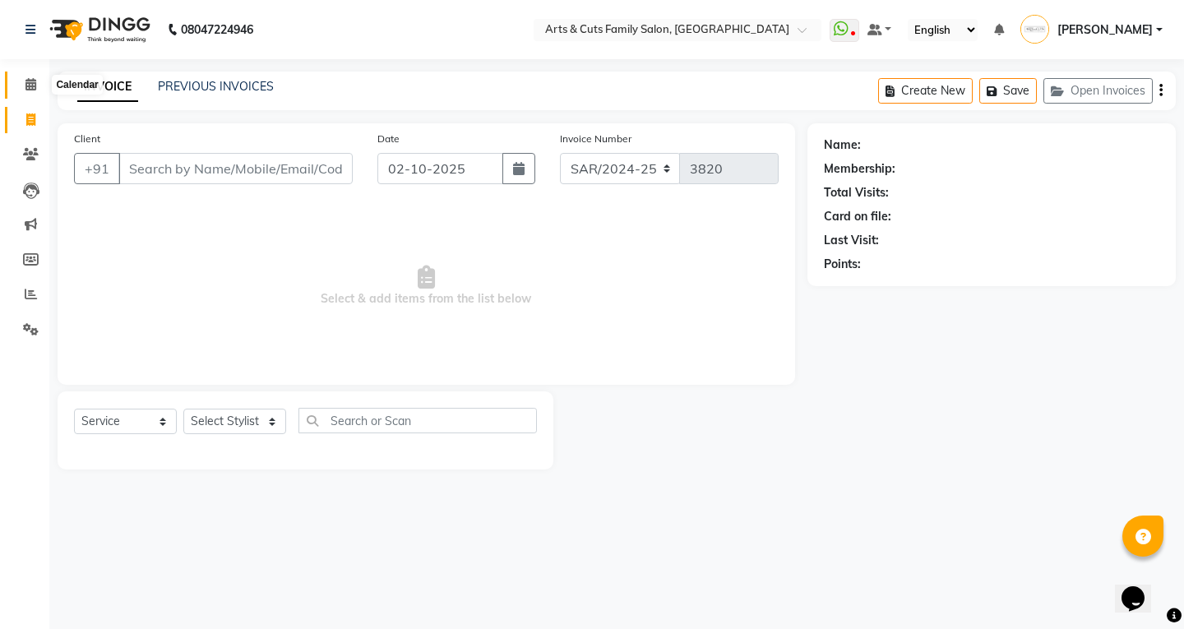
click at [35, 85] on icon at bounding box center [30, 84] width 11 height 12
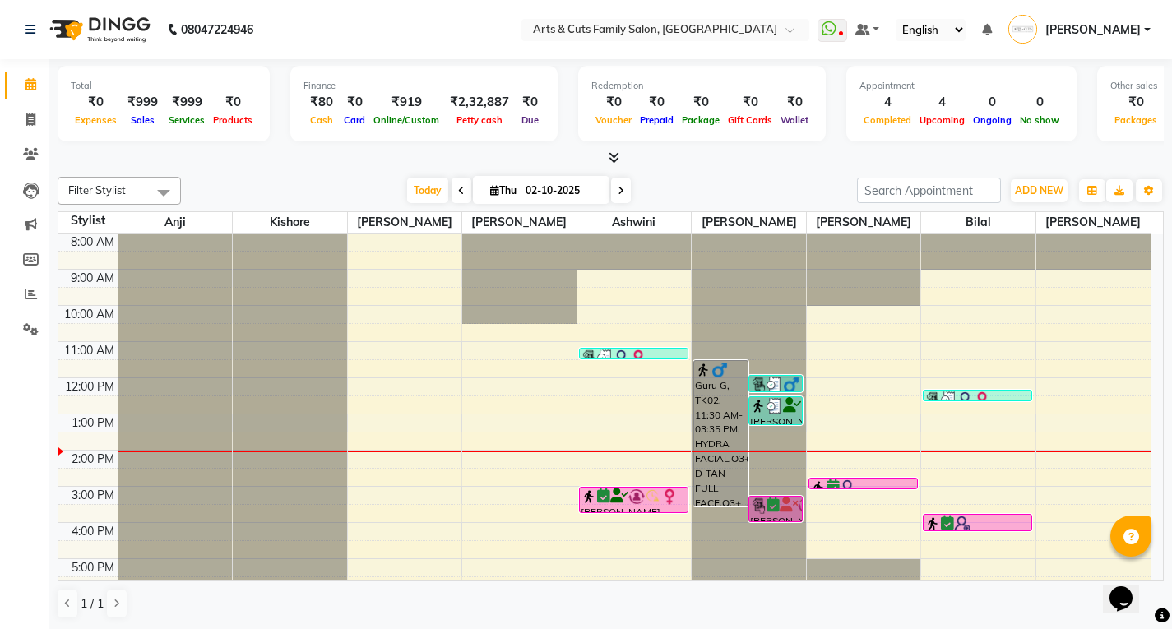
click at [442, 364] on div "8:00 AM 9:00 AM 10:00 AM 11:00 AM 12:00 PM 1:00 PM 2:00 PM 3:00 PM 4:00 PM 5:00…" at bounding box center [604, 469] width 1092 height 470
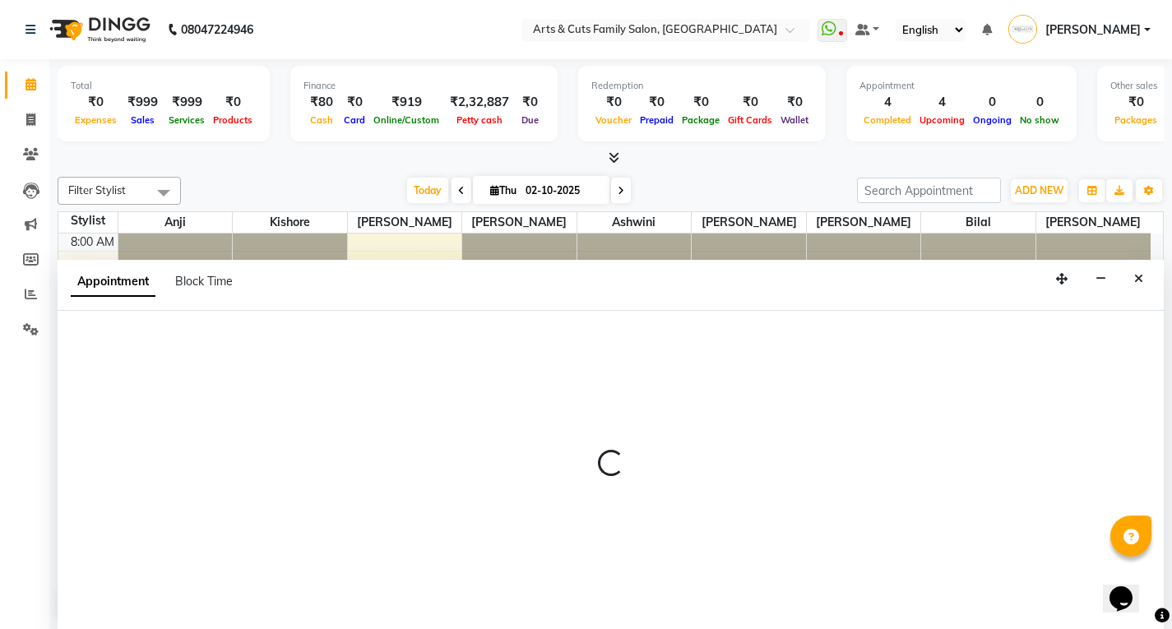
click at [442, 364] on div at bounding box center [611, 470] width 1106 height 319
select select "62871"
select select "tentative"
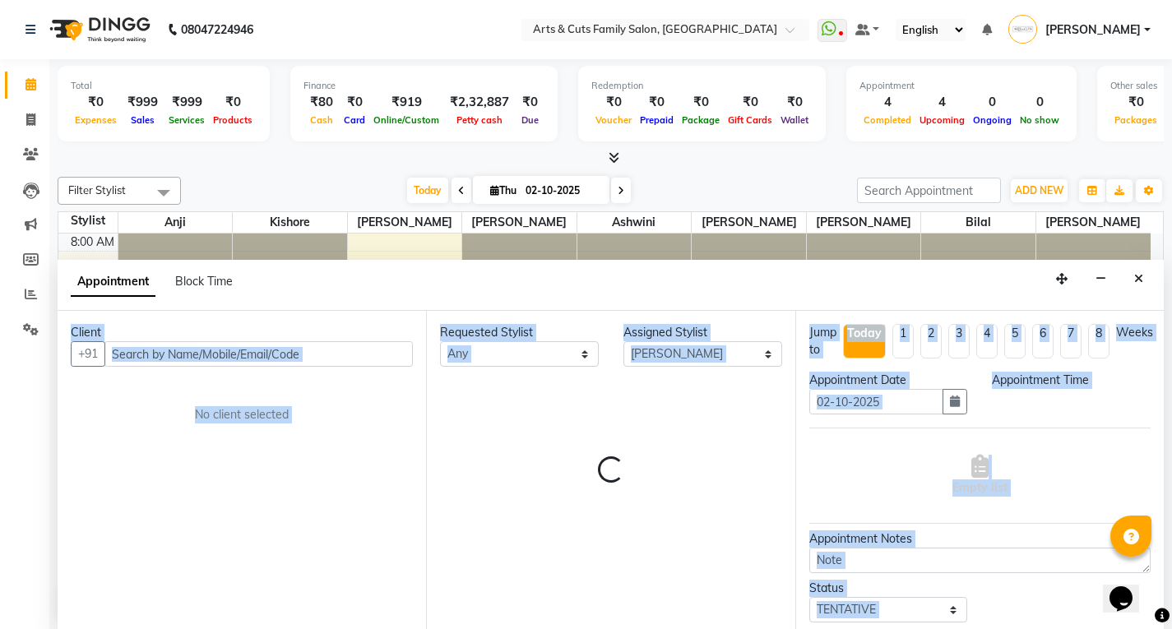
scroll to position [1, 0]
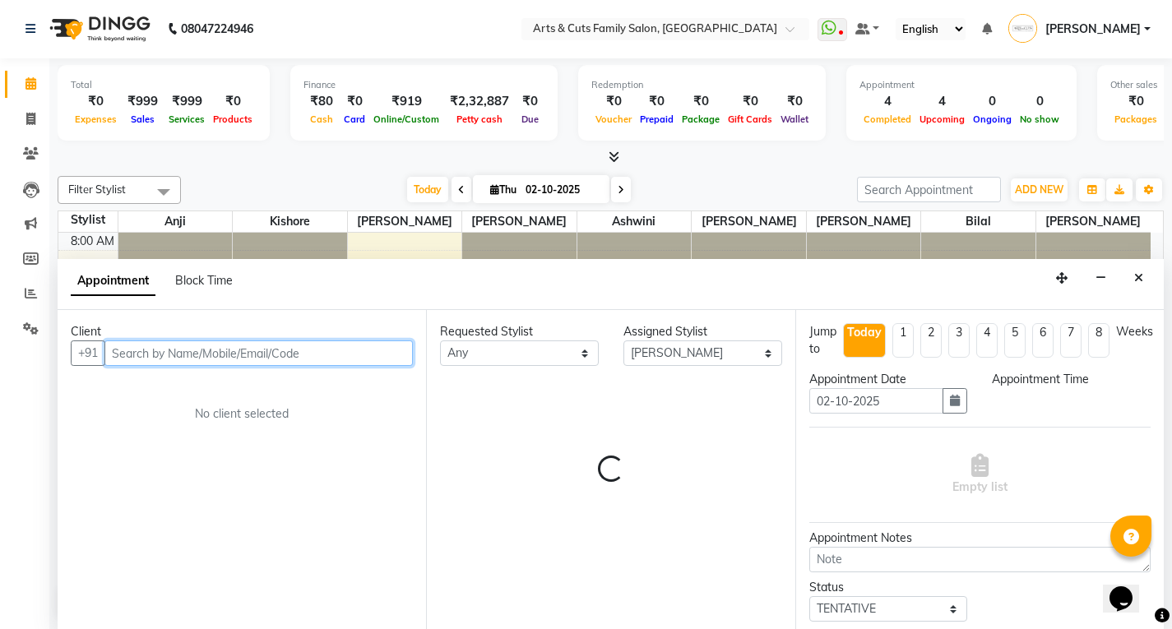
select select "690"
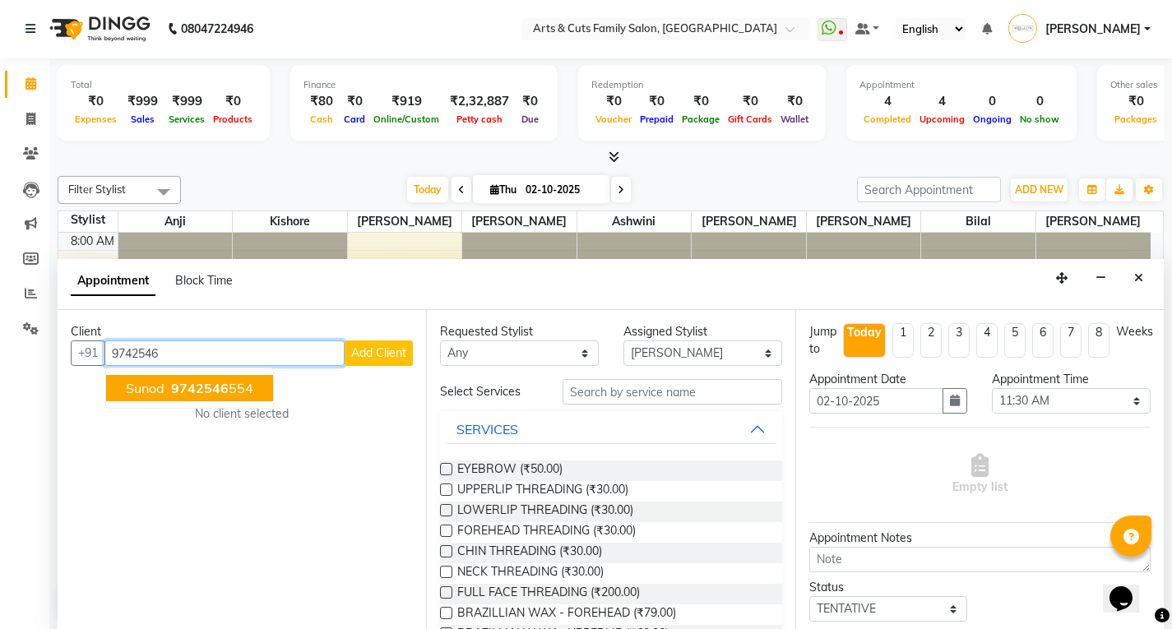
click at [163, 391] on span "Sunod" at bounding box center [145, 388] width 39 height 16
type input "9742546554"
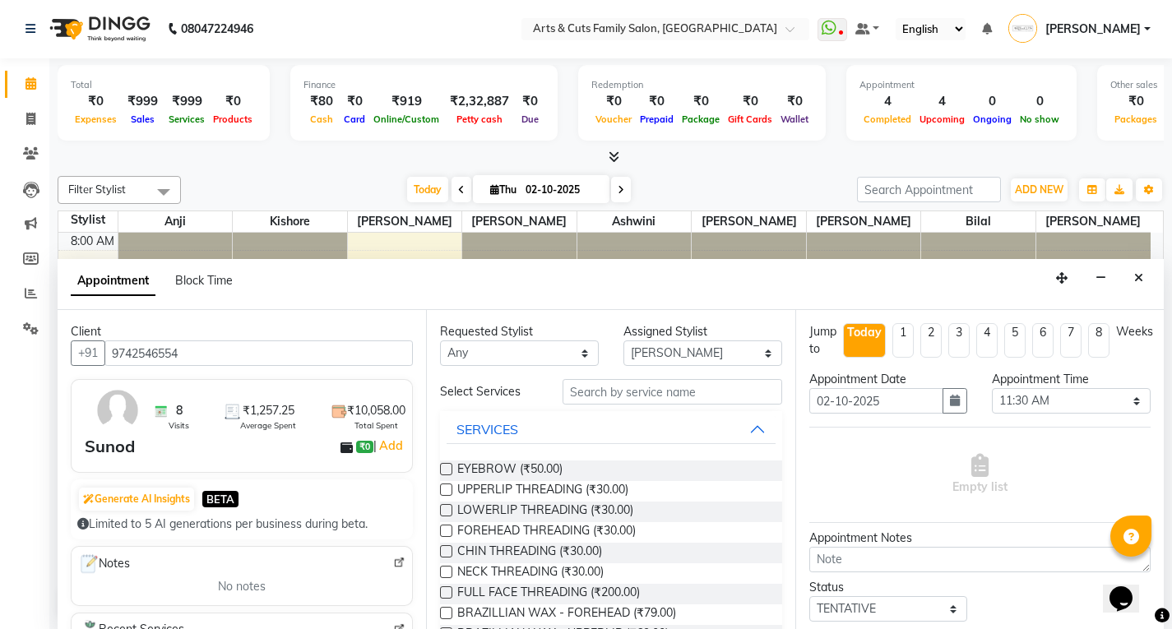
click at [662, 340] on div "Assigned Stylist" at bounding box center [702, 331] width 159 height 17
click at [669, 348] on select "Select [PERSON_NAME] Ashwini [PERSON_NAME] Kishore [PERSON_NAME] [PERSON_NAME]" at bounding box center [702, 353] width 159 height 25
select select "45108"
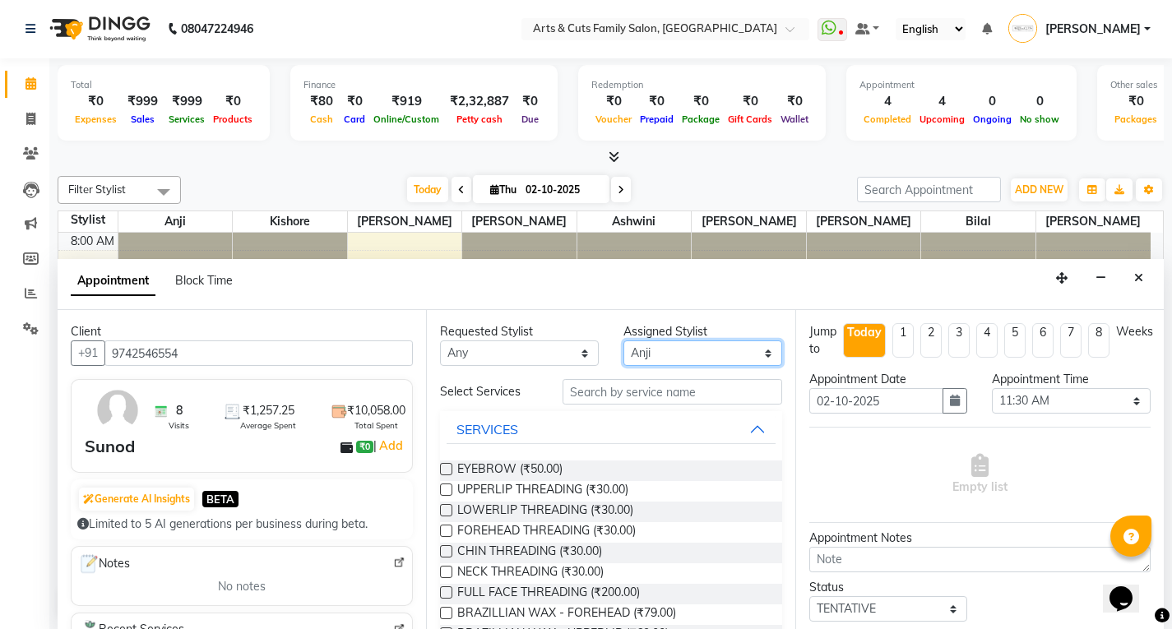
click at [623, 341] on select "Select [PERSON_NAME] Ashwini [PERSON_NAME] Kishore [PERSON_NAME] [PERSON_NAME]" at bounding box center [702, 353] width 159 height 25
click at [1036, 405] on select "Select 09:00 AM 09:15 AM 09:30 AM 09:45 AM 10:00 AM 10:15 AM 10:30 AM 10:45 AM …" at bounding box center [1071, 400] width 159 height 25
select select "765"
click at [992, 388] on select "Select 09:00 AM 09:15 AM 09:30 AM 09:45 AM 10:00 AM 10:15 AM 10:30 AM 10:45 AM …" at bounding box center [1071, 400] width 159 height 25
click at [603, 392] on input "text" at bounding box center [673, 391] width 220 height 25
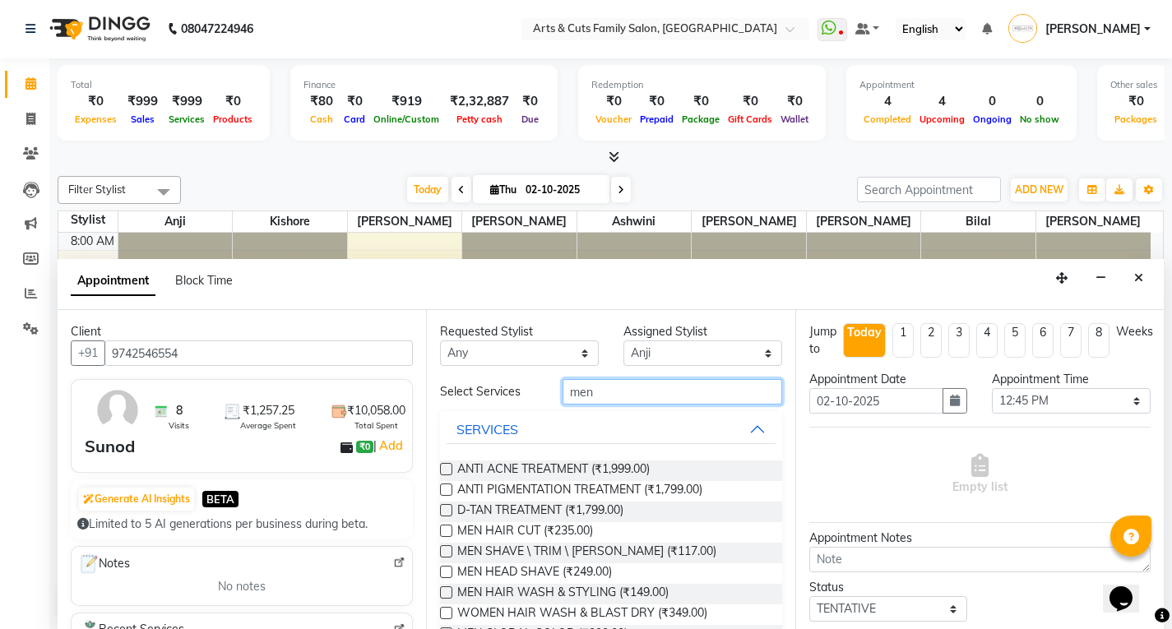
type input "men"
click at [444, 525] on label at bounding box center [446, 531] width 12 height 12
click at [444, 527] on input "checkbox" at bounding box center [445, 532] width 11 height 11
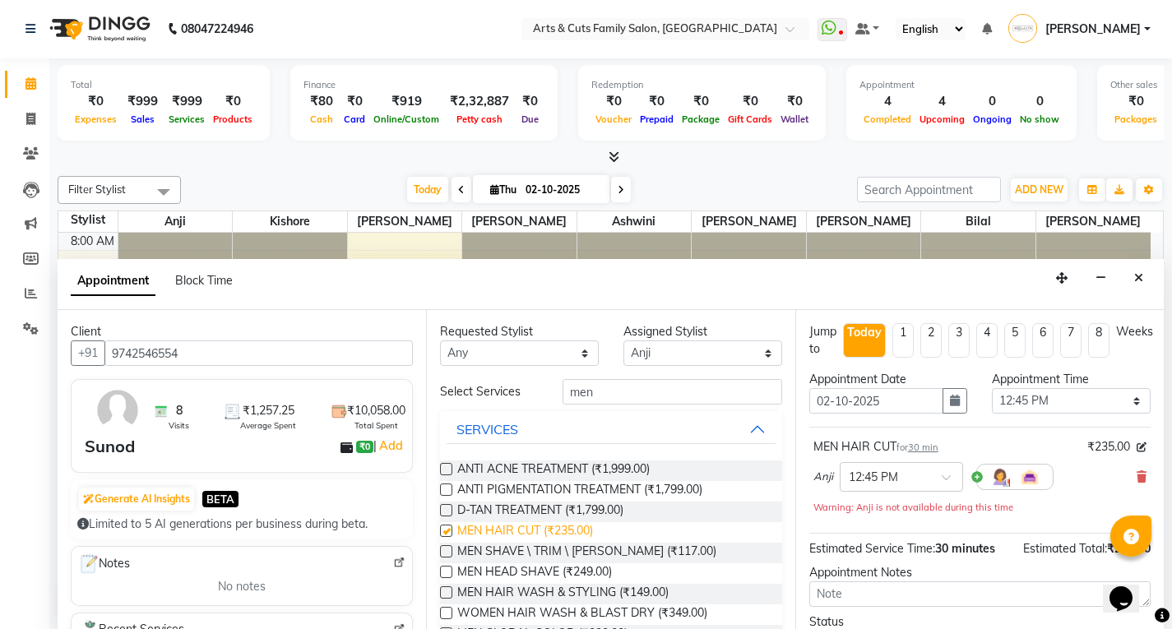
checkbox input "false"
click at [444, 551] on label at bounding box center [446, 551] width 12 height 12
click at [444, 551] on input "checkbox" at bounding box center [445, 553] width 11 height 11
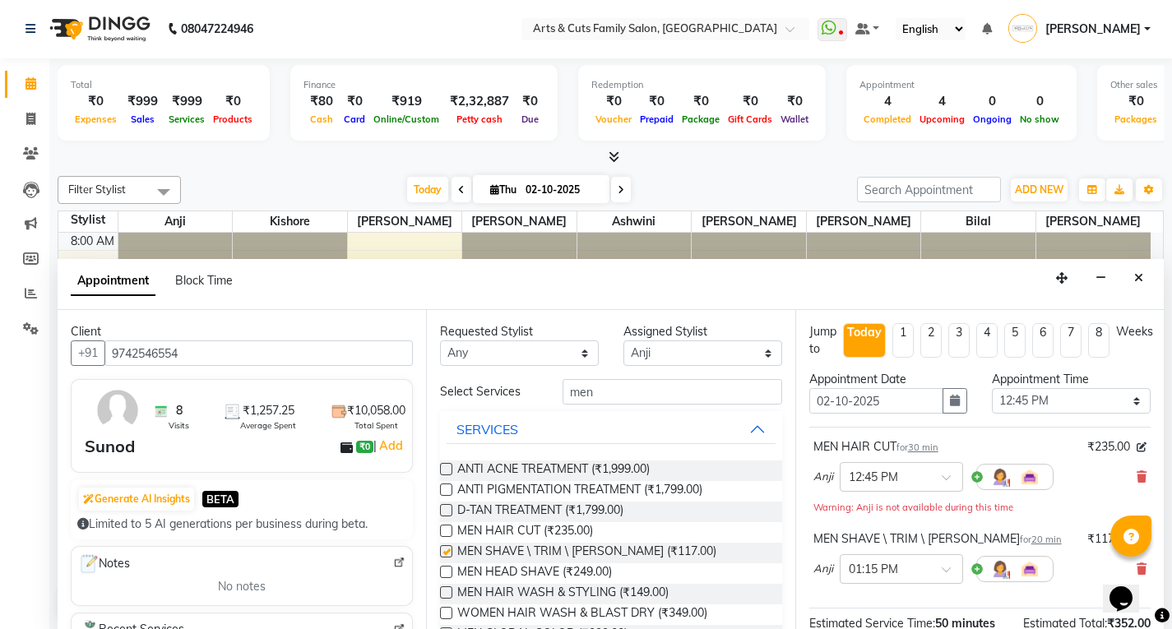
checkbox input "false"
click at [563, 387] on input "men" at bounding box center [673, 391] width 220 height 25
click at [651, 343] on select "Select [PERSON_NAME] Ashwini [PERSON_NAME] Kishore [PERSON_NAME] [PERSON_NAME]" at bounding box center [702, 353] width 159 height 25
select select "66025"
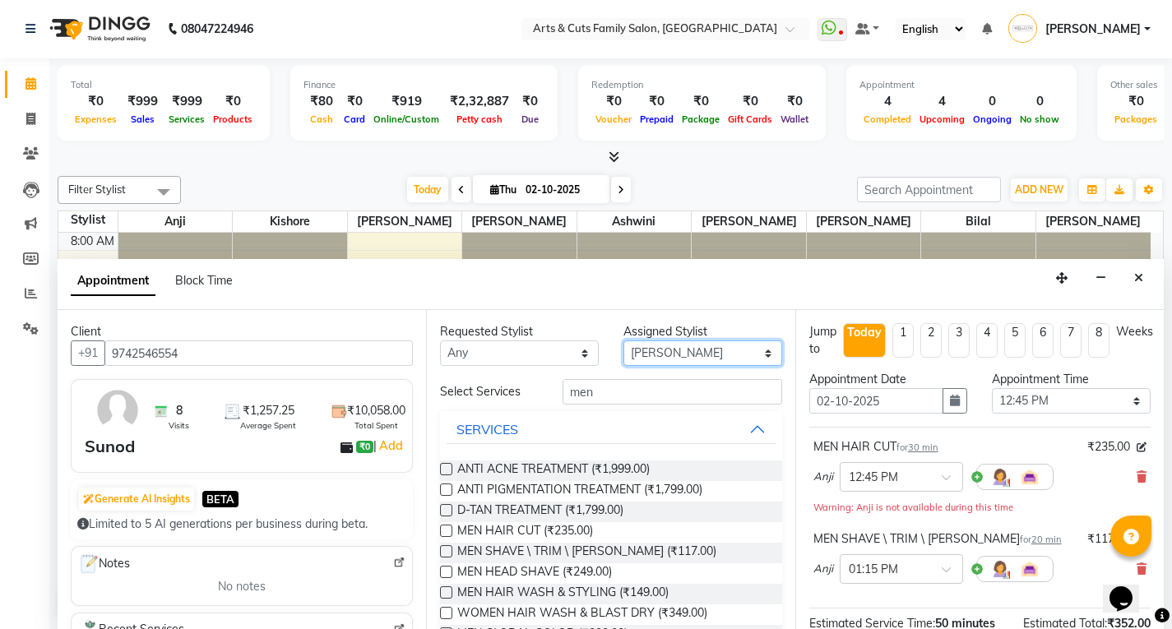
click at [623, 341] on select "Select [PERSON_NAME] Ashwini [PERSON_NAME] Kishore [PERSON_NAME] [PERSON_NAME]" at bounding box center [702, 353] width 159 height 25
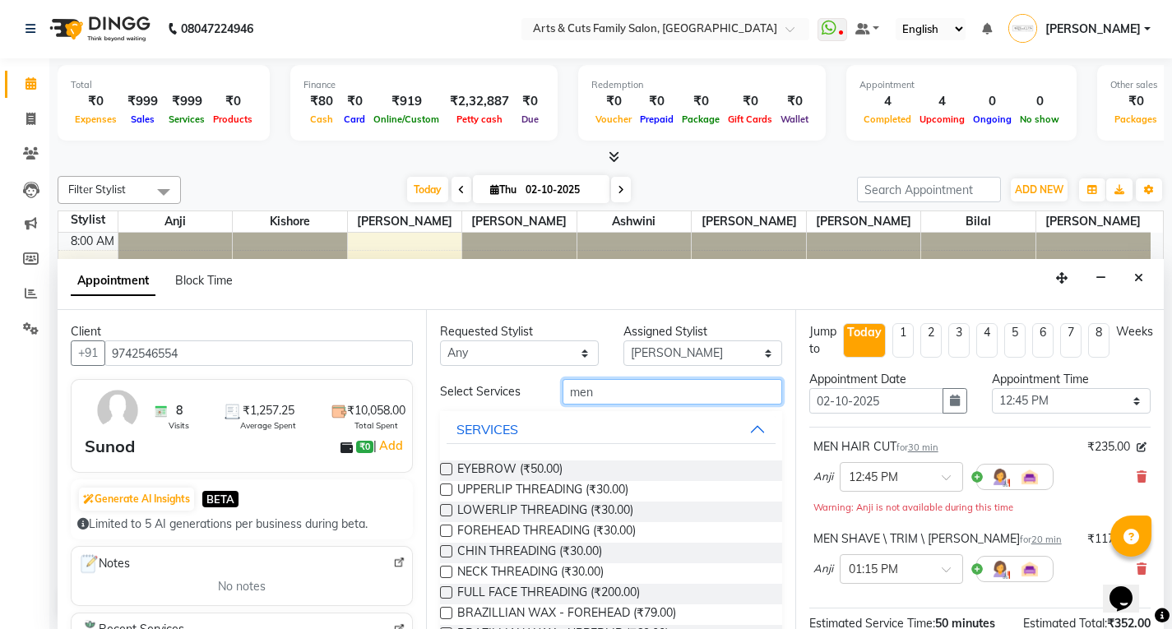
click at [590, 395] on input "men" at bounding box center [673, 391] width 220 height 25
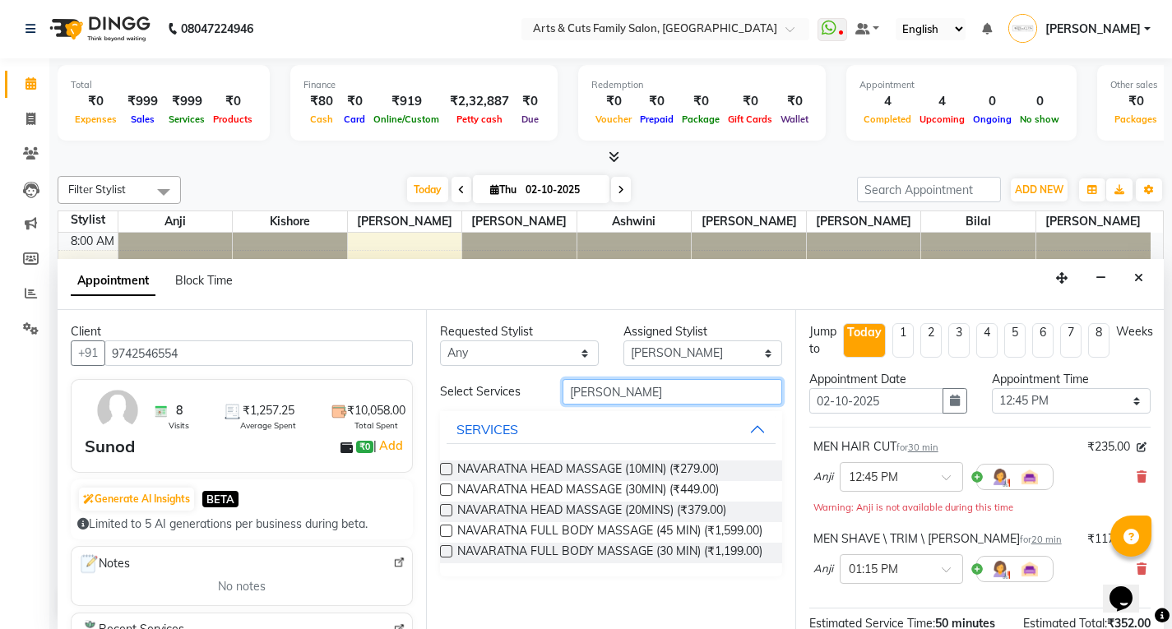
type input "[PERSON_NAME]"
click at [448, 470] on label at bounding box center [446, 469] width 12 height 12
click at [448, 470] on input "checkbox" at bounding box center [445, 471] width 11 height 11
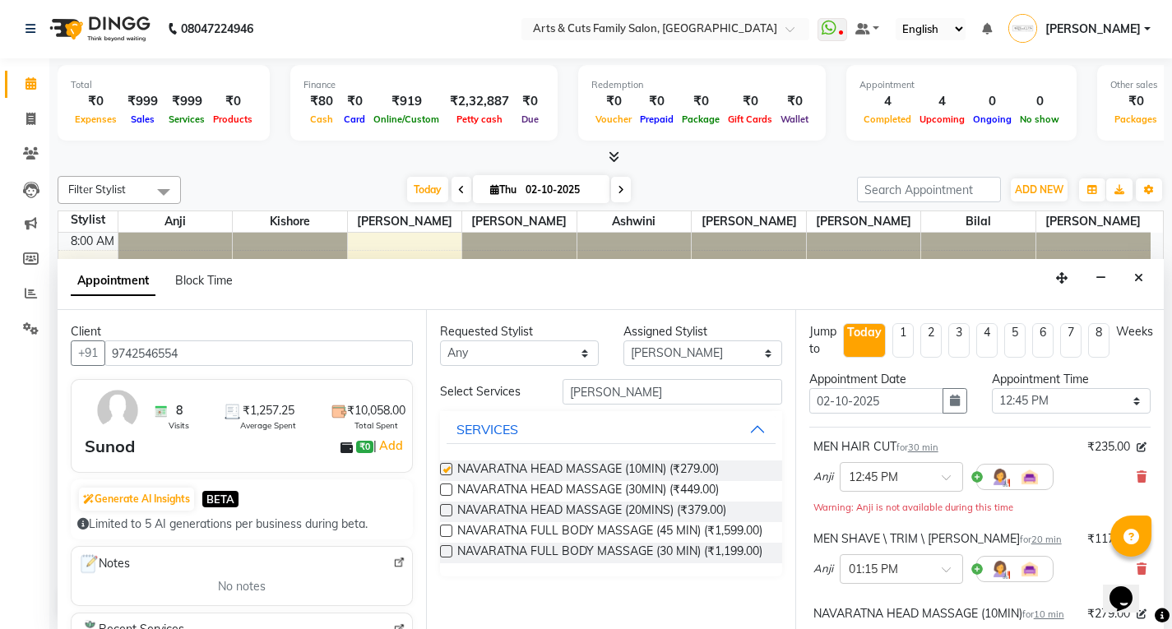
checkbox input "false"
click at [588, 395] on input "[PERSON_NAME]" at bounding box center [673, 391] width 220 height 25
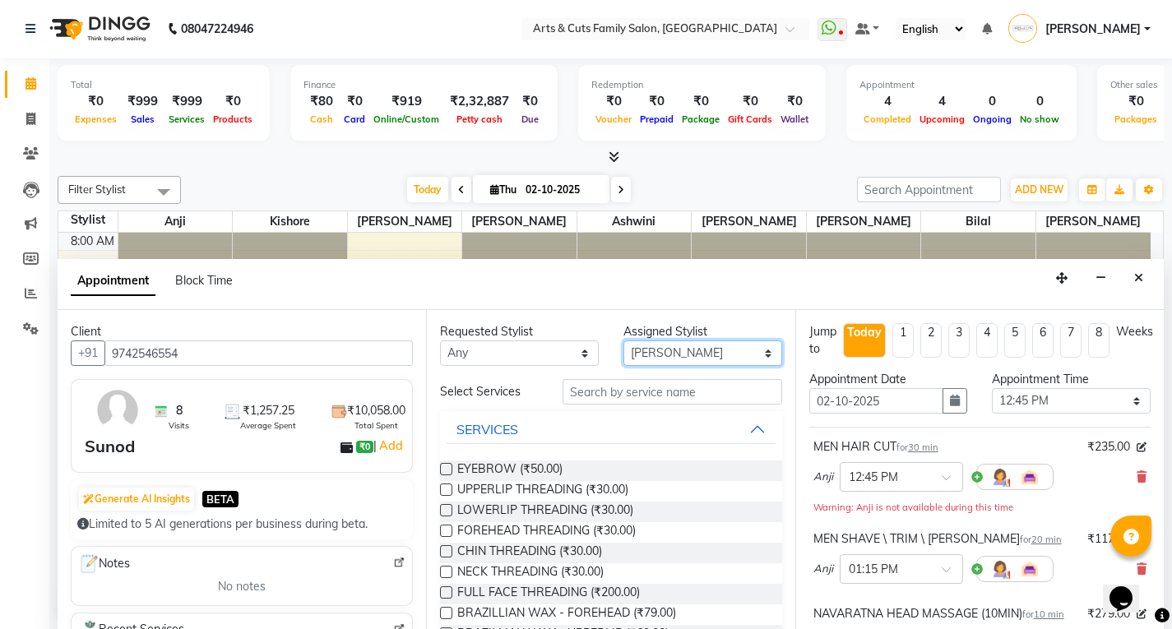
click at [665, 344] on select "Select [PERSON_NAME] Ashwini [PERSON_NAME] Kishore [PERSON_NAME] [PERSON_NAME]" at bounding box center [702, 353] width 159 height 25
select select "84494"
click at [623, 341] on select "Select [PERSON_NAME] Ashwini [PERSON_NAME] Kishore [PERSON_NAME] [PERSON_NAME]" at bounding box center [702, 353] width 159 height 25
click at [602, 400] on input "text" at bounding box center [673, 391] width 220 height 25
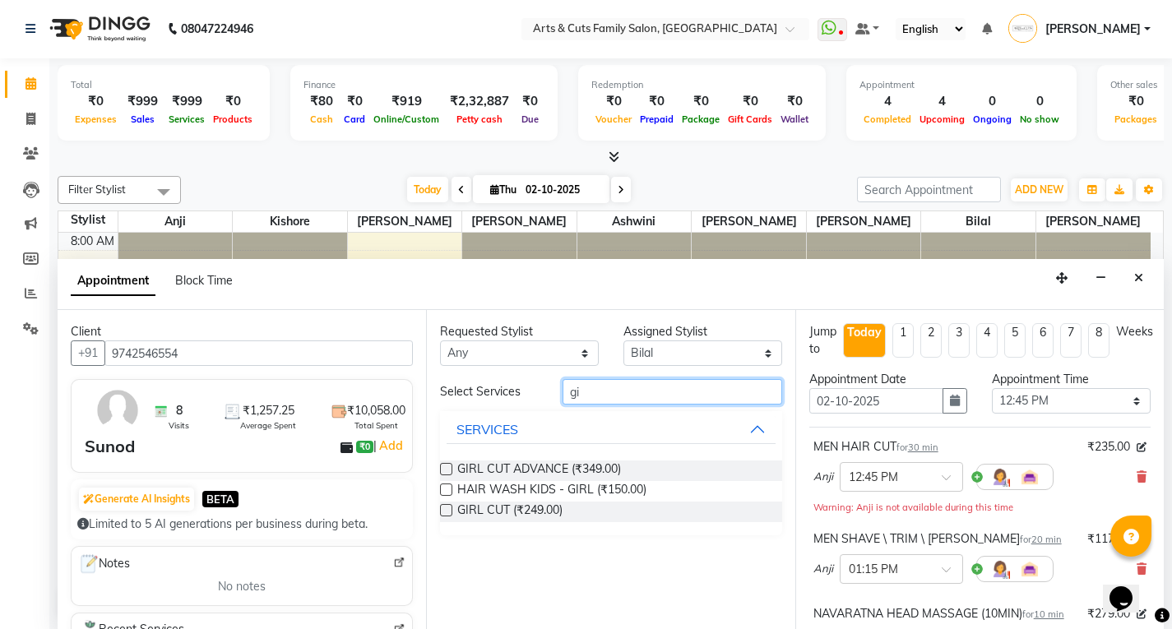
type input "g"
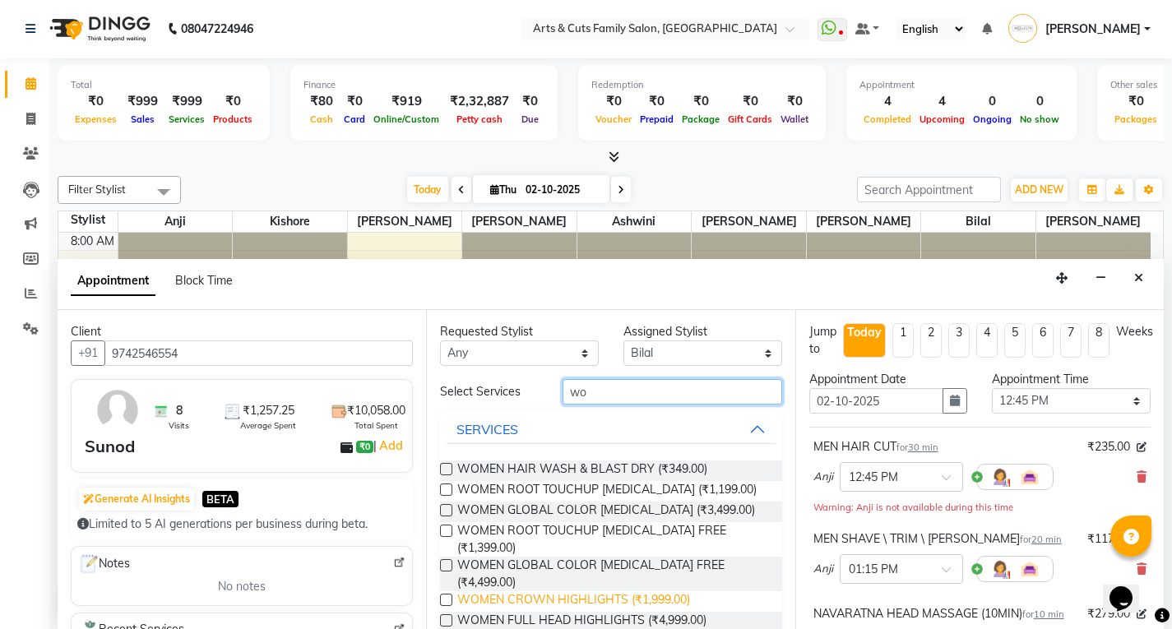
type input "w"
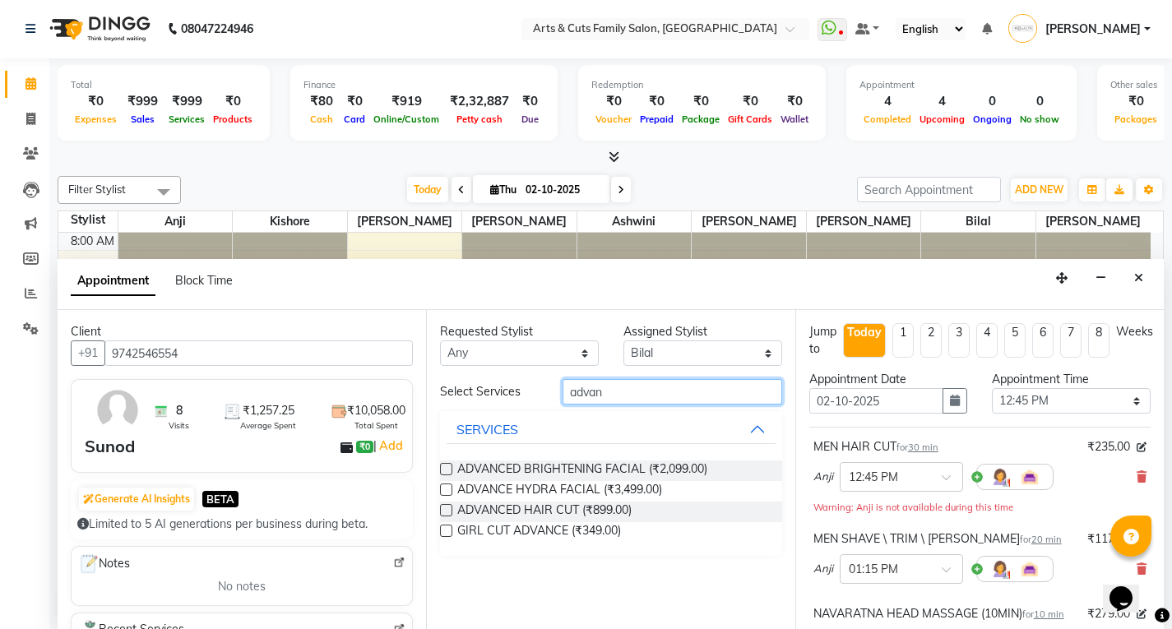
type input "advan"
click at [447, 508] on label at bounding box center [446, 510] width 12 height 12
click at [447, 508] on input "checkbox" at bounding box center [445, 512] width 11 height 11
checkbox input "false"
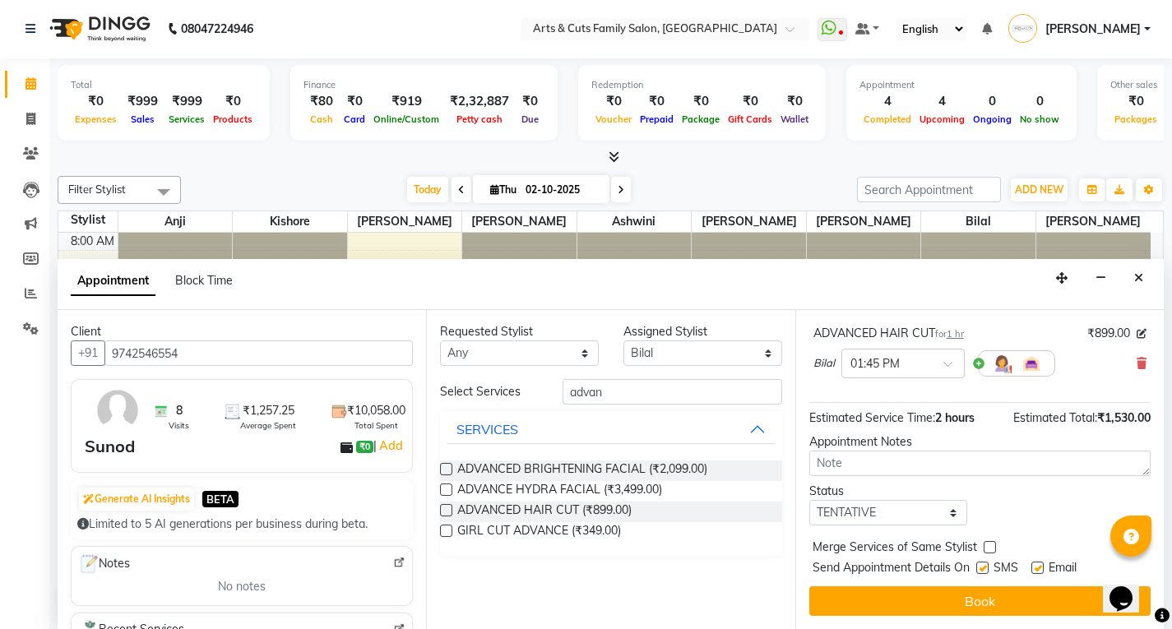
scroll to position [373, 0]
click at [834, 515] on select "Select TENTATIVE CONFIRM CHECK-IN UPCOMING" at bounding box center [888, 512] width 159 height 25
select select "confirm booking"
click at [809, 500] on select "Select TENTATIVE CONFIRM CHECK-IN UPCOMING" at bounding box center [888, 512] width 159 height 25
click at [990, 538] on div "Jump to [DATE] 1 2 3 4 5 6 7 8 Weeks Appointment Date [DATE] Appointment Time S…" at bounding box center [979, 469] width 368 height 319
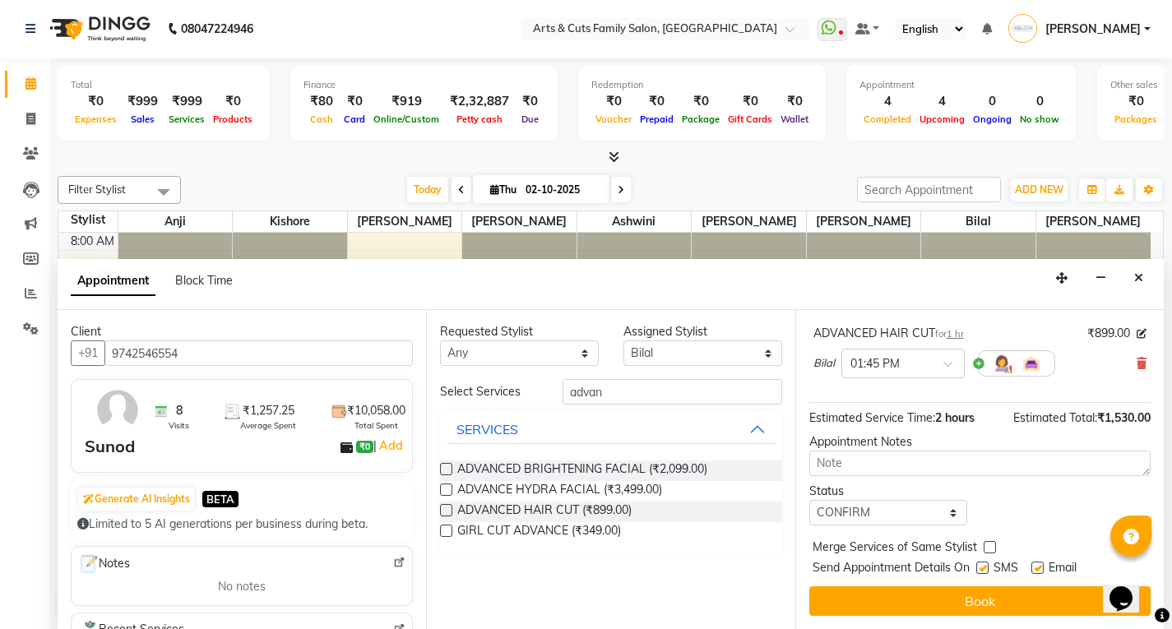
click at [986, 549] on label at bounding box center [990, 547] width 12 height 12
click at [986, 549] on input "checkbox" at bounding box center [989, 549] width 11 height 11
checkbox input "true"
click at [1038, 565] on label at bounding box center [1037, 568] width 12 height 12
click at [1038, 565] on input "checkbox" at bounding box center [1036, 569] width 11 height 11
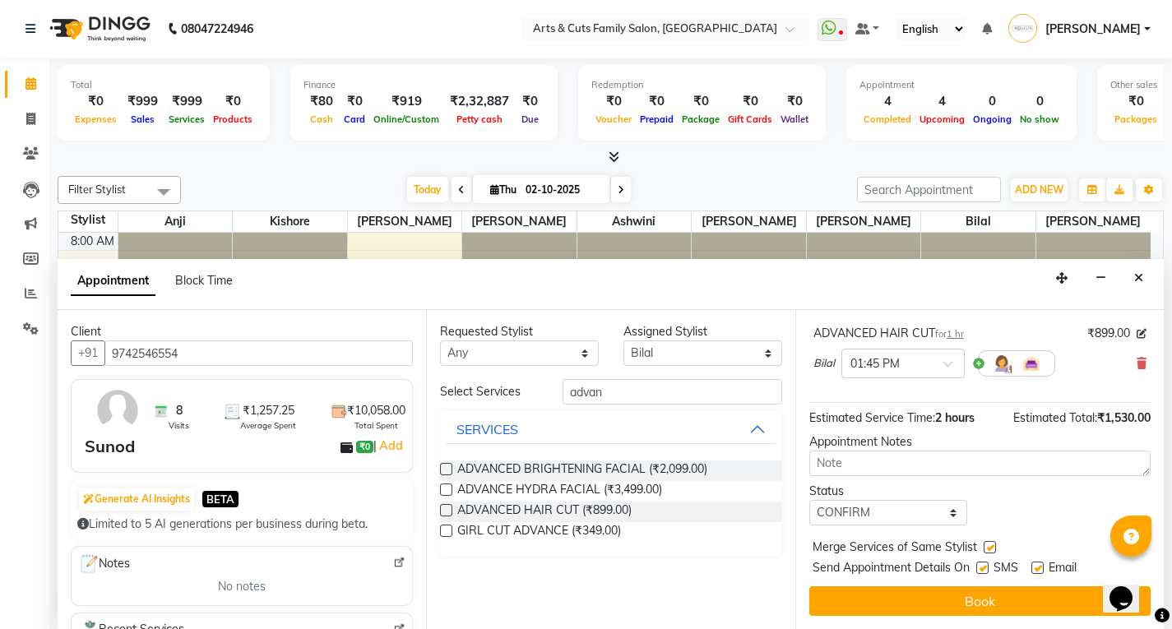
checkbox input "false"
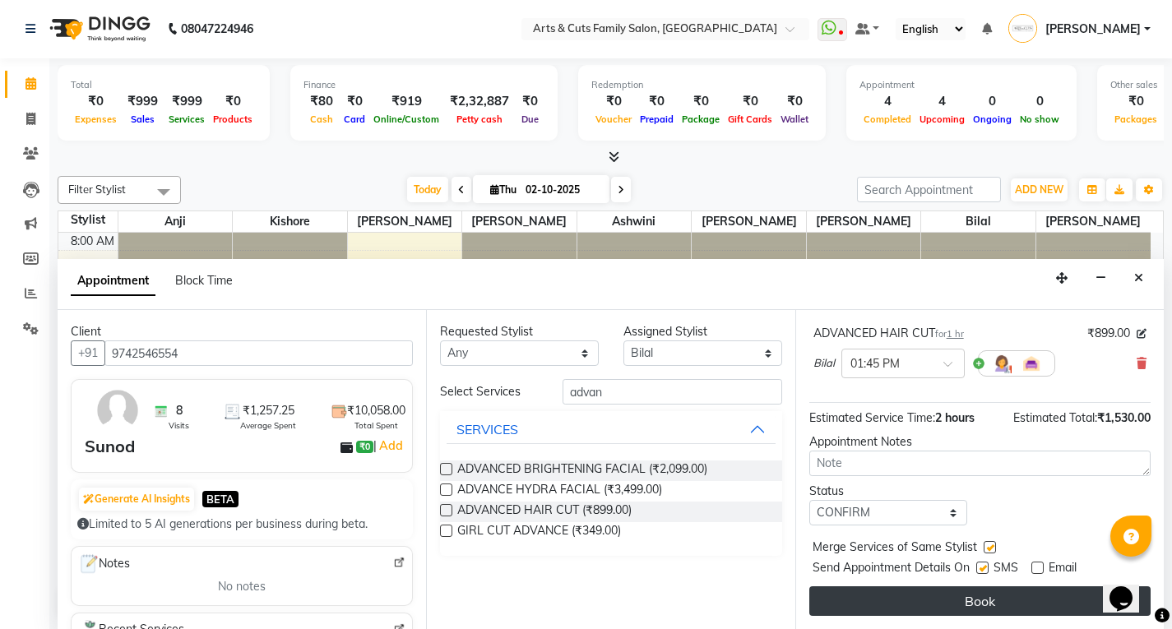
click at [961, 606] on button "Book" at bounding box center [979, 601] width 341 height 30
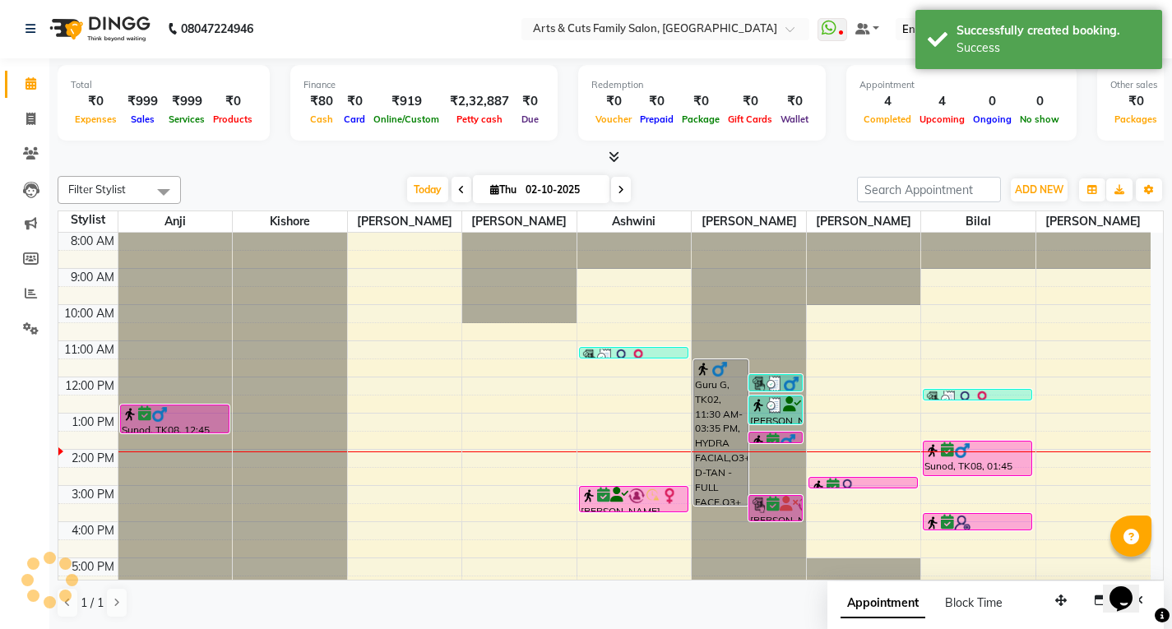
scroll to position [0, 0]
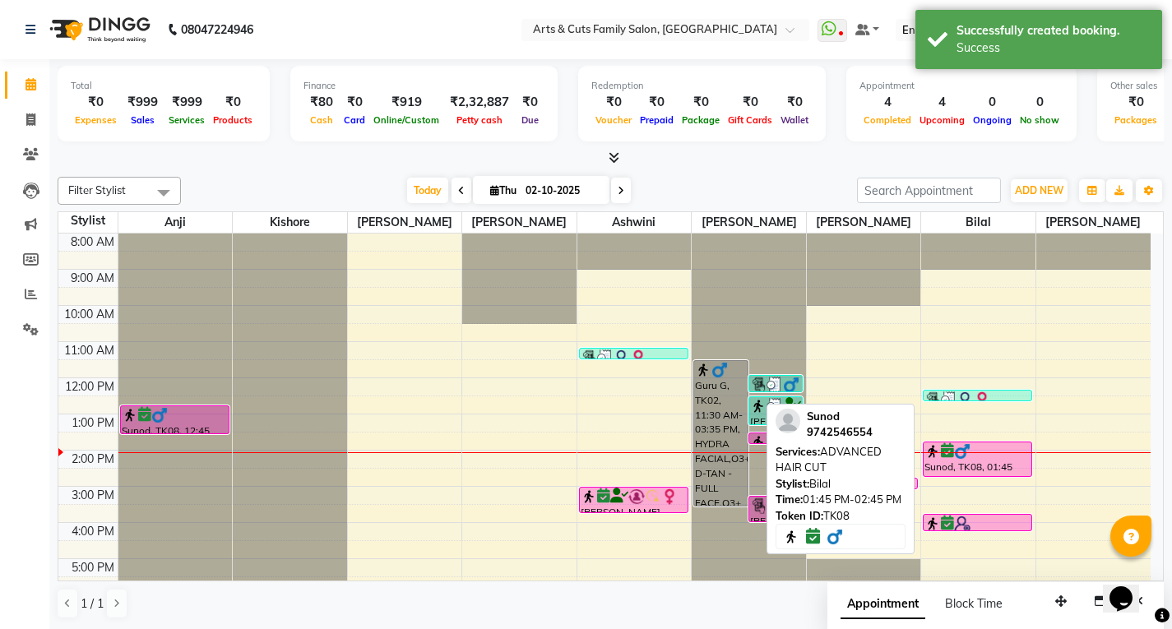
click at [947, 459] on div "Sunod, TK08, 01:45 PM-02:45 PM, ADVANCED HAIR CUT" at bounding box center [978, 460] width 108 height 34
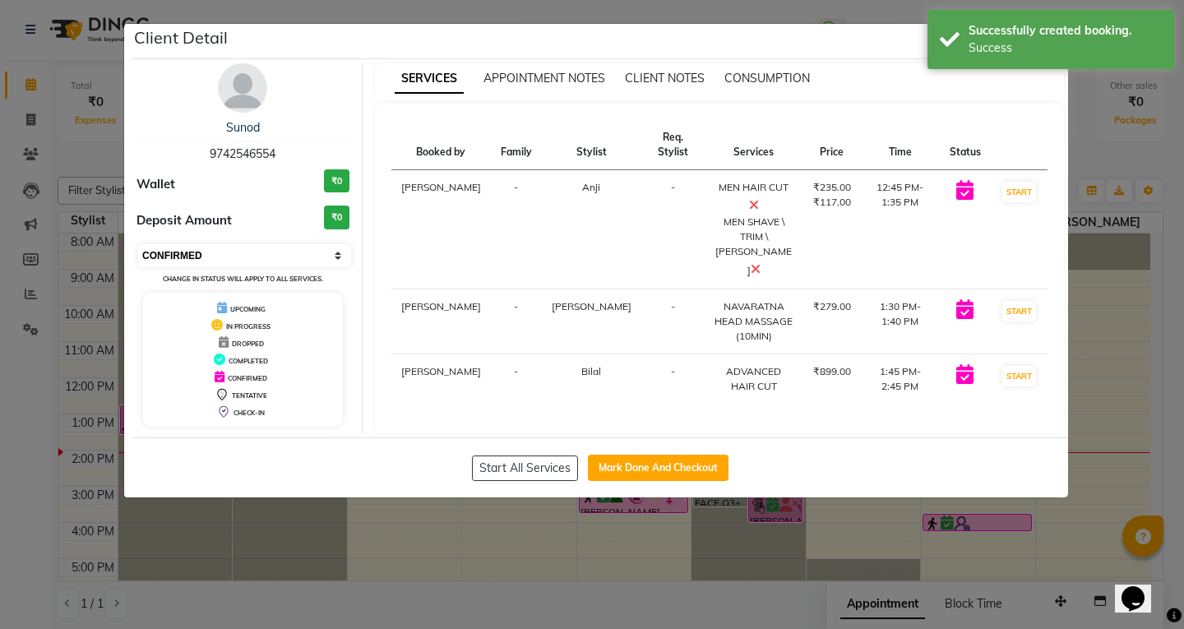
click at [217, 263] on select "Select IN SERVICE CONFIRMED TENTATIVE CHECK IN MARK DONE DROPPED UPCOMING" at bounding box center [244, 255] width 213 height 23
select select "1"
click at [138, 244] on select "Select IN SERVICE CONFIRMED TENTATIVE CHECK IN MARK DONE DROPPED UPCOMING" at bounding box center [244, 255] width 213 height 23
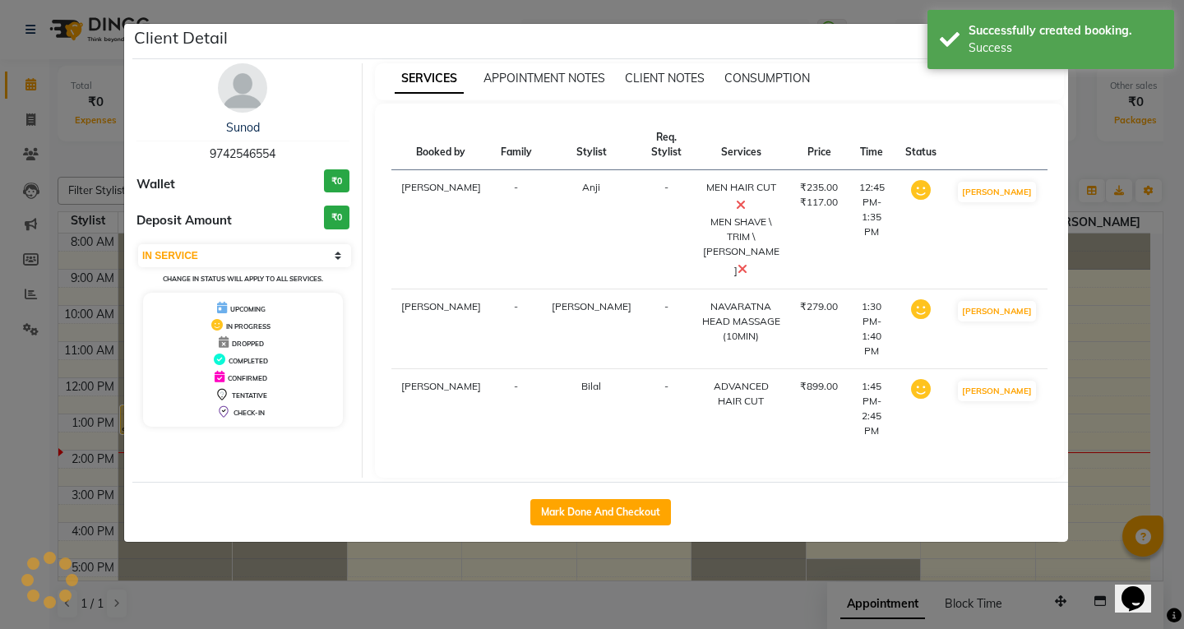
click at [1102, 336] on ngb-modal-window "Client Detail Sunod 9742546554 Wallet ₹0 Deposit Amount ₹0 Select IN SERVICE CO…" at bounding box center [592, 314] width 1184 height 629
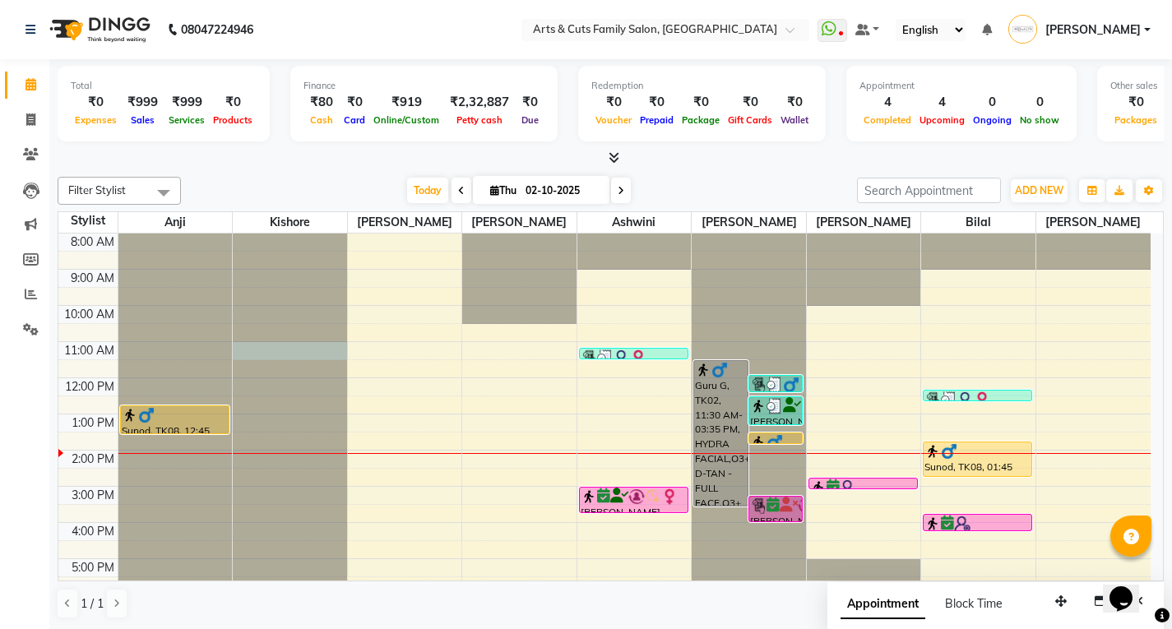
click at [253, 234] on div at bounding box center [290, 234] width 114 height 0
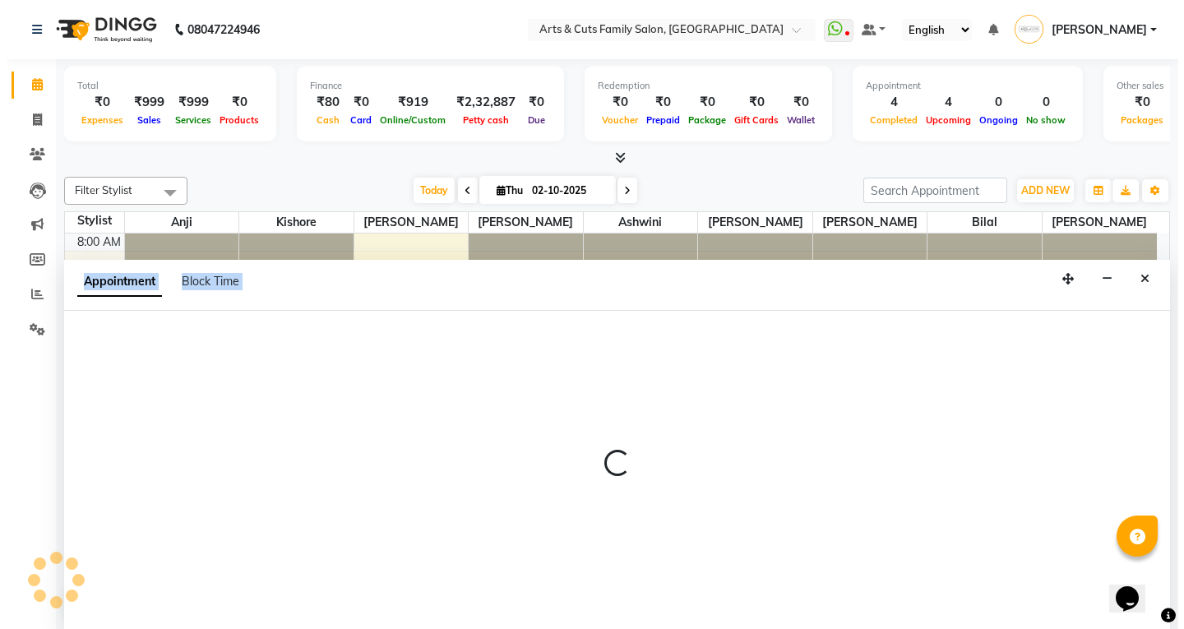
scroll to position [1, 0]
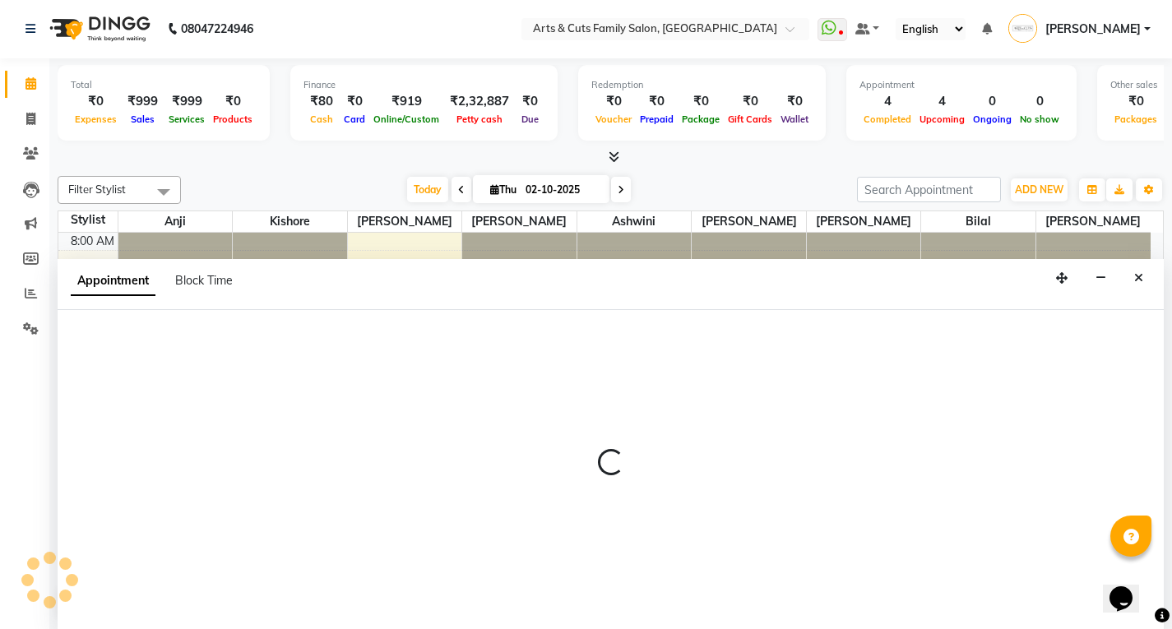
click at [253, 355] on div at bounding box center [611, 469] width 1106 height 319
select select "45356"
select select "tentative"
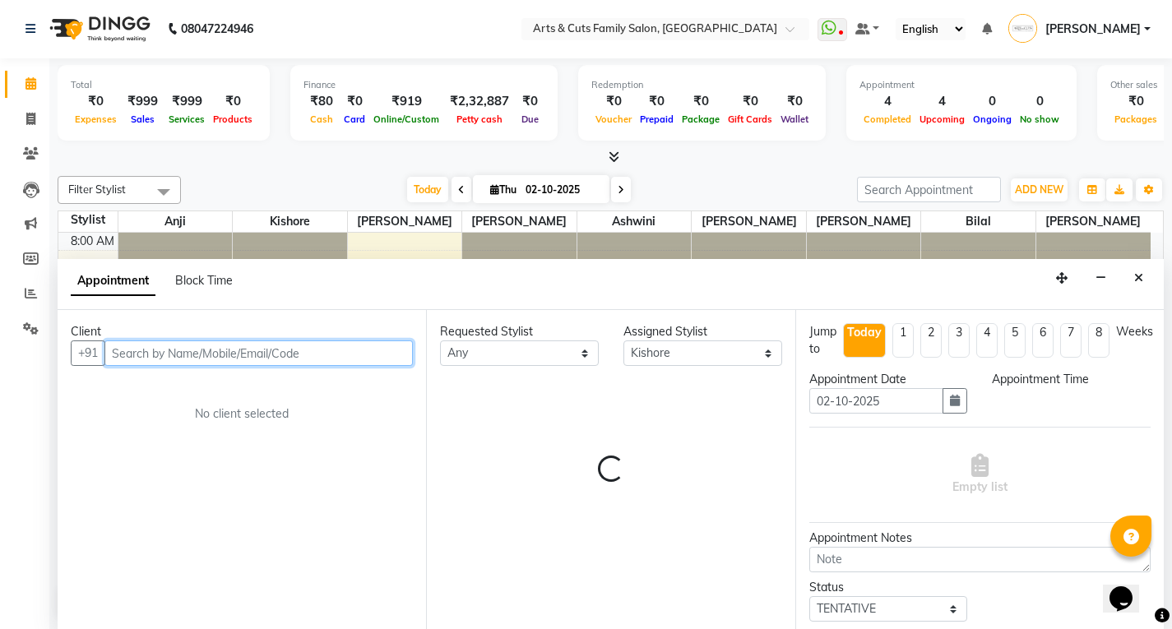
select select "660"
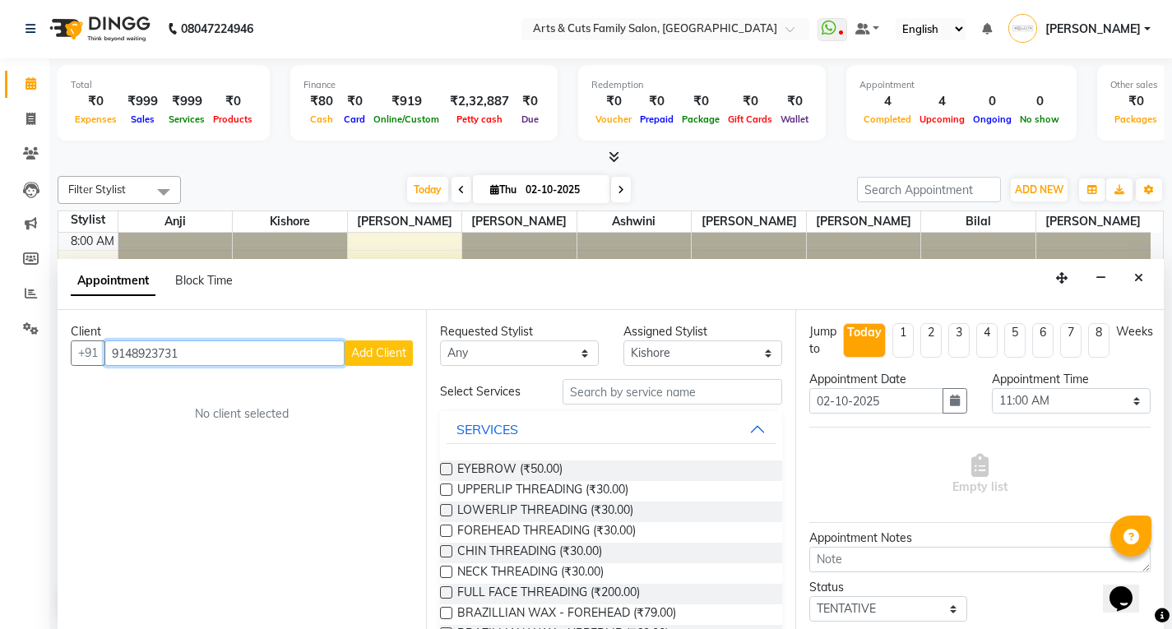
type input "9148923731"
click at [370, 350] on span "Add Client" at bounding box center [378, 352] width 55 height 15
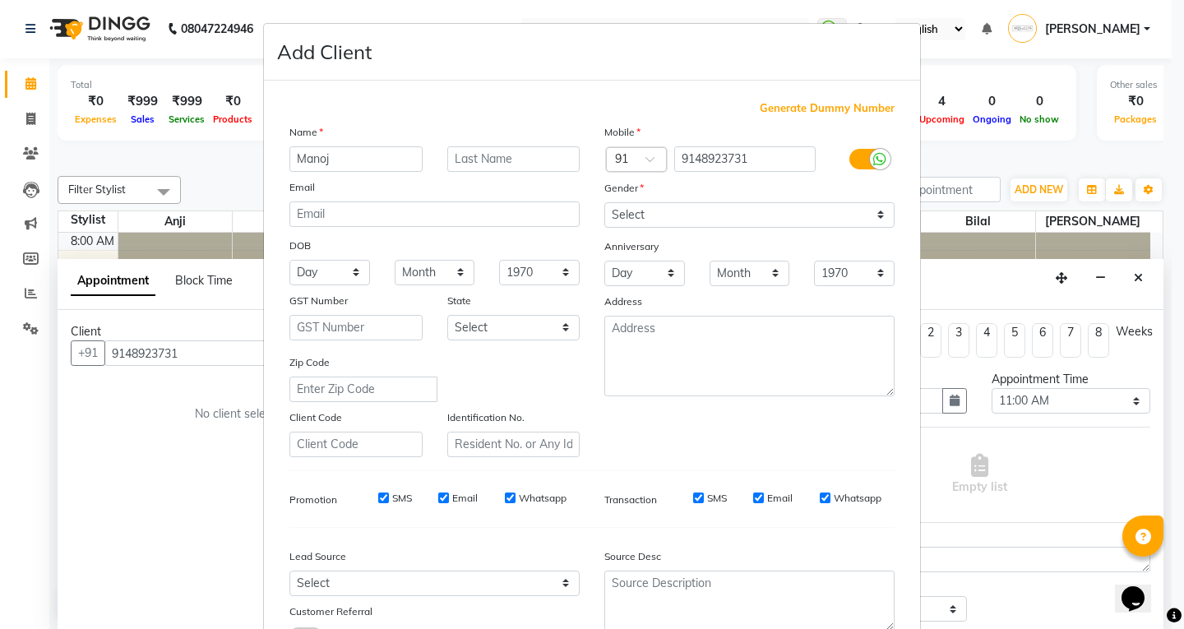
type input "Manoj"
click at [492, 155] on input "text" at bounding box center [513, 158] width 133 height 25
type input "d"
type input "DT [PERSON_NAME]"
drag, startPoint x: 753, startPoint y: 227, endPoint x: 727, endPoint y: 201, distance: 37.2
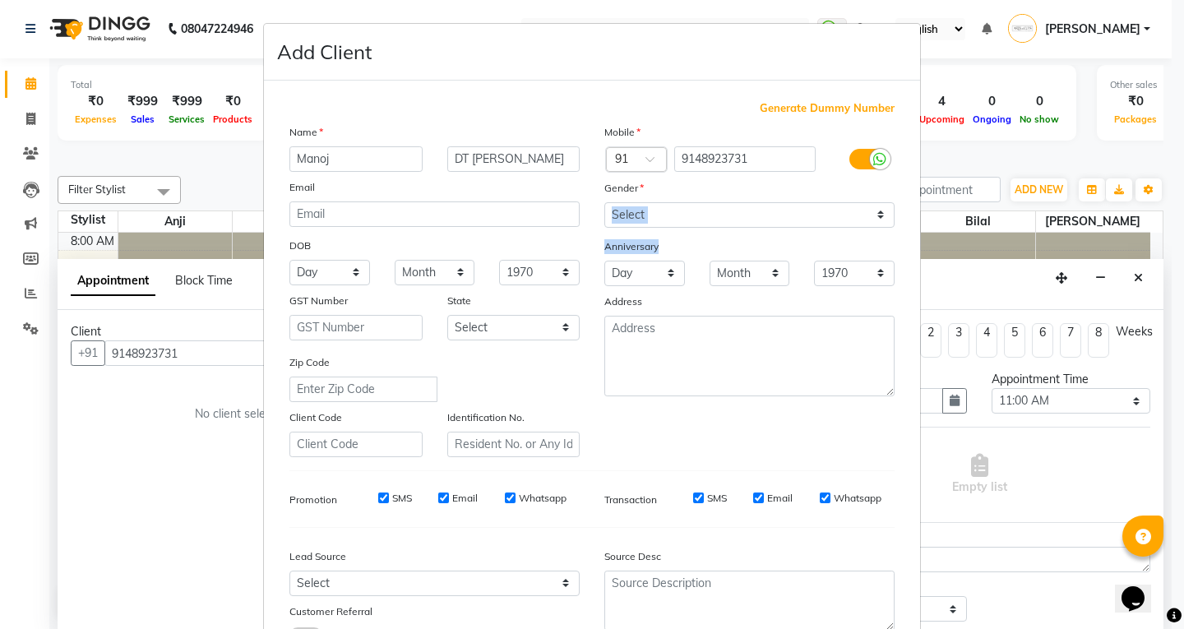
click at [750, 225] on div "Mobile Country Code × 91 9148923731 Gender Select [DEMOGRAPHIC_DATA] [DEMOGRAPH…" at bounding box center [749, 290] width 315 height 334
click at [684, 204] on select "Select [DEMOGRAPHIC_DATA] [DEMOGRAPHIC_DATA] Other Prefer Not To Say" at bounding box center [750, 214] width 290 height 25
select select "[DEMOGRAPHIC_DATA]"
click at [605, 202] on select "Select [DEMOGRAPHIC_DATA] [DEMOGRAPHIC_DATA] Other Prefer Not To Say" at bounding box center [750, 214] width 290 height 25
click at [759, 498] on div "Email" at bounding box center [772, 498] width 39 height 15
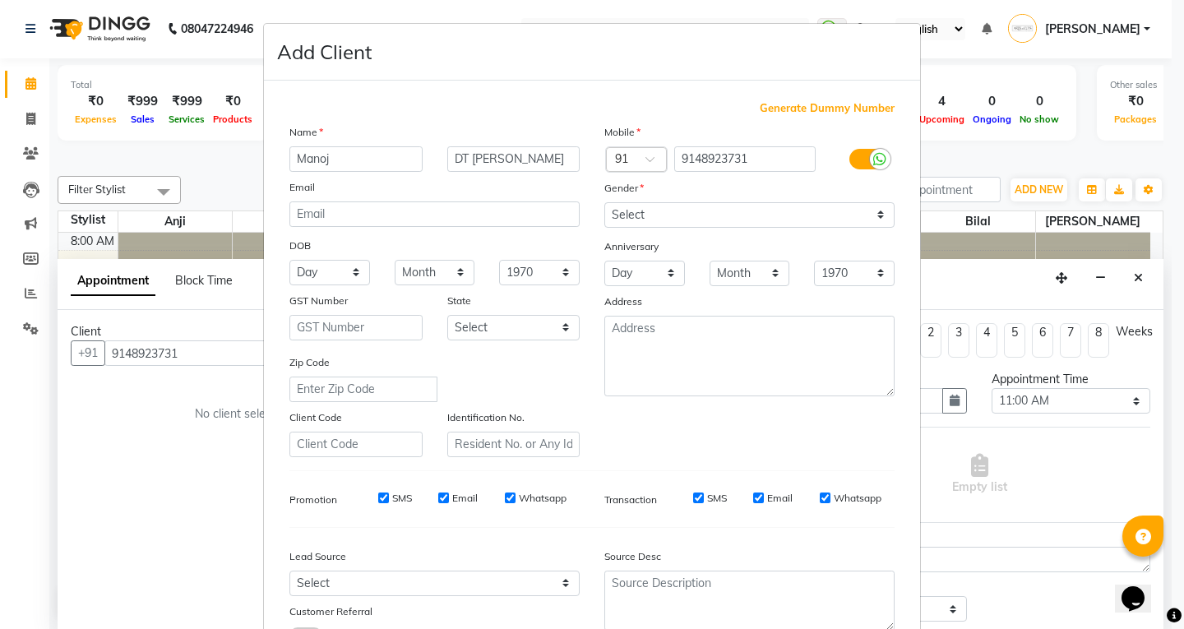
click at [755, 495] on input "Email" at bounding box center [758, 498] width 11 height 11
checkbox input "false"
click at [820, 501] on input "Whatsapp" at bounding box center [825, 498] width 11 height 11
checkbox input "false"
click at [452, 501] on label "Email" at bounding box center [464, 498] width 25 height 15
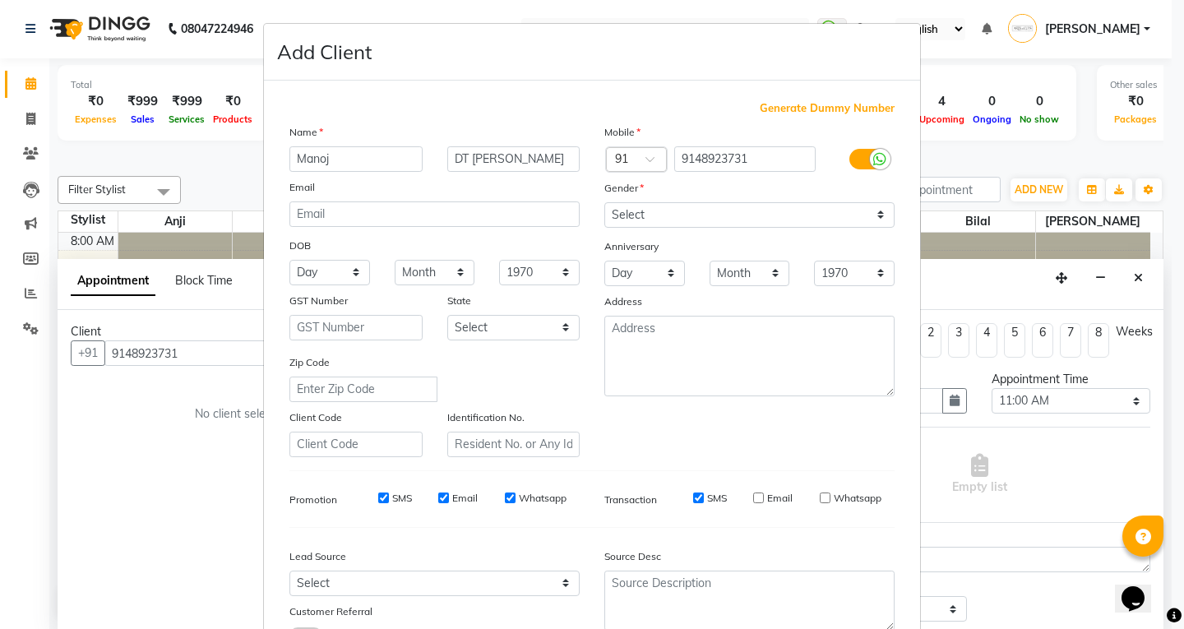
click at [449, 501] on input "Email" at bounding box center [443, 498] width 11 height 11
checkbox input "false"
click at [496, 502] on div "SMS Email Whatsapp" at bounding box center [461, 498] width 238 height 15
click at [505, 500] on input "Whatsapp" at bounding box center [510, 498] width 11 height 11
checkbox input "false"
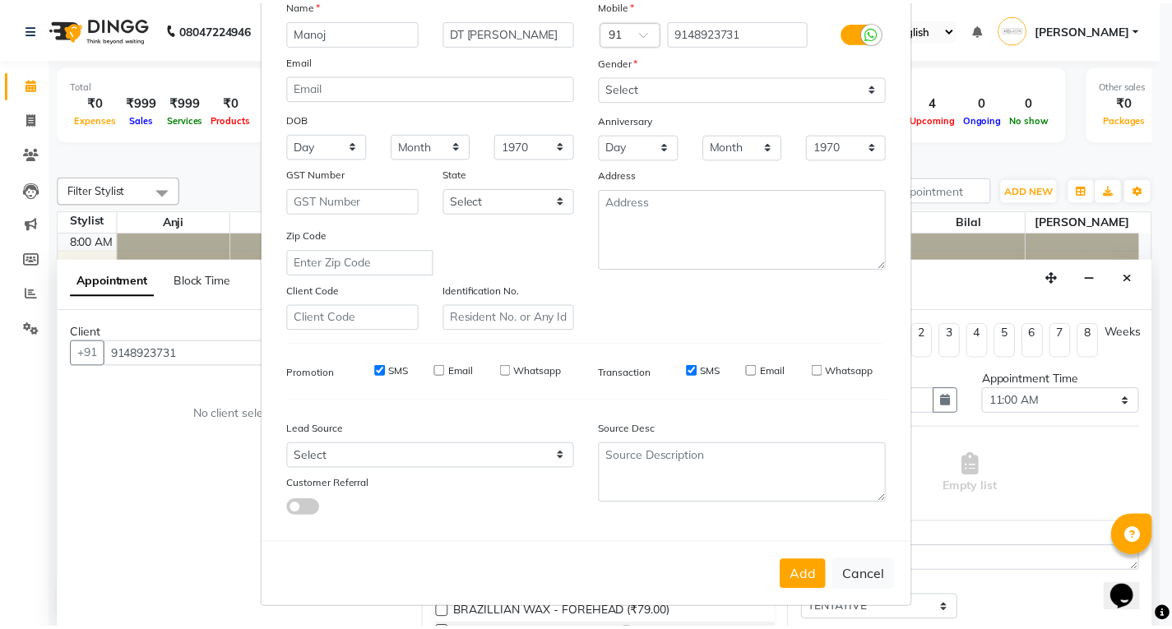
scroll to position [130, 0]
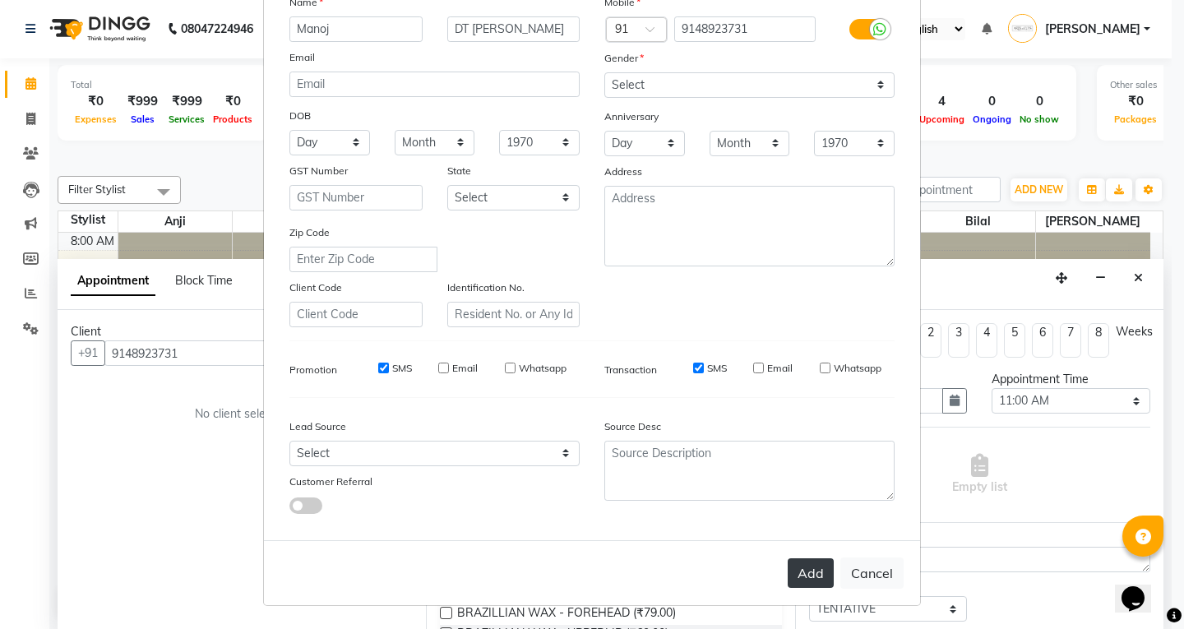
click at [799, 579] on button "Add" at bounding box center [811, 574] width 46 height 30
select select
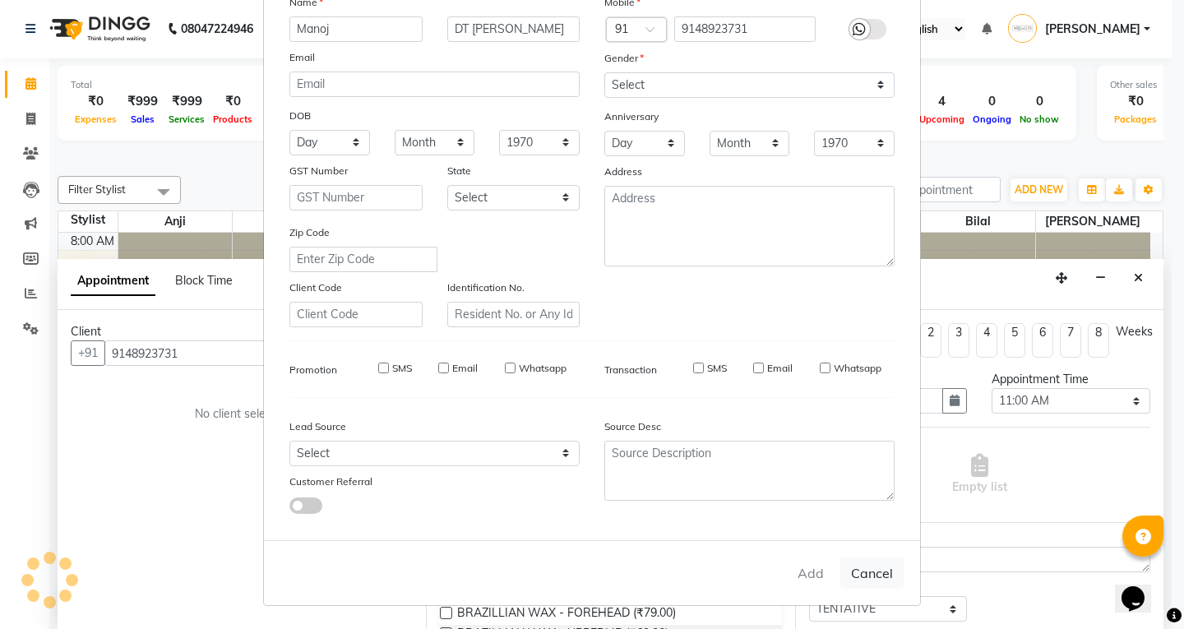
select select
checkbox input "false"
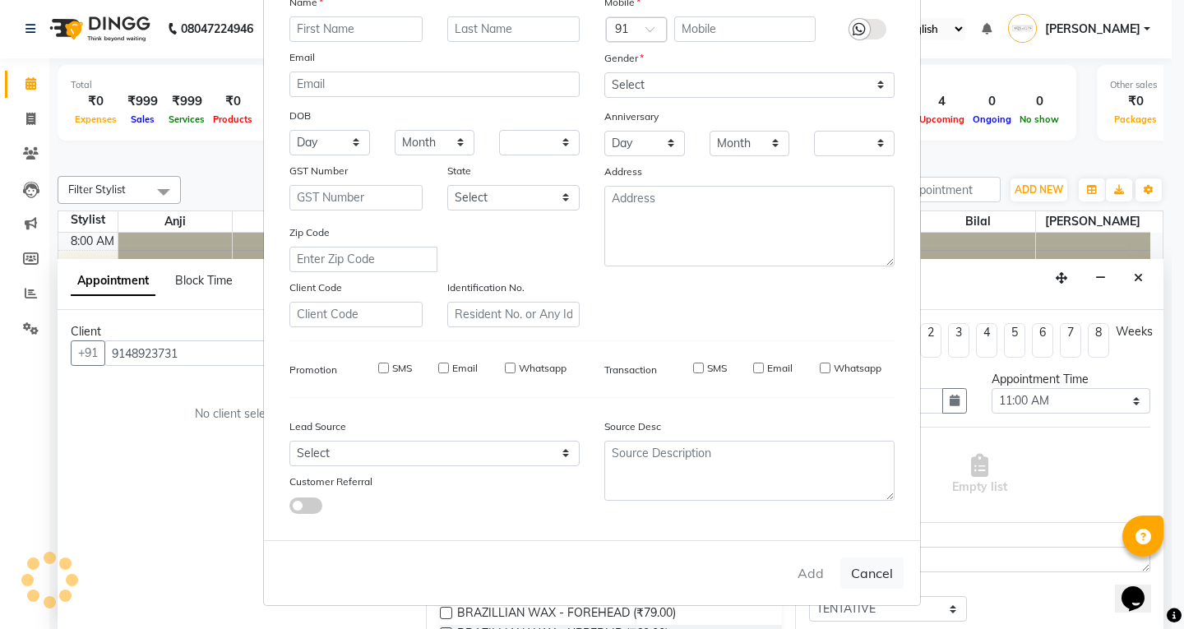
checkbox input "false"
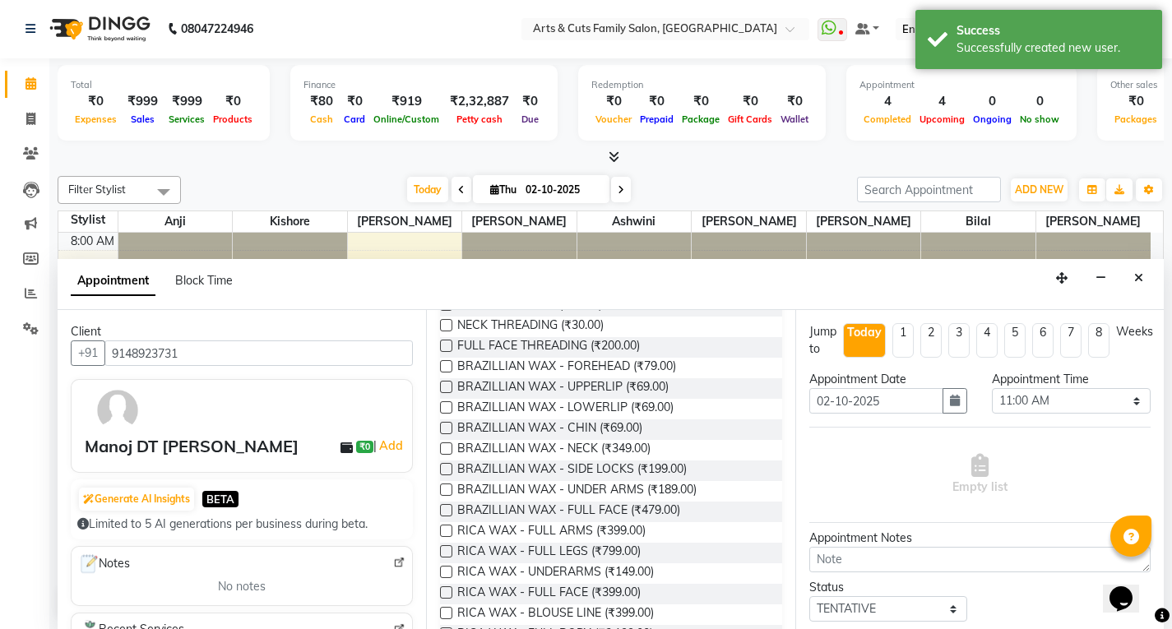
scroll to position [0, 0]
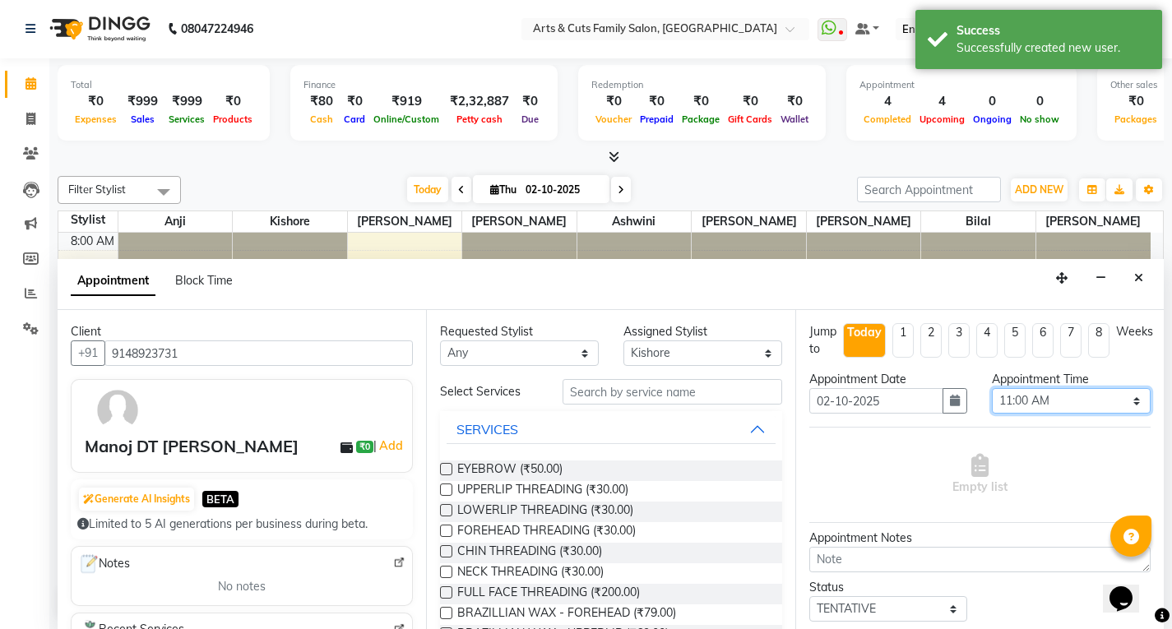
click at [1054, 401] on select "Select 09:00 AM 09:15 AM 09:30 AM 09:45 AM 10:00 AM 10:15 AM 10:30 AM 10:45 AM …" at bounding box center [1071, 400] width 159 height 25
select select "705"
click at [992, 388] on select "Select 09:00 AM 09:15 AM 09:30 AM 09:45 AM 10:00 AM 10:15 AM 10:30 AM 10:45 AM …" at bounding box center [1071, 400] width 159 height 25
click at [661, 357] on select "Select [PERSON_NAME] Ashwini [PERSON_NAME] Kishore [PERSON_NAME] [PERSON_NAME]" at bounding box center [702, 353] width 159 height 25
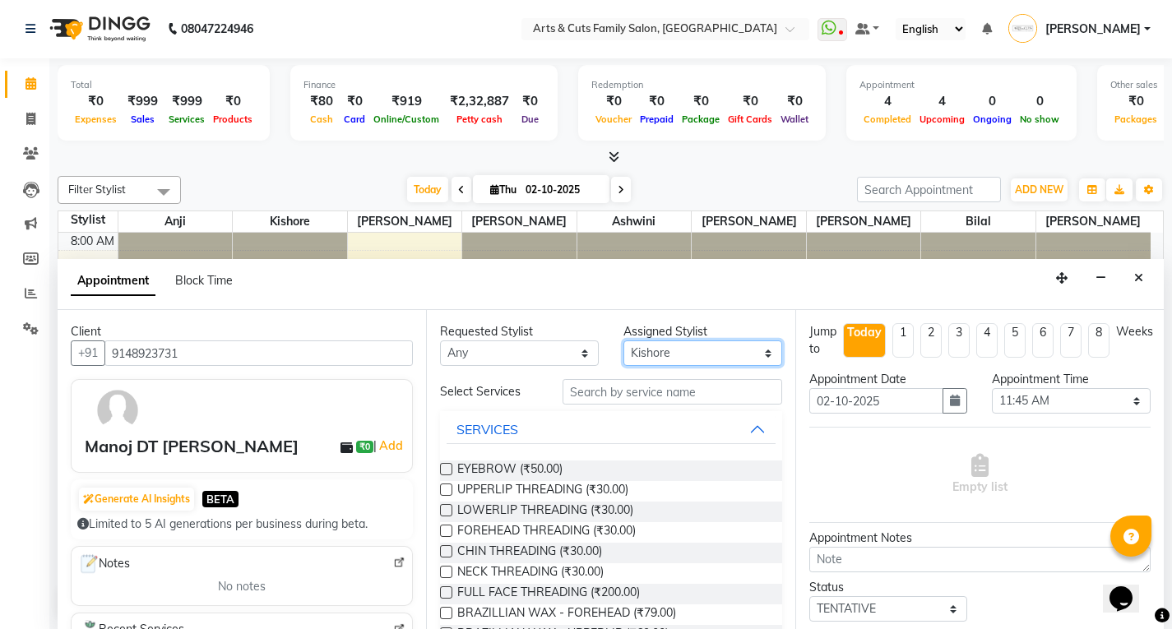
select select "84494"
click at [623, 341] on select "Select [PERSON_NAME] Ashwini [PERSON_NAME] Kishore [PERSON_NAME] [PERSON_NAME]" at bounding box center [702, 353] width 159 height 25
click at [576, 395] on input "text" at bounding box center [673, 391] width 220 height 25
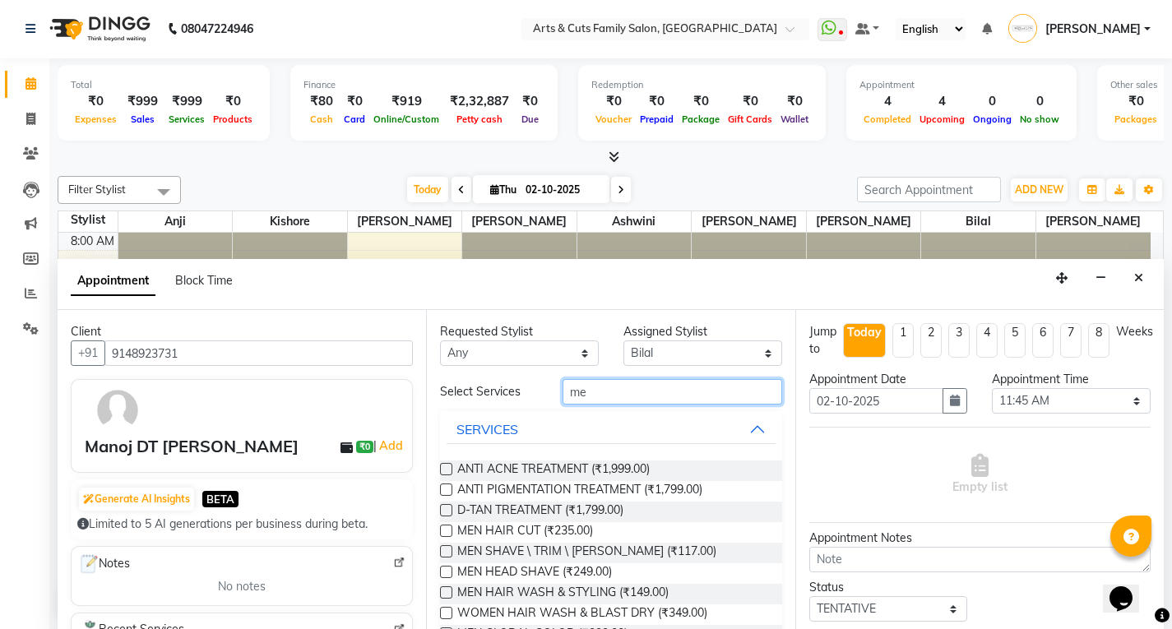
type input "me"
click at [447, 531] on label at bounding box center [446, 531] width 12 height 12
click at [447, 531] on input "checkbox" at bounding box center [445, 532] width 11 height 11
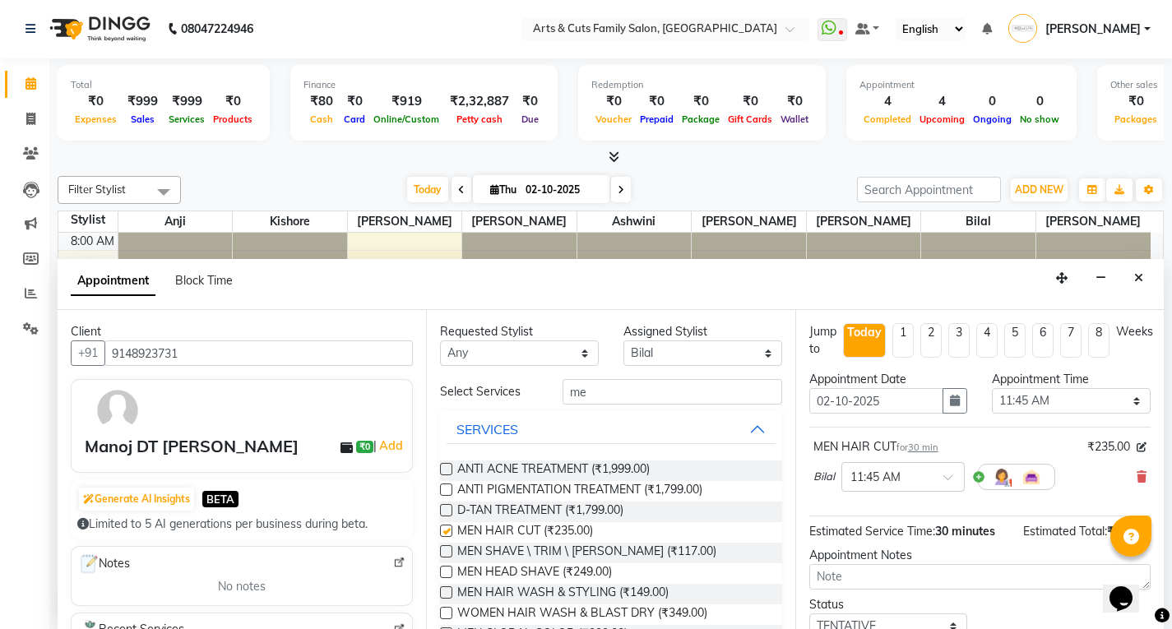
checkbox input "false"
click at [581, 396] on input "me" at bounding box center [673, 391] width 220 height 25
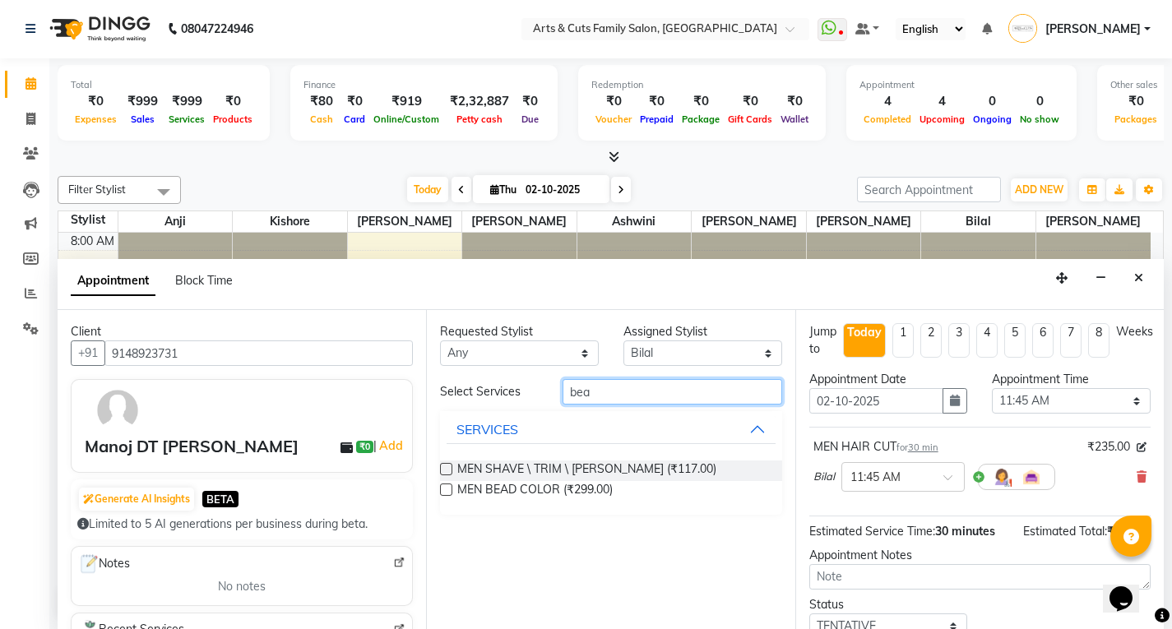
type input "bea"
click at [446, 469] on label at bounding box center [446, 469] width 12 height 12
click at [446, 469] on input "checkbox" at bounding box center [445, 471] width 11 height 11
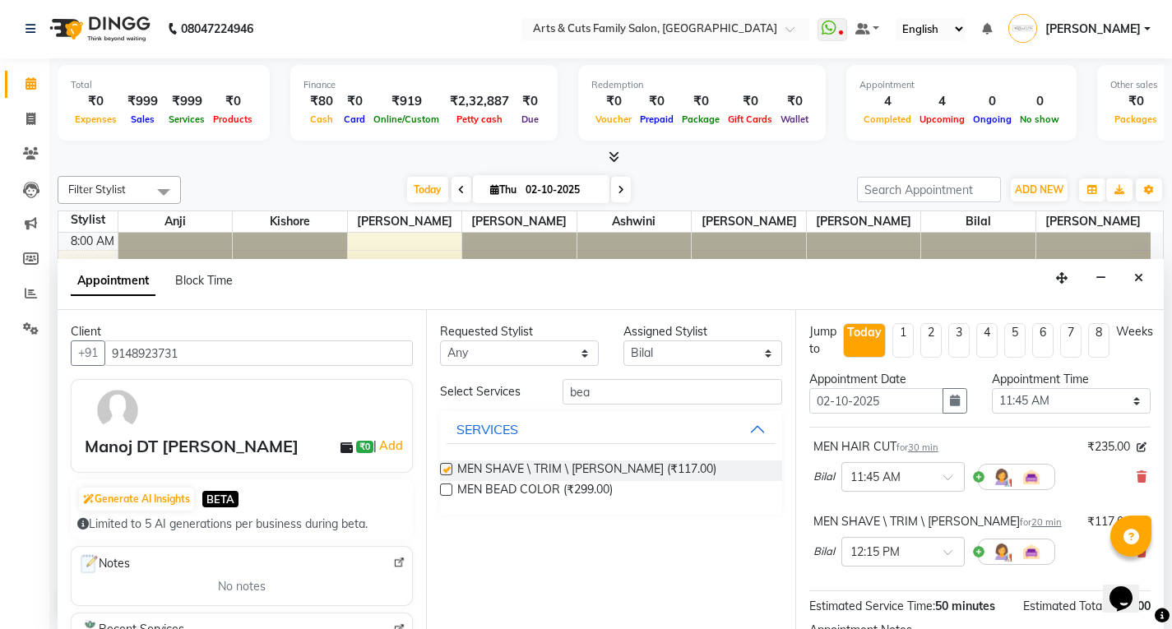
checkbox input "false"
click at [605, 388] on input "bea" at bounding box center [673, 391] width 220 height 25
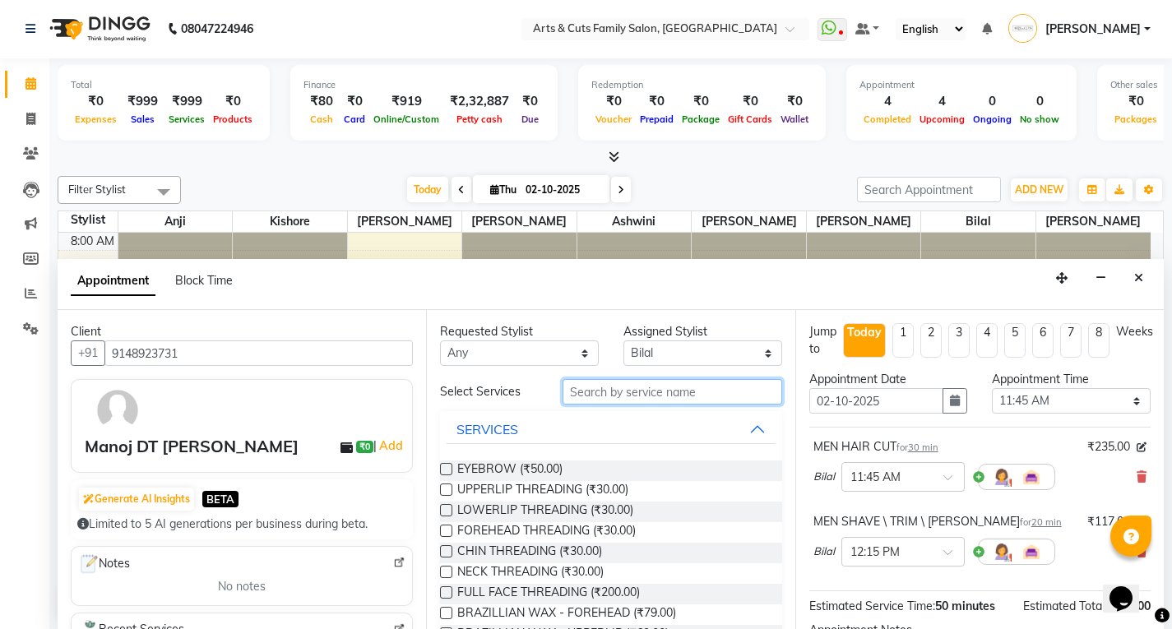
type input "h"
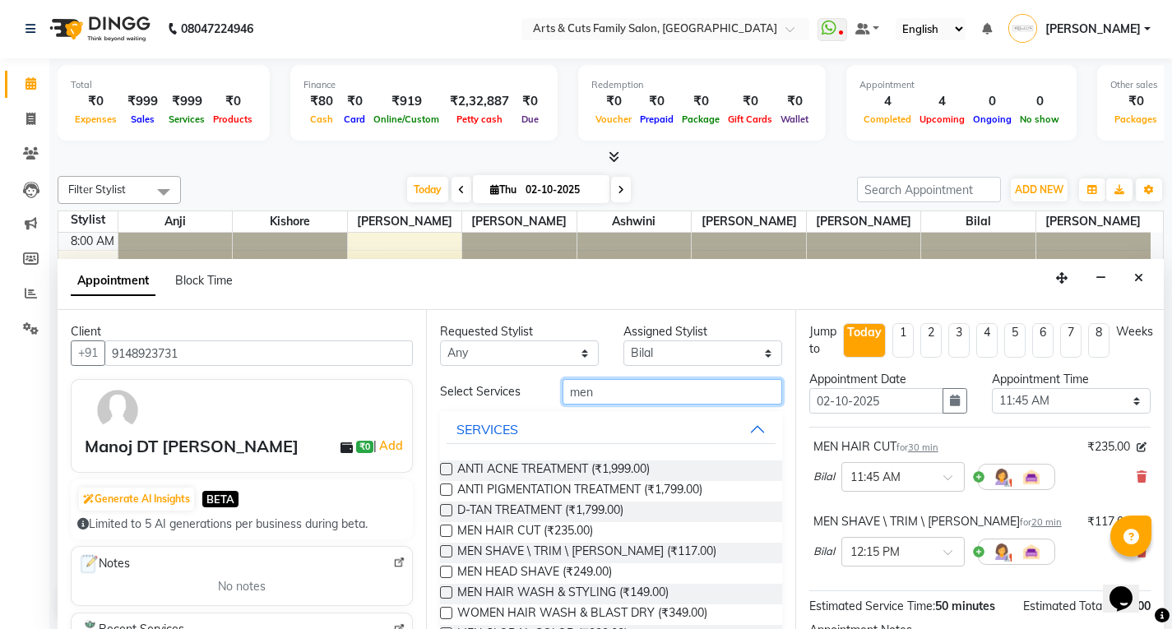
type input "men"
click at [440, 531] on label at bounding box center [446, 531] width 12 height 12
click at [440, 531] on input "checkbox" at bounding box center [445, 532] width 11 height 11
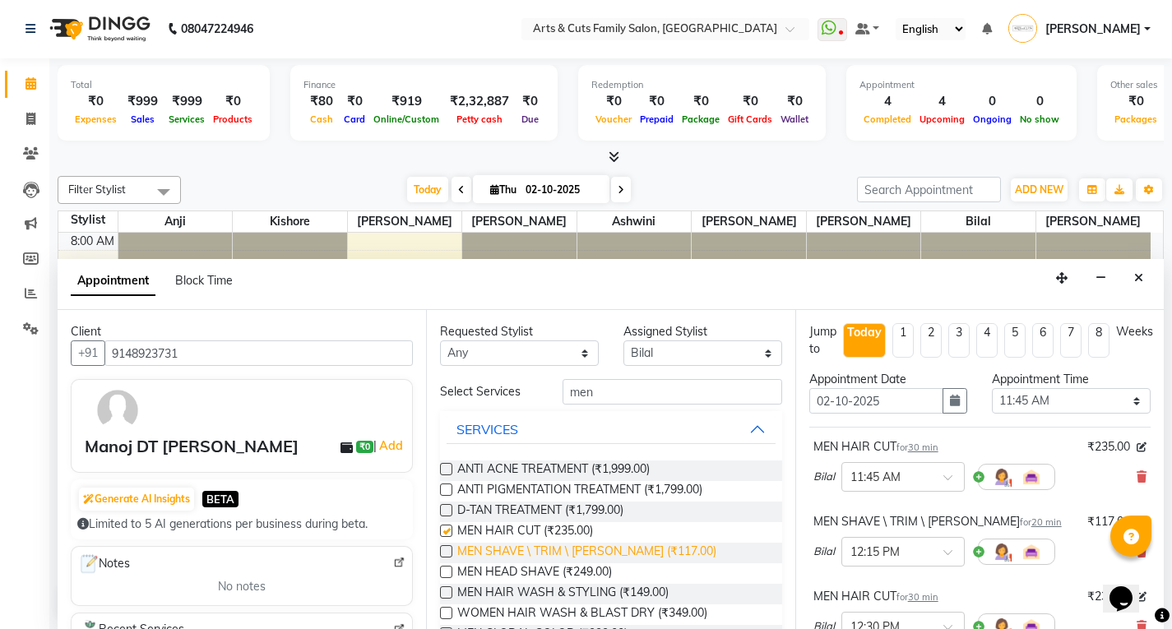
checkbox input "false"
click at [446, 553] on label at bounding box center [446, 551] width 12 height 12
click at [446, 553] on input "checkbox" at bounding box center [445, 553] width 11 height 11
checkbox input "false"
click at [568, 391] on input "men" at bounding box center [673, 391] width 220 height 25
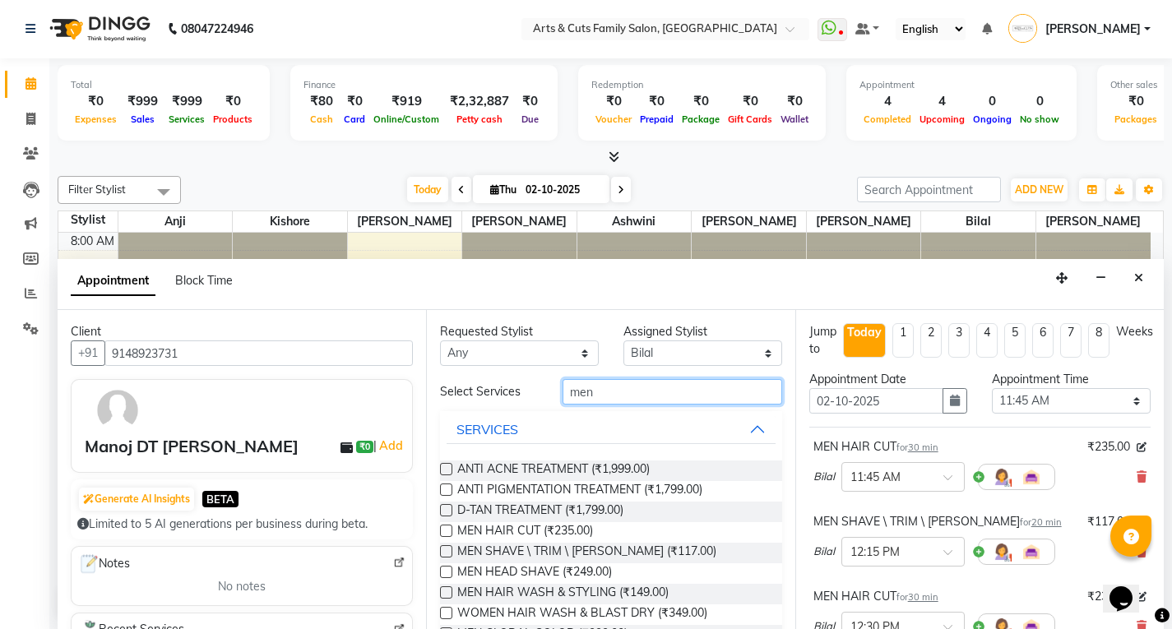
click at [568, 391] on input "men" at bounding box center [673, 391] width 220 height 25
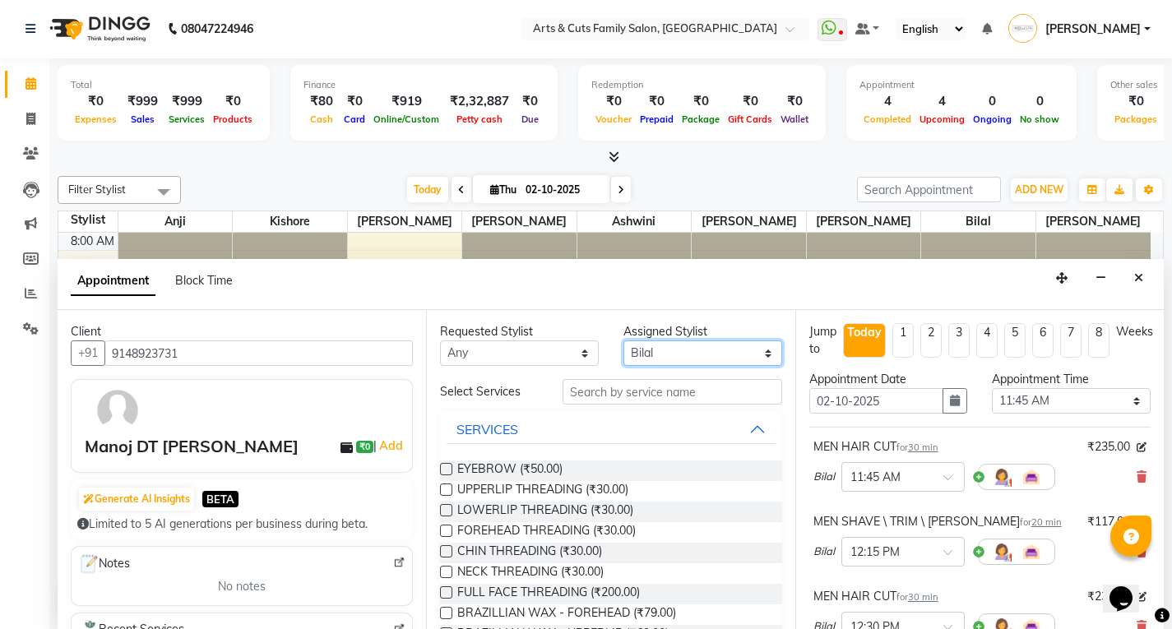
click at [641, 359] on select "Select [PERSON_NAME] Ashwini [PERSON_NAME] Kishore [PERSON_NAME] [PERSON_NAME]" at bounding box center [702, 353] width 159 height 25
select select "66025"
click at [623, 341] on select "Select [PERSON_NAME] Ashwini [PERSON_NAME] Kishore [PERSON_NAME] [PERSON_NAME]" at bounding box center [702, 353] width 159 height 25
click at [590, 392] on input "text" at bounding box center [673, 391] width 220 height 25
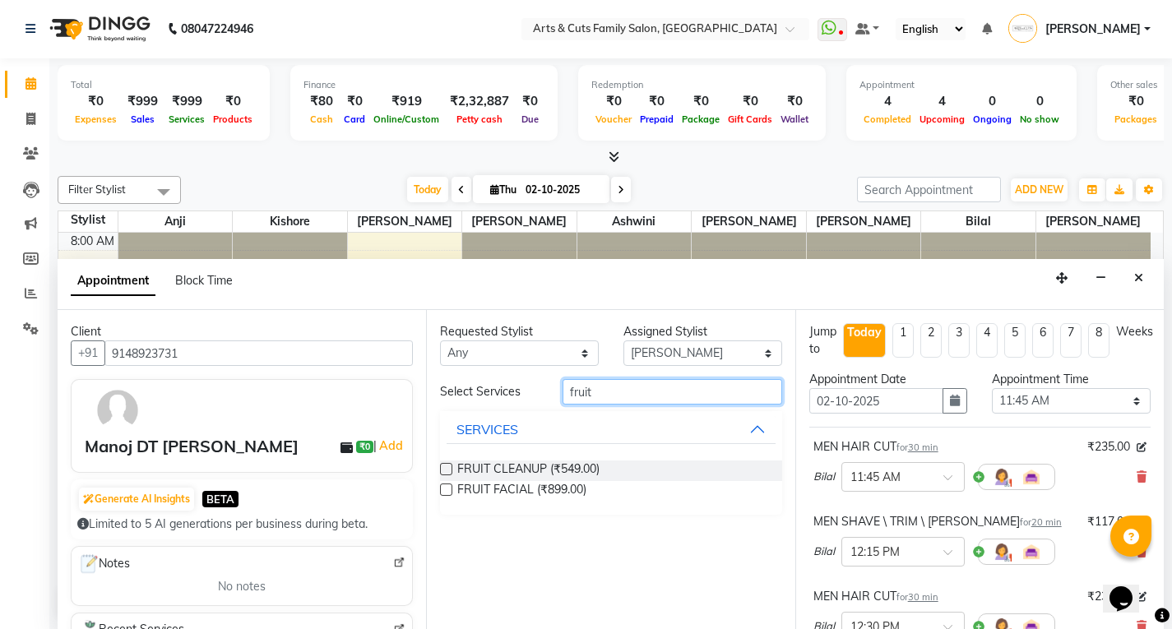
type input "fruit"
click at [445, 468] on label at bounding box center [446, 469] width 12 height 12
click at [445, 468] on input "checkbox" at bounding box center [445, 471] width 11 height 11
checkbox input "false"
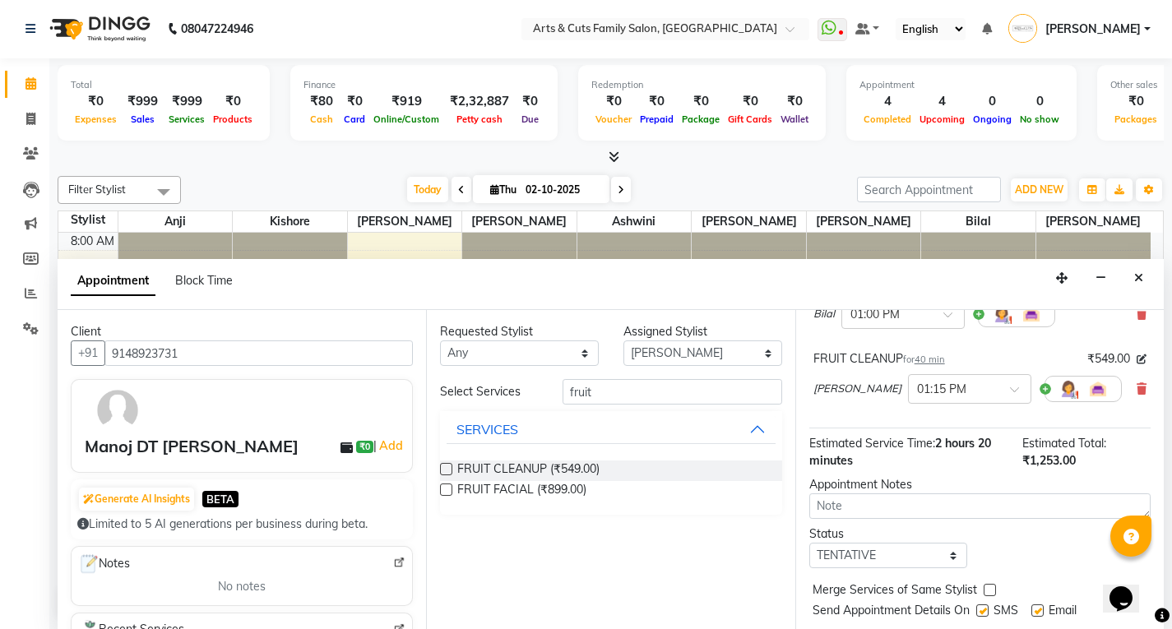
scroll to position [430, 0]
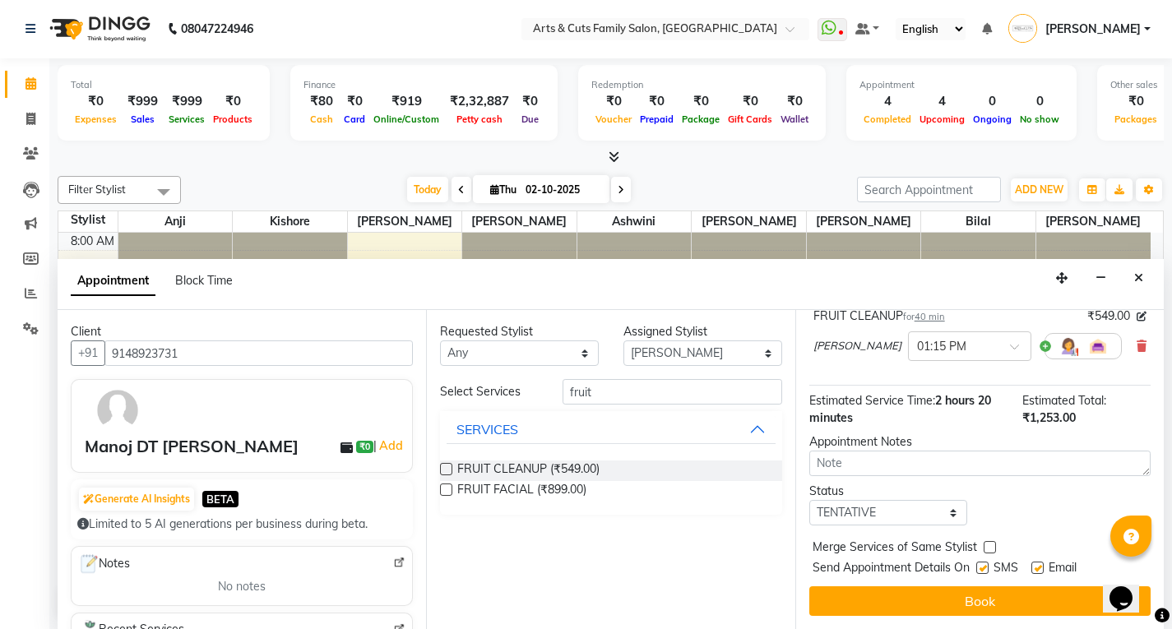
click at [850, 494] on div "Status" at bounding box center [888, 491] width 159 height 17
drag, startPoint x: 852, startPoint y: 503, endPoint x: 836, endPoint y: 511, distance: 18.0
click at [852, 503] on select "Select TENTATIVE CONFIRM CHECK-IN UPCOMING" at bounding box center [888, 512] width 159 height 25
select select "confirm booking"
click at [809, 500] on select "Select TENTATIVE CONFIRM CHECK-IN UPCOMING" at bounding box center [888, 512] width 159 height 25
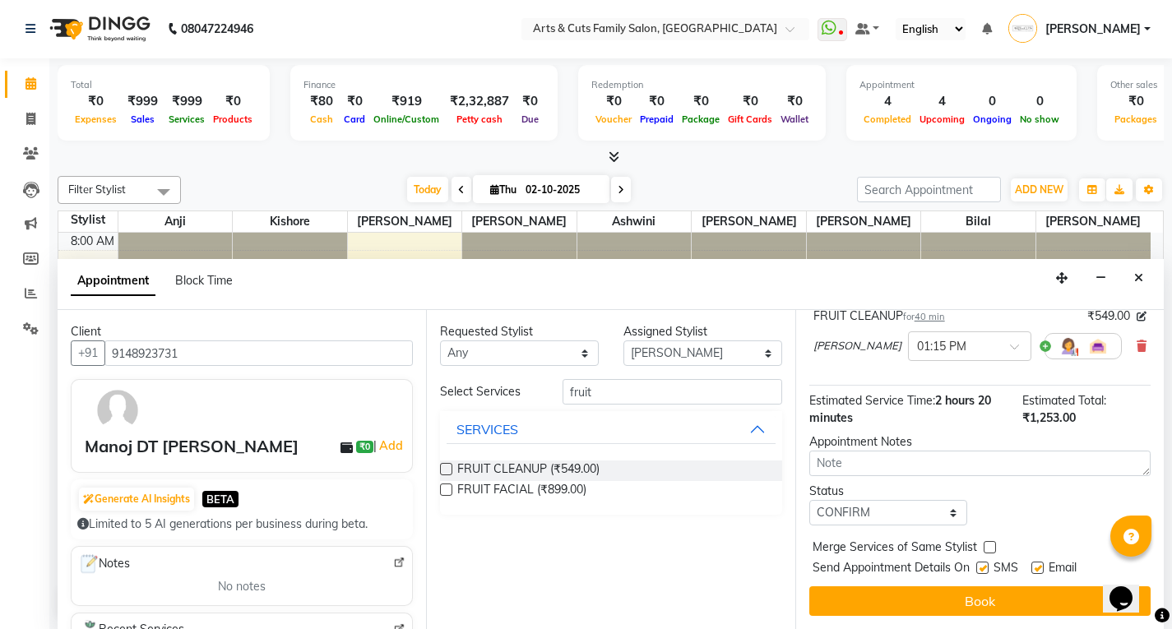
click at [989, 543] on label at bounding box center [990, 547] width 12 height 12
click at [989, 544] on input "checkbox" at bounding box center [989, 549] width 11 height 11
click at [990, 546] on label at bounding box center [990, 547] width 12 height 12
click at [990, 546] on input "checkbox" at bounding box center [989, 549] width 11 height 11
checkbox input "false"
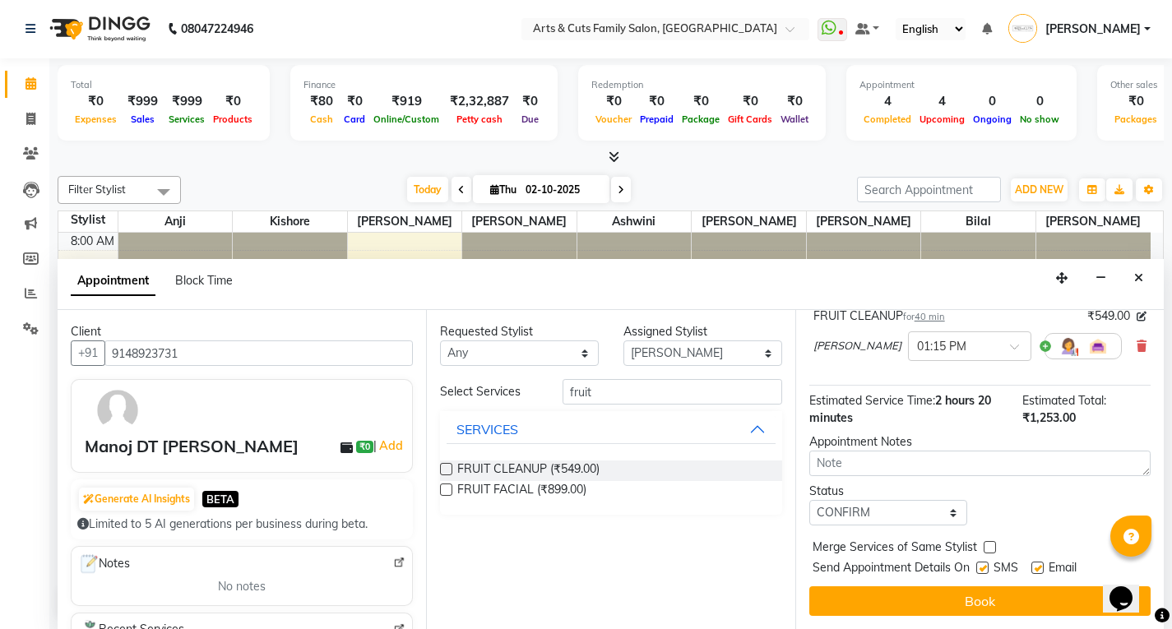
click at [1034, 572] on label at bounding box center [1037, 568] width 12 height 12
click at [1034, 572] on input "checkbox" at bounding box center [1036, 569] width 11 height 11
checkbox input "false"
drag, startPoint x: 990, startPoint y: 599, endPoint x: 870, endPoint y: 603, distance: 119.3
click at [990, 598] on button "Book" at bounding box center [979, 601] width 341 height 30
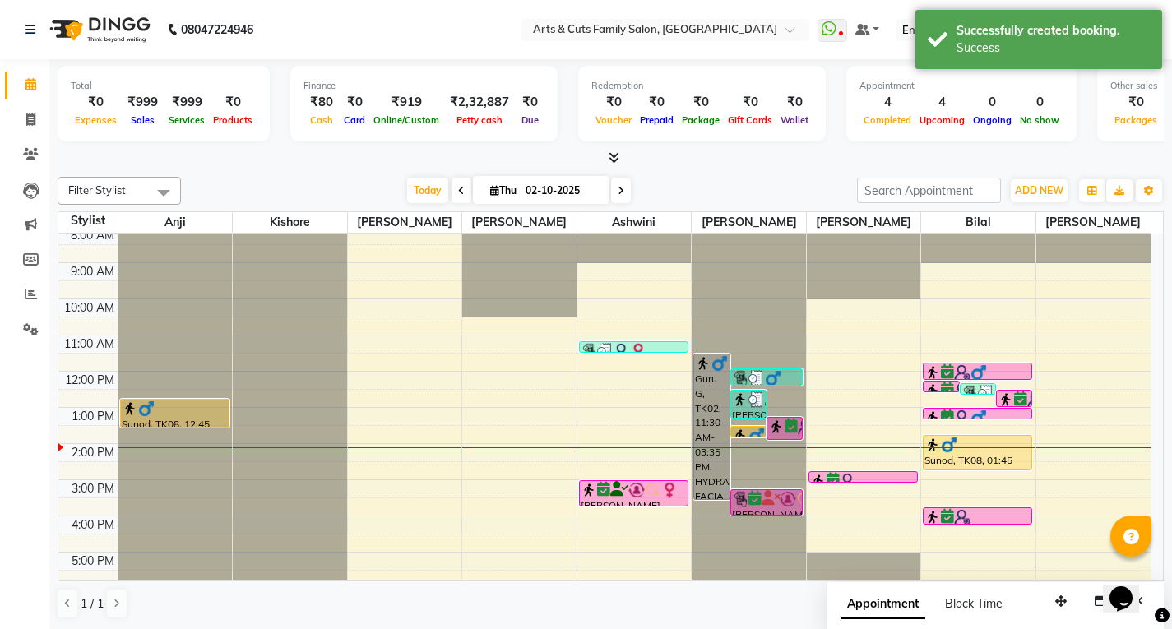
scroll to position [0, 0]
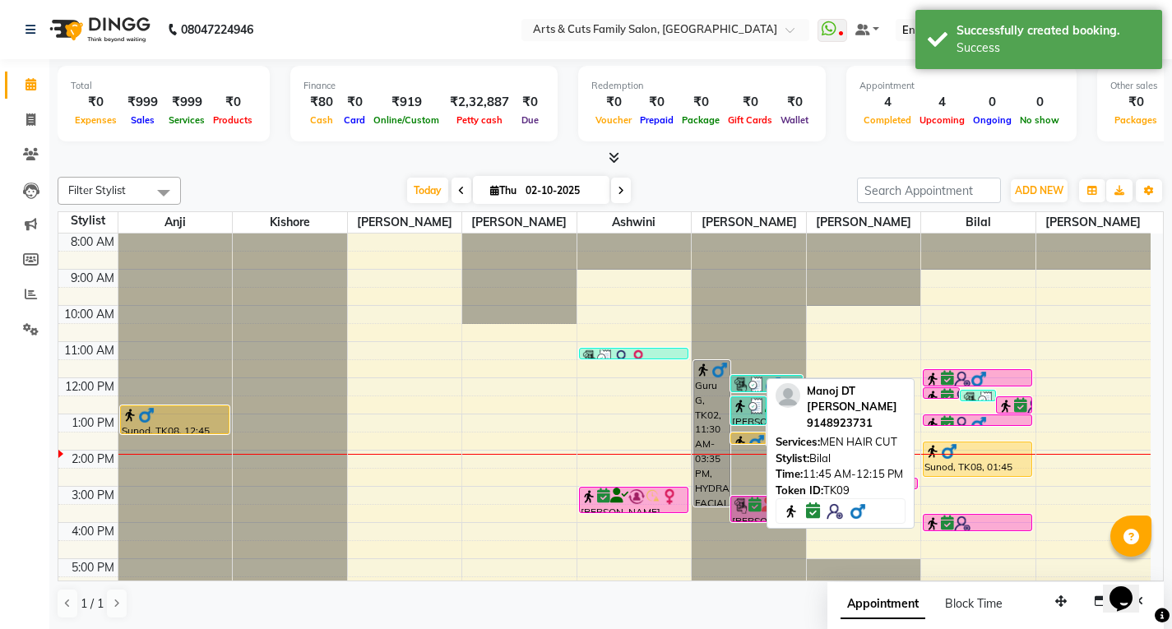
click at [984, 373] on img at bounding box center [979, 379] width 16 height 16
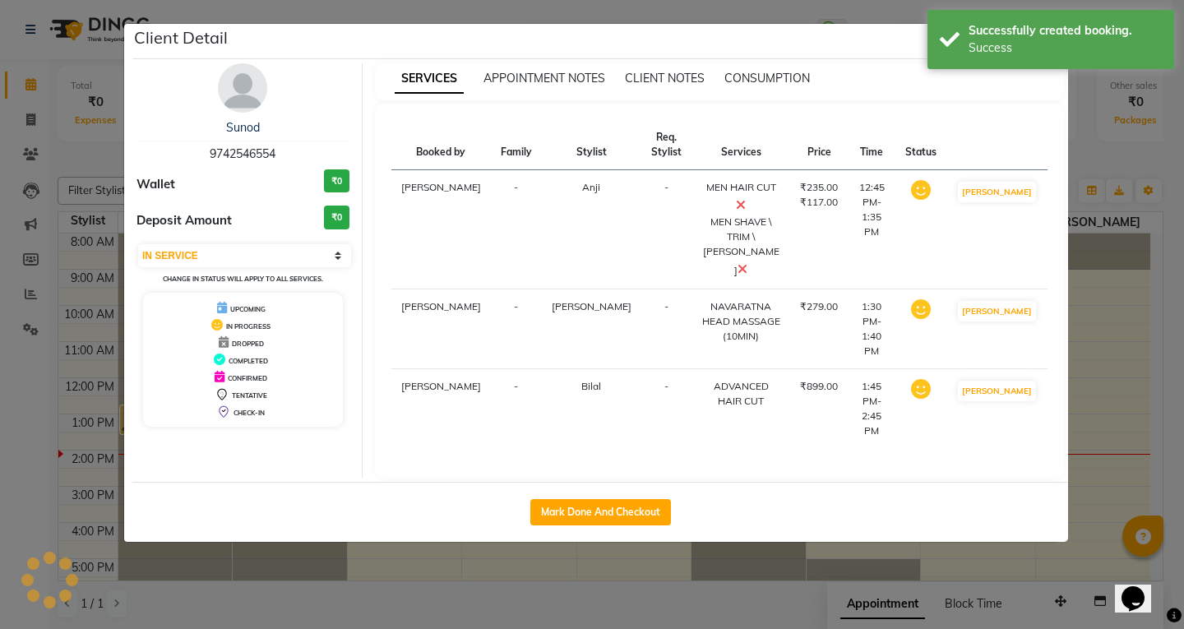
select select "6"
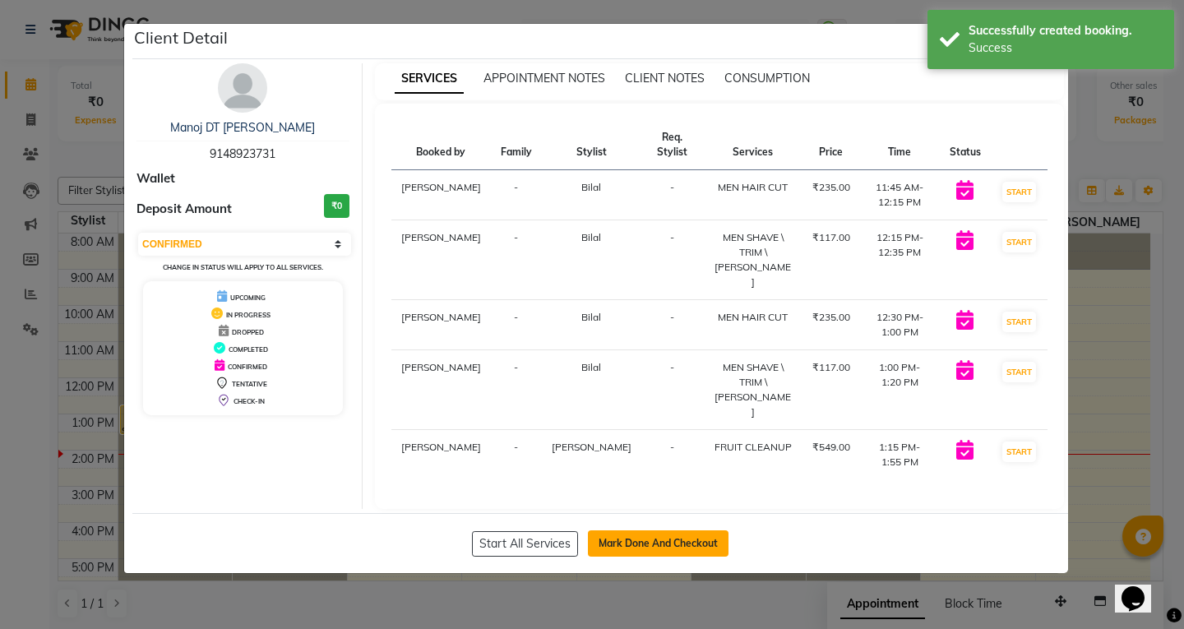
click at [642, 531] on button "Mark Done And Checkout" at bounding box center [658, 544] width 141 height 26
select select "service"
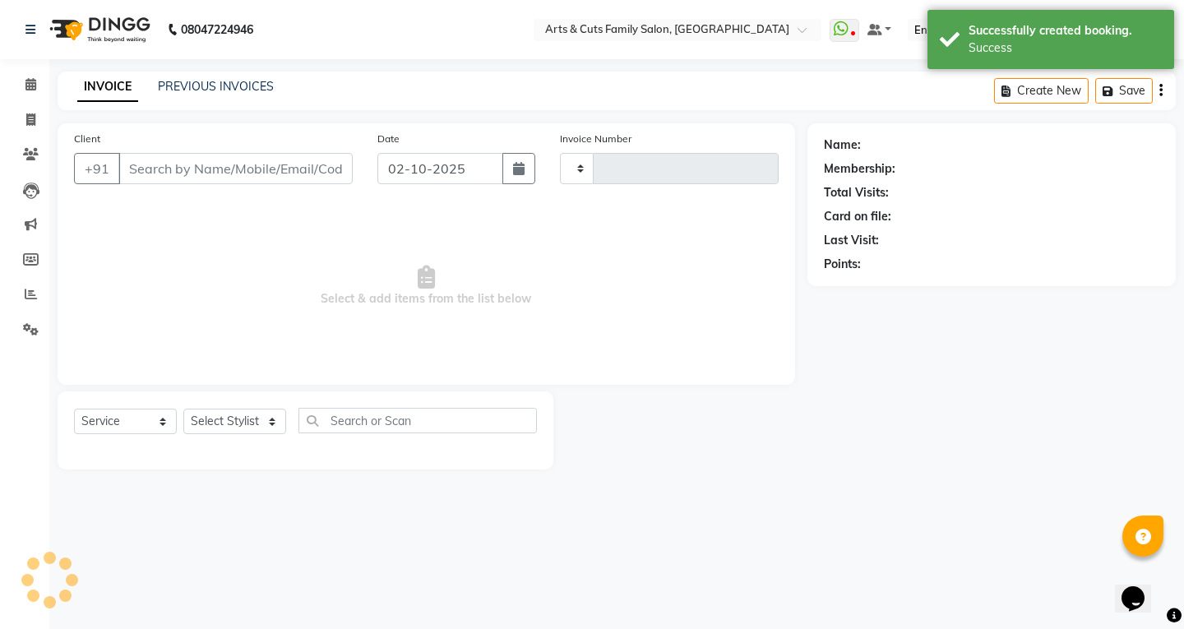
type input "3820"
select select "7513"
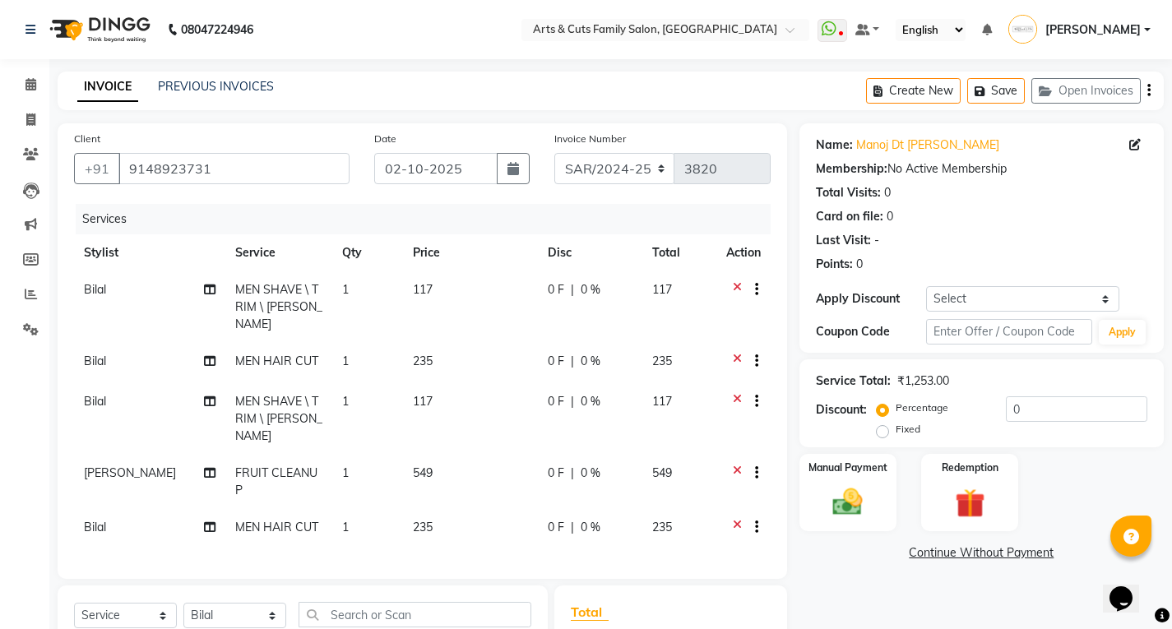
scroll to position [202, 0]
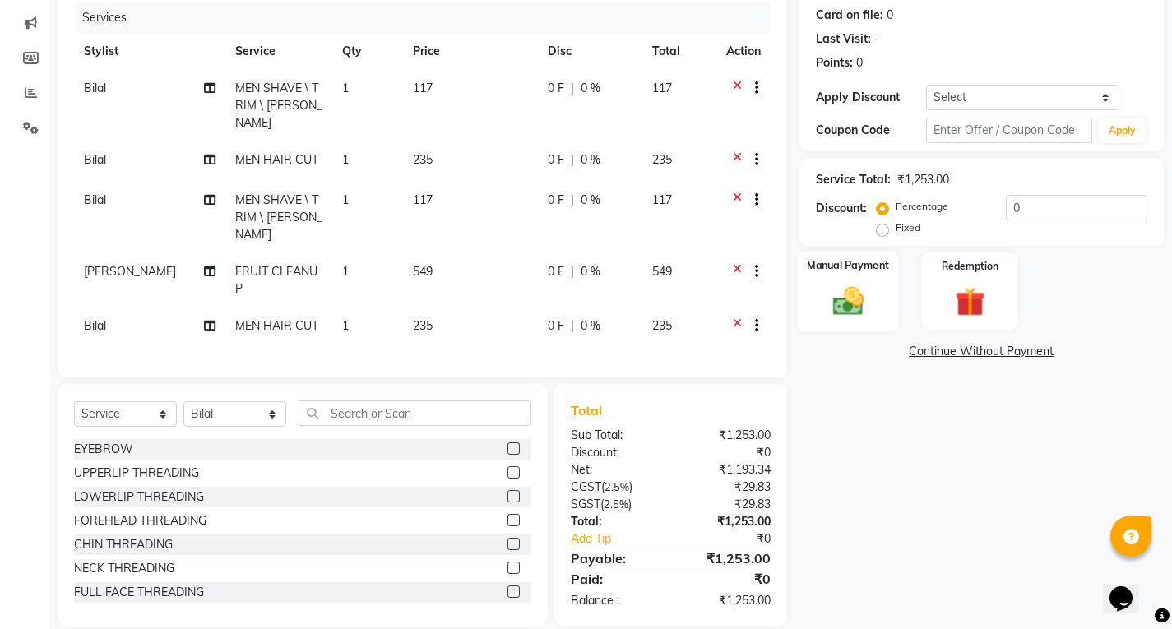
click at [860, 256] on div "Manual Payment" at bounding box center [847, 291] width 101 height 81
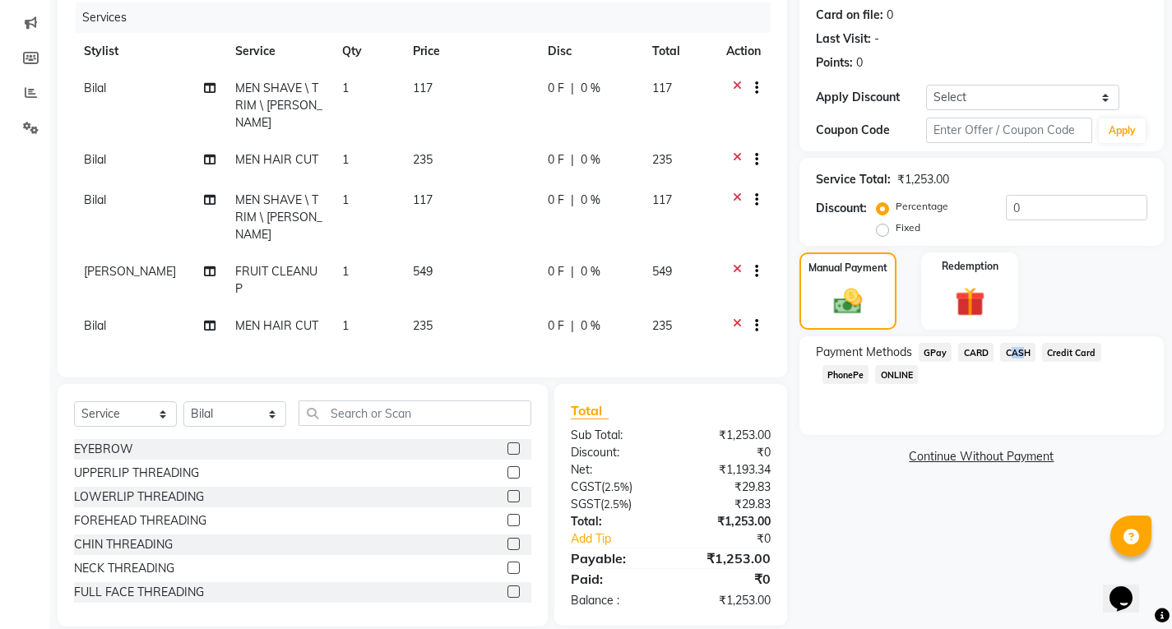
drag, startPoint x: 1017, startPoint y: 341, endPoint x: 1017, endPoint y: 353, distance: 11.5
click at [1017, 353] on div "Payment Methods GPay CARD CASH Credit Card PhonePe ONLINE" at bounding box center [982, 385] width 364 height 99
click at [1017, 353] on span "CASH" at bounding box center [1017, 352] width 35 height 19
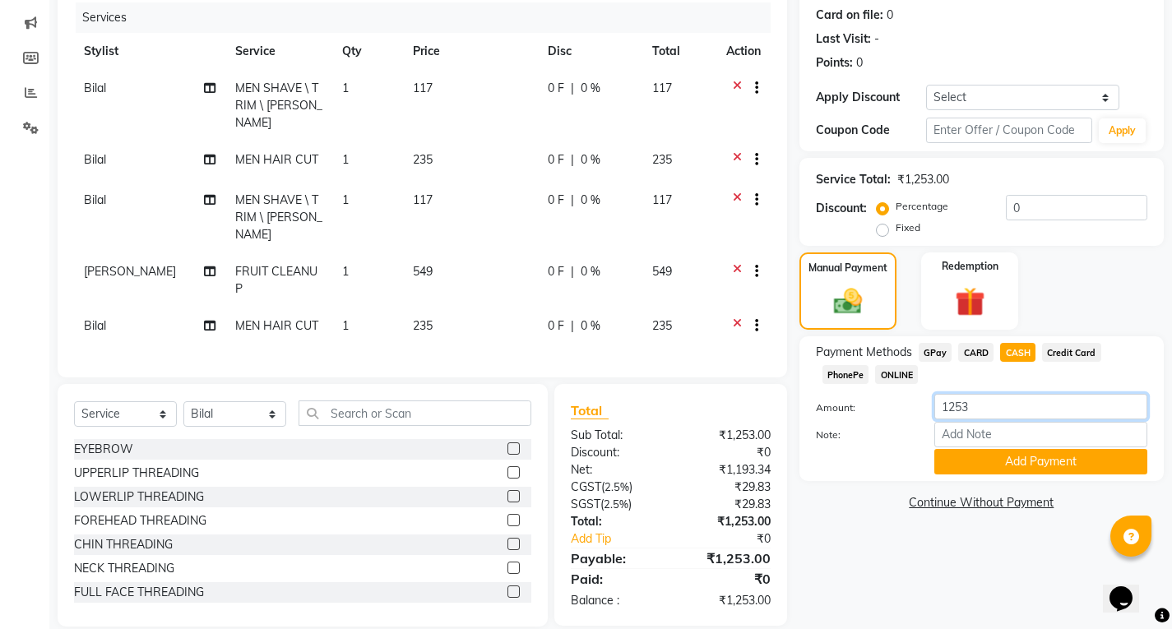
click at [949, 416] on input "1253" at bounding box center [1040, 406] width 213 height 25
click at [1006, 462] on button "Add Payment" at bounding box center [1040, 461] width 213 height 25
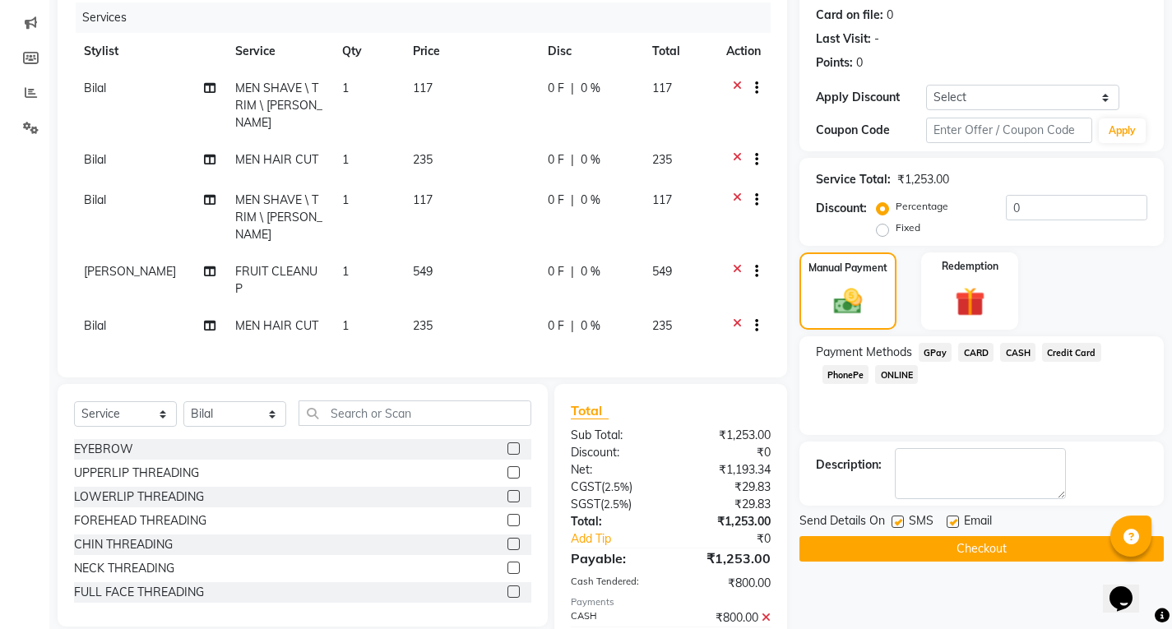
click at [890, 374] on span "ONLINE" at bounding box center [896, 374] width 43 height 19
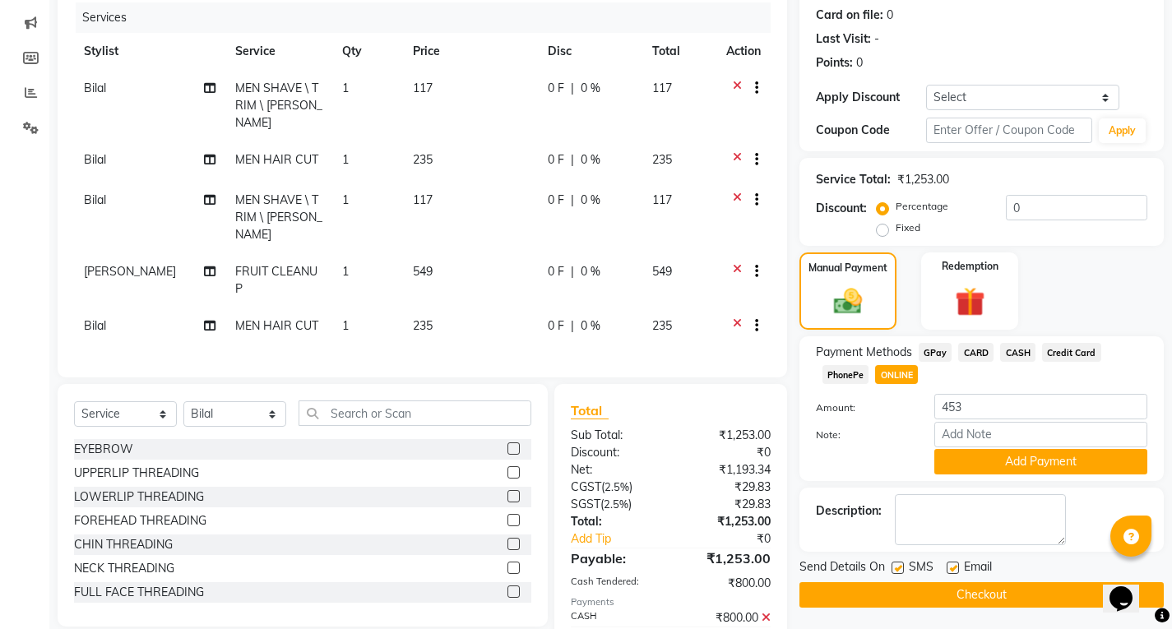
scroll to position [259, 0]
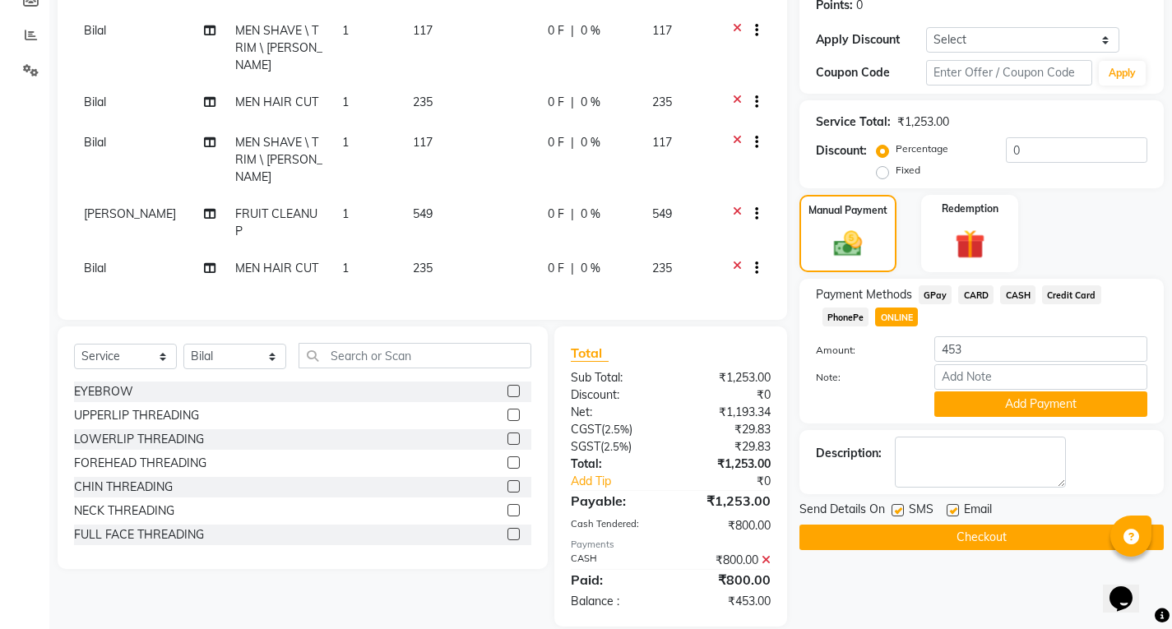
click at [956, 534] on button "Checkout" at bounding box center [982, 537] width 364 height 25
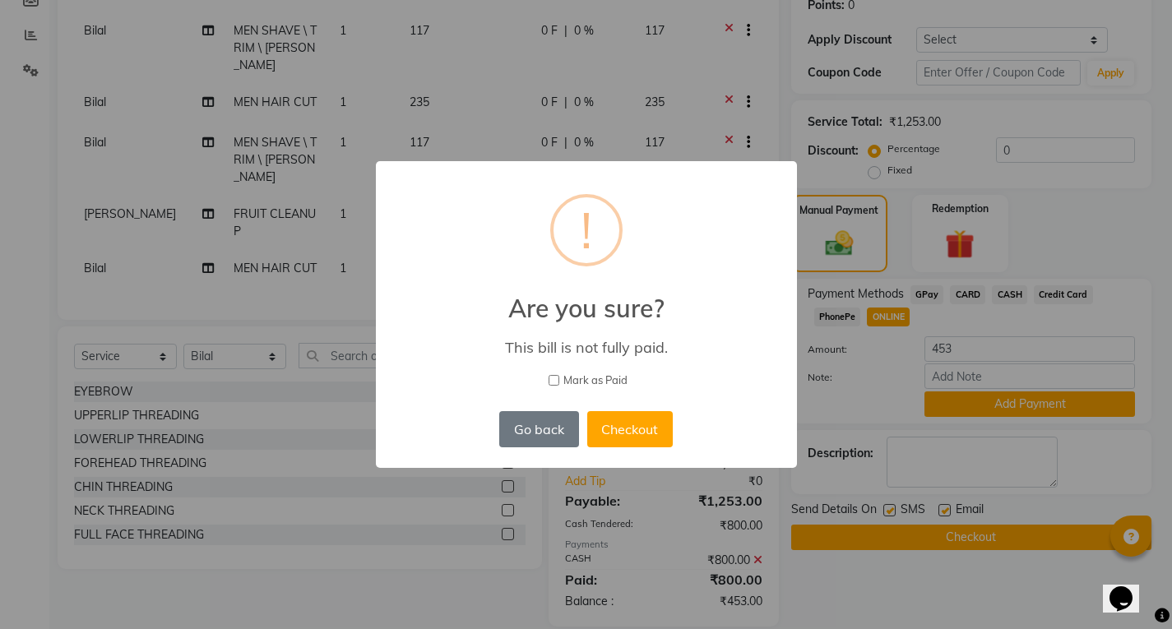
scroll to position [245, 0]
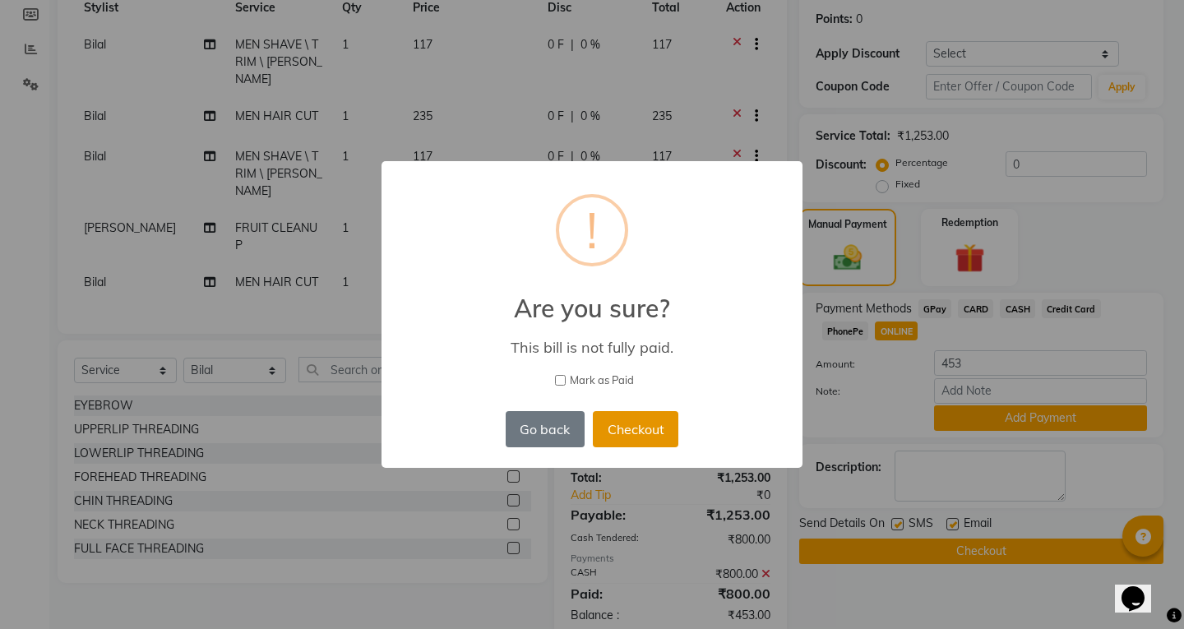
click at [634, 424] on button "Checkout" at bounding box center [636, 429] width 86 height 36
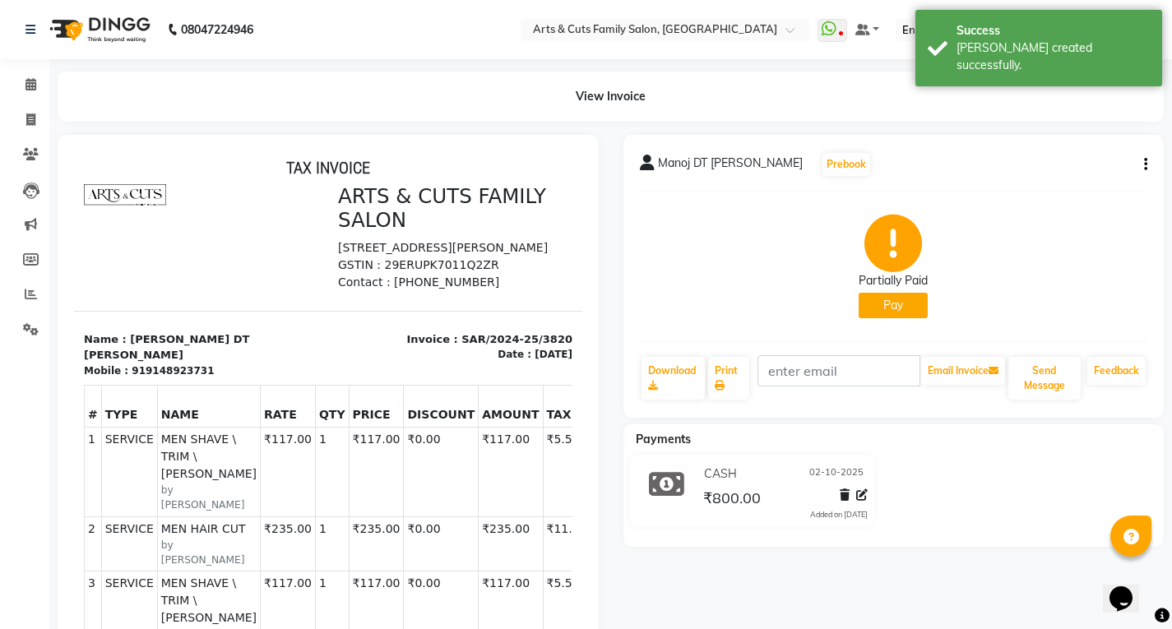
click at [900, 306] on button "Pay" at bounding box center [893, 305] width 69 height 25
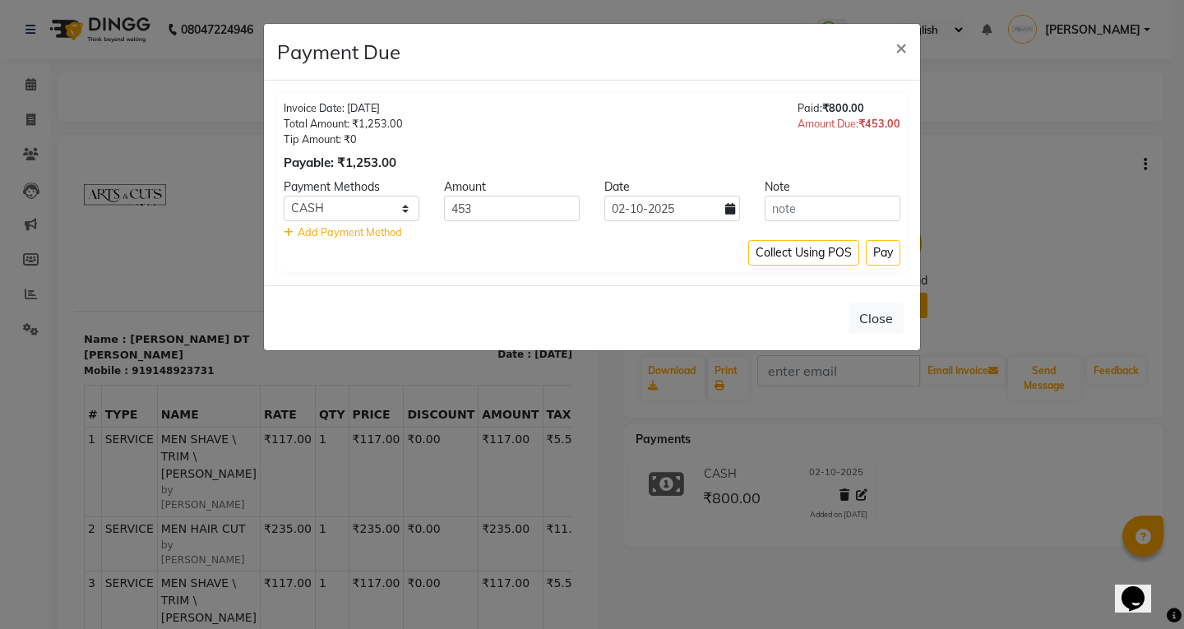
click at [362, 229] on span "Add Payment Method" at bounding box center [350, 231] width 104 height 13
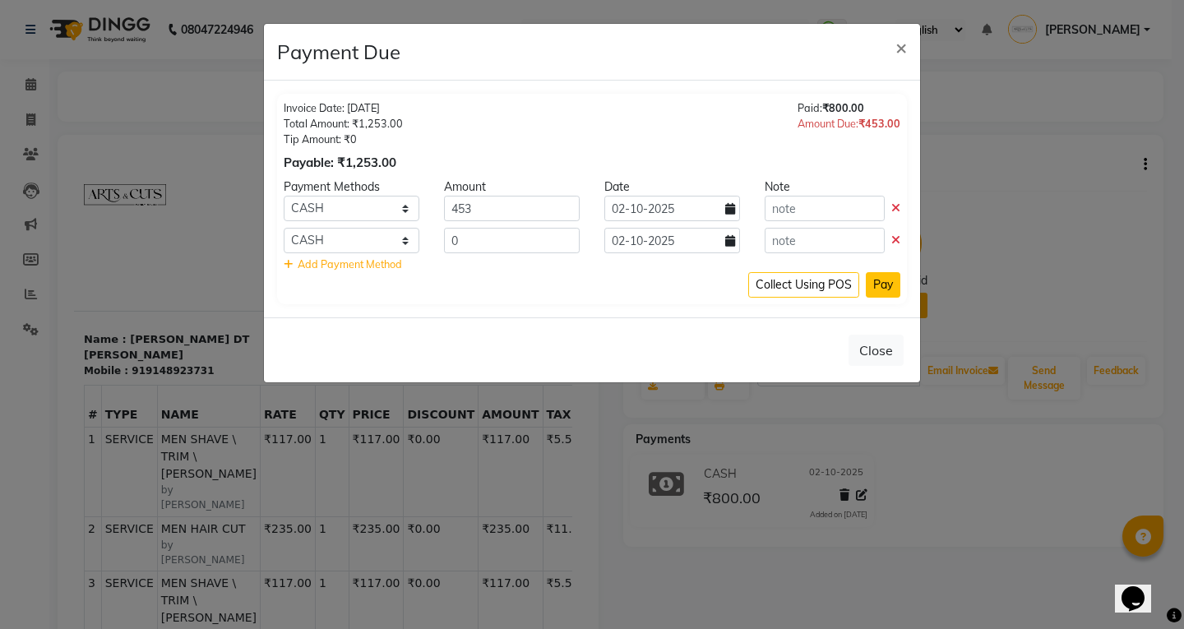
click at [884, 285] on button "Pay" at bounding box center [883, 284] width 35 height 25
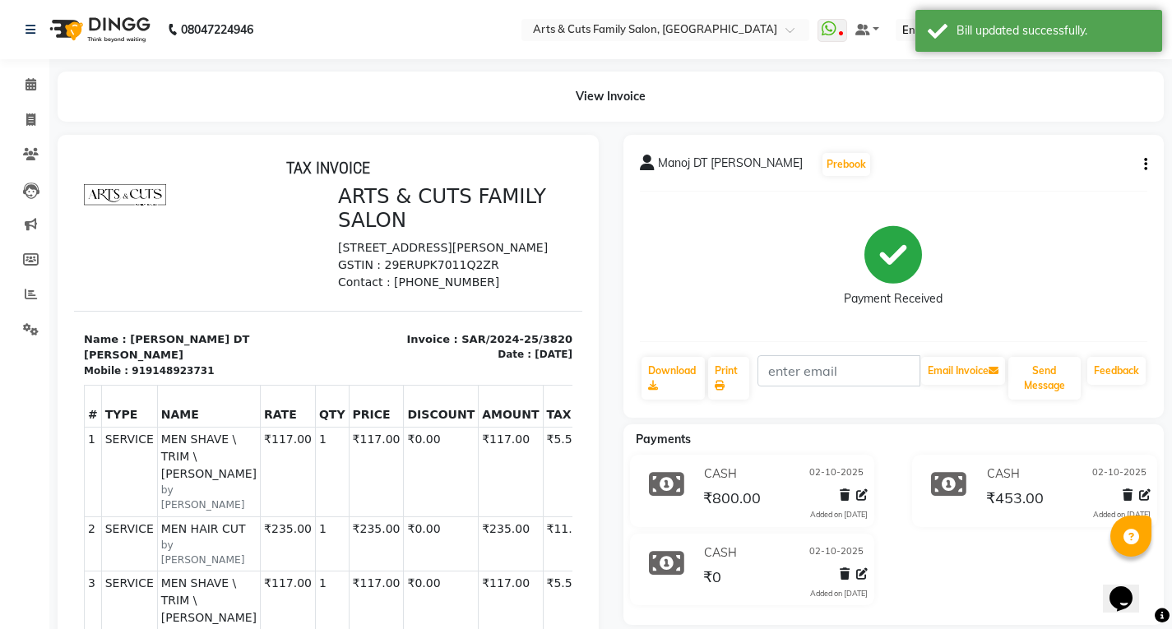
scroll to position [165, 0]
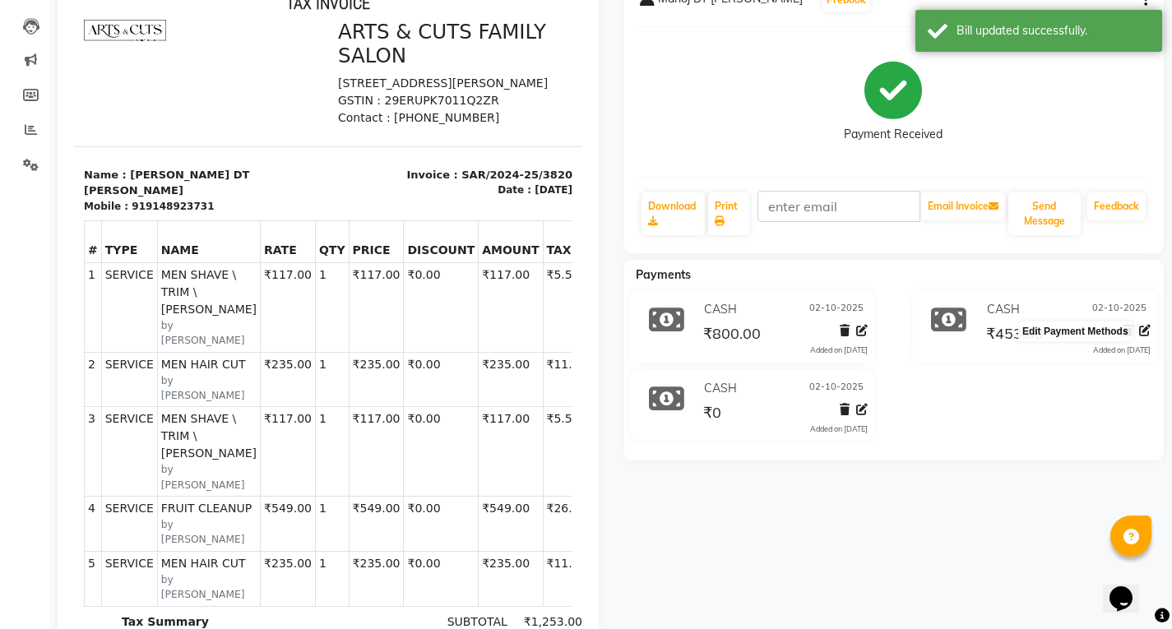
click at [1143, 333] on icon at bounding box center [1145, 331] width 12 height 12
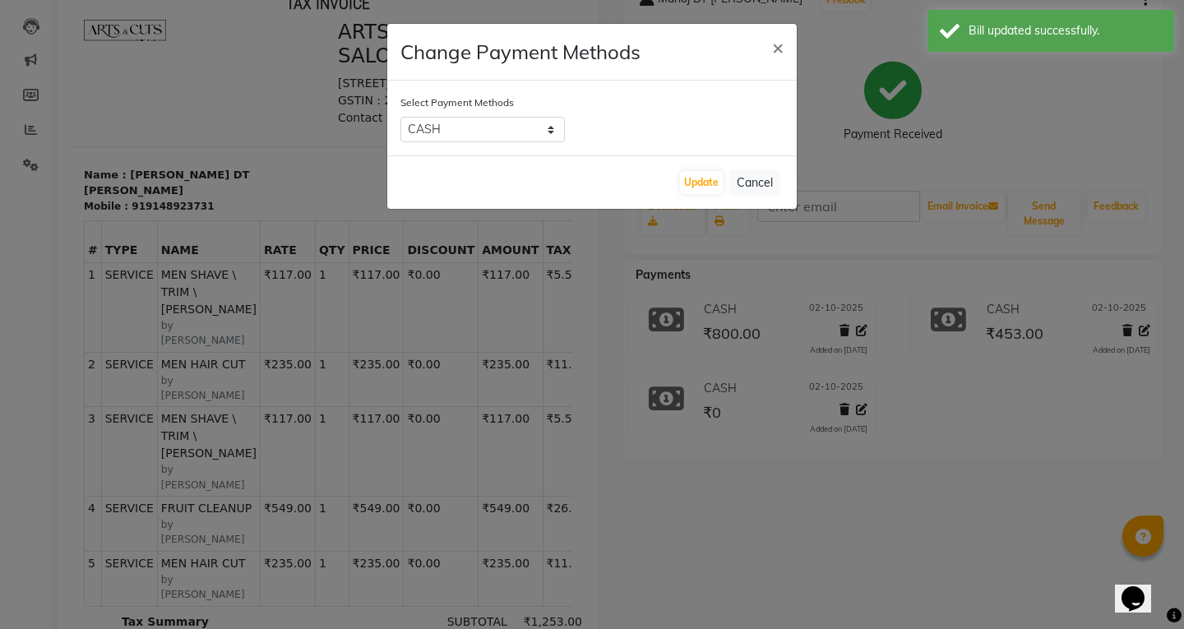
click at [490, 116] on div "Select Payment Methods GPay CARD CASH Credit Card PhonePe ONLINE" at bounding box center [592, 118] width 410 height 75
click at [441, 125] on select "GPay CARD CASH Credit Card PhonePe ONLINE" at bounding box center [483, 129] width 165 height 25
click at [401, 117] on select "GPay CARD CASH Credit Card PhonePe ONLINE" at bounding box center [483, 129] width 165 height 25
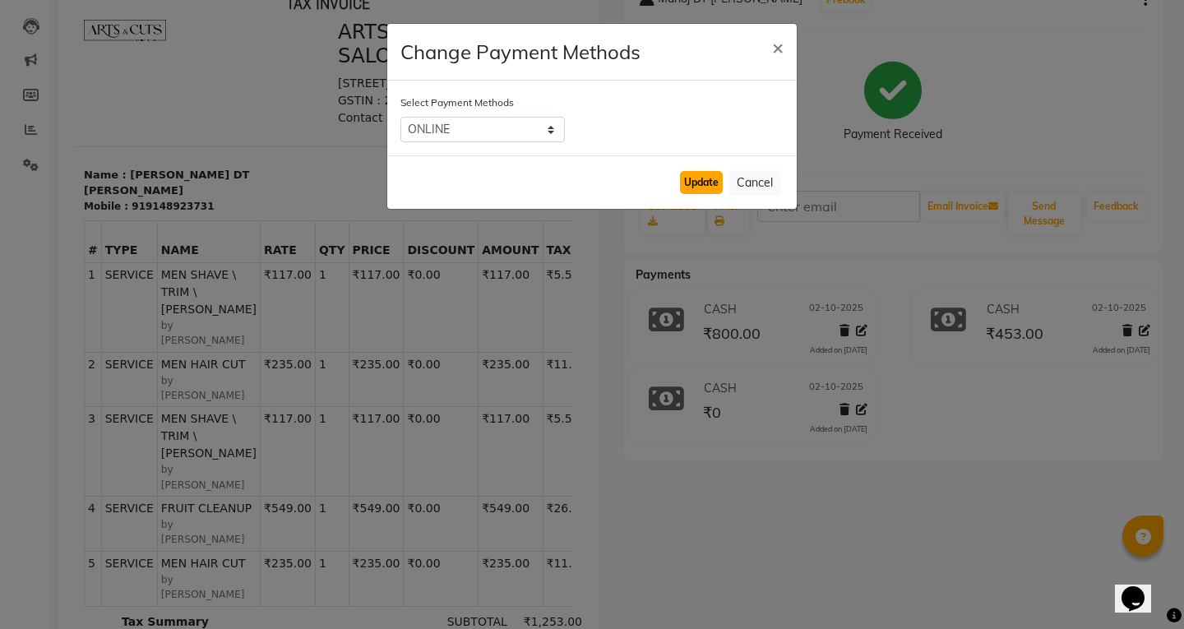
click at [711, 186] on button "Update" at bounding box center [701, 182] width 43 height 23
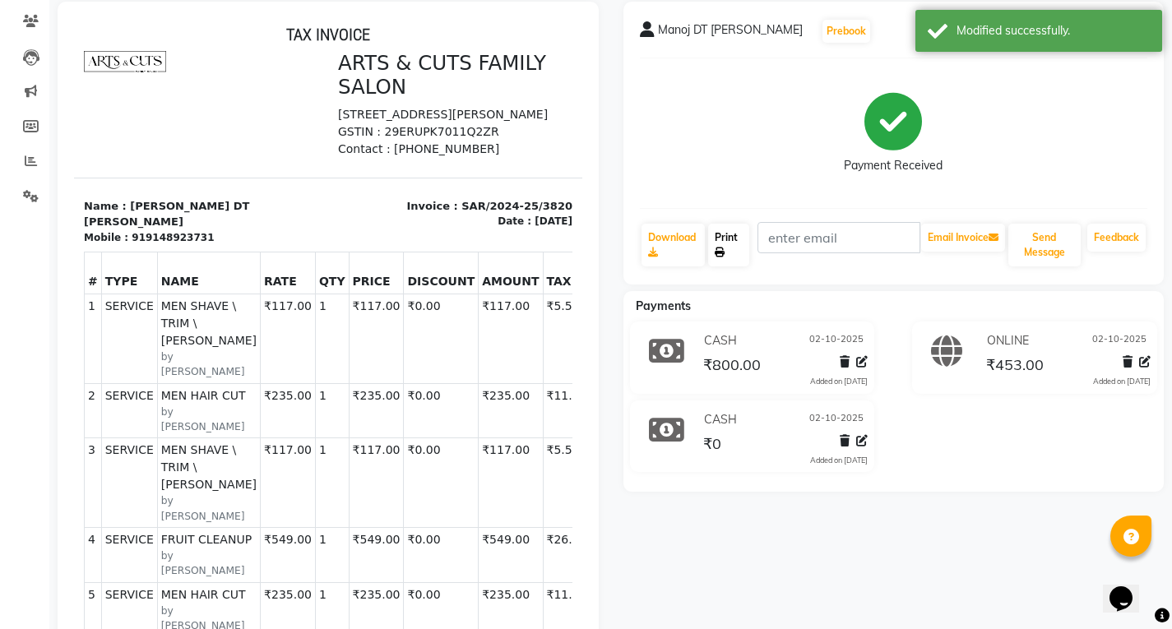
scroll to position [0, 0]
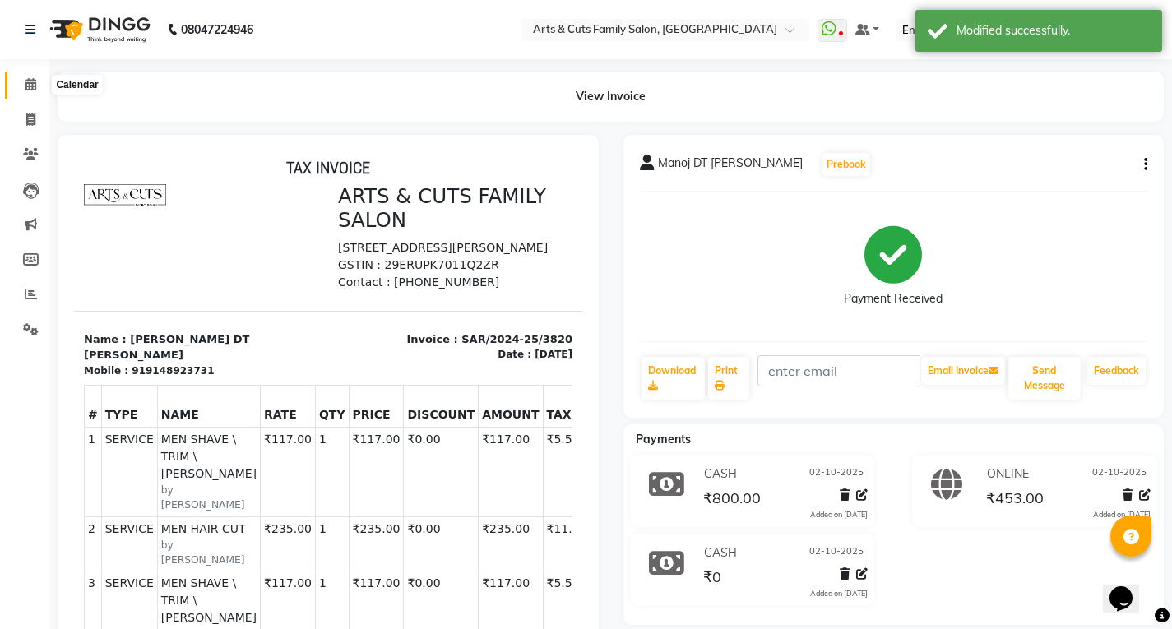
click at [25, 85] on icon at bounding box center [30, 84] width 11 height 12
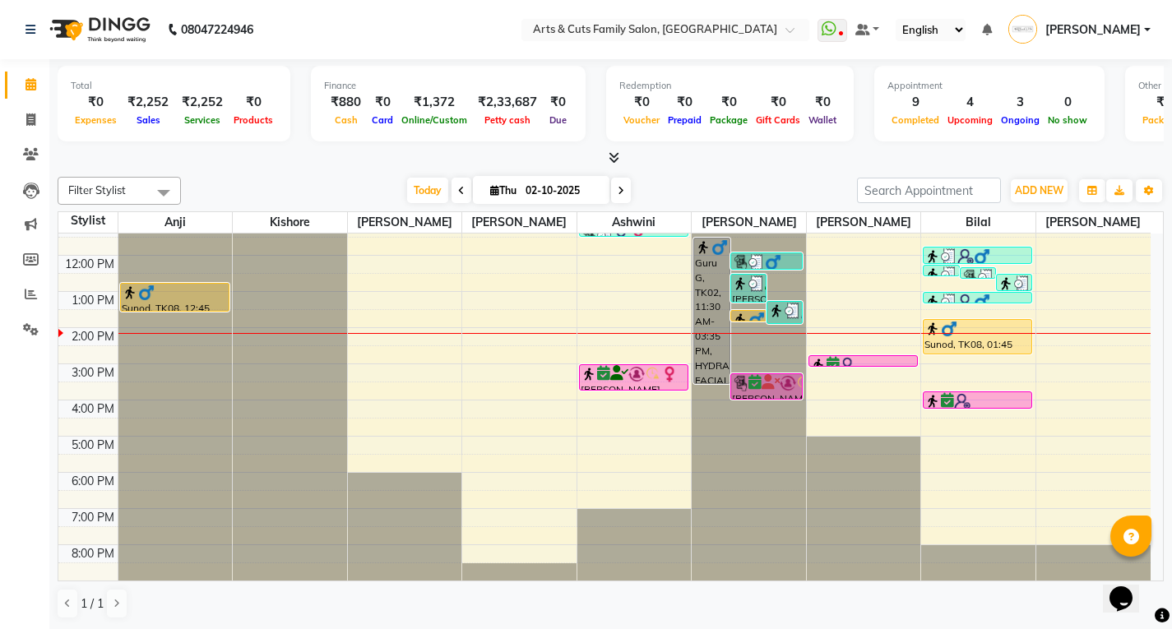
scroll to position [1, 0]
